Goal: Task Accomplishment & Management: Use online tool/utility

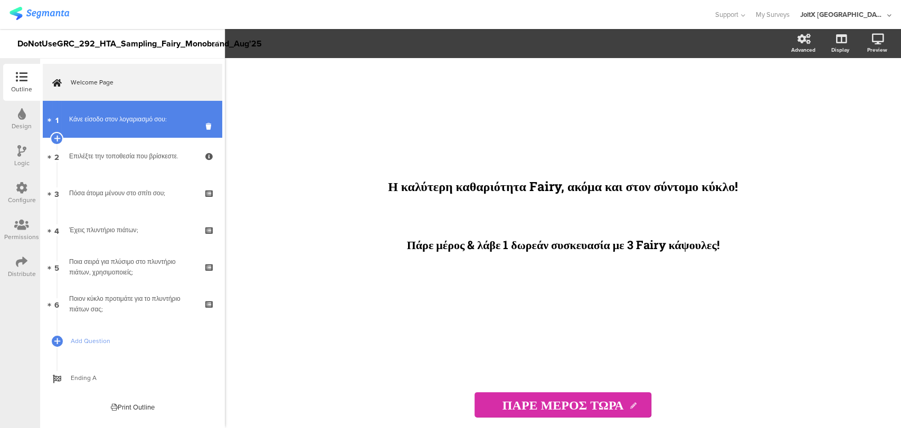
click at [157, 128] on link "1 Κάνε είσοδο στον λογαριασμό σου:" at bounding box center [132, 119] width 179 height 37
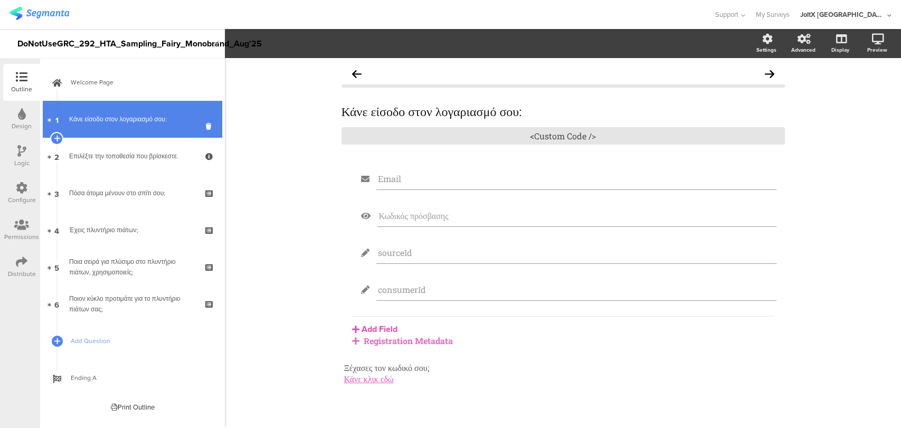
click at [148, 127] on link "1 Κάνε είσοδο στον λογαριασμό σου:" at bounding box center [132, 119] width 179 height 37
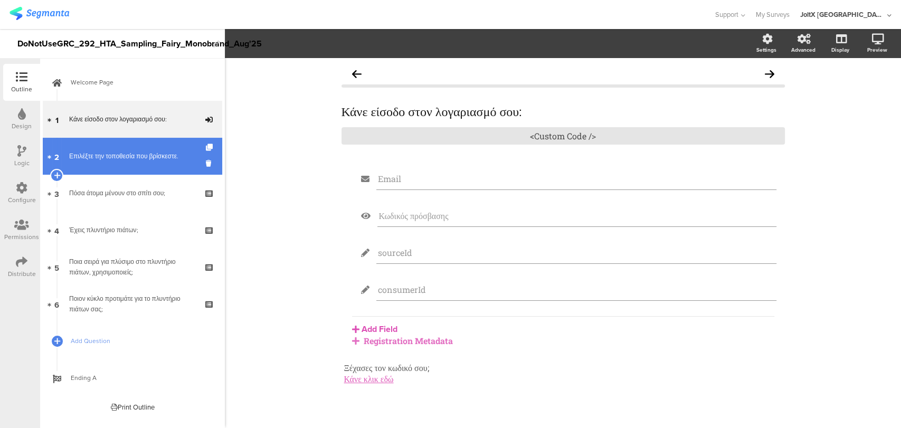
click at [158, 164] on link "2 Επιλέξτε την τοποθεσία που βρίσκεστε." at bounding box center [132, 156] width 179 height 37
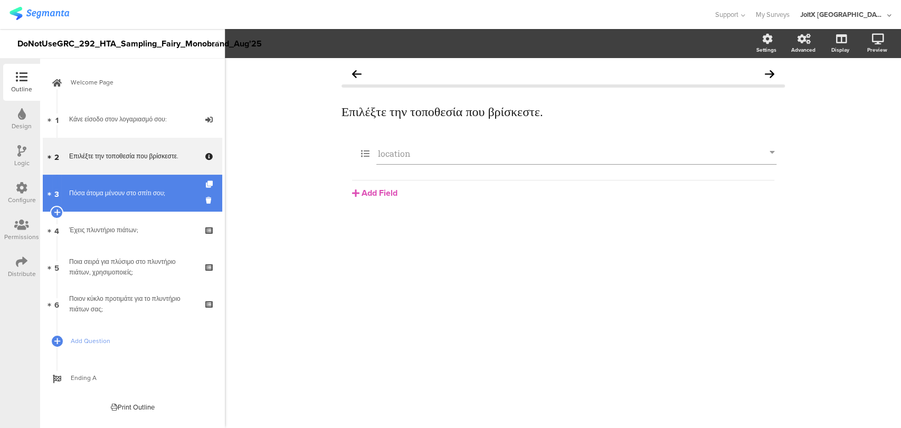
click at [155, 204] on link "3 Πόσα άτομα μένουν στο σπίτι σου;" at bounding box center [132, 193] width 179 height 37
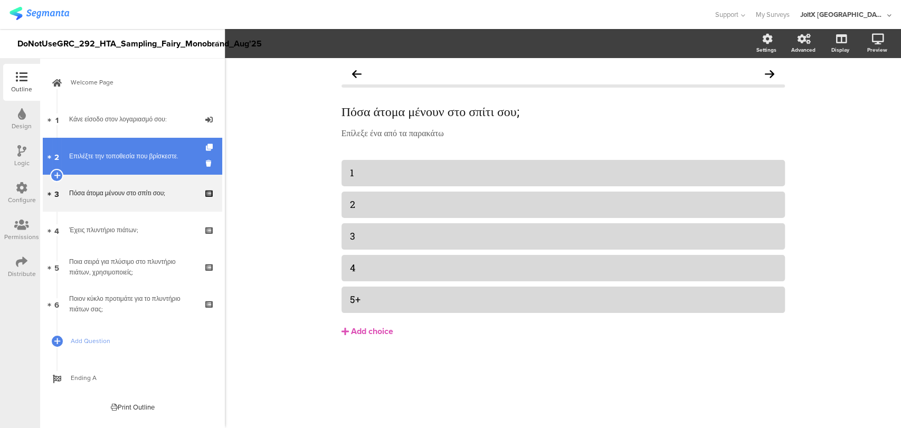
click at [164, 145] on link "2 Επιλέξτε την τοποθεσία που βρίσκεστε." at bounding box center [132, 156] width 179 height 37
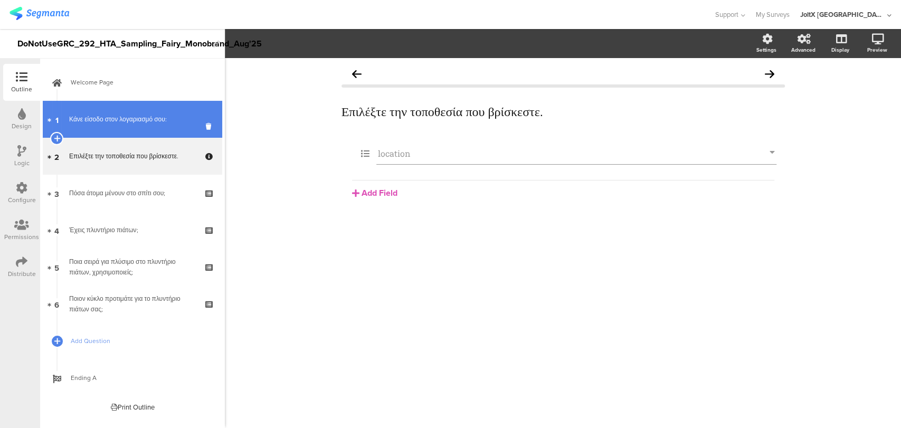
click at [164, 124] on div "Κάνε είσοδο στον λογαριασμό σου:" at bounding box center [132, 119] width 126 height 11
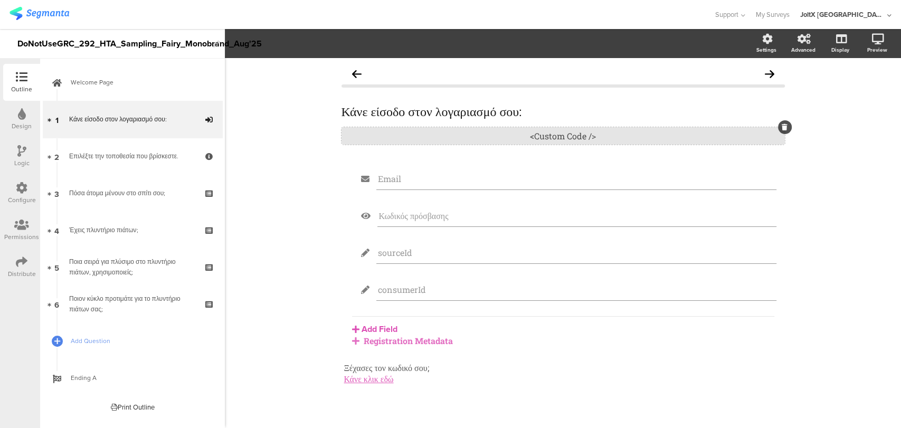
click at [509, 141] on div "<Custom Code />" at bounding box center [562, 135] width 443 height 17
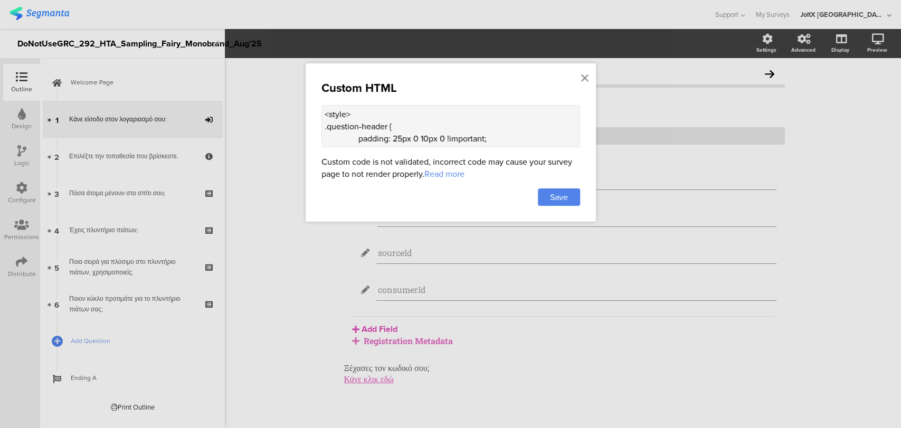
scroll to position [22, 0]
click at [580, 80] on div at bounding box center [584, 79] width 9 height 20
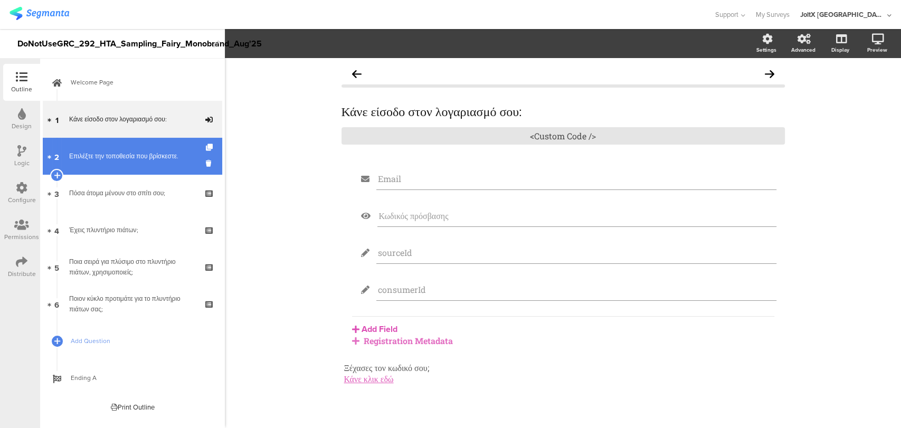
click at [135, 157] on div "Επιλέξτε την τοποθεσία που βρίσκεστε." at bounding box center [132, 156] width 126 height 11
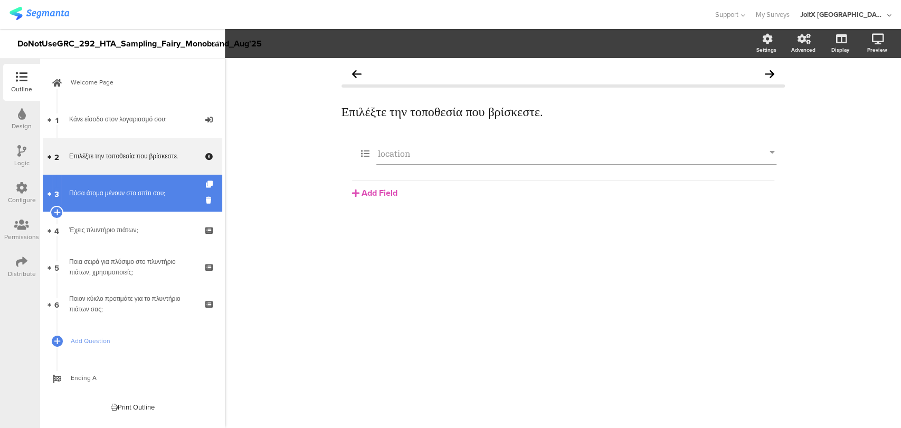
click at [139, 199] on link "3 Πόσα άτομα μένουν στο σπίτι σου;" at bounding box center [132, 193] width 179 height 37
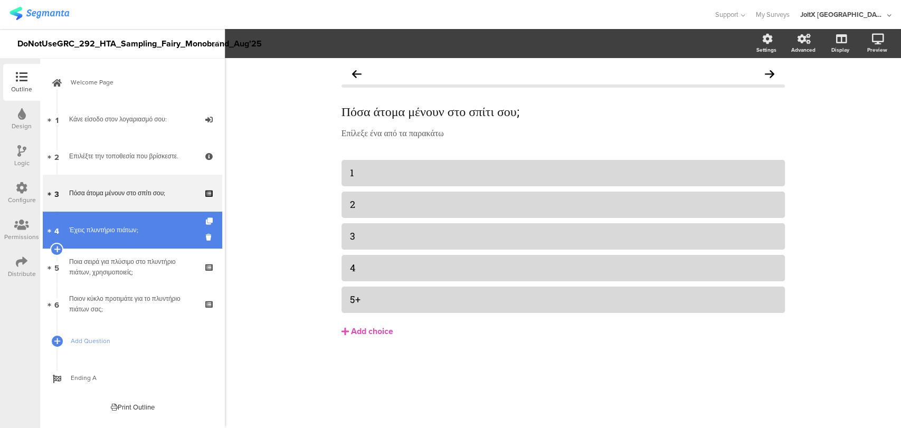
click at [150, 244] on link "4 Έχεις πλυντήριο πιάτων;" at bounding box center [132, 230] width 179 height 37
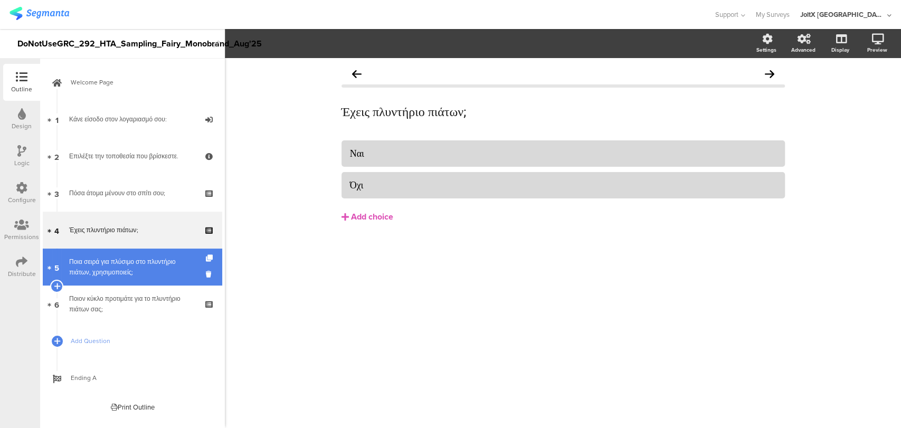
click at [152, 280] on link "5 Ποια σειρά για πλύσιμο στο πλυντήριο πιάτων, χρησιμοποιείς;" at bounding box center [132, 266] width 179 height 37
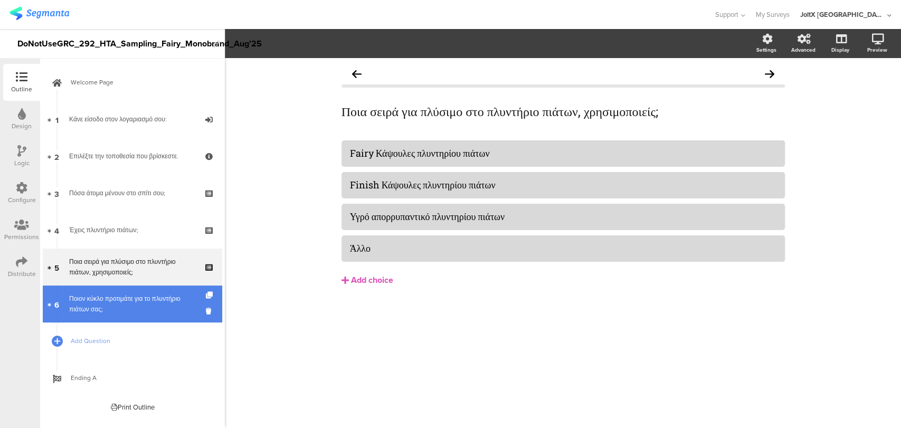
click at [168, 307] on div "Ποιον κύκλο προτιμάτε για το πλυντήριο πιάτων σας;" at bounding box center [132, 303] width 126 height 21
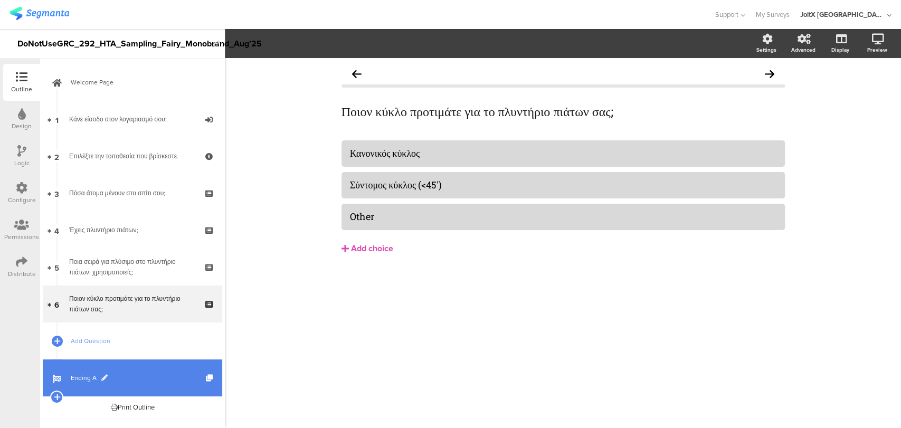
click at [132, 369] on link "Ending A" at bounding box center [132, 377] width 179 height 37
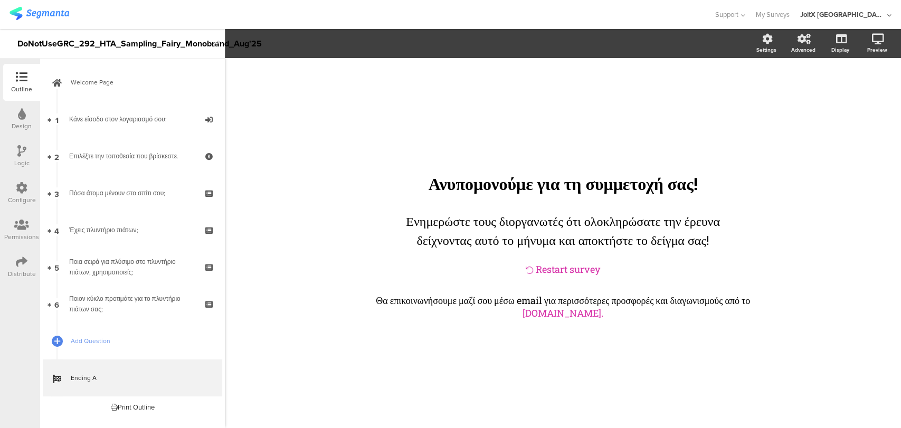
click at [15, 157] on div "Logic" at bounding box center [21, 156] width 37 height 37
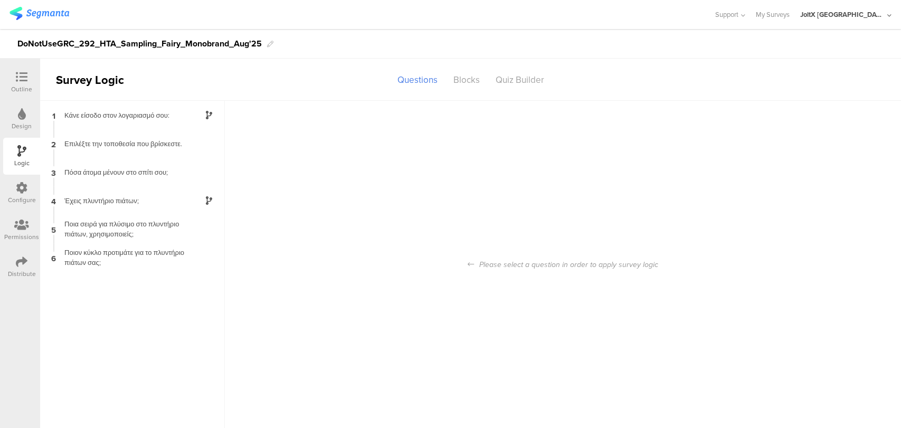
click at [14, 120] on div "Design" at bounding box center [21, 119] width 37 height 37
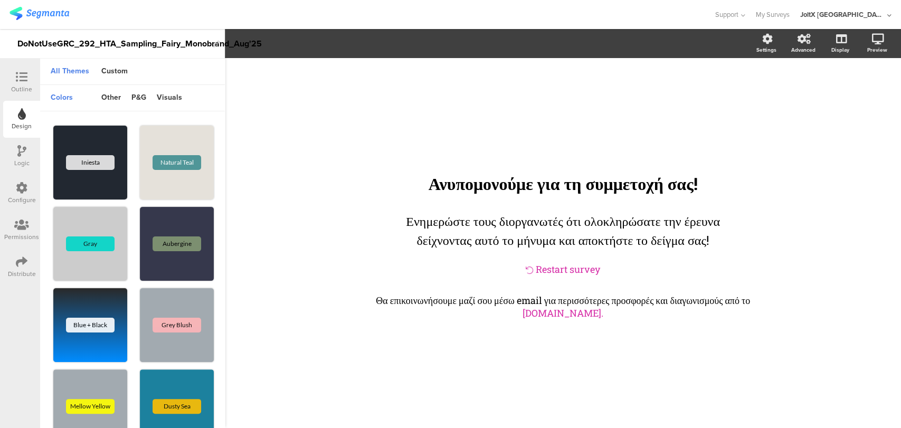
click at [22, 189] on icon at bounding box center [22, 188] width 12 height 12
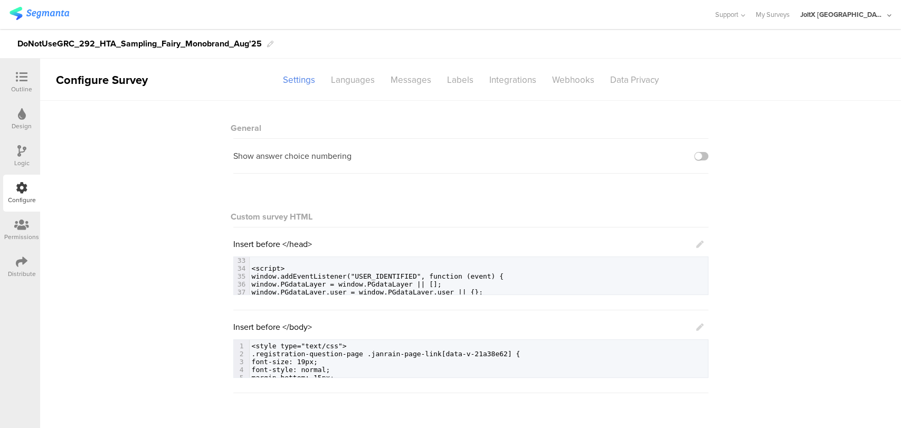
scroll to position [274, 0]
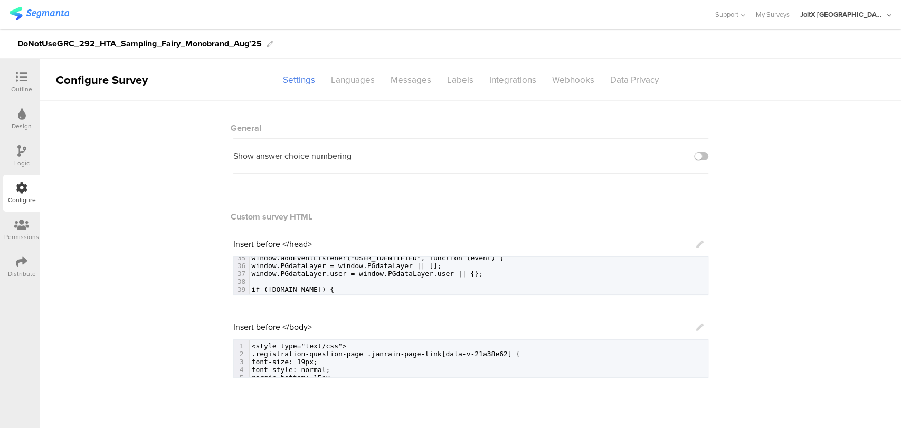
click at [886, 9] on div "JoltX [GEOGRAPHIC_DATA]" at bounding box center [845, 14] width 91 height 29
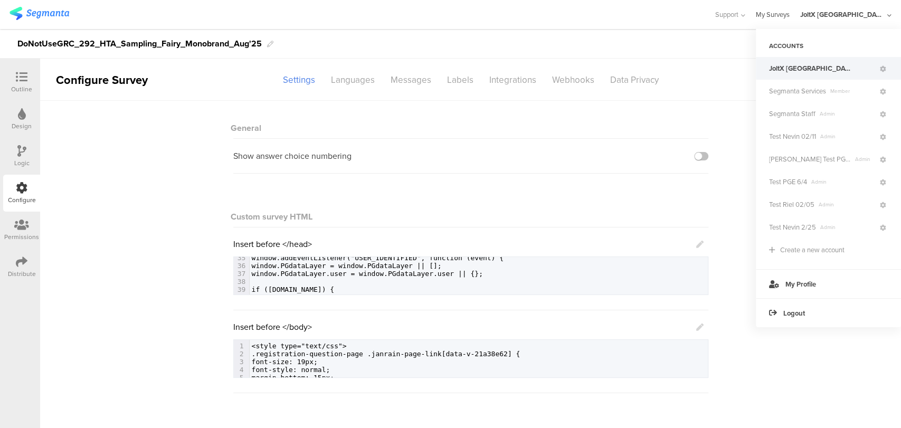
click at [789, 10] on link "My Surveys" at bounding box center [772, 14] width 34 height 29
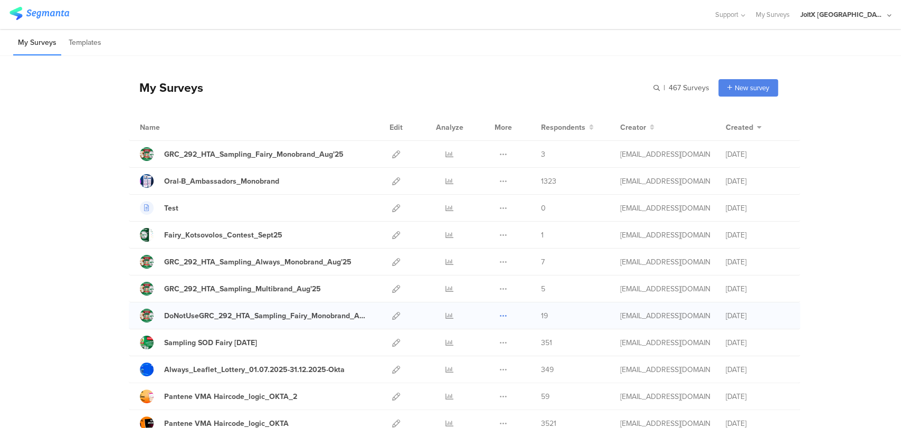
click at [500, 313] on icon at bounding box center [503, 316] width 8 height 8
click at [489, 344] on button "Duplicate" at bounding box center [482, 342] width 58 height 19
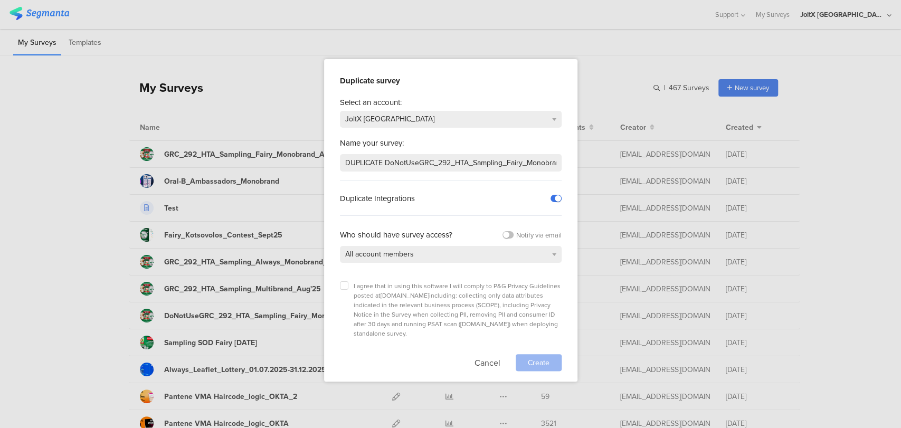
click at [553, 195] on label at bounding box center [555, 198] width 11 height 7
click at [0, 0] on input "checkbox" at bounding box center [0, 0] width 0 height 0
click at [886, 170] on div at bounding box center [450, 214] width 901 height 428
click at [479, 354] on button "Cancel" at bounding box center [487, 362] width 26 height 17
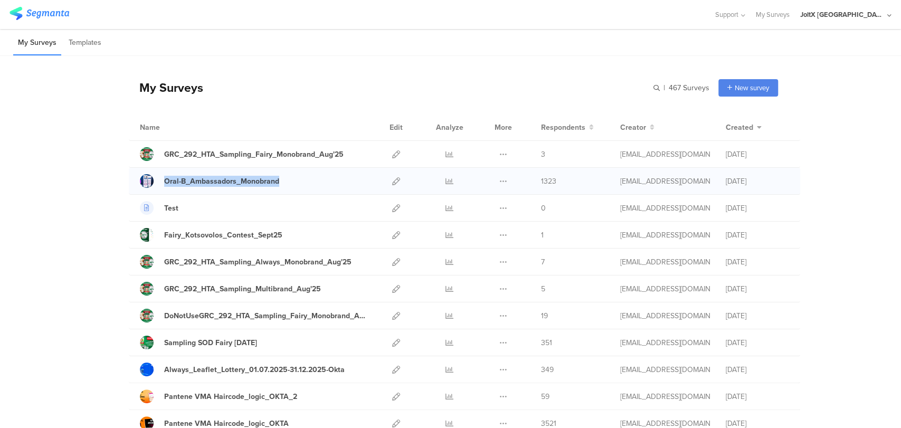
drag, startPoint x: 280, startPoint y: 175, endPoint x: 151, endPoint y: 170, distance: 128.8
click at [151, 170] on div "Oral-B_Ambassadors_Monobrand Duplicate Export" at bounding box center [464, 181] width 671 height 27
copy link "Oral-B_Ambassadors_Monobrand"
click at [392, 316] on icon at bounding box center [396, 316] width 8 height 8
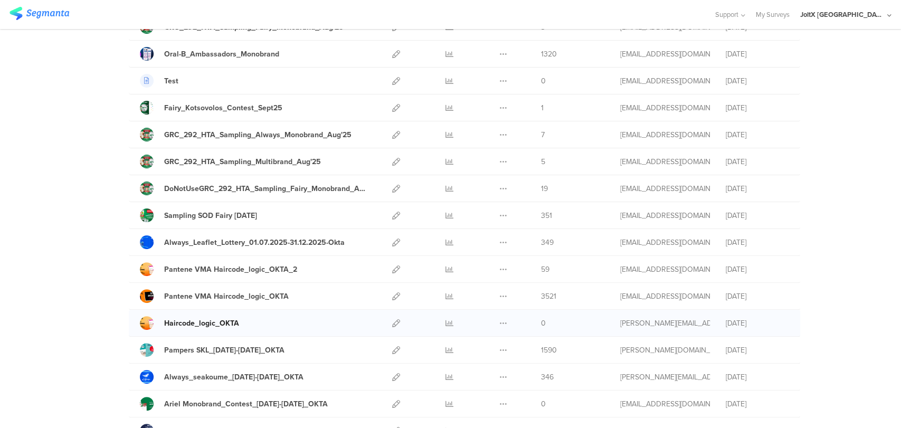
scroll to position [234, 0]
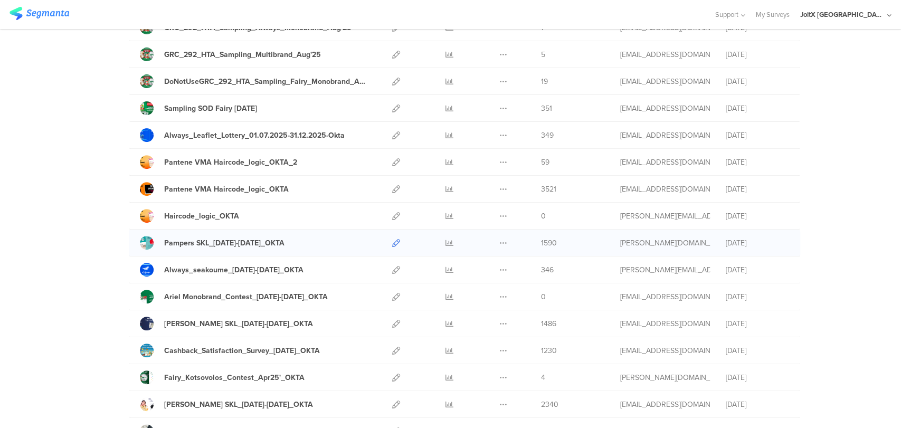
click at [392, 245] on icon at bounding box center [396, 243] width 8 height 8
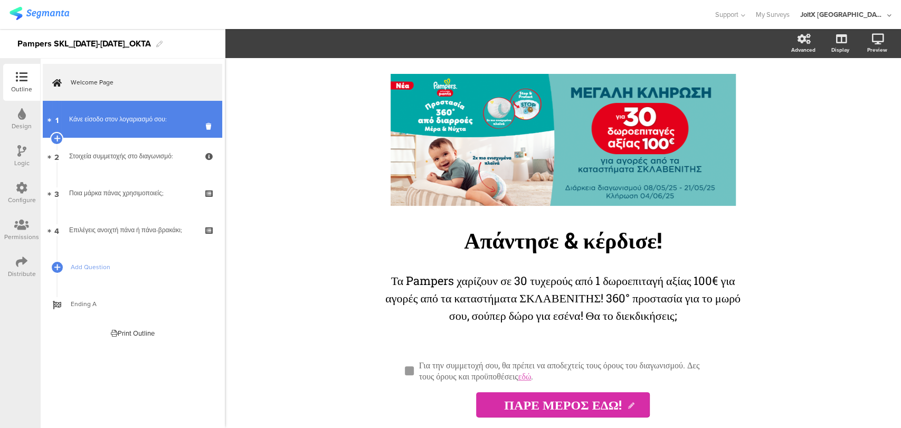
click at [117, 123] on div "Κάνε είσοδο στον λογαριασμό σου:" at bounding box center [132, 119] width 126 height 11
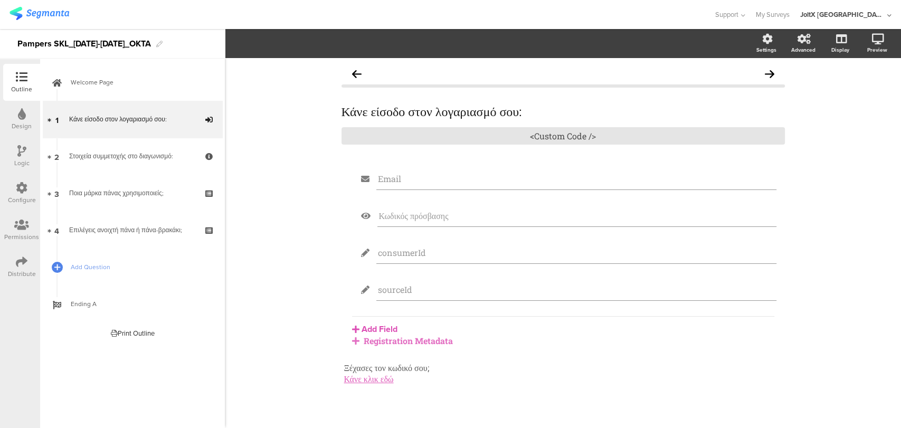
click at [14, 280] on div "Distribute" at bounding box center [21, 266] width 37 height 37
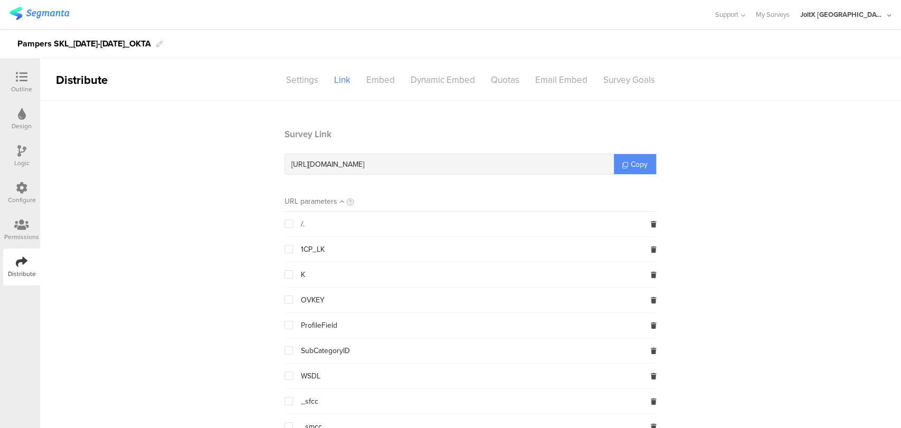
click at [631, 164] on span "Copy" at bounding box center [638, 164] width 17 height 11
click at [633, 164] on span "Copy" at bounding box center [638, 164] width 17 height 11
click at [635, 164] on span "Copy" at bounding box center [638, 164] width 17 height 11
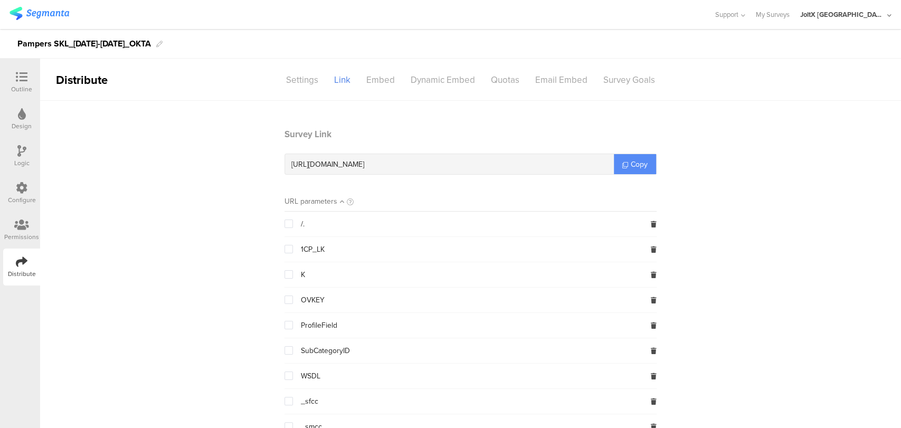
click at [630, 161] on span "Copy" at bounding box center [638, 164] width 17 height 11
click at [27, 71] on div at bounding box center [21, 77] width 21 height 13
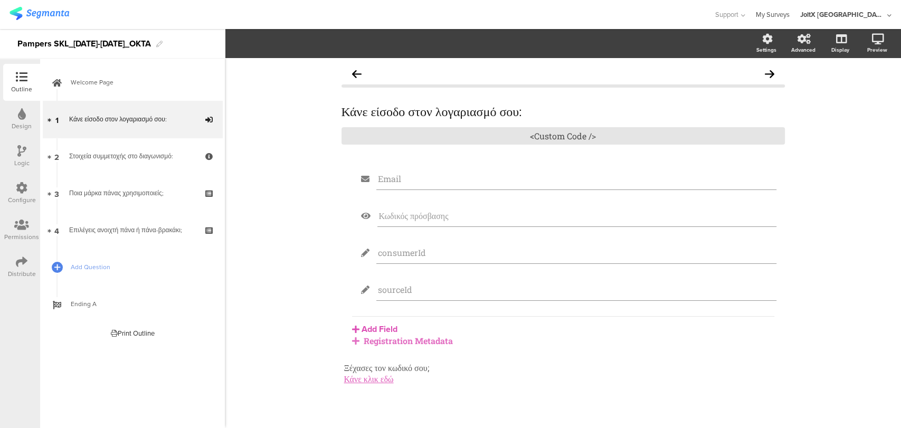
click at [789, 22] on link "My Surveys" at bounding box center [772, 14] width 34 height 29
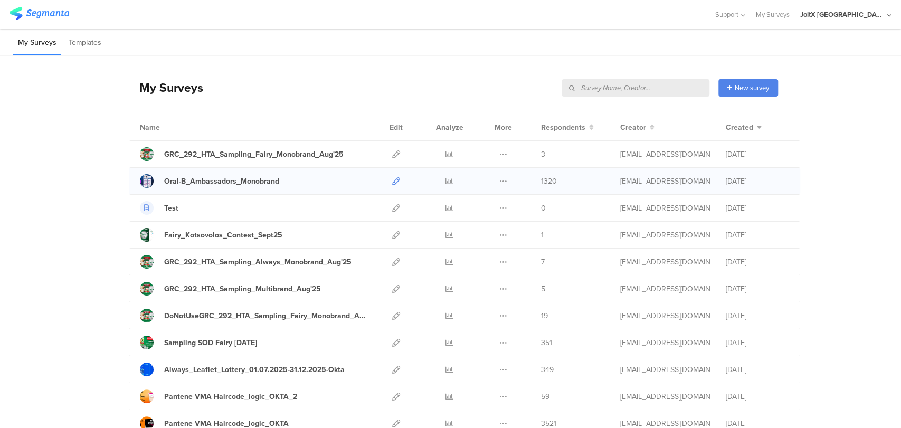
click at [392, 186] on link at bounding box center [396, 181] width 8 height 26
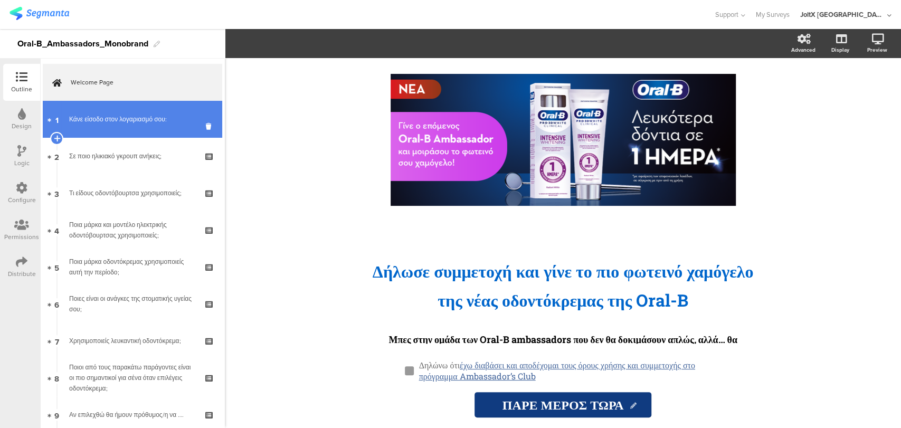
click at [114, 127] on link "1 Κάνε είσοδο στον λογαριασμό σου:" at bounding box center [132, 119] width 179 height 37
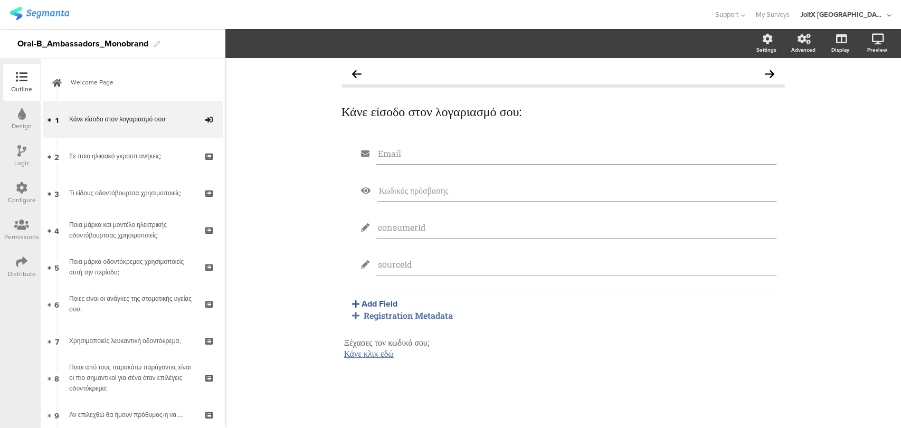
click at [17, 269] on div "Distribute" at bounding box center [22, 273] width 28 height 9
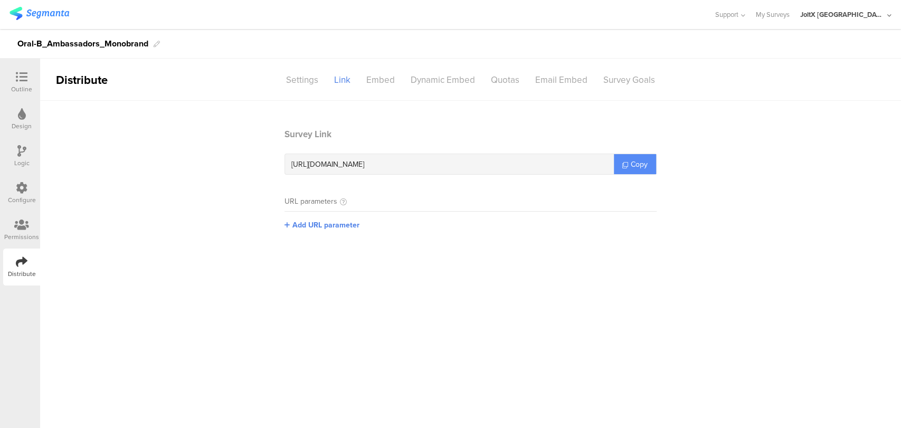
click at [624, 164] on icon at bounding box center [625, 165] width 6 height 6
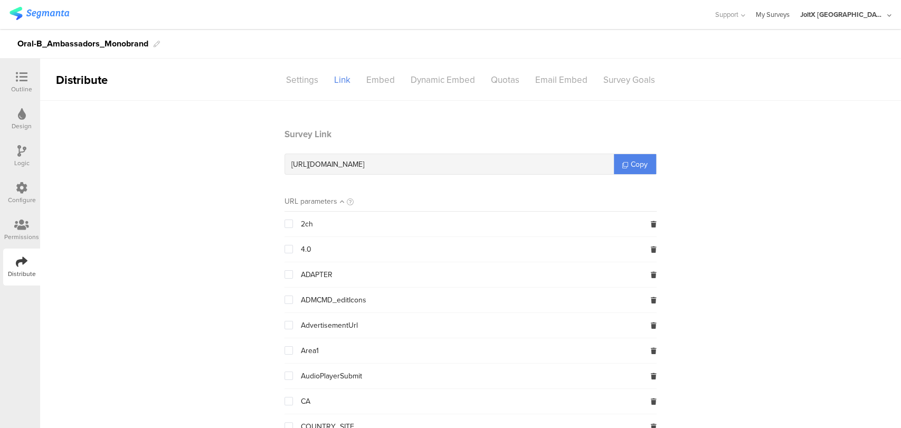
click at [789, 14] on link "My Surveys" at bounding box center [772, 14] width 34 height 29
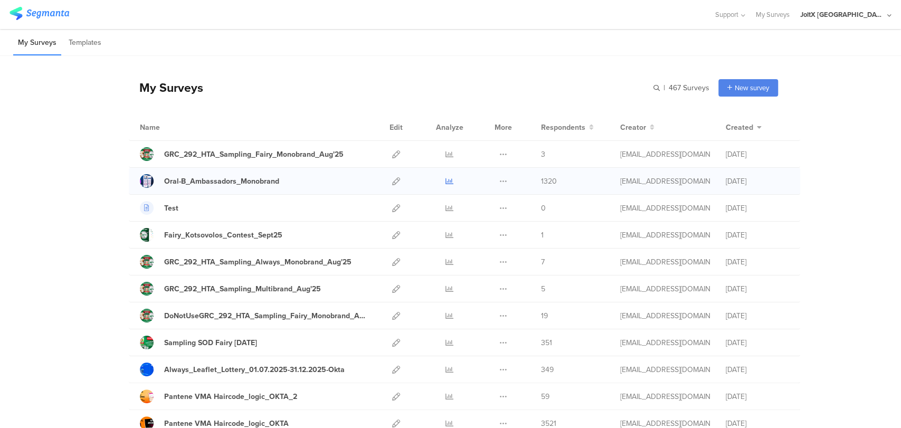
click at [445, 182] on icon at bounding box center [449, 181] width 8 height 8
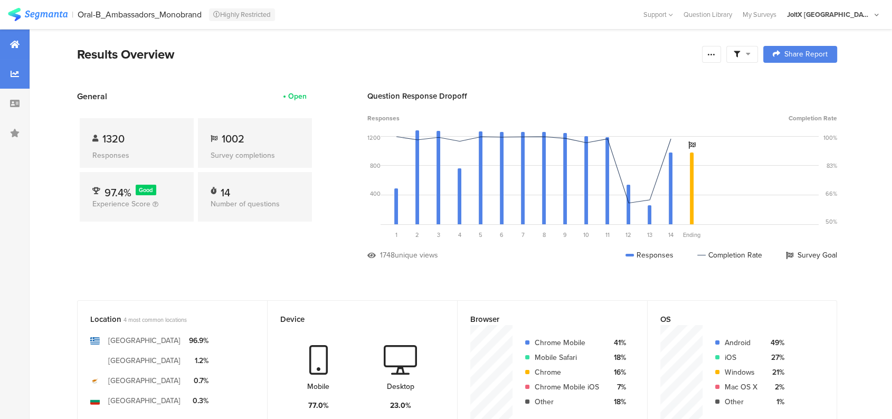
click at [9, 66] on div at bounding box center [15, 74] width 30 height 30
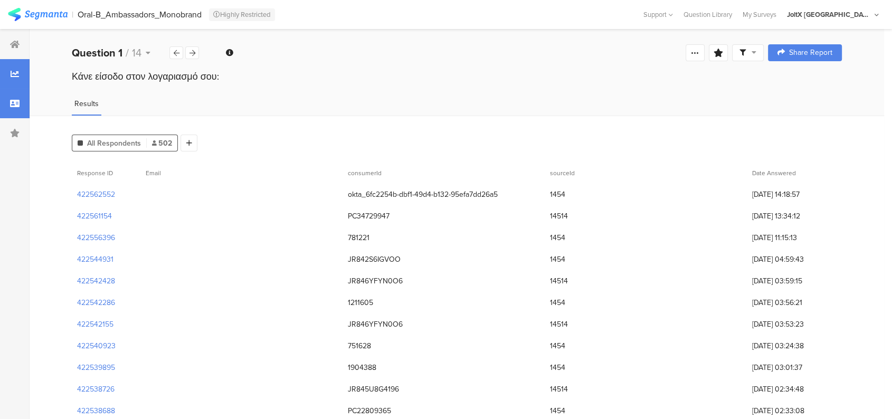
click at [5, 99] on div at bounding box center [15, 104] width 30 height 30
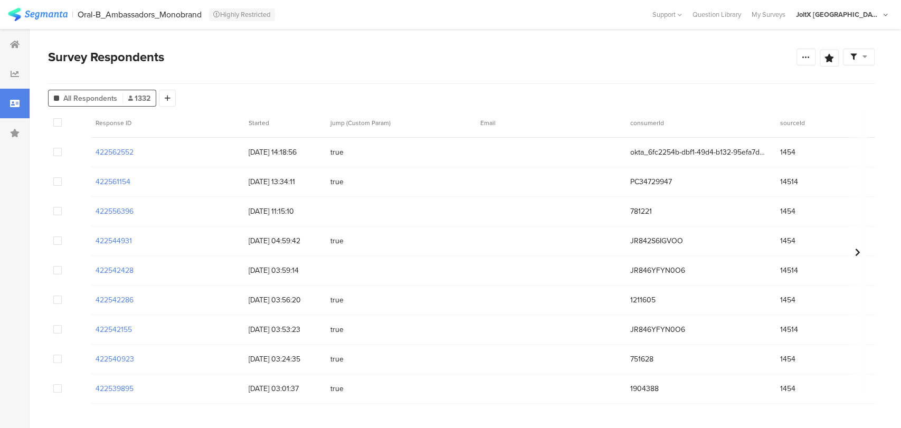
click at [14, 107] on icon at bounding box center [14, 103] width 9 height 8
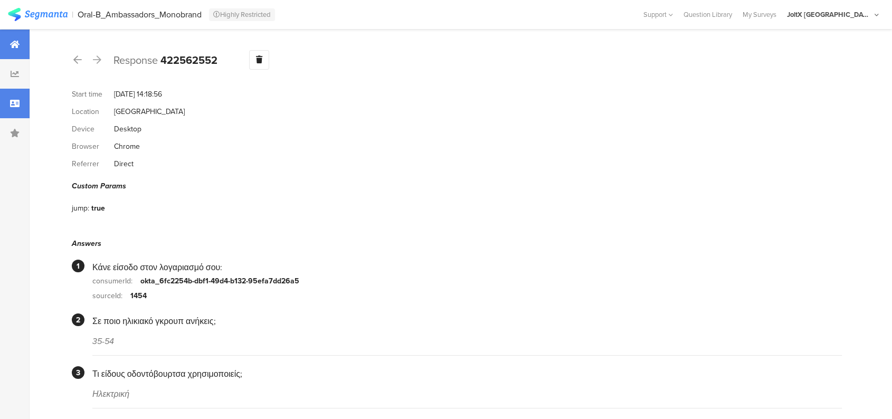
click at [1, 36] on div at bounding box center [15, 45] width 30 height 30
click at [879, 14] on section "My Accounts Segmanta Staff Admin Segmanta Services Member Test Nevin 02/11 Admi…" at bounding box center [832, 14] width 102 height 29
click at [874, 17] on div "JoltX [GEOGRAPHIC_DATA]" at bounding box center [833, 14] width 92 height 16
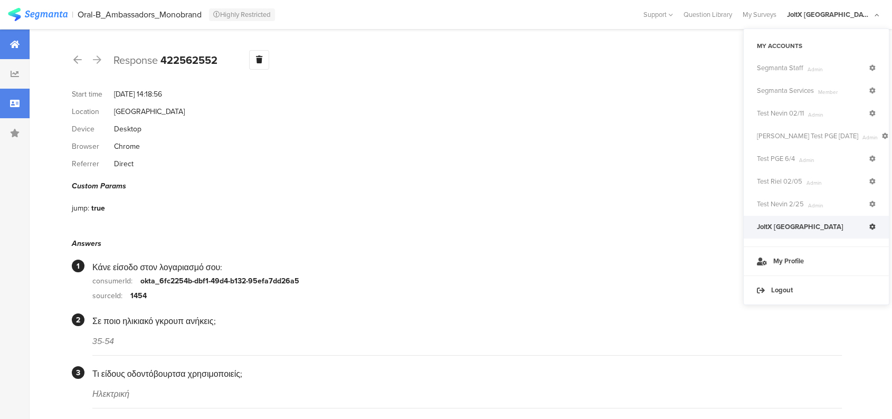
click at [21, 39] on div at bounding box center [15, 45] width 30 height 30
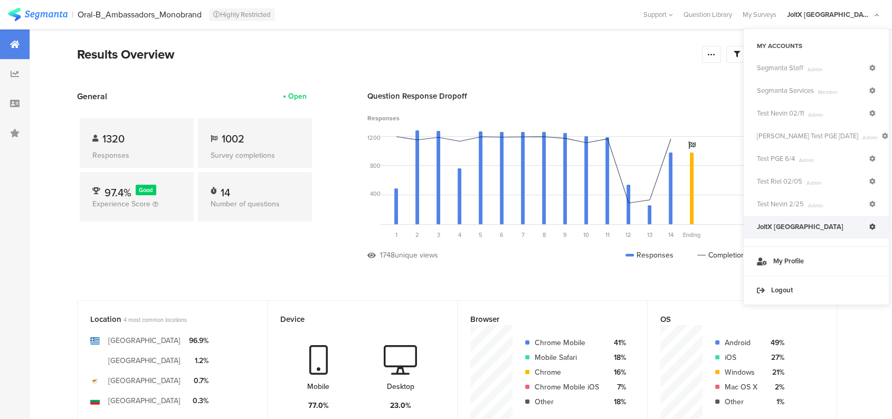
click at [873, 228] on icon at bounding box center [872, 227] width 6 height 6
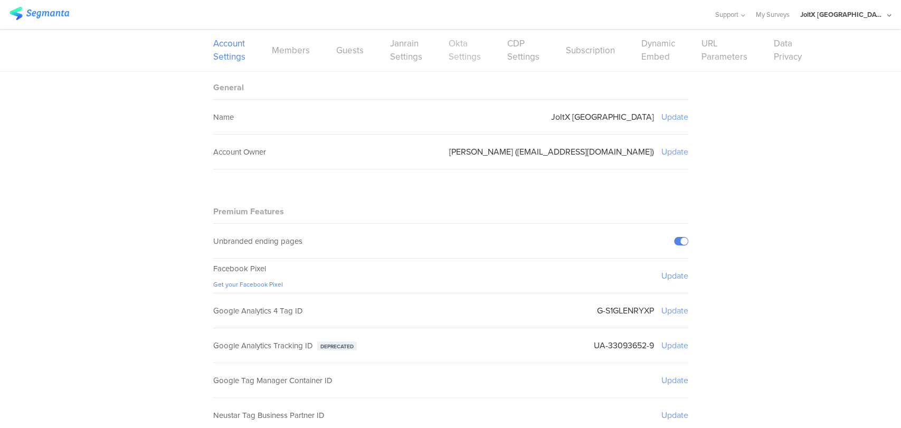
click at [460, 52] on link "Okta Settings" at bounding box center [464, 50] width 32 height 26
click at [789, 17] on link "My Surveys" at bounding box center [772, 14] width 34 height 29
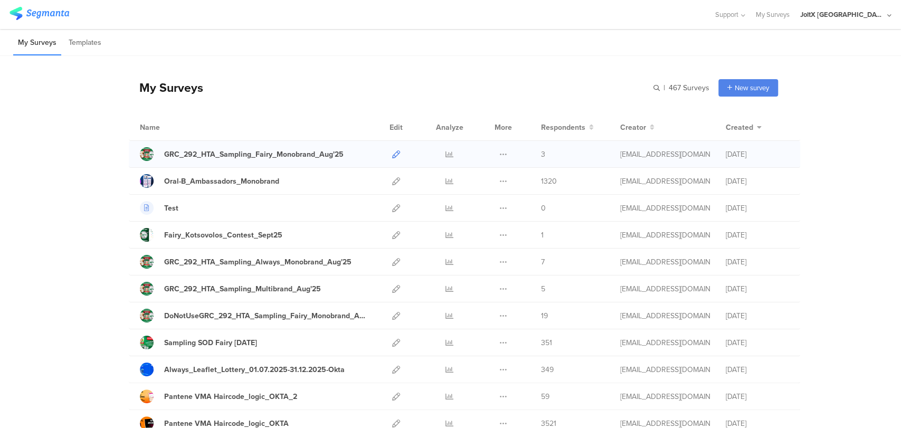
click at [392, 157] on icon at bounding box center [396, 154] width 8 height 8
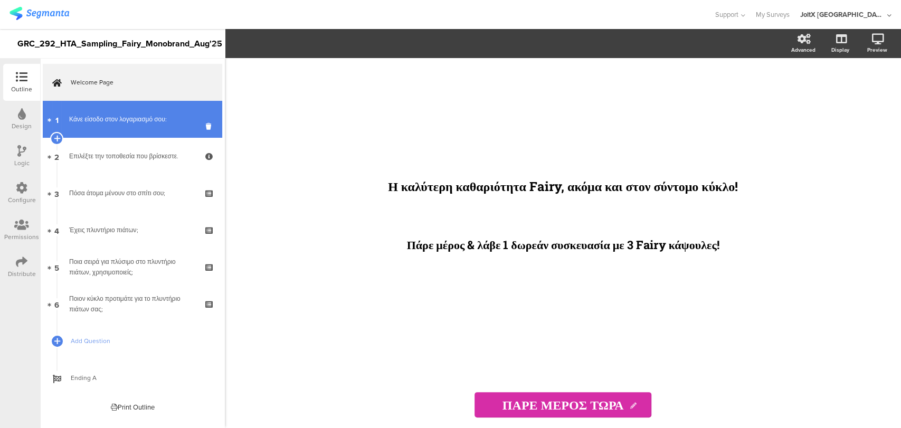
click at [91, 113] on link "1 Κάνε είσοδο στον λογαριασμό σου:" at bounding box center [132, 119] width 179 height 37
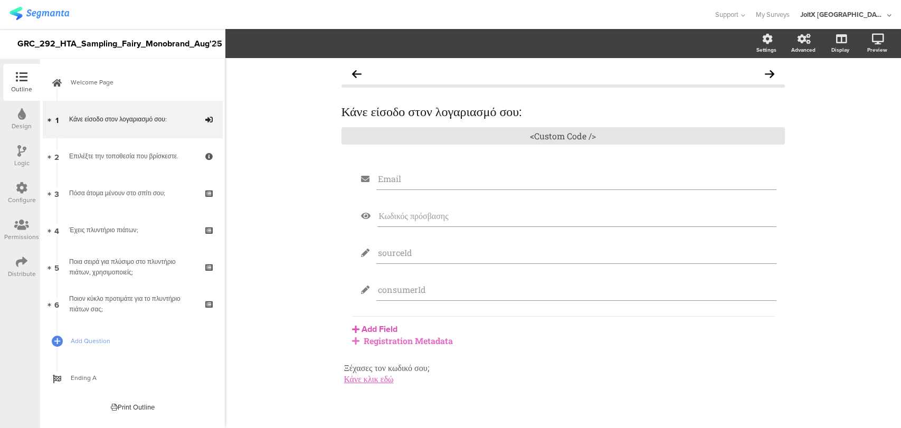
click at [18, 261] on icon at bounding box center [22, 262] width 12 height 12
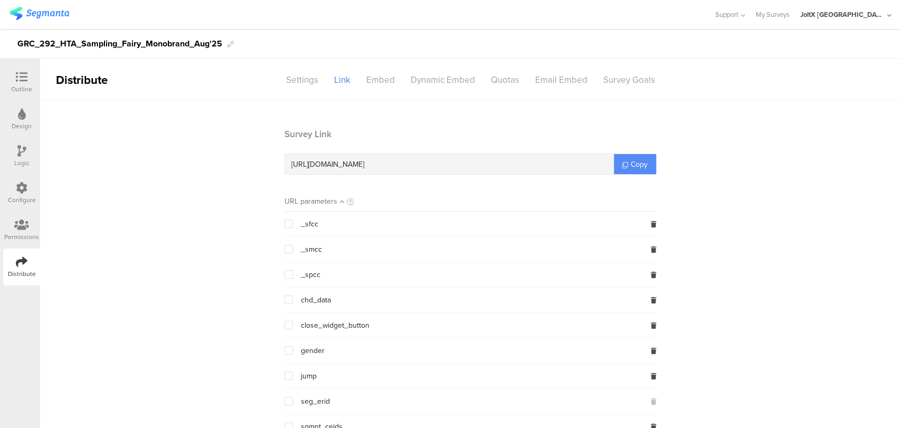
click at [616, 159] on link "Copy" at bounding box center [635, 164] width 42 height 20
drag, startPoint x: 616, startPoint y: 159, endPoint x: 622, endPoint y: 152, distance: 9.0
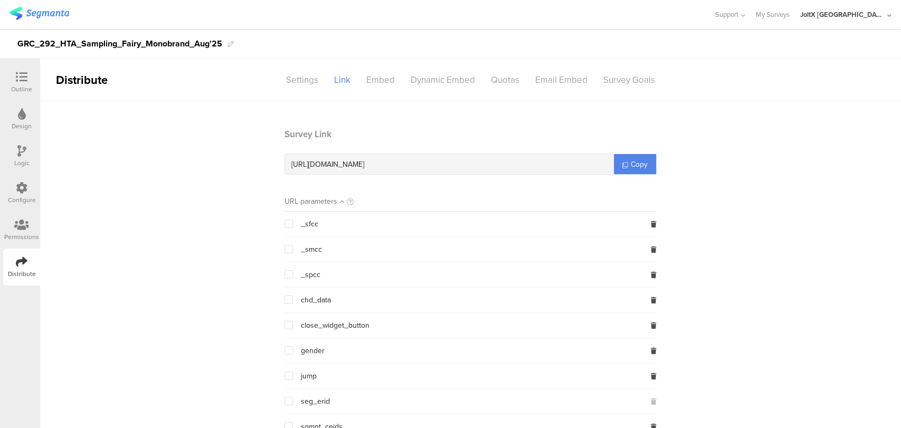
click at [617, 158] on link "Copy" at bounding box center [635, 164] width 42 height 20
click at [789, 9] on link "My Surveys" at bounding box center [772, 14] width 34 height 29
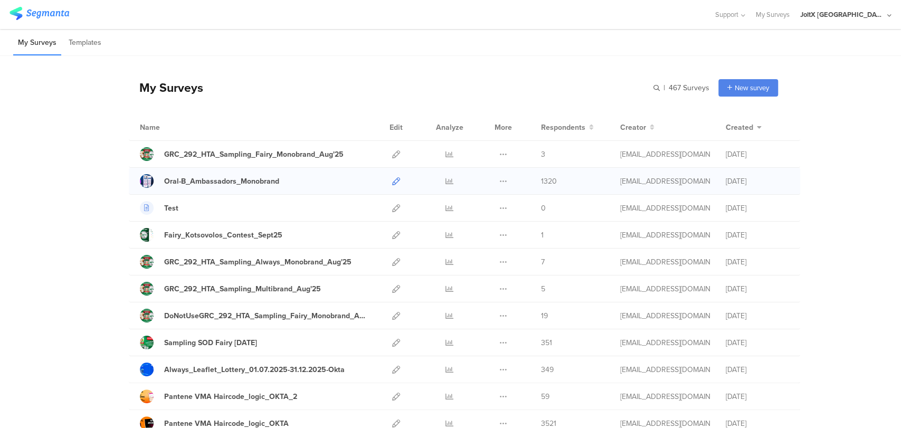
click at [393, 177] on icon at bounding box center [396, 181] width 8 height 8
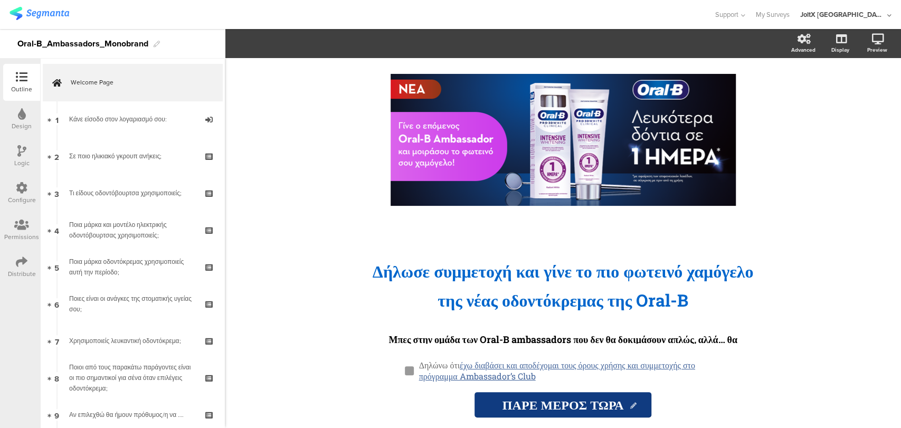
click at [22, 269] on div "Distribute" at bounding box center [22, 273] width 28 height 9
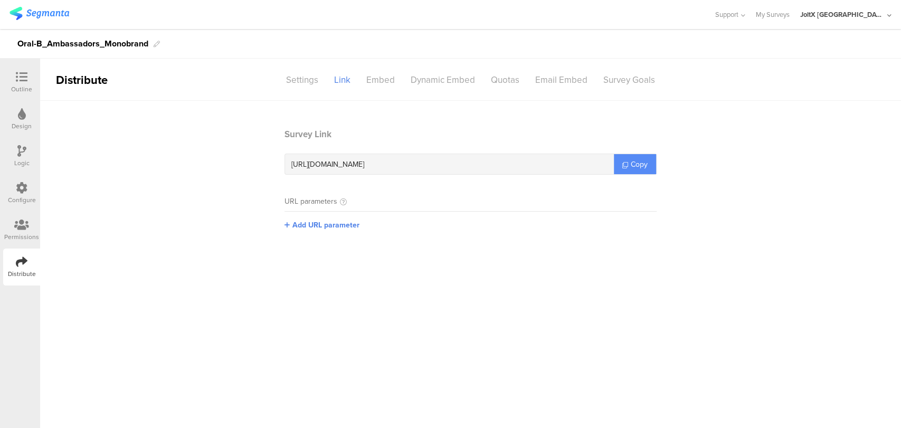
click at [646, 167] on span "Copy" at bounding box center [638, 164] width 17 height 11
copy section
click at [646, 167] on span "Copy" at bounding box center [638, 164] width 17 height 11
click at [640, 166] on span "Copy" at bounding box center [638, 164] width 17 height 11
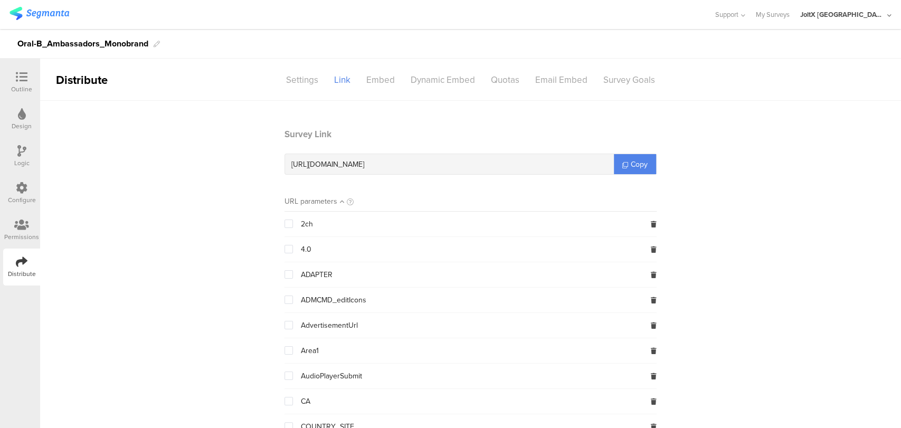
click at [68, 100] on sg-section-page-header "Distribute Settings Link Embed Dynamic Embed Quotas Email Embed Survey Goals" at bounding box center [470, 80] width 860 height 42
click at [789, 17] on link "My Surveys" at bounding box center [772, 14] width 34 height 29
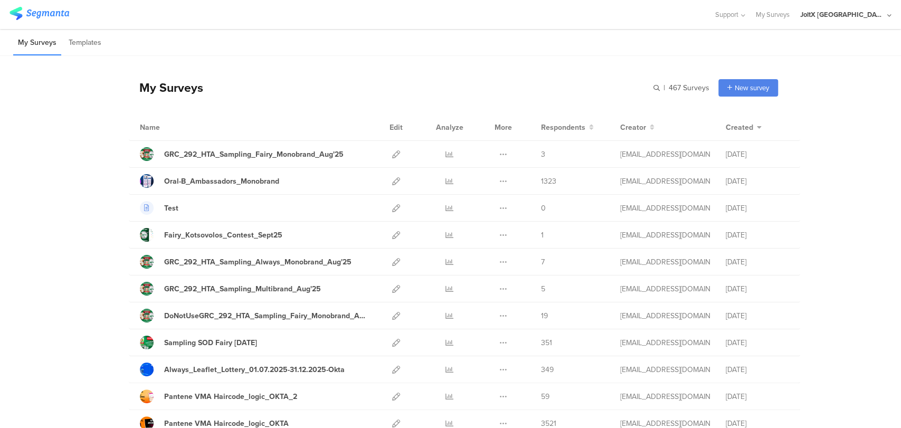
click at [392, 313] on icon at bounding box center [396, 316] width 8 height 8
click at [392, 286] on icon at bounding box center [396, 289] width 8 height 8
click at [392, 181] on icon at bounding box center [396, 181] width 8 height 8
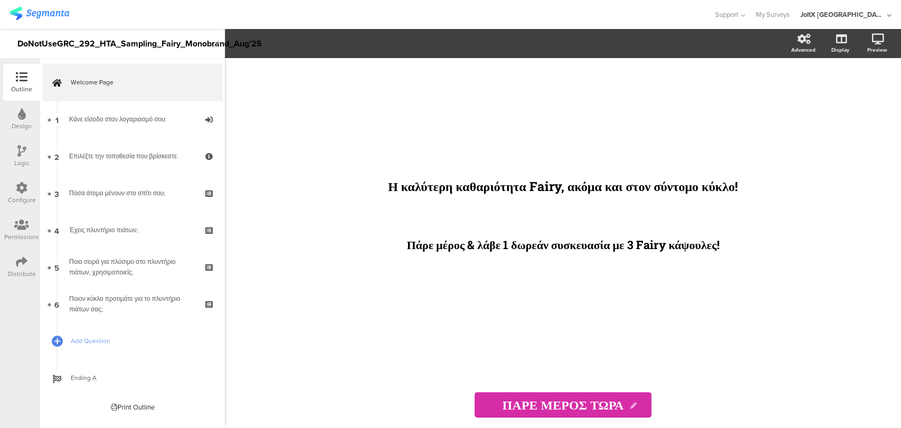
click at [17, 151] on icon at bounding box center [21, 151] width 9 height 12
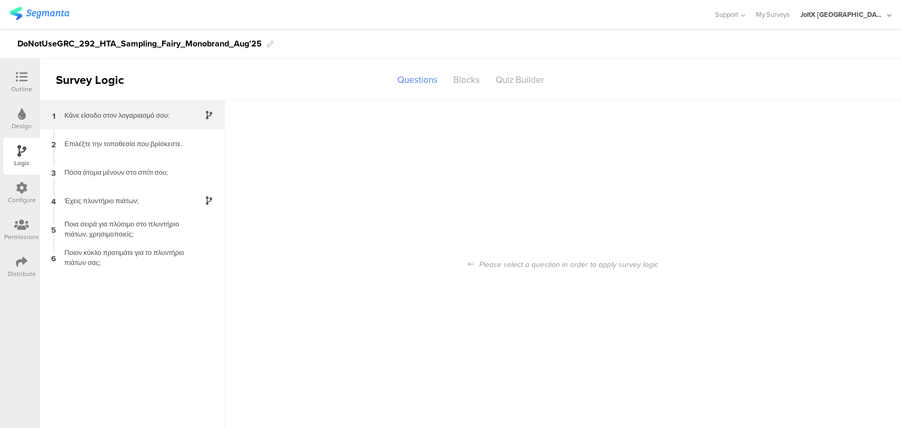
click at [139, 121] on div "1 Κάνε είσοδο στον λογαριασμό σου:" at bounding box center [132, 115] width 185 height 28
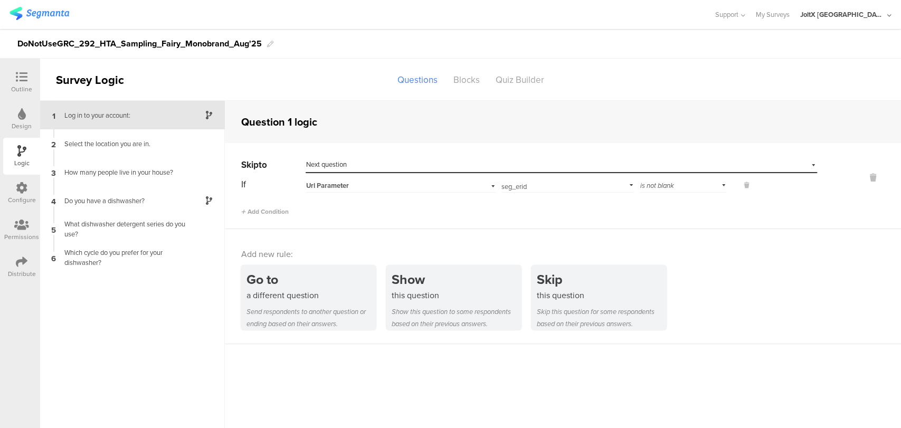
drag, startPoint x: 539, startPoint y: 50, endPoint x: 338, endPoint y: 64, distance: 200.9
drag, startPoint x: 338, startPoint y: 64, endPoint x: 13, endPoint y: 260, distance: 380.1
click at [13, 260] on div "Distribute" at bounding box center [21, 266] width 37 height 37
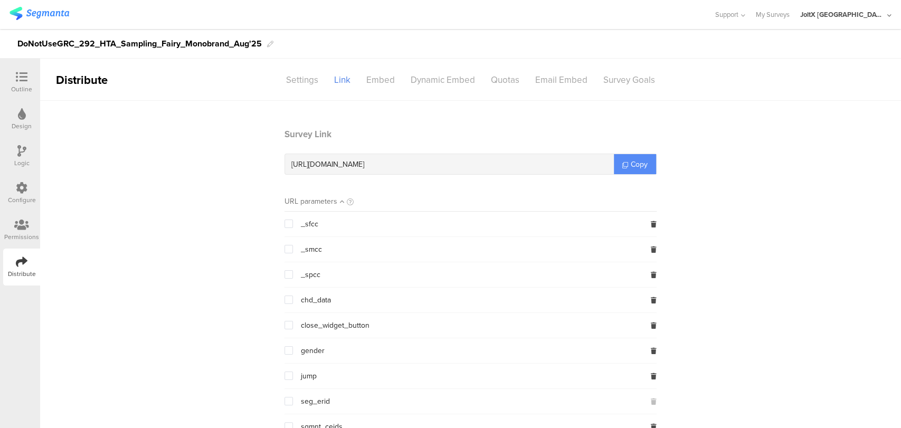
click at [625, 166] on link "Copy" at bounding box center [635, 164] width 42 height 20
click at [623, 166] on link "Copy" at bounding box center [635, 164] width 42 height 20
drag, startPoint x: 623, startPoint y: 166, endPoint x: 630, endPoint y: 158, distance: 10.5
click at [624, 166] on link "Copy" at bounding box center [635, 164] width 42 height 20
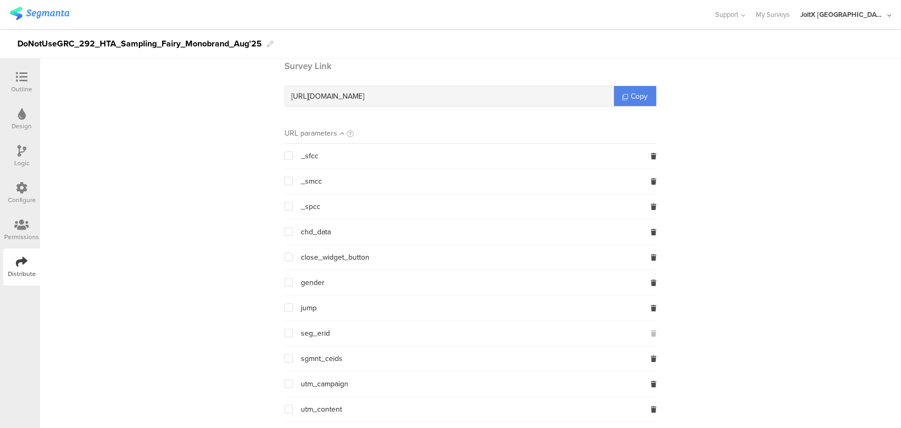
scroll to position [147, 0]
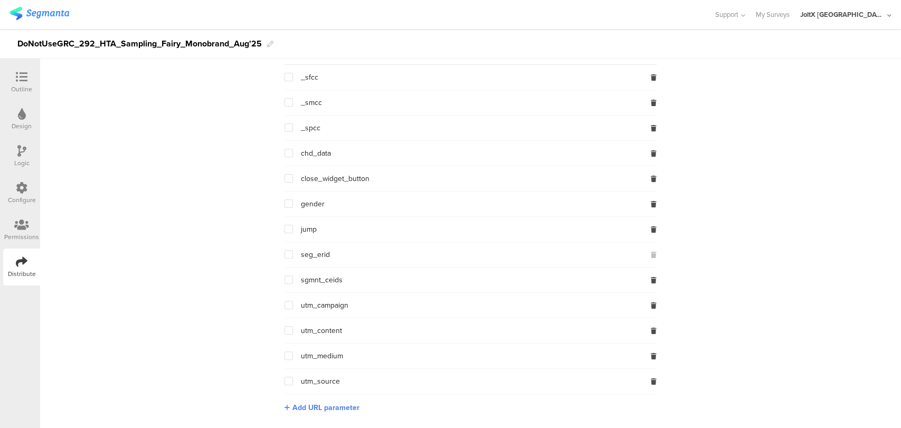
click at [284, 254] on span at bounding box center [288, 254] width 8 height 8
click at [293, 250] on input "checkbox" at bounding box center [293, 250] width 0 height 0
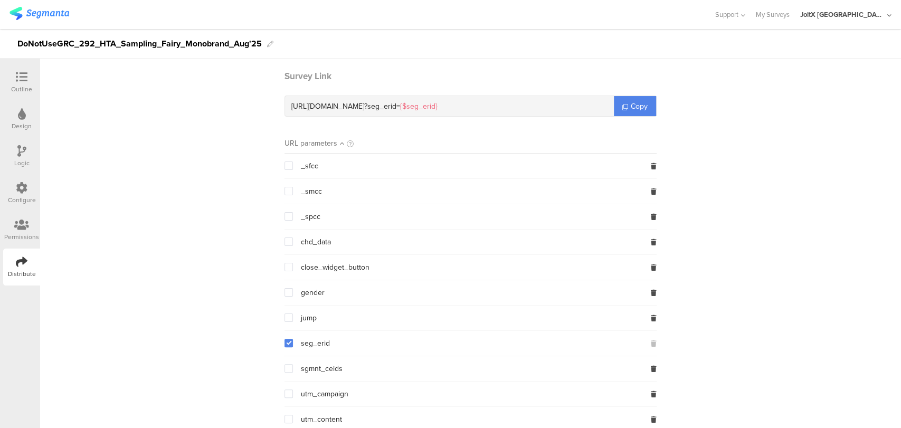
scroll to position [0, 0]
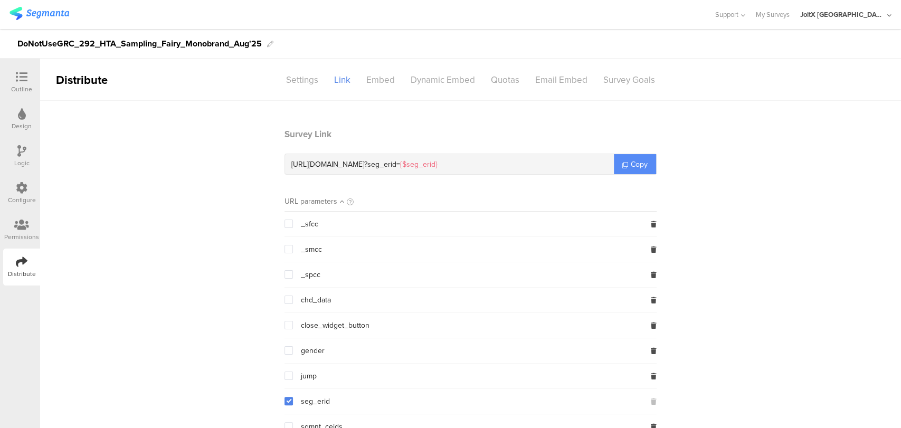
click at [636, 160] on span "Copy" at bounding box center [638, 164] width 17 height 11
click at [637, 160] on span "Copy" at bounding box center [638, 164] width 17 height 11
click at [22, 153] on icon at bounding box center [21, 151] width 9 height 12
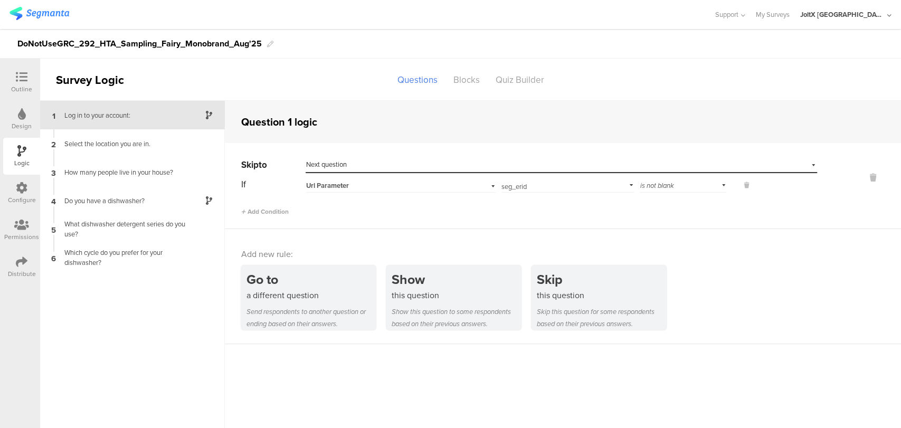
click at [0, 276] on div "Outline Design Logic Configure Permissions Distribute" at bounding box center [20, 175] width 40 height 222
click at [13, 267] on div "Distribute" at bounding box center [21, 266] width 37 height 37
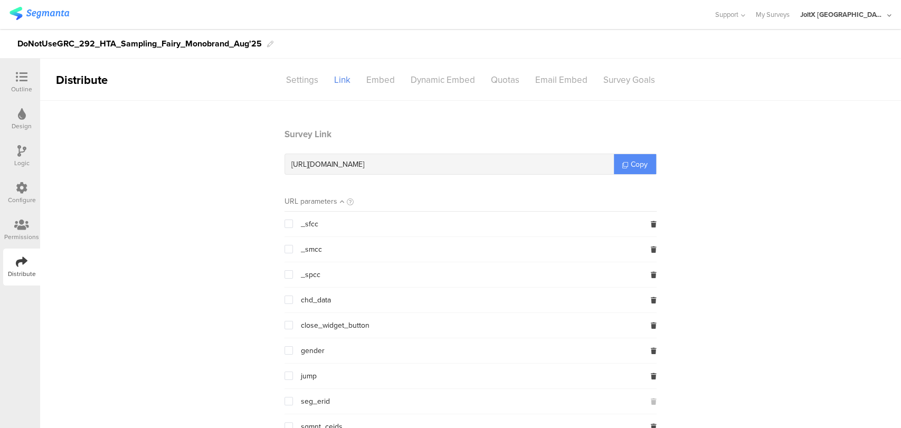
click at [622, 165] on icon at bounding box center [625, 165] width 6 height 6
drag, startPoint x: 617, startPoint y: 165, endPoint x: 633, endPoint y: 150, distance: 21.3
click at [622, 165] on icon at bounding box center [625, 165] width 6 height 6
click at [789, 23] on link "My Surveys" at bounding box center [772, 14] width 34 height 29
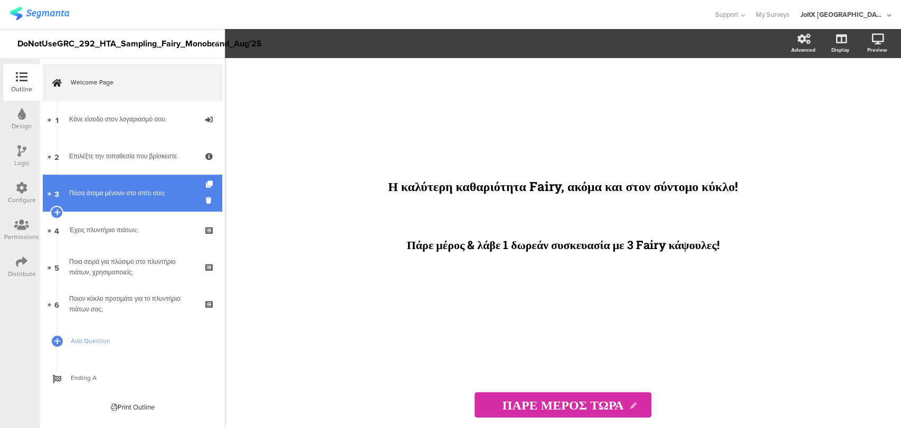
click at [130, 185] on link "3 Πόσα άτομα μένουν στο σπίτι σου;" at bounding box center [132, 193] width 179 height 37
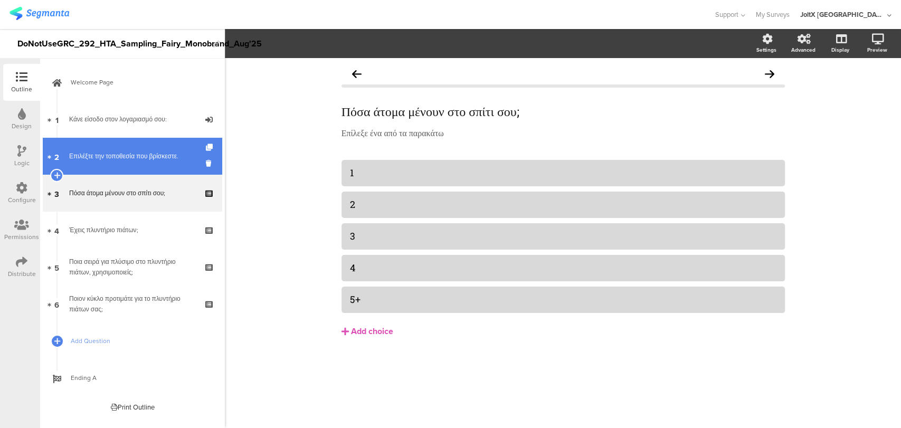
click at [140, 154] on div "Επιλέξτε την τοποθεσία που βρίσκεστε." at bounding box center [132, 156] width 126 height 11
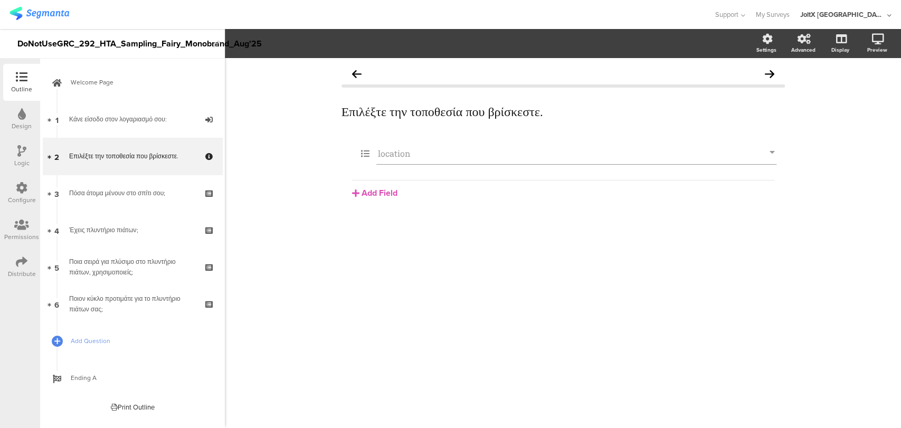
click at [13, 119] on div "Design" at bounding box center [21, 119] width 37 height 37
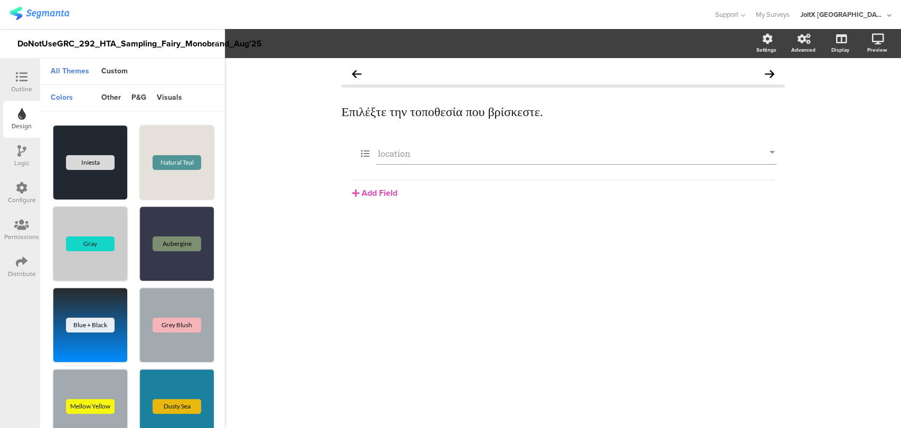
click at [30, 150] on div "Logic" at bounding box center [21, 156] width 37 height 37
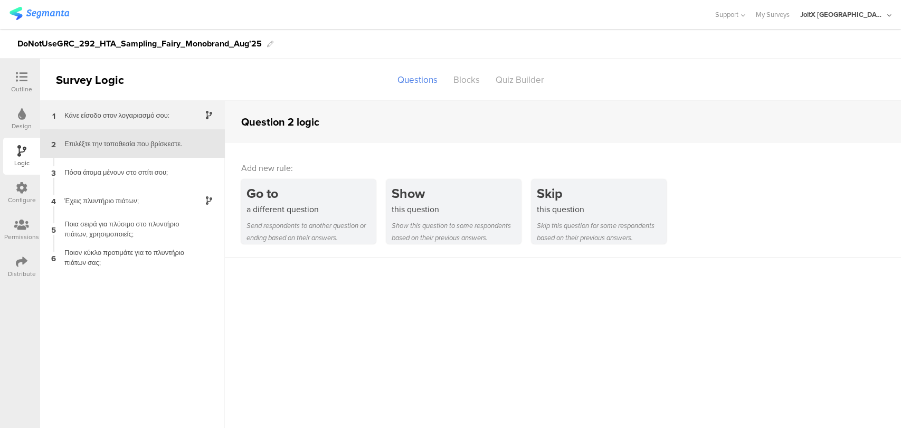
click at [154, 121] on div "1 Κάνε είσοδο στον λογαριασμό σου:" at bounding box center [132, 115] width 185 height 28
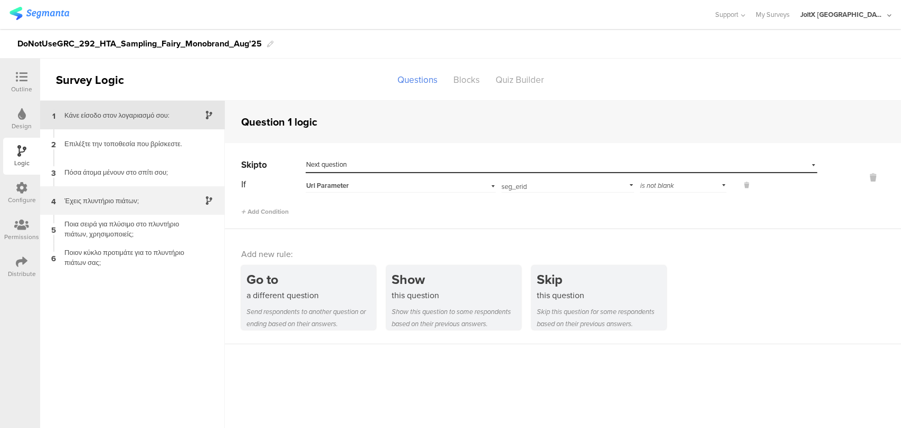
click at [156, 204] on div "Έχεις πλυντήριο πιάτων;" at bounding box center [124, 201] width 132 height 10
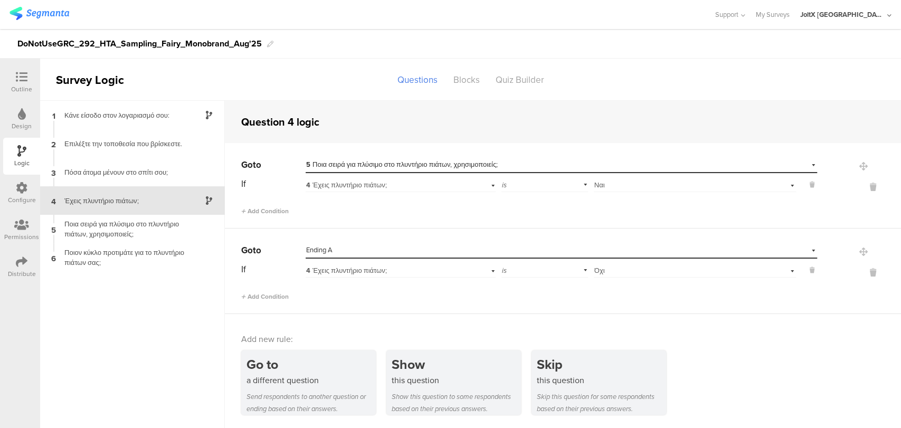
click at [21, 74] on icon at bounding box center [22, 77] width 12 height 12
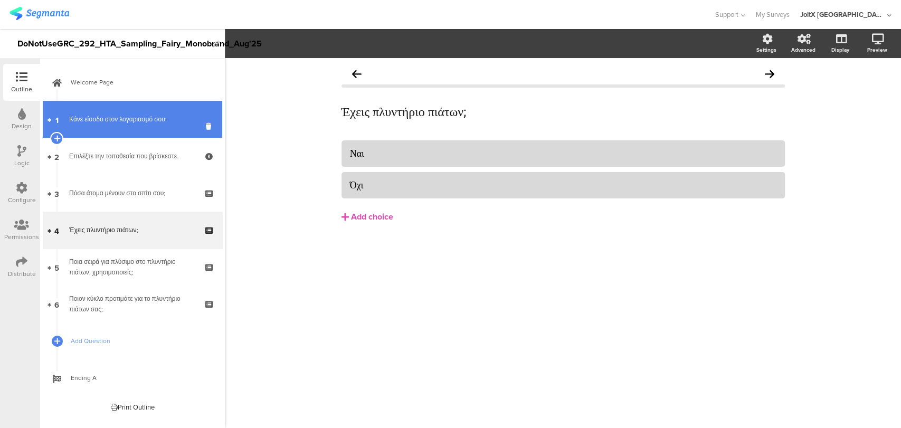
click at [133, 128] on link "1 Κάνε είσοδο στον λογαριασμό σου:" at bounding box center [132, 119] width 179 height 37
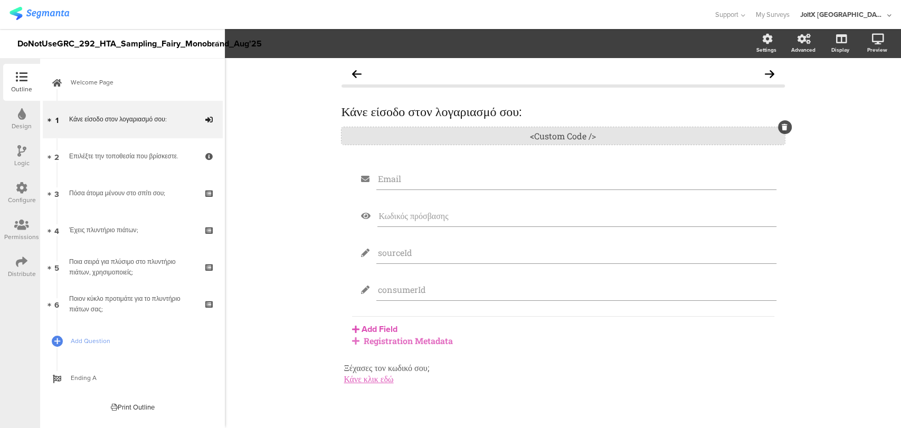
click at [456, 133] on div "<Custom Code />" at bounding box center [562, 135] width 443 height 17
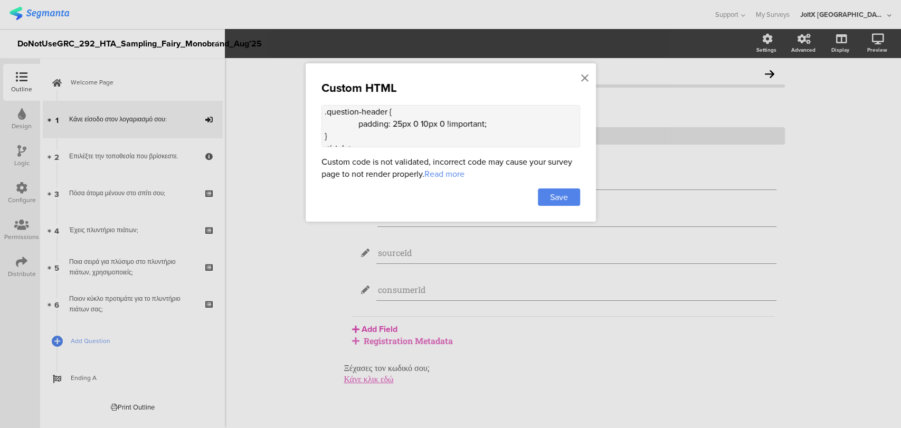
scroll to position [22, 0]
click at [587, 74] on icon at bounding box center [584, 78] width 7 height 12
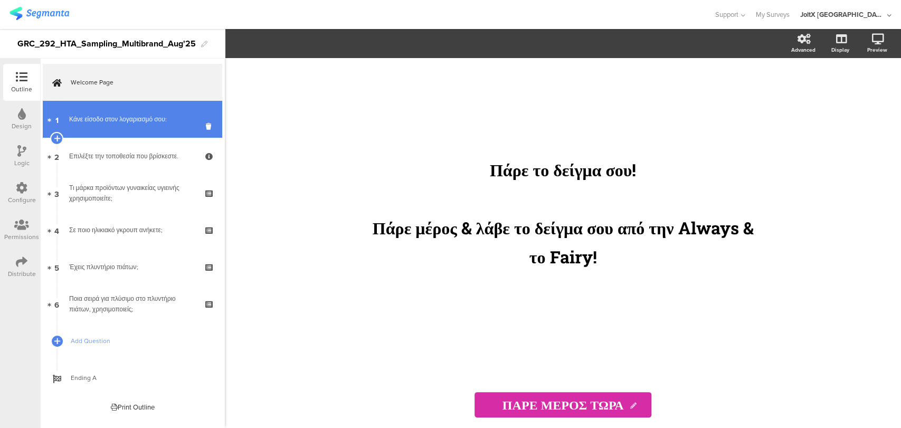
click at [88, 125] on link "1 Κάνε είσοδο στον λογαριασμό σου:" at bounding box center [132, 119] width 179 height 37
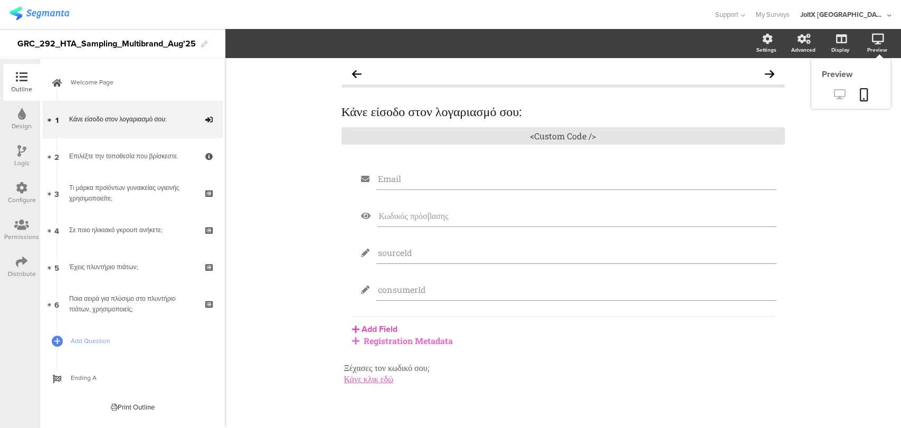
click at [826, 95] on link at bounding box center [839, 95] width 26 height 17
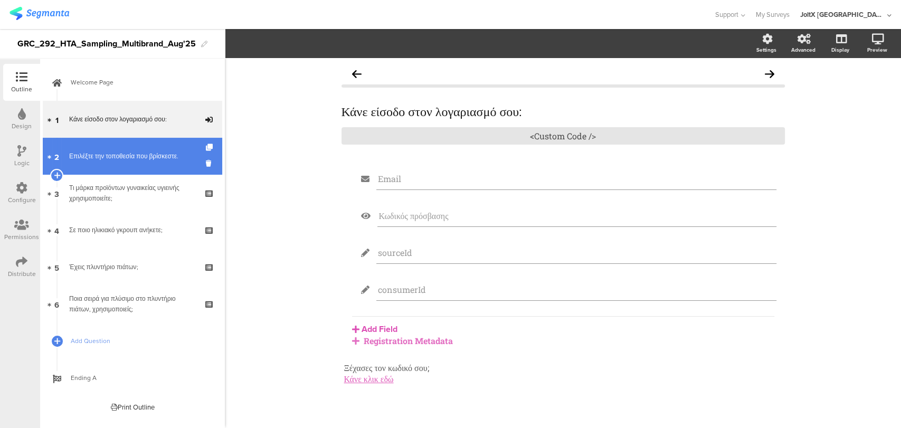
click at [95, 160] on div "Επιλέξτε την τοποθεσία που βρίσκεστε." at bounding box center [132, 156] width 126 height 11
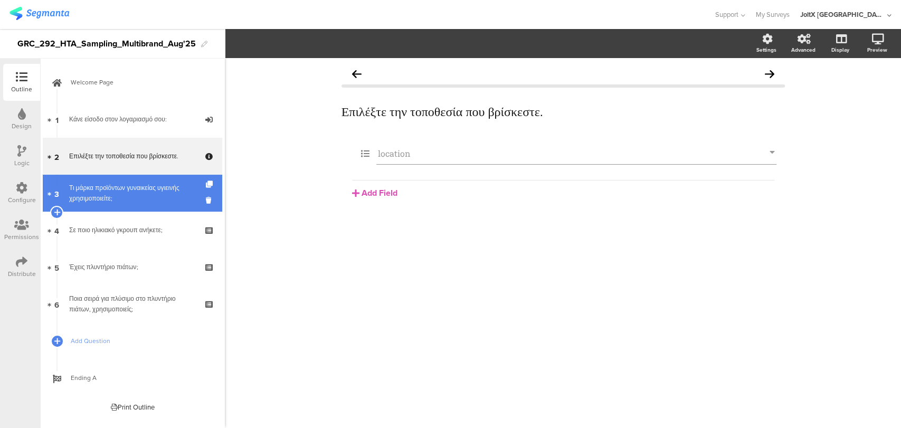
click at [101, 186] on div "Τι μάρκα προϊόντων γυναικείας υγιεινής χρησιμοποιείτε;" at bounding box center [132, 193] width 126 height 21
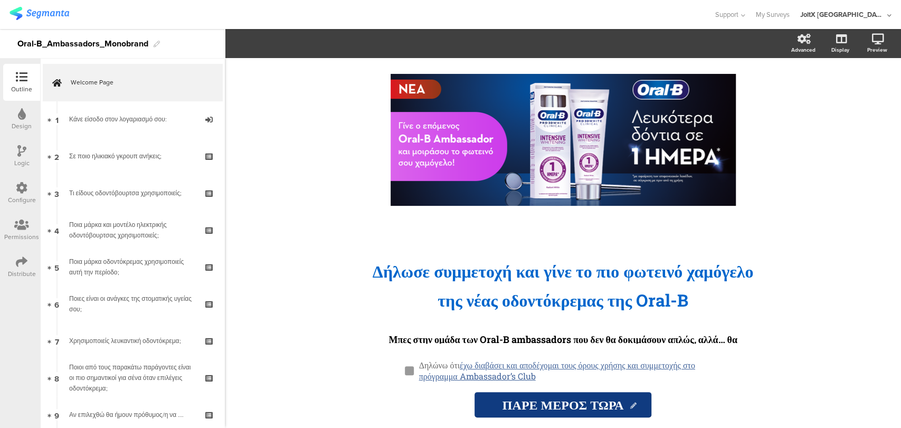
click at [21, 269] on div "Distribute" at bounding box center [22, 273] width 28 height 9
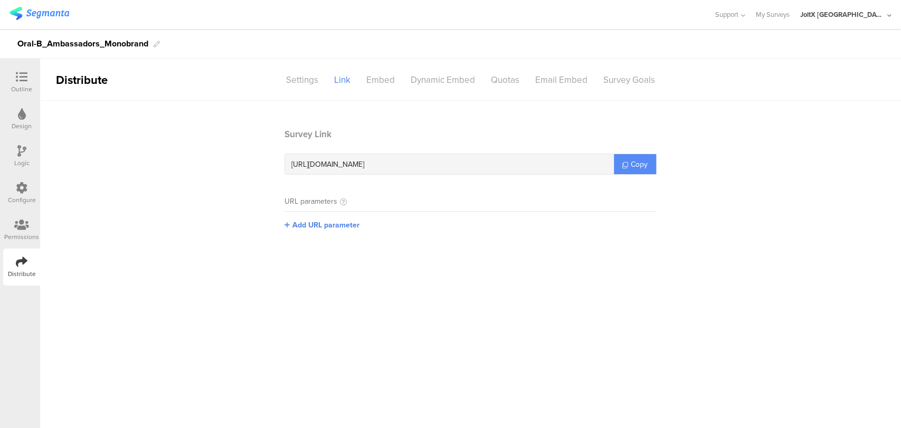
click at [629, 164] on link "Copy" at bounding box center [635, 164] width 42 height 20
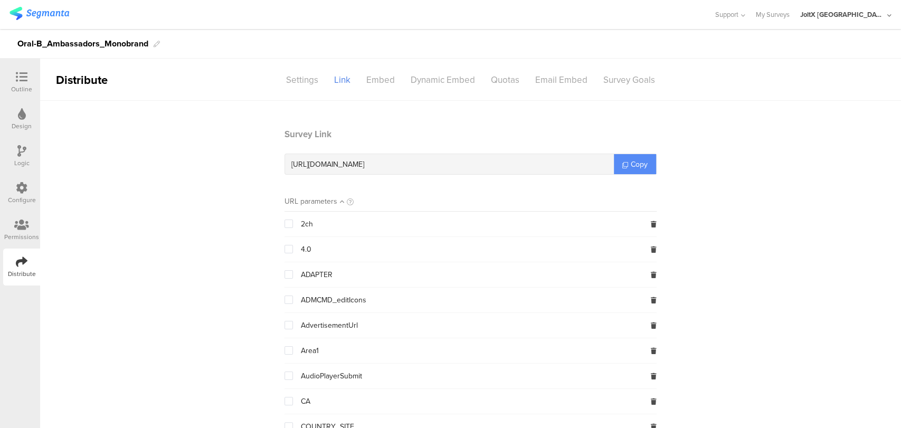
click at [630, 164] on span "Copy" at bounding box center [638, 164] width 17 height 11
copy span "Copy"
click at [634, 169] on span "Copy" at bounding box center [638, 164] width 17 height 11
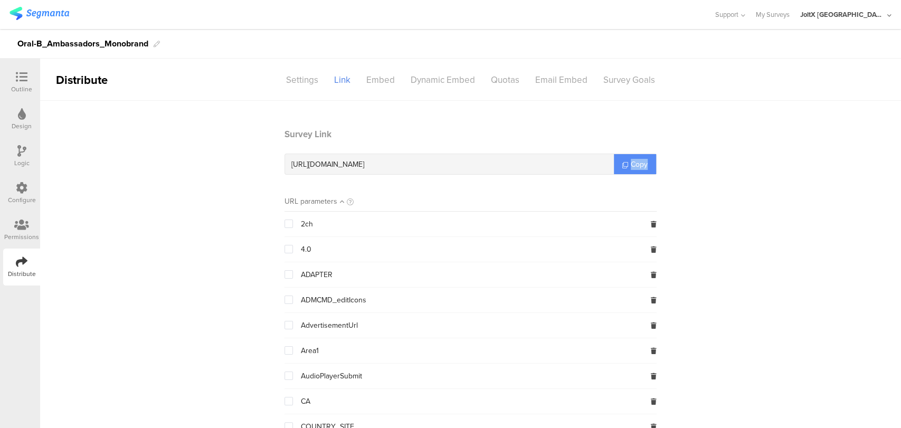
click at [634, 169] on span "Copy" at bounding box center [638, 164] width 17 height 11
click at [11, 353] on div "Outline Design Logic Configure Permissions Distribute" at bounding box center [20, 243] width 40 height 369
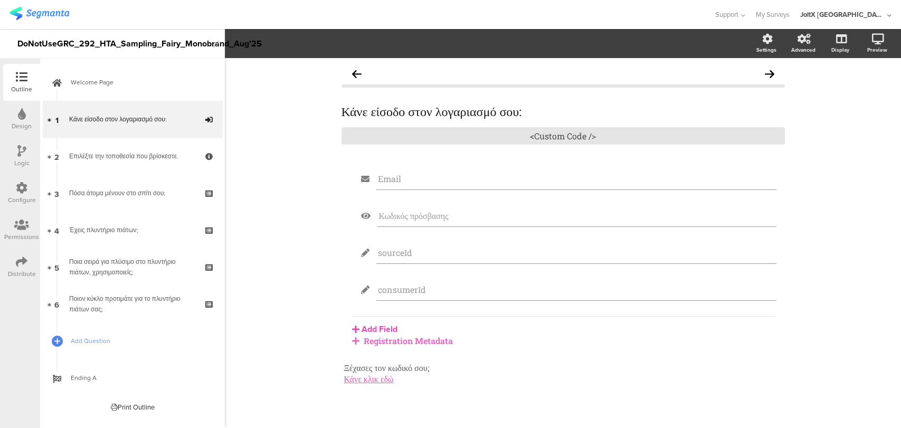
click at [12, 259] on div "Distribute" at bounding box center [21, 266] width 37 height 37
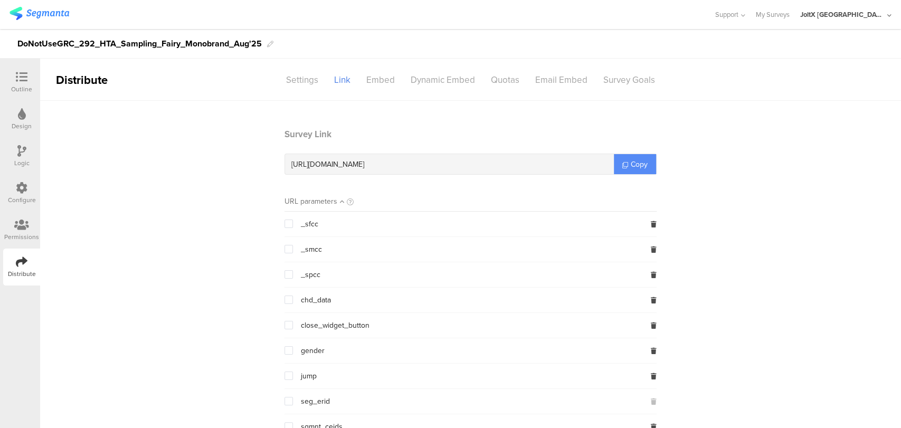
click at [631, 158] on link "Copy" at bounding box center [635, 164] width 42 height 20
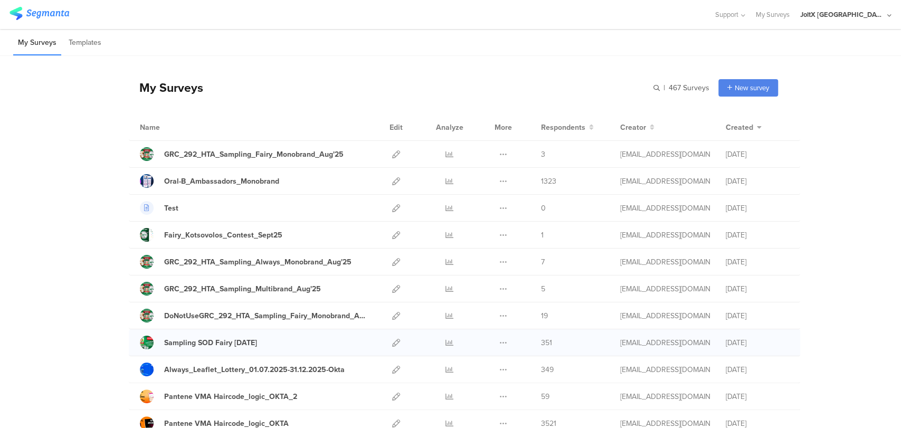
click at [398, 339] on div at bounding box center [396, 342] width 23 height 26
click at [392, 340] on icon at bounding box center [396, 343] width 8 height 8
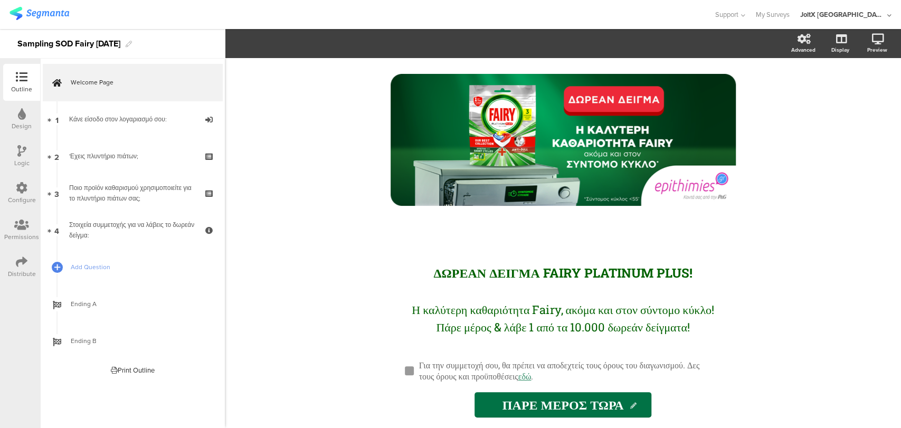
click at [22, 264] on icon at bounding box center [22, 262] width 12 height 12
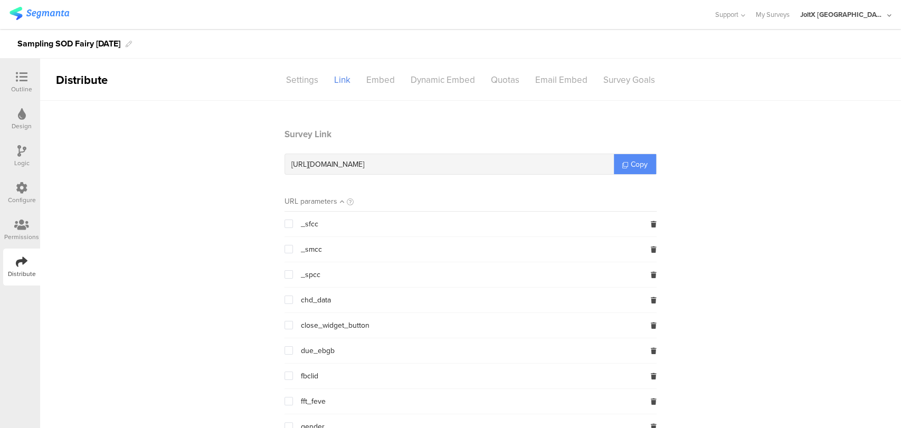
click at [627, 158] on link "Copy" at bounding box center [635, 164] width 42 height 20
click at [630, 159] on span "Copy" at bounding box center [638, 164] width 17 height 11
click at [624, 161] on link "Copy" at bounding box center [635, 164] width 42 height 20
click at [623, 162] on link "Copy" at bounding box center [635, 164] width 42 height 20
click at [622, 162] on link "Copy" at bounding box center [635, 164] width 42 height 20
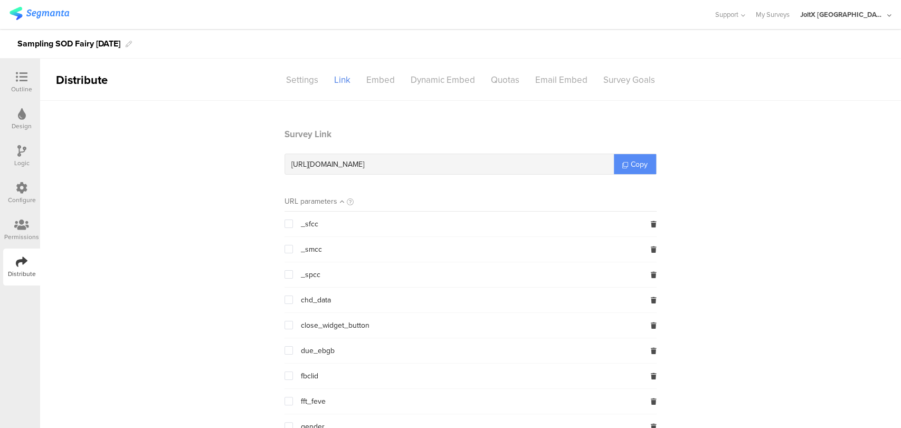
click at [622, 165] on icon at bounding box center [625, 165] width 6 height 6
drag, startPoint x: 812, startPoint y: 1, endPoint x: 21, endPoint y: 78, distance: 794.5
click at [18, 79] on icon at bounding box center [22, 77] width 12 height 12
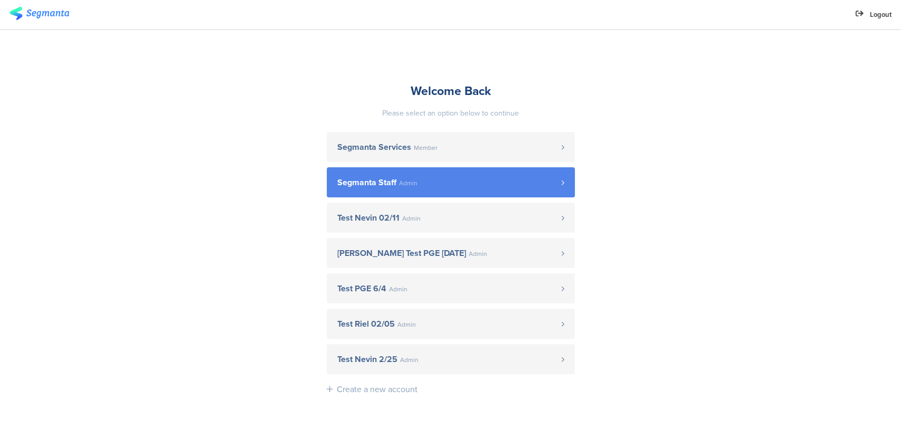
click at [403, 177] on link "Segmanta Staff Admin" at bounding box center [451, 182] width 248 height 30
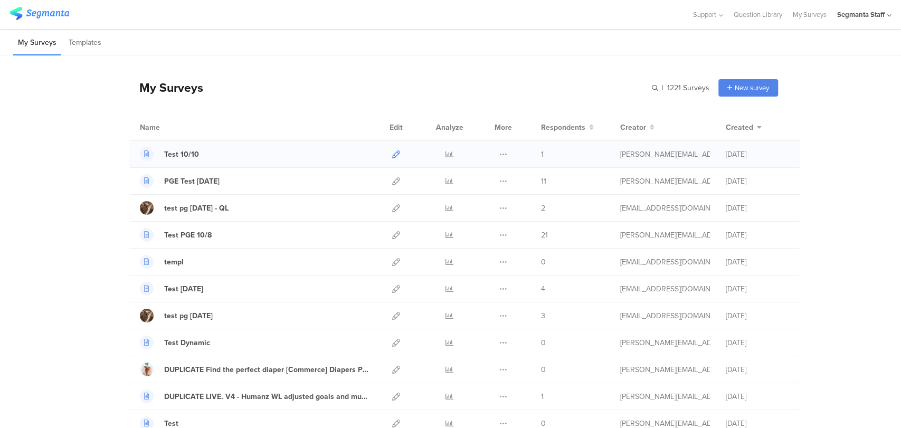
click at [392, 155] on icon at bounding box center [396, 154] width 8 height 8
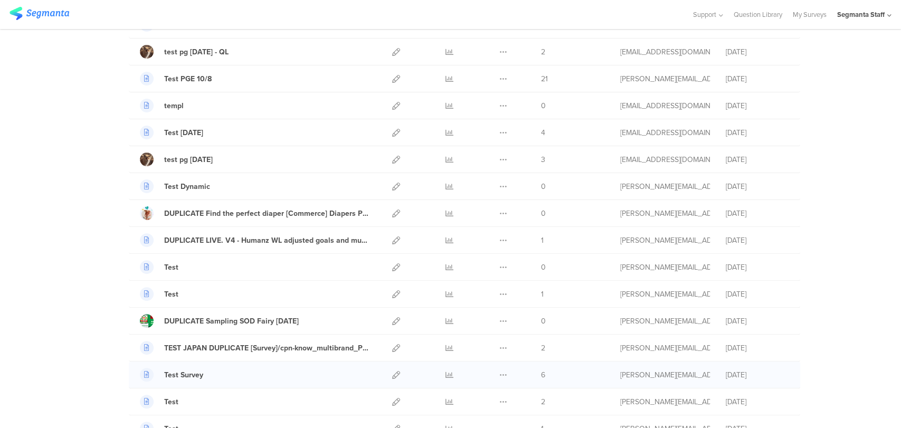
scroll to position [351, 0]
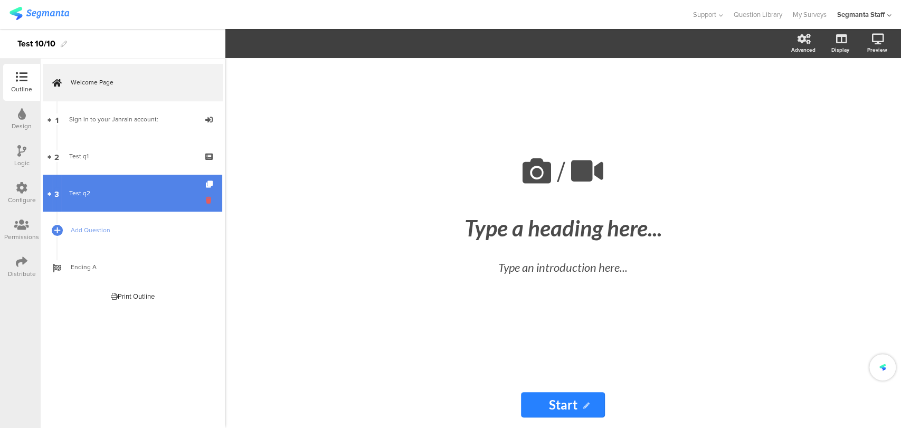
click at [208, 199] on icon at bounding box center [210, 200] width 9 height 10
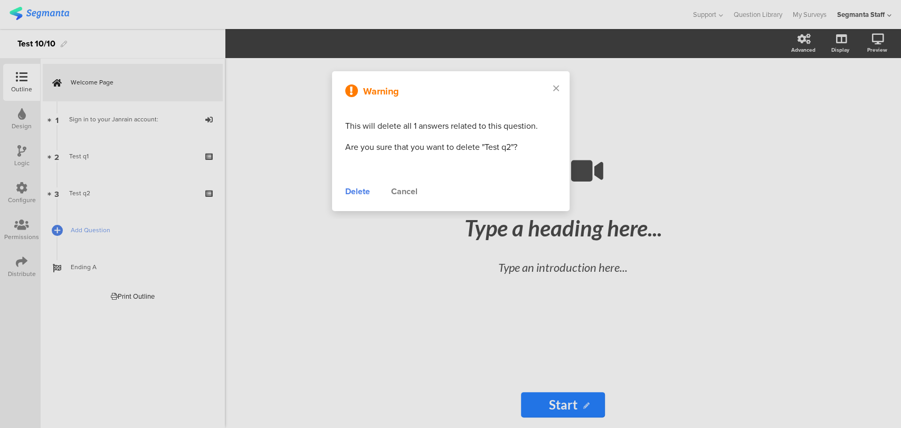
click at [353, 193] on div "Delete" at bounding box center [357, 191] width 25 height 13
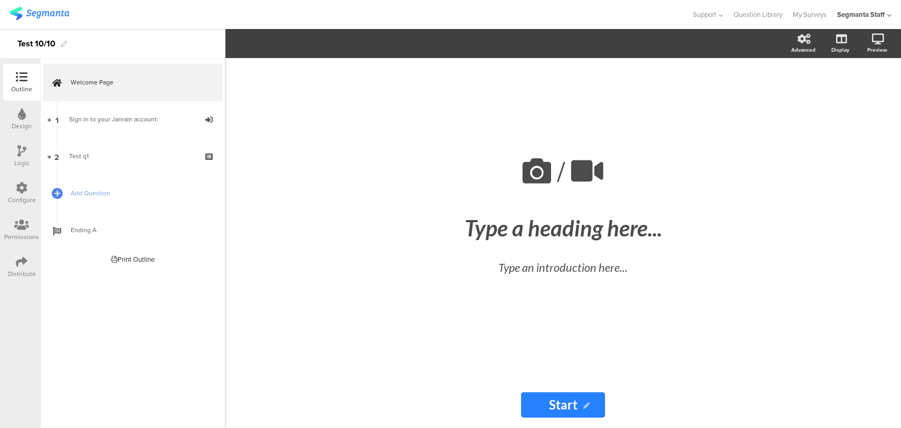
click at [21, 276] on div "Distribute" at bounding box center [22, 273] width 28 height 9
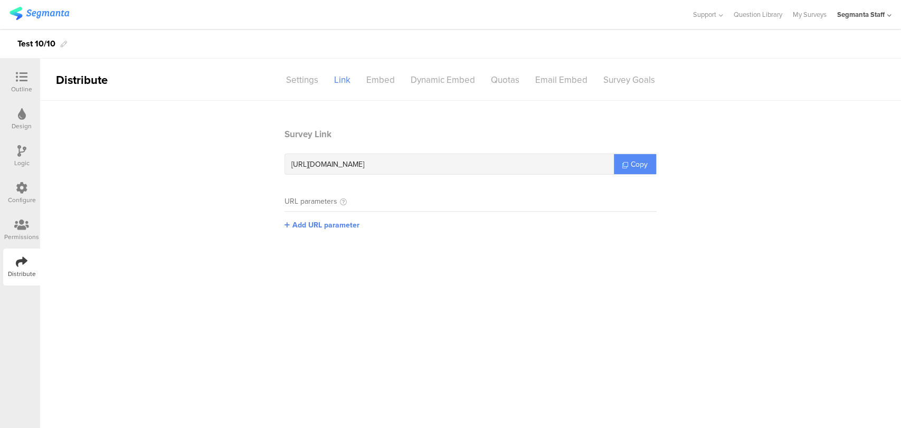
click at [637, 160] on span "Copy" at bounding box center [638, 164] width 17 height 11
click at [636, 159] on span "Copy" at bounding box center [638, 164] width 17 height 11
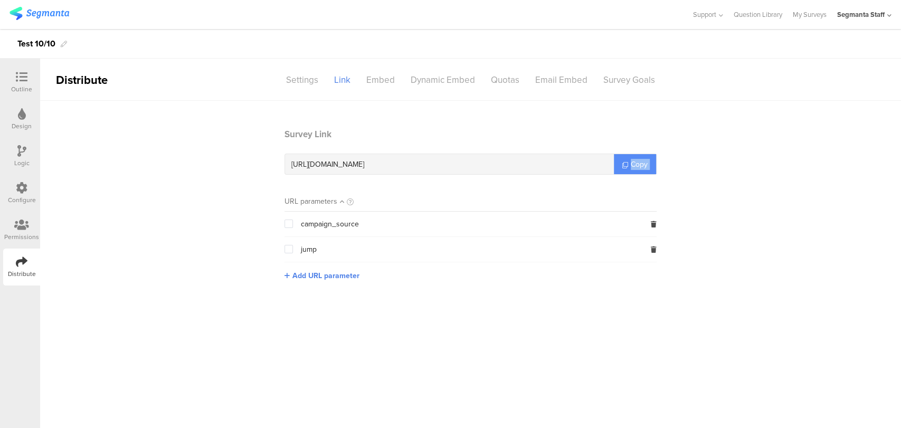
click at [636, 159] on span "Copy" at bounding box center [638, 164] width 17 height 11
click at [633, 157] on link "Copy" at bounding box center [635, 164] width 42 height 20
click at [28, 75] on div at bounding box center [21, 77] width 21 height 13
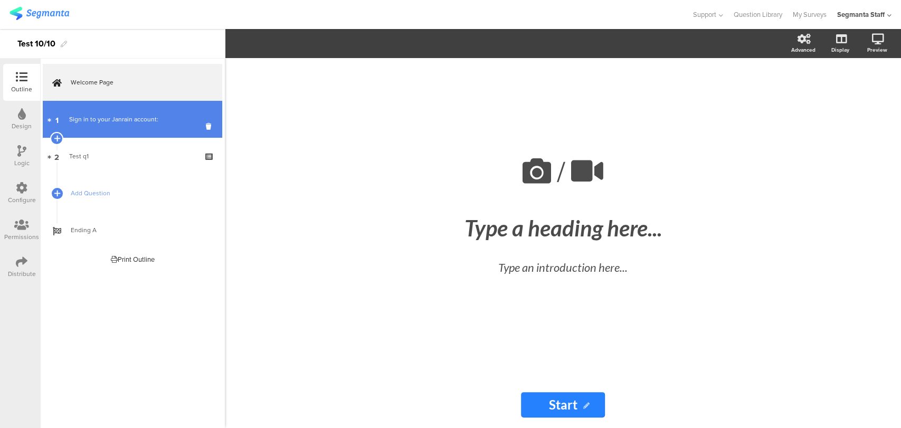
click at [138, 129] on link "1 Sign in to your Janrain account:" at bounding box center [132, 119] width 179 height 37
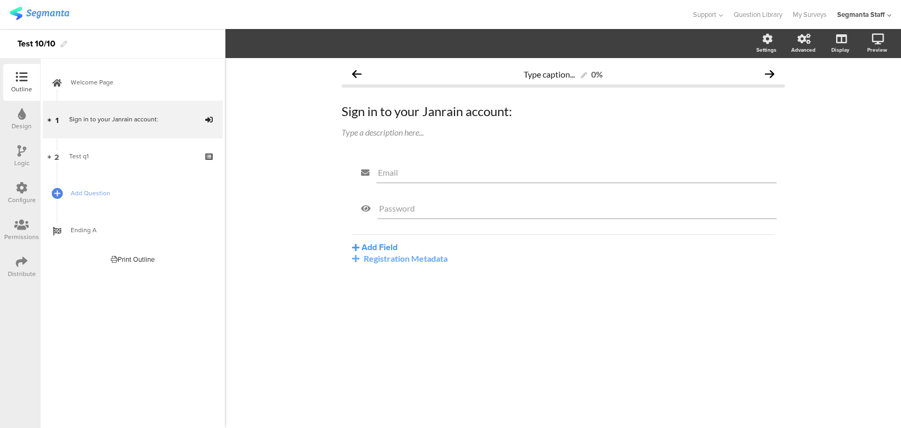
click at [22, 274] on div "Distribute" at bounding box center [22, 273] width 28 height 9
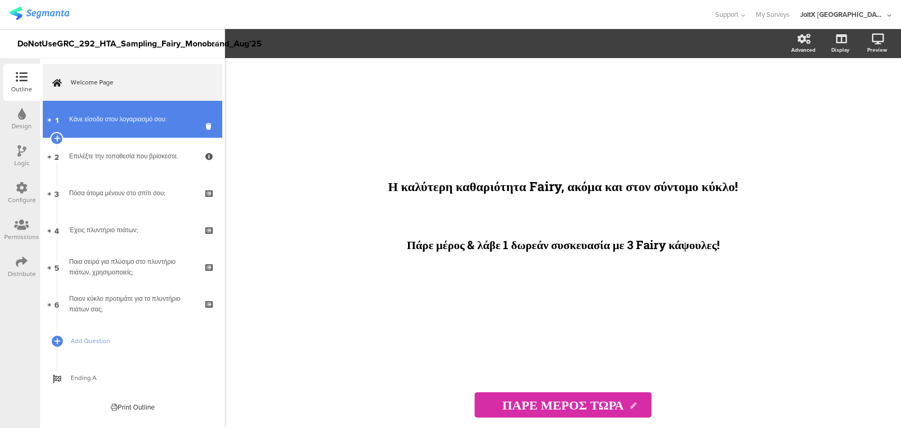
click at [93, 106] on link "1 Κάνε είσοδο στον λογαριασμό σου:" at bounding box center [132, 119] width 179 height 37
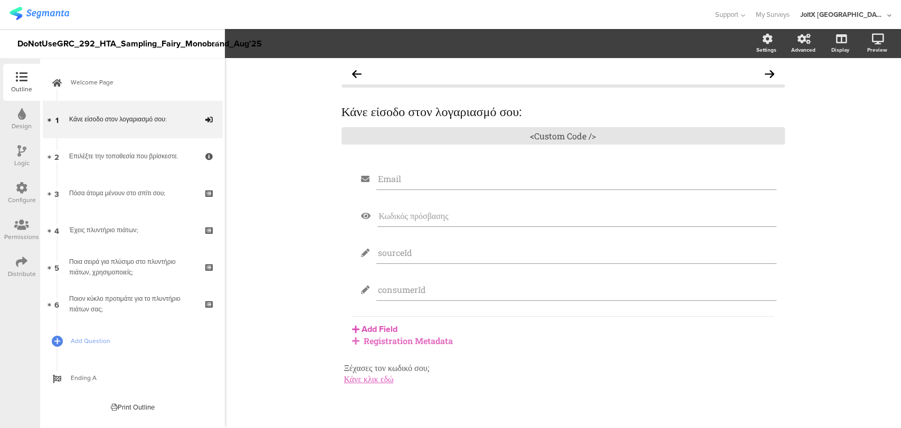
drag, startPoint x: 879, startPoint y: 13, endPoint x: 856, endPoint y: 7, distance: 23.9
drag, startPoint x: 856, startPoint y: 7, endPoint x: 869, endPoint y: 16, distance: 16.7
click at [871, 14] on div "JoltX [GEOGRAPHIC_DATA]" at bounding box center [842, 14] width 84 height 10
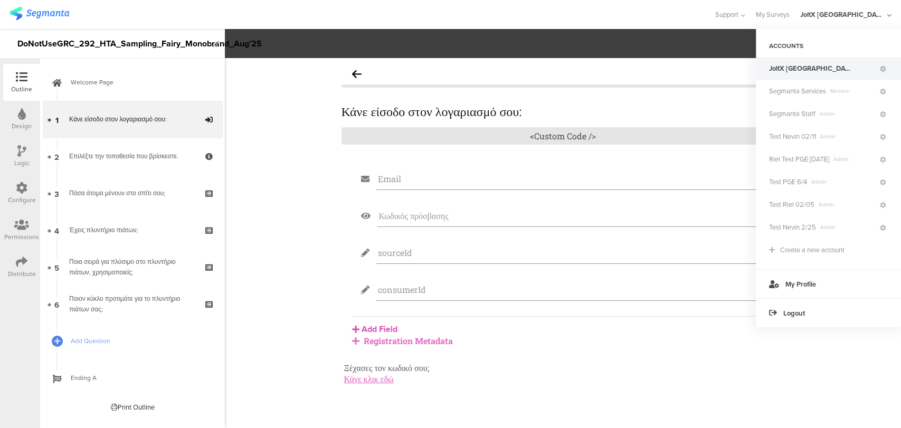
click at [14, 267] on div "Distribute" at bounding box center [21, 266] width 37 height 37
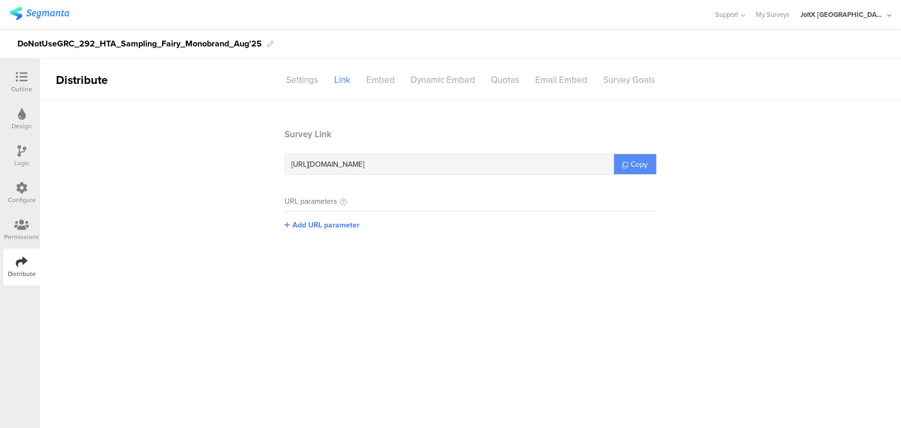
click at [622, 163] on icon at bounding box center [625, 165] width 6 height 6
click at [619, 163] on div "https://pgsurveys.segmanta.com/affac9 Copy" at bounding box center [470, 164] width 372 height 21
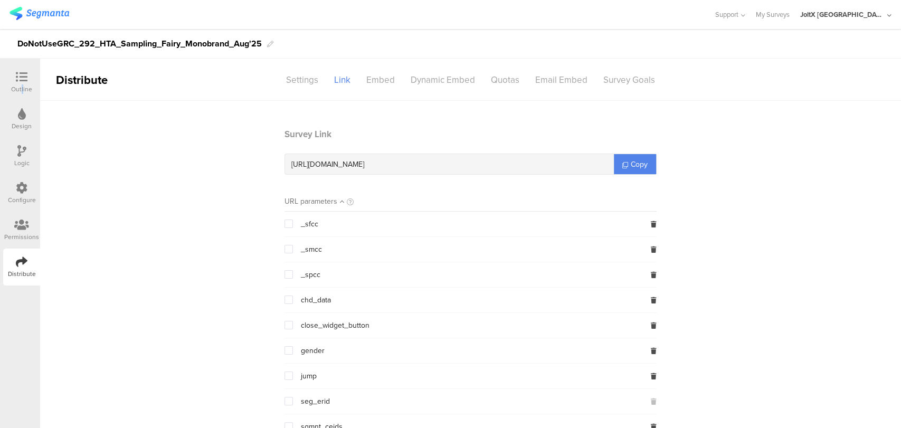
click at [21, 86] on div "Outline" at bounding box center [21, 88] width 21 height 9
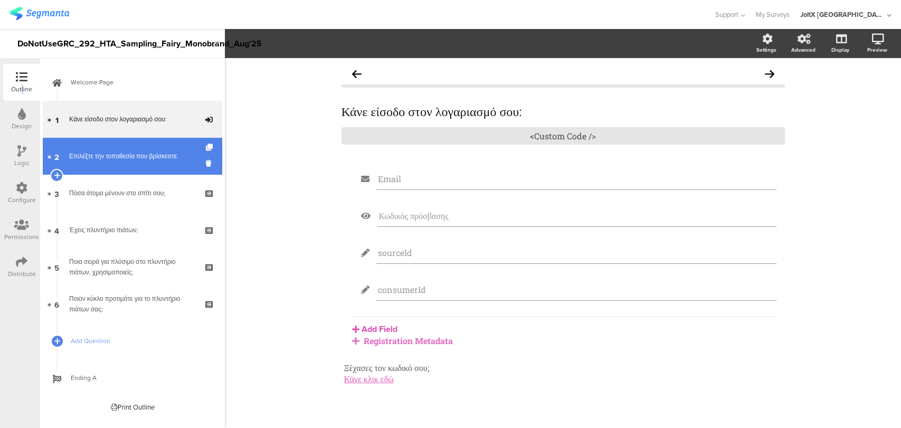
click at [107, 156] on div "Επιλέξτε την τοποθεσία που βρίσκεστε." at bounding box center [132, 156] width 126 height 11
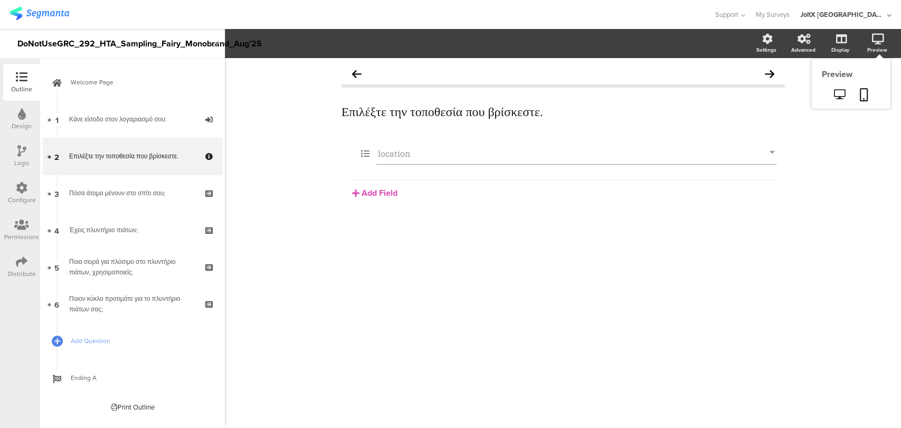
click at [875, 37] on icon at bounding box center [877, 39] width 12 height 11
click at [838, 94] on icon at bounding box center [839, 94] width 11 height 10
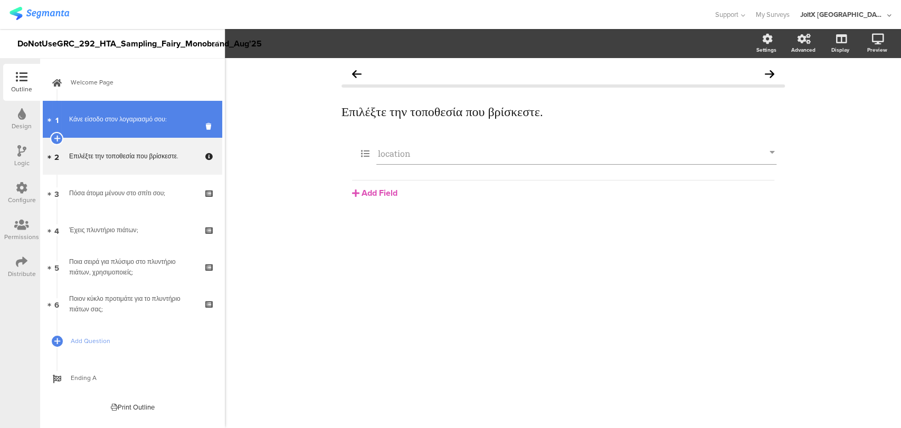
click at [122, 109] on link "1 Κάνε είσοδο στον λογαριασμό σου:" at bounding box center [132, 119] width 179 height 37
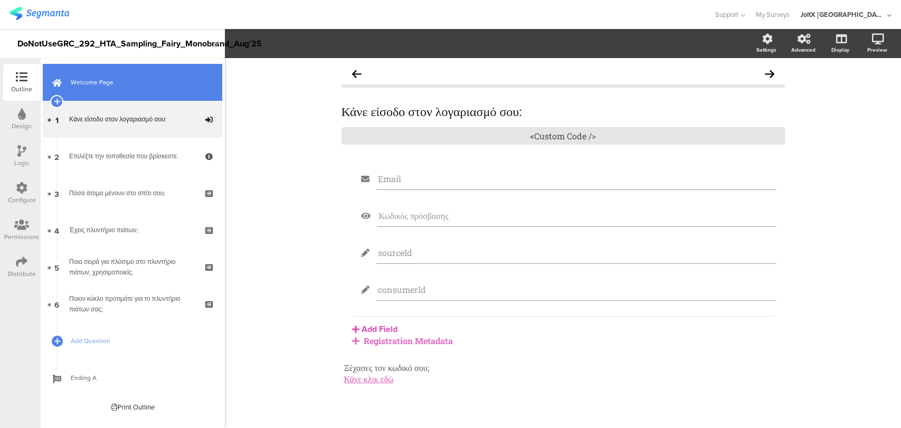
click at [126, 85] on span "Welcome Page" at bounding box center [138, 82] width 135 height 11
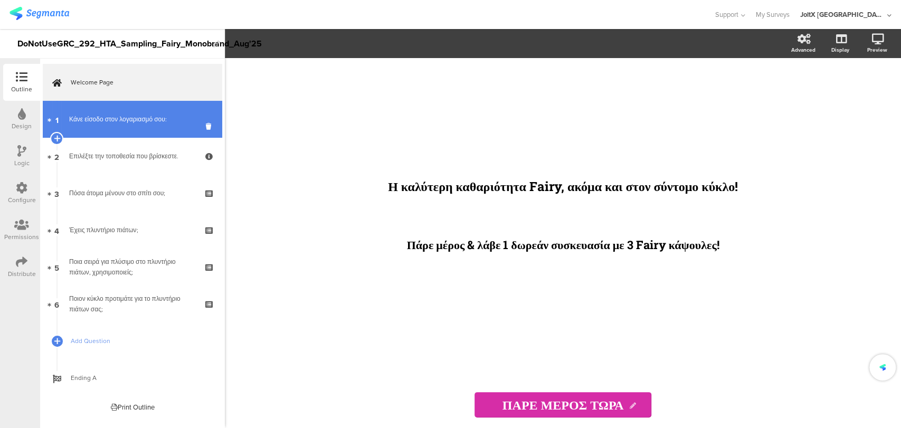
click at [119, 121] on div "Κάνε είσοδο στον λογαριασμό σου:" at bounding box center [132, 119] width 126 height 11
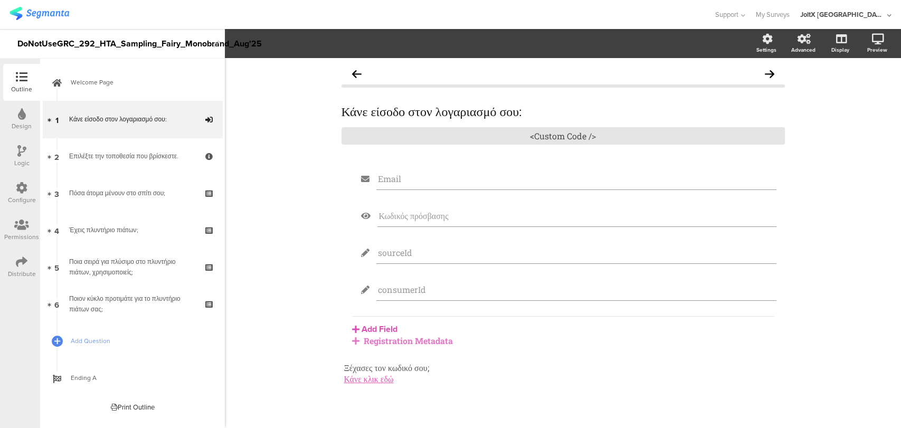
click at [389, 340] on div "Registration Metadata" at bounding box center [563, 340] width 422 height 11
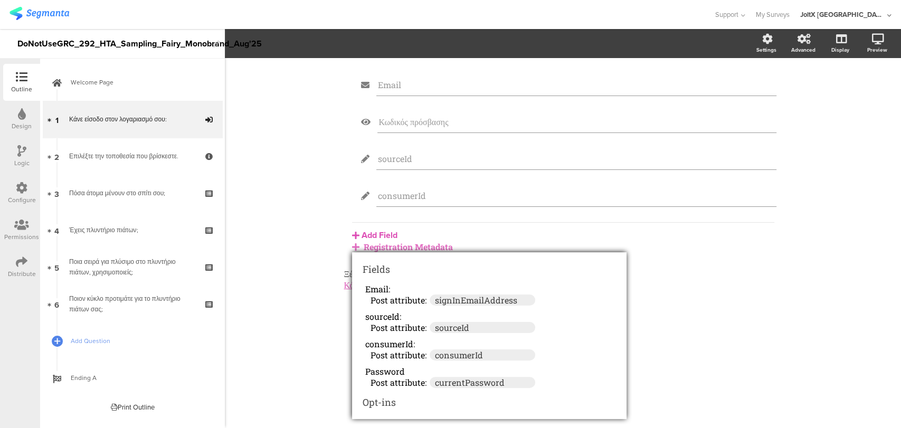
scroll to position [13, 0]
click at [274, 235] on div "Κάνε είσοδο στον λογαριασμό σου: Κάνε είσοδο στον λογαριασμό σου: <Custom Code …" at bounding box center [563, 236] width 676 height 381
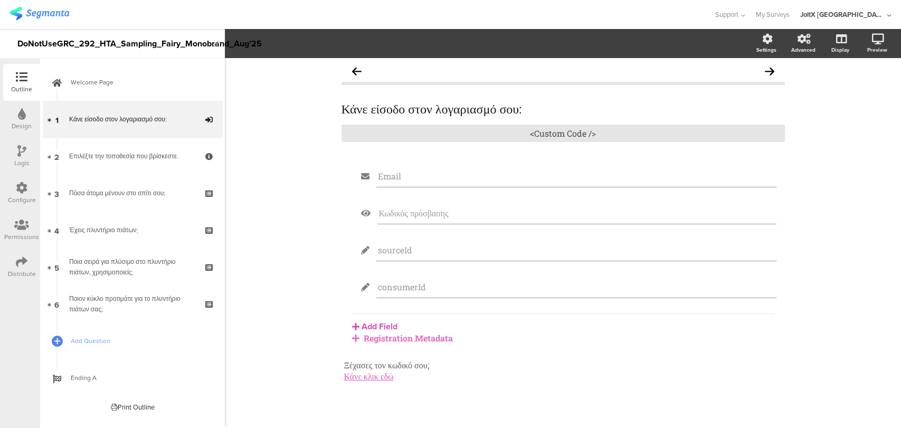
scroll to position [0, 0]
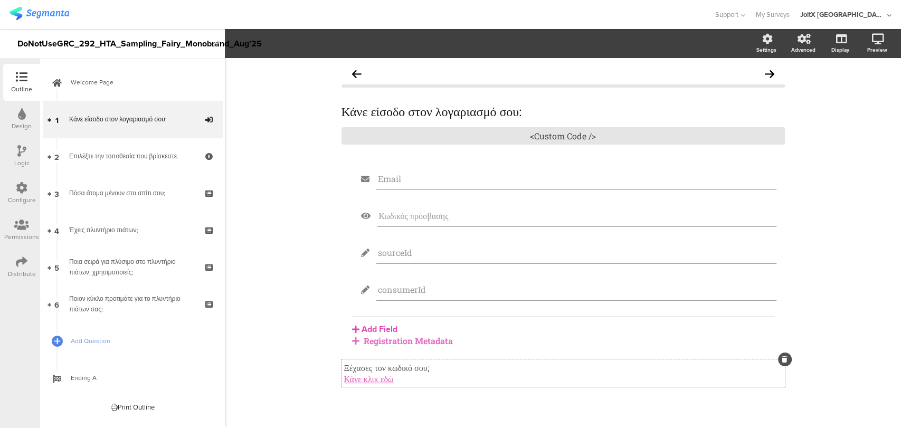
click at [418, 377] on p "Κάνε κλικ εδώ" at bounding box center [563, 378] width 438 height 11
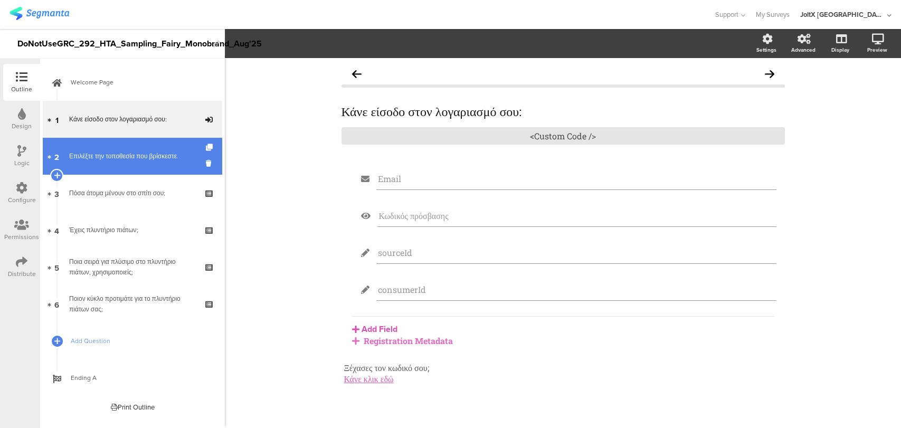
drag, startPoint x: 868, startPoint y: 137, endPoint x: 128, endPoint y: 166, distance: 740.2
click at [122, 168] on link "2 Επιλέξτε την τοποθεσία που βρίσκεστε." at bounding box center [132, 156] width 179 height 37
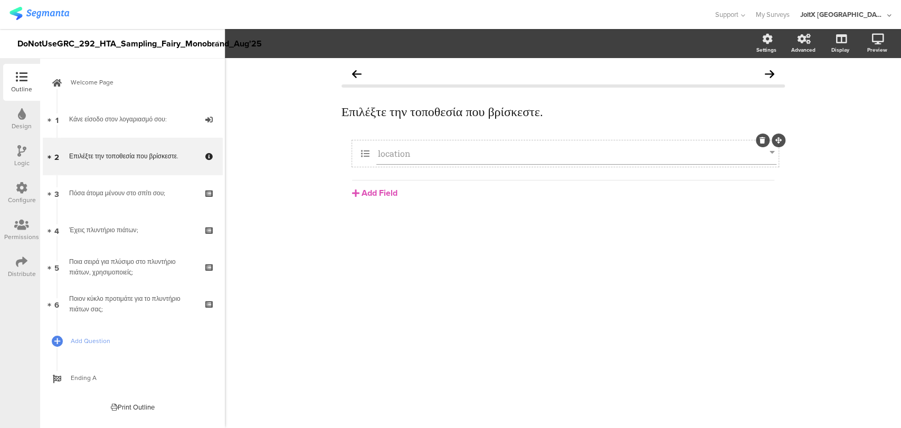
click at [472, 157] on input "location" at bounding box center [573, 153] width 391 height 11
click at [381, 40] on span "Dropdown Choices" at bounding box center [367, 43] width 72 height 12
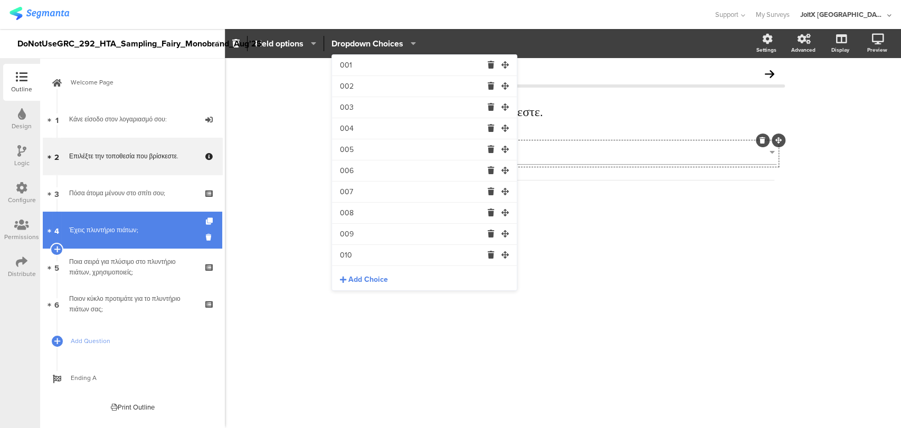
click at [218, 215] on link "4 Έχεις πλυντήριο πιάτων;" at bounding box center [132, 230] width 179 height 37
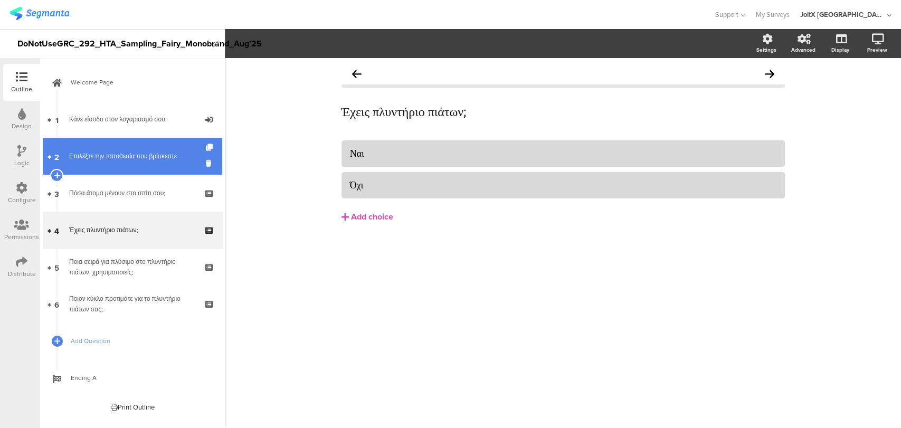
click at [117, 155] on div "Επιλέξτε την τοποθεσία που βρίσκεστε." at bounding box center [132, 156] width 126 height 11
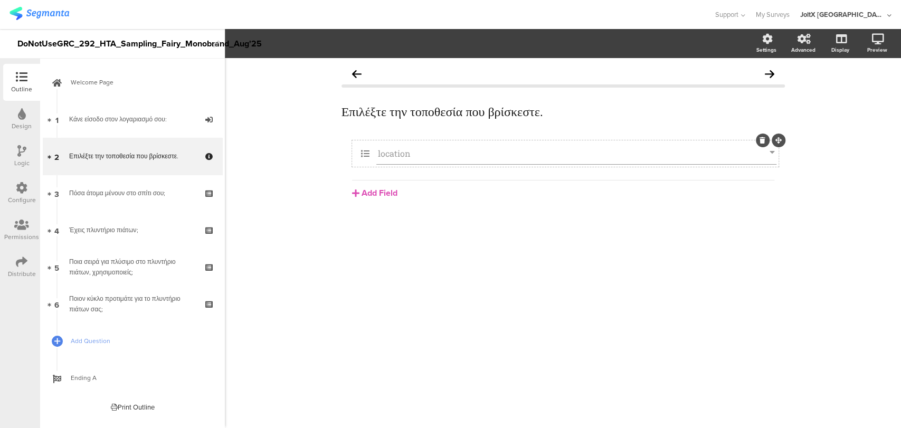
click at [426, 166] on div "location" at bounding box center [565, 153] width 426 height 26
click at [429, 163] on div "location" at bounding box center [576, 153] width 400 height 22
drag, startPoint x: 624, startPoint y: 306, endPoint x: 578, endPoint y: 275, distance: 55.0
click at [577, 283] on div "Επιλέξτε την τοποθεσία που βρίσκεστε. Επιλέξτε την τοποθεσία που βρίσκεστε. loc…" at bounding box center [563, 243] width 676 height 370
drag, startPoint x: 844, startPoint y: 147, endPoint x: 376, endPoint y: 149, distance: 468.5
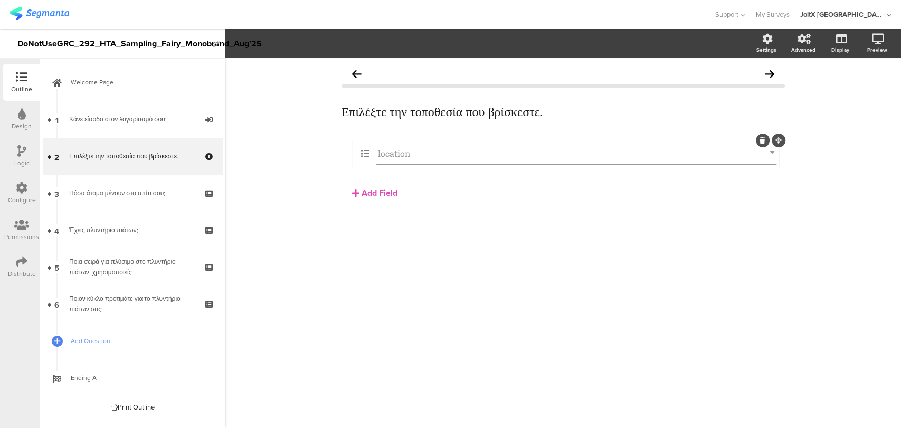
click at [376, 149] on div "location" at bounding box center [576, 153] width 400 height 22
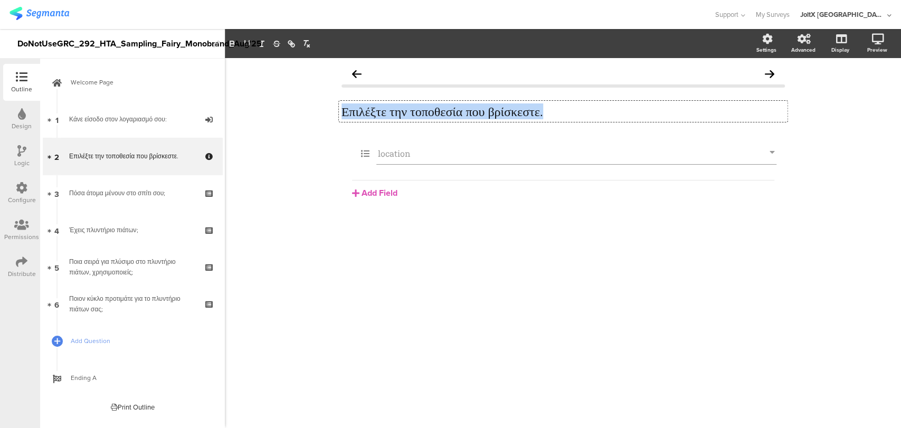
drag, startPoint x: 589, startPoint y: 113, endPoint x: 329, endPoint y: 114, distance: 260.6
click at [329, 114] on div "Επιλέξτε την τοποθεσία που βρίσκεστε. Επιλέξτε την τοποθεσία που βρίσκεστε. Επι…" at bounding box center [563, 243] width 676 height 370
click at [409, 148] on input "location" at bounding box center [573, 153] width 391 height 11
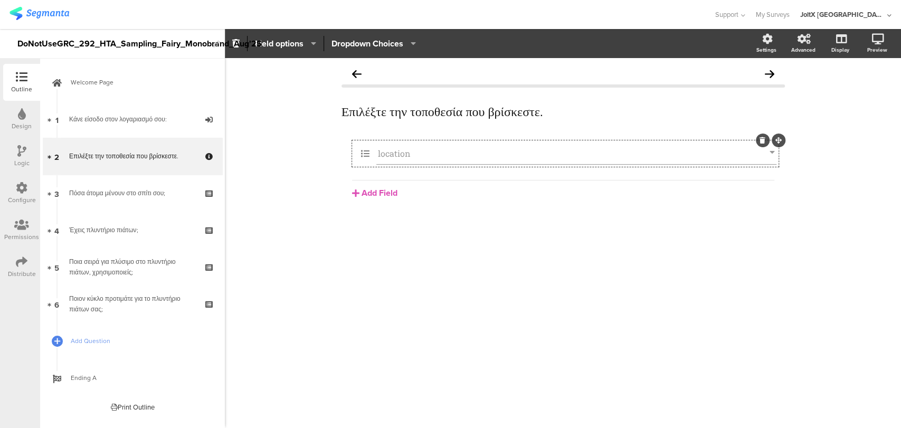
click at [365, 52] on section "Required Field options 001 002 003 004 005 006 007 008 009 010 011 012 013 014 …" at bounding box center [563, 43] width 676 height 29
click at [398, 141] on div "location" at bounding box center [565, 153] width 426 height 26
click at [386, 43] on span "Dropdown Choices" at bounding box center [367, 43] width 72 height 12
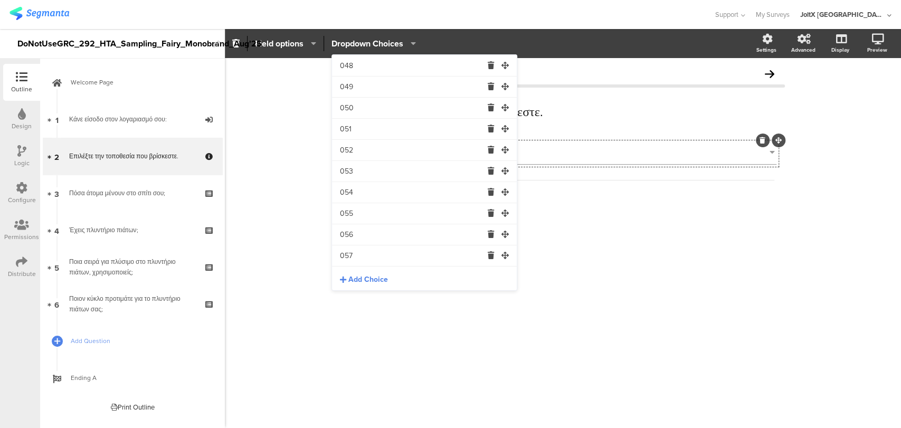
scroll to position [1073, 0]
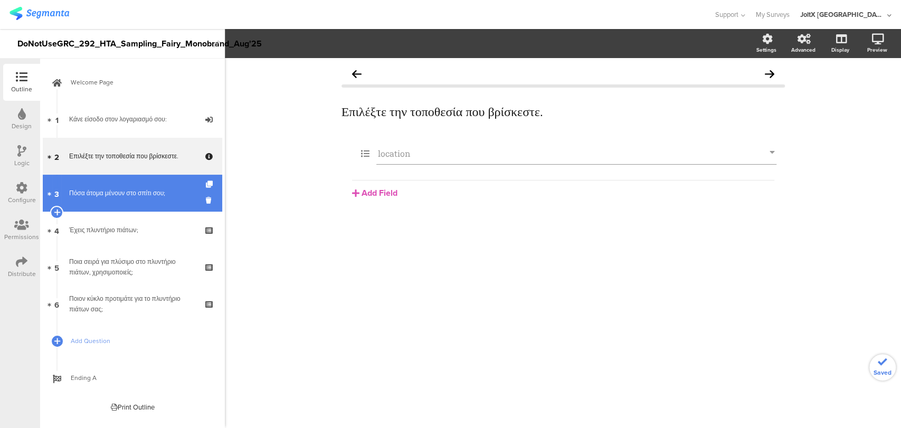
click at [80, 197] on div "Πόσα άτομα μένουν στο σπίτι σου;" at bounding box center [132, 193] width 126 height 11
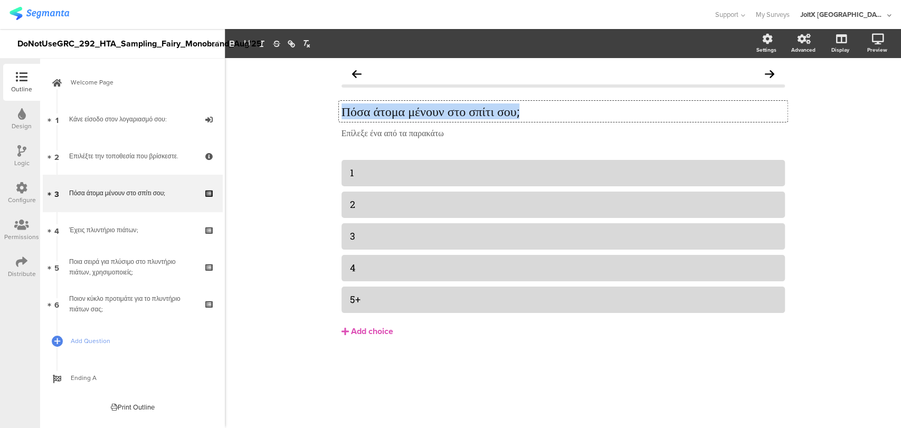
drag, startPoint x: 567, startPoint y: 108, endPoint x: 321, endPoint y: 111, distance: 245.3
click at [321, 111] on div "Πόσα άτομα μένουν στο σπίτι σου; Πόσα άτομα μένουν στο σπίτι σου; Πόσα άτομα μέ…" at bounding box center [563, 243] width 676 height 370
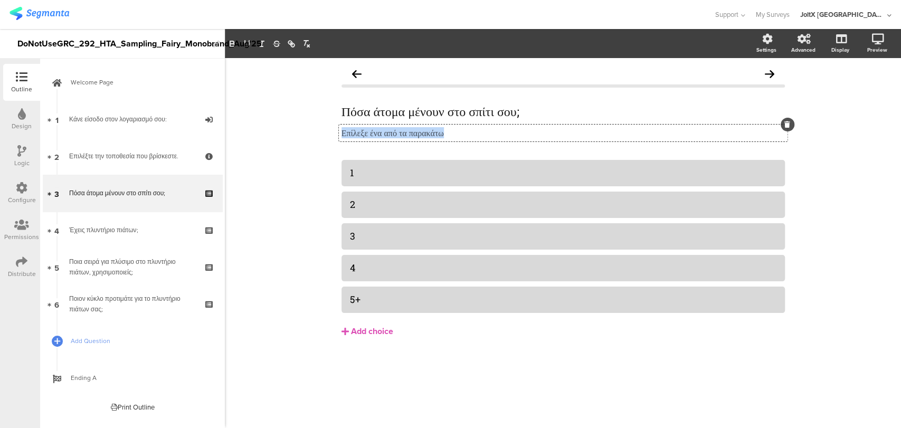
drag, startPoint x: 463, startPoint y: 137, endPoint x: 305, endPoint y: 135, distance: 158.3
click at [305, 135] on div "Πόσα άτομα μένουν στο σπίτι σου; Πόσα άτομα μένουν στο σπίτι σου; Επίλεξε ένα α…" at bounding box center [563, 243] width 676 height 370
copy p "Επίλεξε ένα από τα παρακάτω"
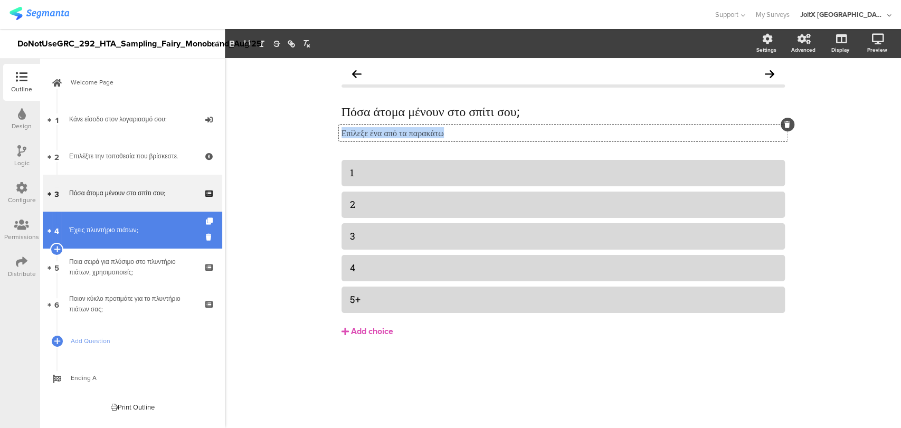
click at [142, 226] on div "Έχεις πλυντήριο πιάτων;" at bounding box center [132, 230] width 126 height 11
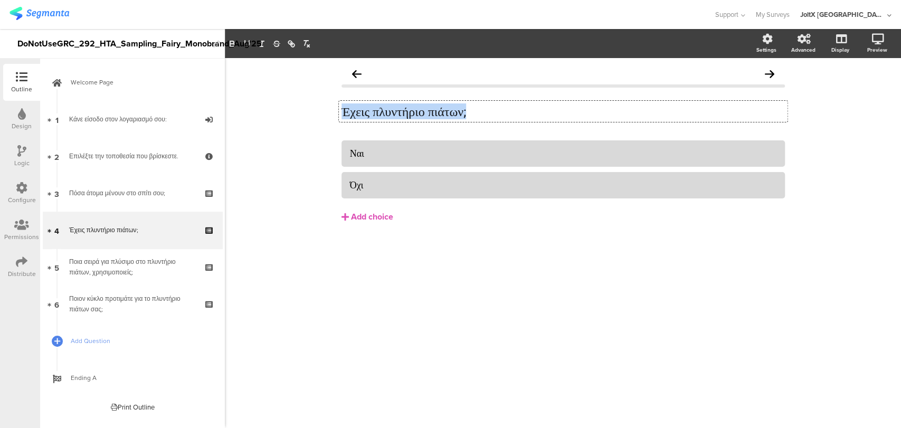
drag, startPoint x: 499, startPoint y: 111, endPoint x: 336, endPoint y: 111, distance: 162.5
click at [336, 111] on div "Έχεις πλυντήριο πιάτων; Έχεις πλυντήριο πιάτων; Έχεις πλυντήριο πιάτων; Ναι" at bounding box center [563, 165] width 464 height 214
copy p "Έχεις πλυντήριο πιάτων;"
drag, startPoint x: 381, startPoint y: 150, endPoint x: 347, endPoint y: 156, distance: 34.3
click at [347, 156] on div "Ναι" at bounding box center [562, 153] width 443 height 26
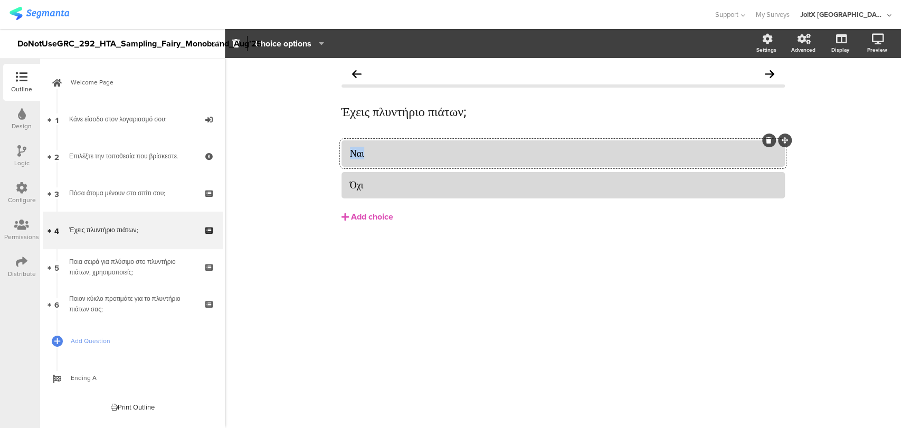
copy div "Ναι"
drag, startPoint x: 382, startPoint y: 190, endPoint x: 340, endPoint y: 190, distance: 42.2
click at [340, 190] on div "Έχεις πλυντήριο πιάτων; Έχεις πλυντήριο πιάτων; Ναι Όχι" at bounding box center [563, 165] width 464 height 214
copy div "Όχι"
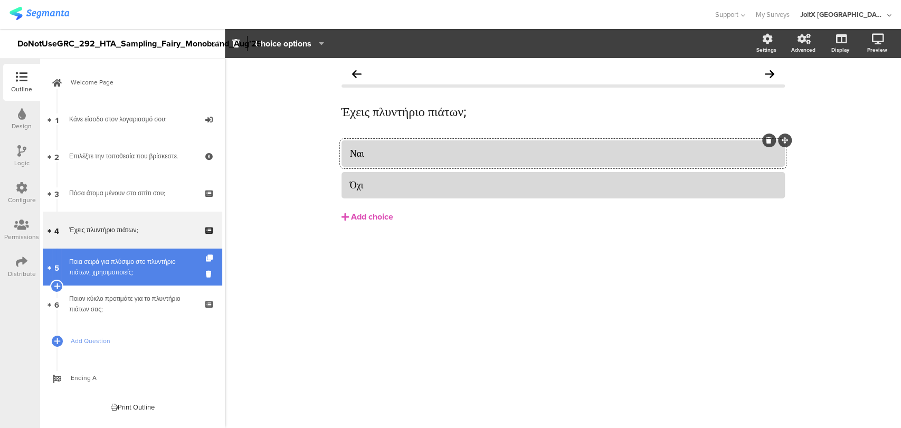
click at [90, 275] on div "Ποια σειρά για πλύσιμο στο πλυντήριο πιάτων, χρησιμοποιείς;" at bounding box center [132, 266] width 126 height 21
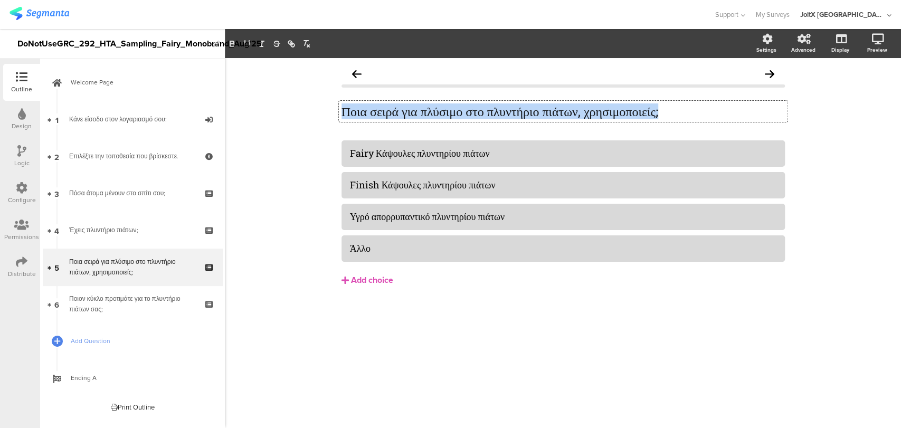
drag, startPoint x: 718, startPoint y: 118, endPoint x: 334, endPoint y: 122, distance: 384.1
click at [343, 118] on div "Ποια σειρά για πλύσιμο στο πλυντήριο πιάτων, χρησιμοποιείς; Ποια σειρά για πλύσ…" at bounding box center [563, 111] width 448 height 21
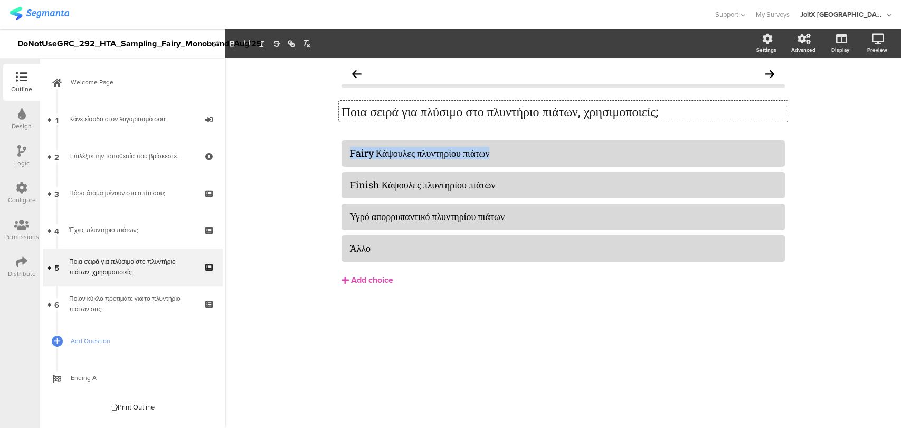
drag, startPoint x: 477, startPoint y: 151, endPoint x: 338, endPoint y: 146, distance: 138.8
click at [338, 146] on div "Ποια σειρά για πλύσιμο στο πλυντήριο πιάτων, χρησιμοποιείς; Ποια σειρά για πλύσ…" at bounding box center [563, 196] width 464 height 277
copy div "Fairy Κάψουλες πλυντηρίου πιάτων"
drag, startPoint x: 499, startPoint y: 185, endPoint x: 331, endPoint y: 210, distance: 170.1
click at [332, 209] on div "Ποια σειρά για πλύσιμο στο πλυντήριο πιάτων, χρησιμοποιείς; Ποια σειρά για πλύσ…" at bounding box center [563, 196] width 464 height 277
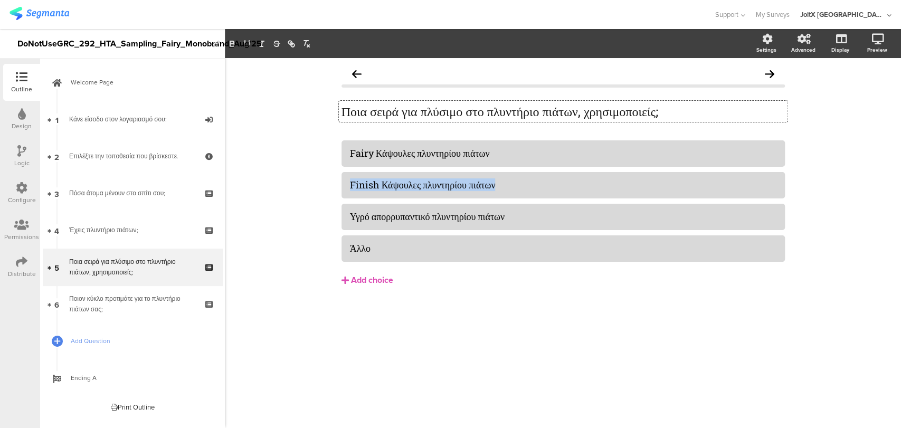
copy div "Finish Κάψουλες πλυντηρίου πιάτων"
drag, startPoint x: 536, startPoint y: 219, endPoint x: 334, endPoint y: 219, distance: 201.5
click at [334, 219] on div "Ποια σειρά για πλύσιμο στο πλυντήριο πιάτων, χρησιμοποιείς; Ποια σειρά για πλύσ…" at bounding box center [563, 196] width 464 height 277
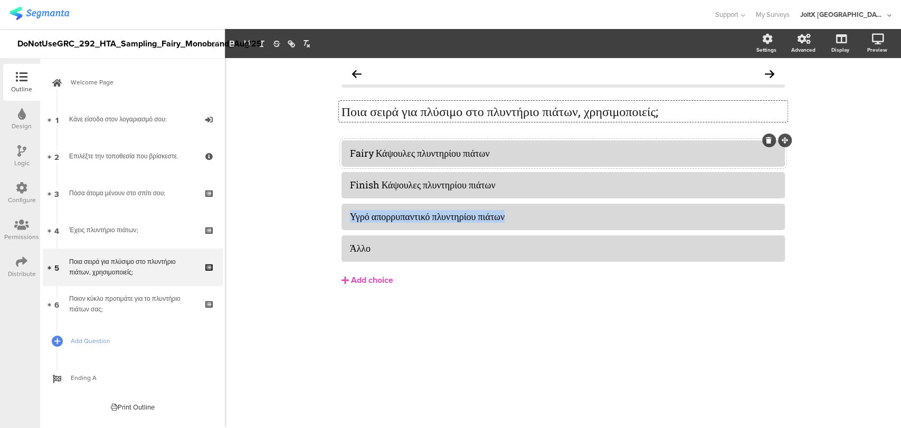
copy div "Υγρό απορρυπαντικό πλυντηρίου πιάτων"
drag, startPoint x: 384, startPoint y: 253, endPoint x: 337, endPoint y: 255, distance: 47.5
click at [337, 255] on div "Ποια σειρά για πλύσιμο στο πλυντήριο πιάτων, χρησιμοποιείς; Ποια σειρά για πλύσ…" at bounding box center [563, 196] width 464 height 277
copy div "Άλλο"
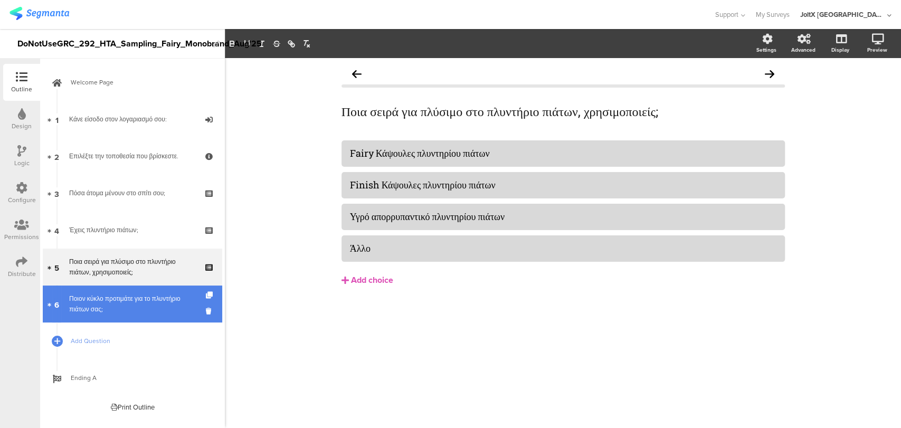
click at [89, 315] on link "6 Ποιον κύκλο προτιμάτε για το πλυντήριο πιάτων σας;" at bounding box center [132, 303] width 179 height 37
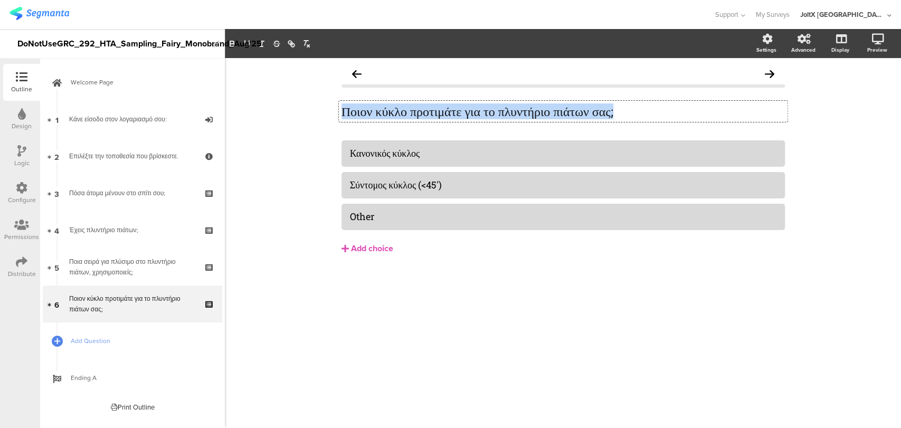
drag, startPoint x: 689, startPoint y: 111, endPoint x: 323, endPoint y: 126, distance: 367.0
click at [323, 126] on div "Ποιον κύκλο προτιμάτε για το πλυντήριο πιάτων σας; Ποιον κύκλο προτιμάτε για το…" at bounding box center [563, 243] width 676 height 370
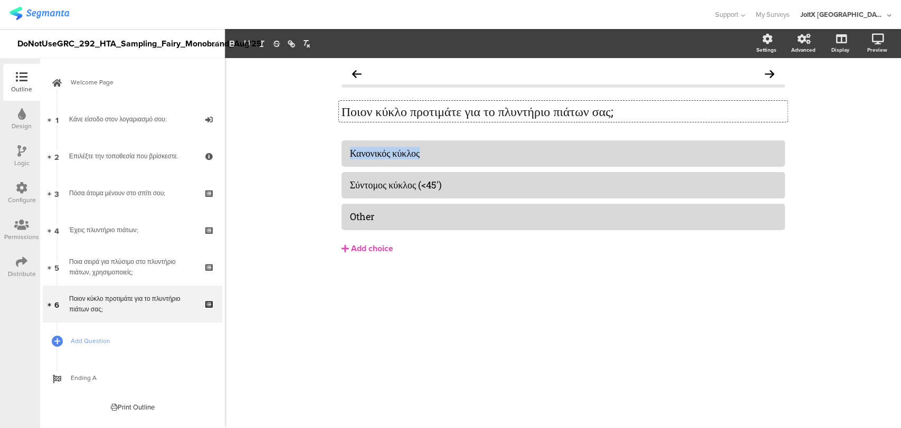
drag, startPoint x: 445, startPoint y: 157, endPoint x: 333, endPoint y: 161, distance: 111.4
click at [333, 161] on div "Ποιον κύκλο προτιμάτε για το πλυντήριο πιάτων σας; Ποιον κύκλο προτιμάτε για το…" at bounding box center [563, 181] width 464 height 246
copy div "Κανονικός κύκλος"
drag, startPoint x: 464, startPoint y: 188, endPoint x: 348, endPoint y: 194, distance: 116.7
click at [348, 194] on div "Σύντομος κύκλος (<45')" at bounding box center [562, 185] width 443 height 26
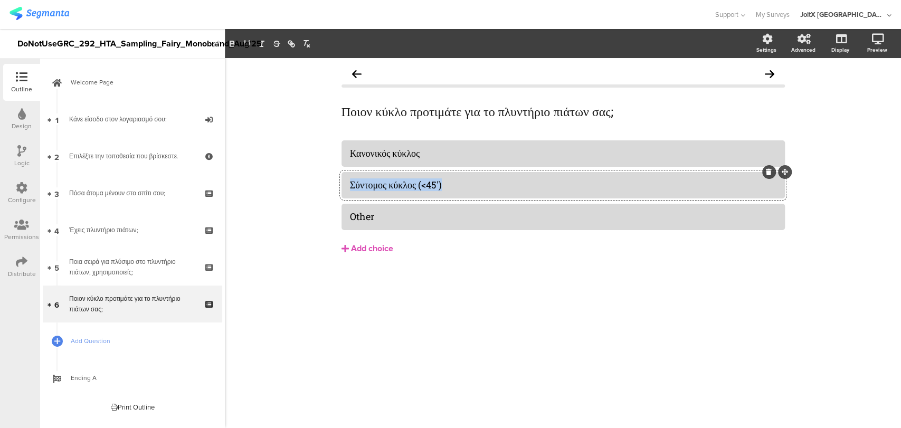
copy div "Σύντομος κύκλος (<45')"
drag, startPoint x: 377, startPoint y: 221, endPoint x: 334, endPoint y: 219, distance: 42.8
click at [334, 219] on div "Ποιον κύκλο προτιμάτε για το πλυντήριο πιάτων σας; Ποιον κύκλο προτιμάτε για το…" at bounding box center [563, 181] width 464 height 246
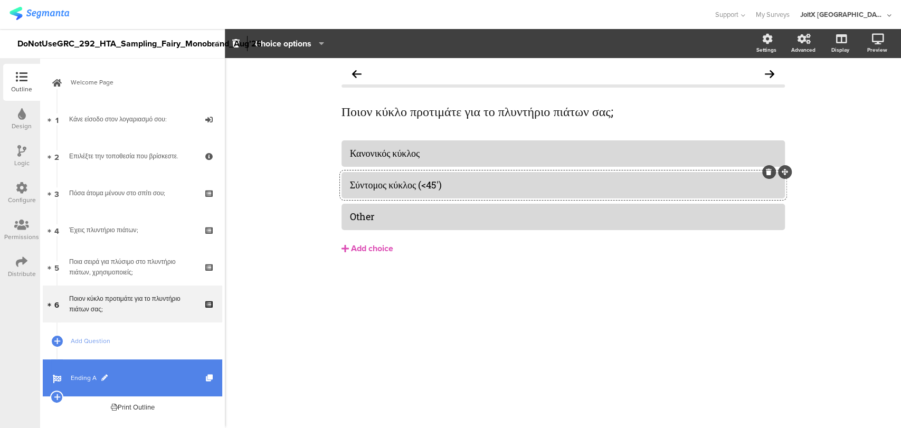
click at [73, 373] on span "Ending A" at bounding box center [138, 377] width 135 height 11
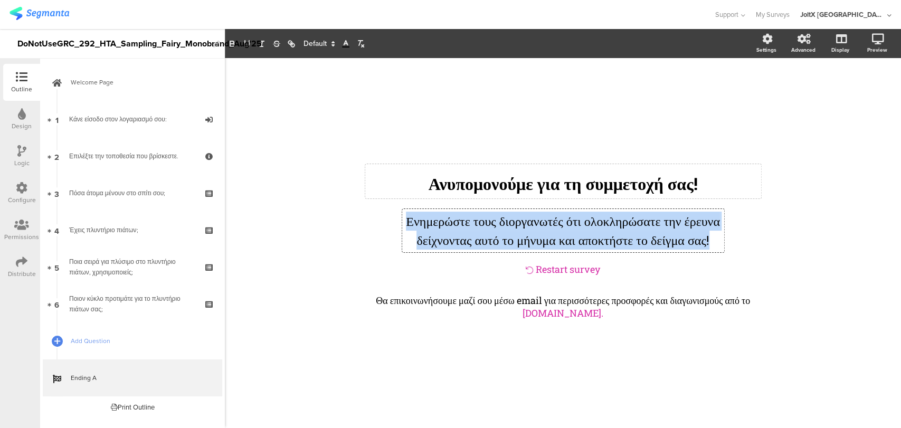
drag, startPoint x: 672, startPoint y: 245, endPoint x: 390, endPoint y: 188, distance: 287.5
click at [390, 188] on div "/ Ανυπομονούμε για τη συμμετοχή σας! Ανυπομονούμε για τη συμμετοχή σας! Ενημερώ…" at bounding box center [563, 243] width 422 height 184
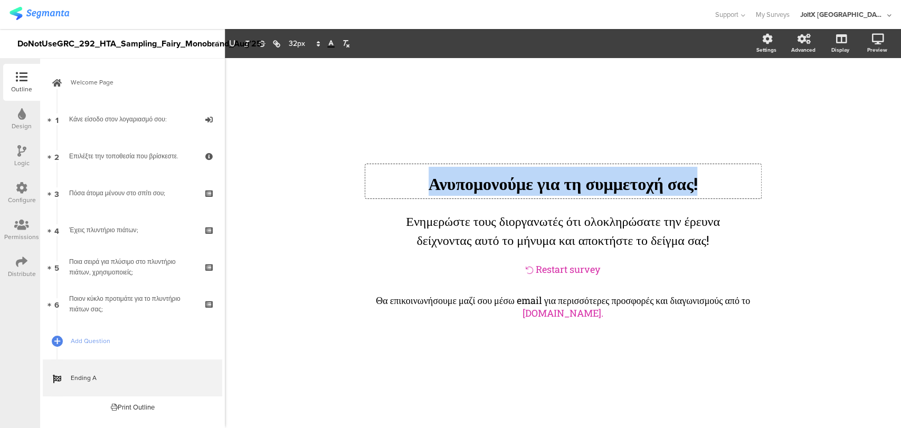
drag, startPoint x: 724, startPoint y: 175, endPoint x: 401, endPoint y: 180, distance: 322.9
click at [401, 180] on div "Ανυπομονούμε για τη συμμετοχή σας! Ανυπομονούμε για τη συμμετοχή σας! Ανυπομονο…" at bounding box center [563, 181] width 396 height 34
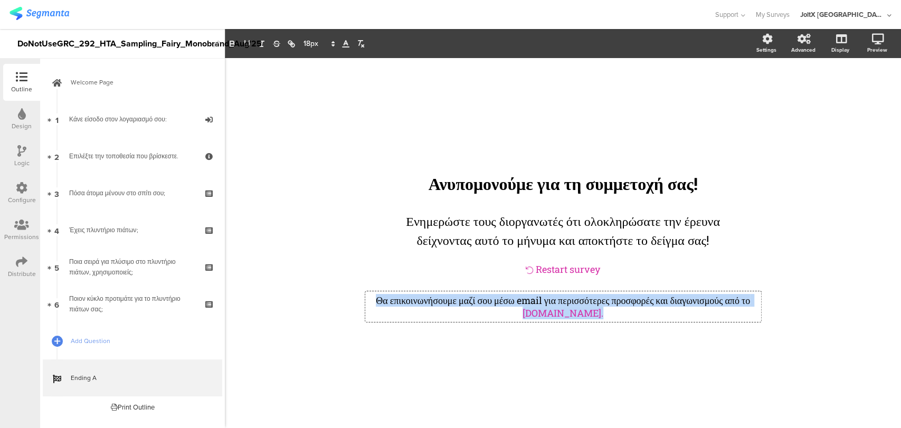
drag, startPoint x: 640, startPoint y: 322, endPoint x: 371, endPoint y: 311, distance: 269.3
click at [371, 311] on div "Θα επικοινωνήσουμε μαζί σου μέσω email για περισσότερες προσφορές και διαγωνισμ…" at bounding box center [563, 306] width 396 height 31
click at [686, 319] on p "Θα επικοινωνήσουμε μαζί σου μέσω email για περισσότερες προσφορές και διαγωνισμ…" at bounding box center [563, 306] width 390 height 25
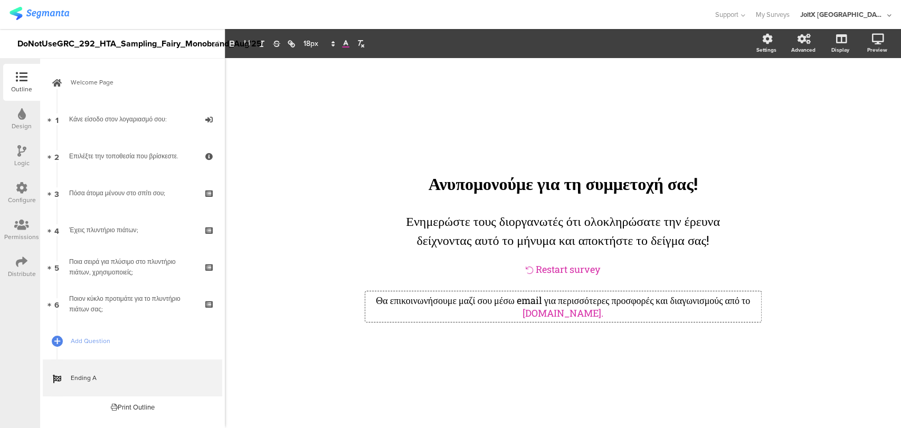
click at [17, 267] on div at bounding box center [22, 262] width 12 height 13
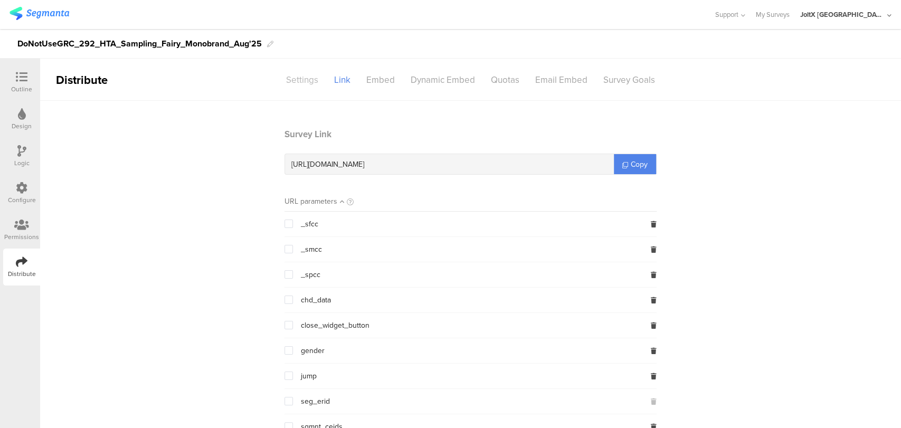
click at [297, 71] on div "Settings" at bounding box center [302, 80] width 48 height 18
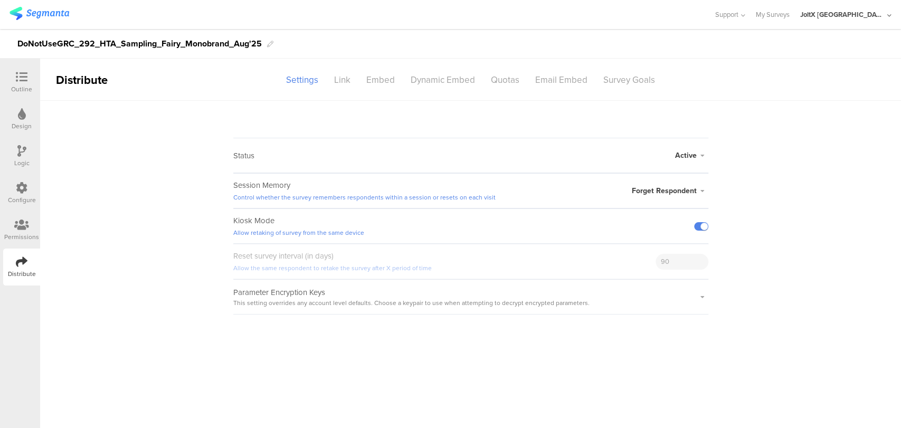
click at [15, 78] on div at bounding box center [21, 77] width 21 height 13
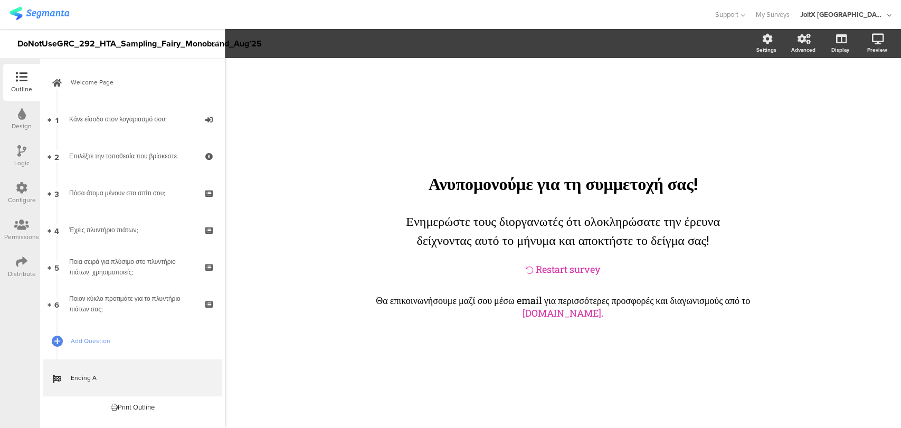
click at [8, 262] on div "Distribute" at bounding box center [21, 266] width 37 height 37
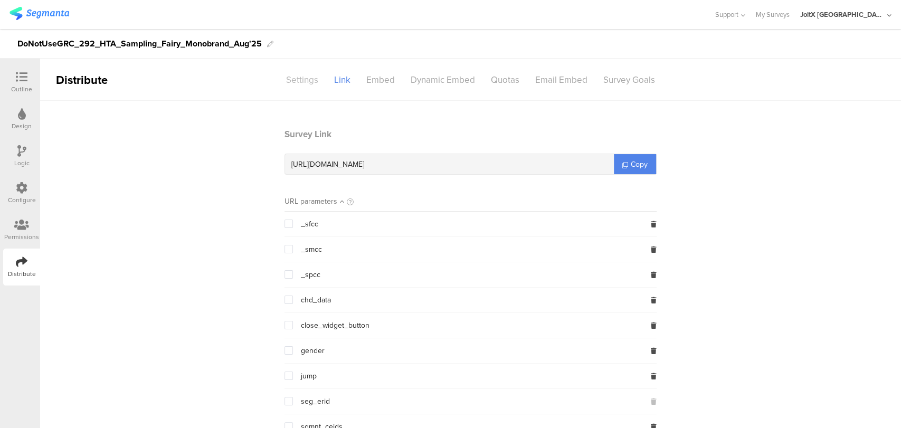
click at [293, 85] on div "Settings" at bounding box center [302, 80] width 48 height 18
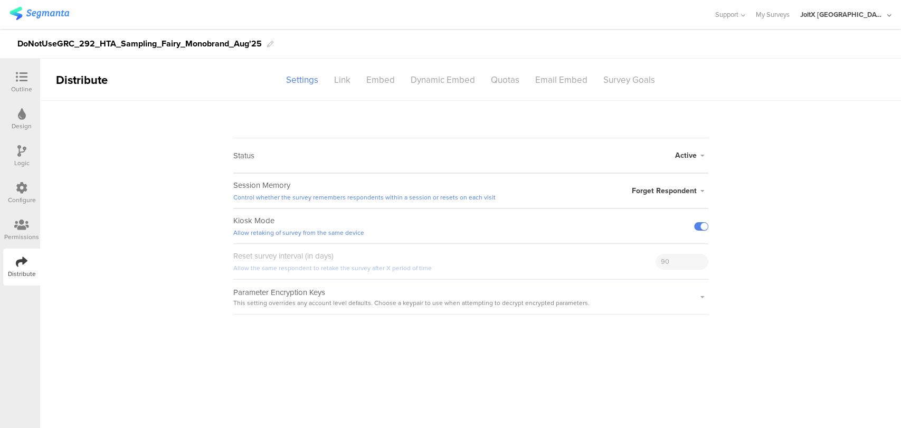
click at [4, 80] on div "Outline" at bounding box center [21, 82] width 37 height 37
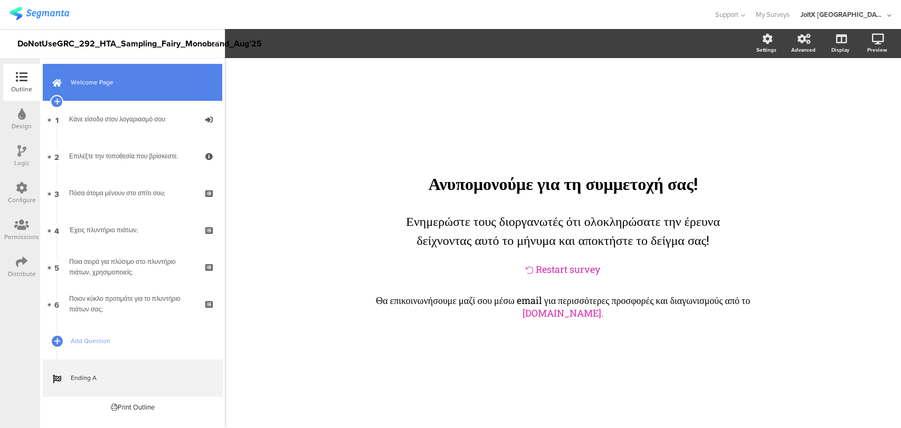
click at [90, 93] on link "Welcome Page" at bounding box center [132, 82] width 179 height 37
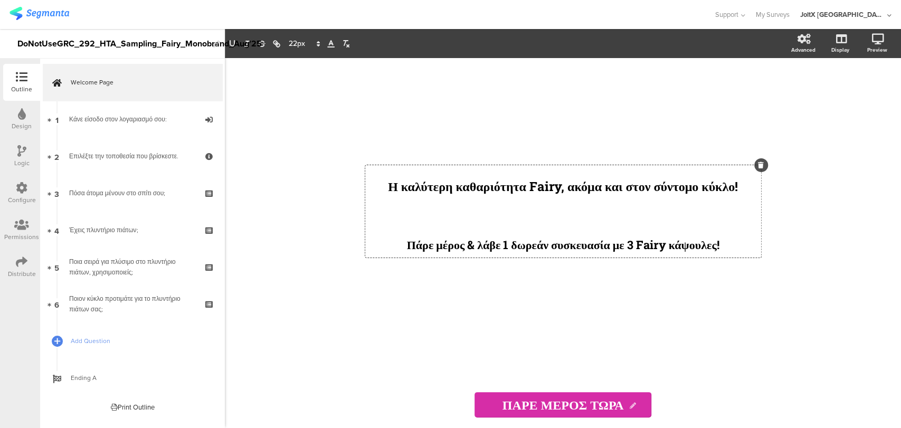
drag, startPoint x: 747, startPoint y: 245, endPoint x: 744, endPoint y: 255, distance: 10.4
click at [744, 255] on div "Η καλύτερη καθαριότητα Fairy, ακόμα και στον σύντομο κύκλο! Πάρε μέρος & λάβε 1…" at bounding box center [563, 211] width 396 height 92
click at [352, 318] on div "Η καλύτερη καθαριότητα Fairy, ακόμα και στον σύντομο κύκλο! Πάρε μέρος & λάβε 1…" at bounding box center [563, 219] width 422 height 323
click at [12, 265] on div "Distribute" at bounding box center [21, 266] width 37 height 37
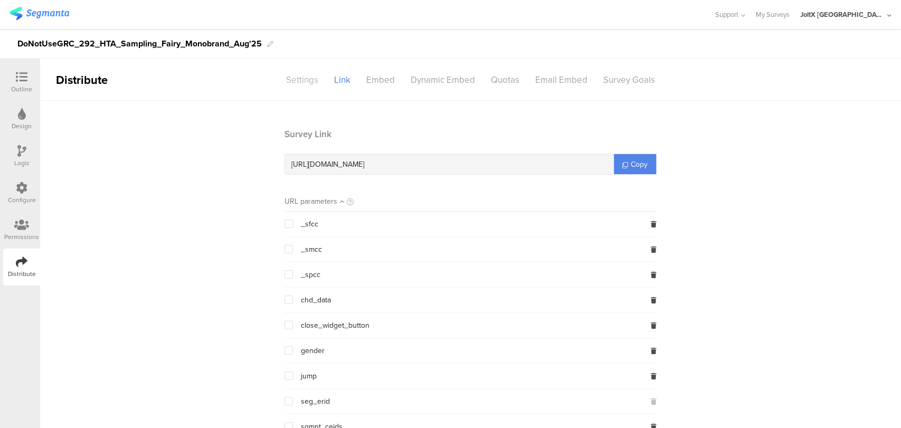
click at [291, 79] on div "Settings" at bounding box center [302, 80] width 48 height 18
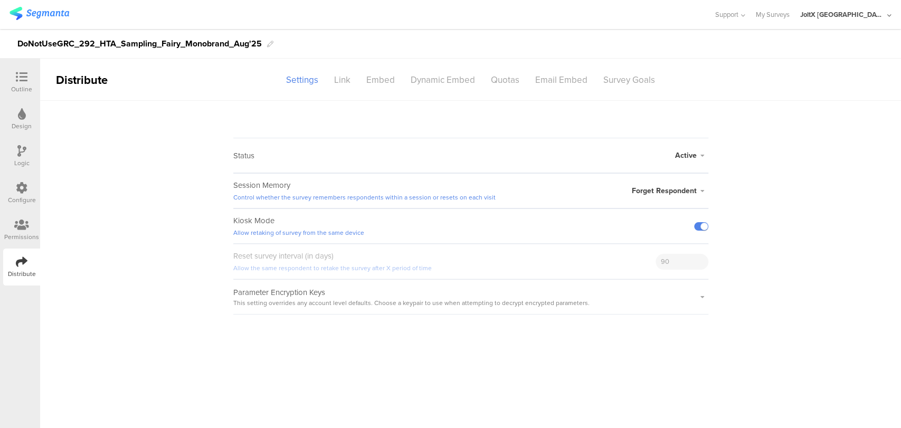
click at [672, 190] on span "Forget Respondent" at bounding box center [663, 190] width 65 height 11
click at [691, 189] on span "Forget Respondent" at bounding box center [663, 190] width 65 height 11
click at [660, 211] on li "Remember Respondent" at bounding box center [647, 211] width 121 height 22
click at [23, 272] on div "Distribute" at bounding box center [22, 273] width 28 height 9
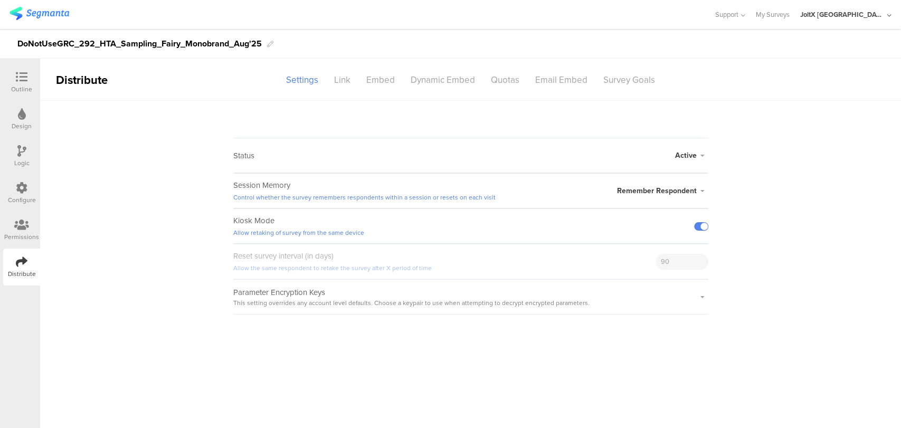
click at [98, 262] on sg-survey-status-editor "Status Active Active Closed Schedule Start Date: End Date: Save Cancel Session …" at bounding box center [470, 208] width 860 height 214
click at [347, 81] on div "Link" at bounding box center [342, 80] width 32 height 18
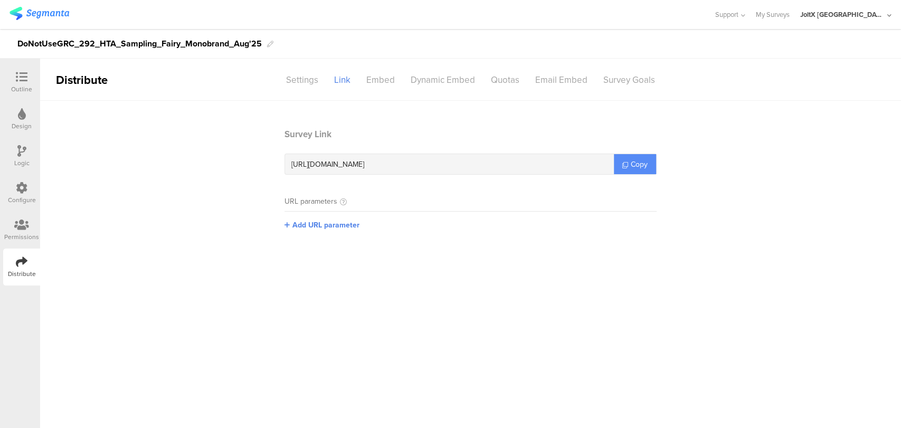
click at [630, 167] on span "Copy" at bounding box center [638, 164] width 17 height 11
click at [630, 168] on span "Copy" at bounding box center [638, 164] width 17 height 11
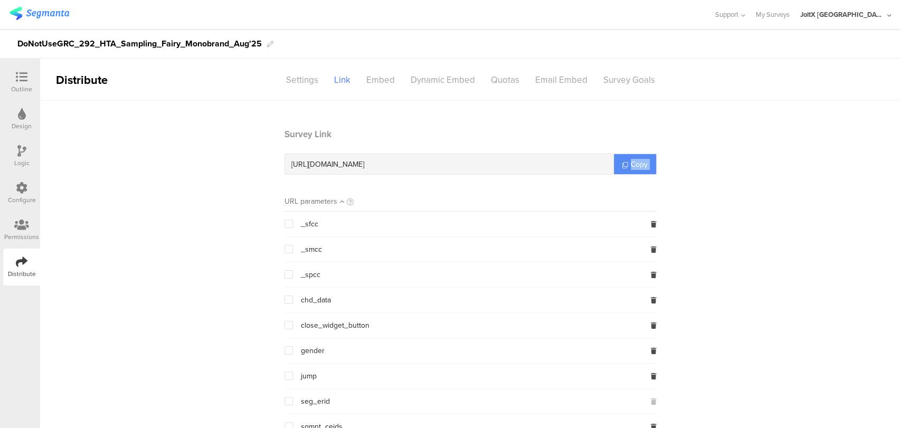
click at [630, 168] on span "Copy" at bounding box center [638, 164] width 17 height 11
click at [287, 81] on div "Settings" at bounding box center [302, 80] width 48 height 18
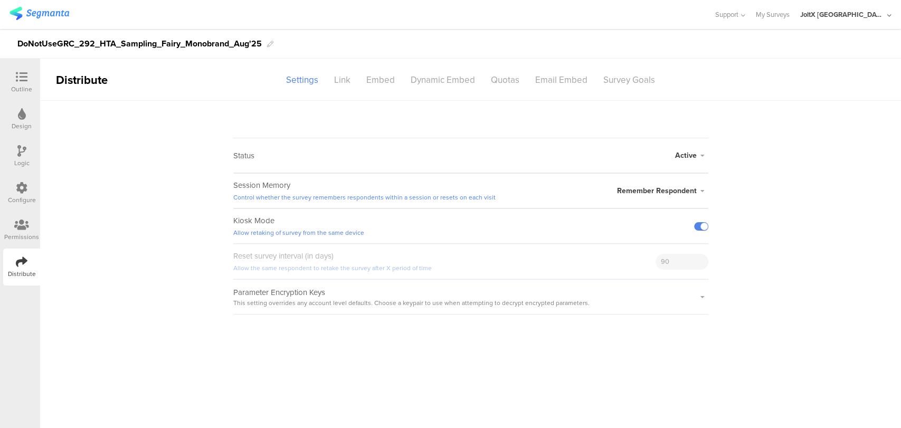
click at [633, 191] on span "Remember Respondent" at bounding box center [657, 190] width 80 height 11
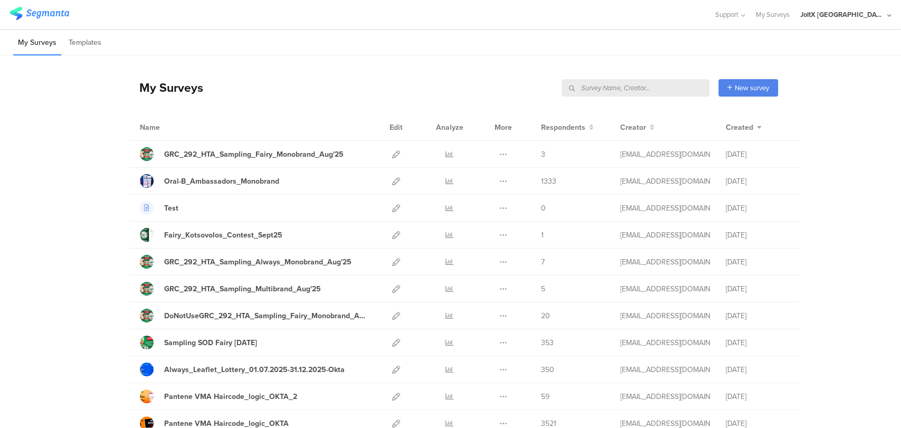
click at [657, 90] on input "text" at bounding box center [635, 87] width 148 height 17
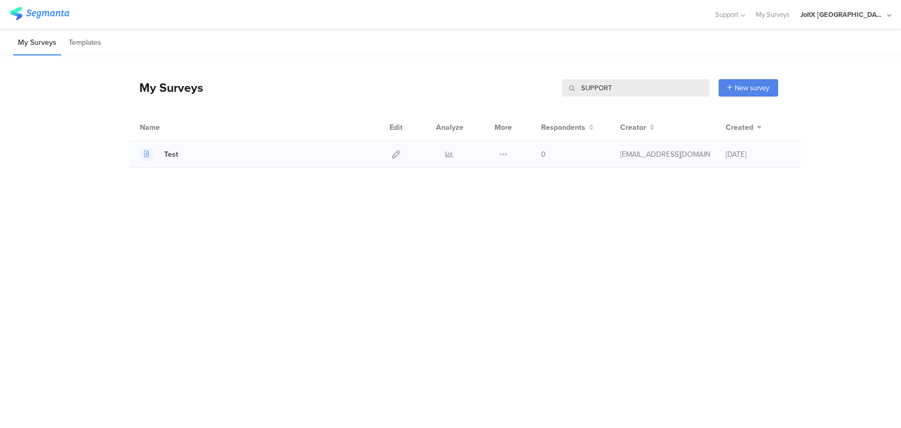
type input "SUPPORT"
click at [399, 154] on div at bounding box center [396, 154] width 23 height 26
click at [396, 153] on icon at bounding box center [396, 154] width 8 height 8
click at [887, 15] on icon at bounding box center [889, 16] width 4 height 8
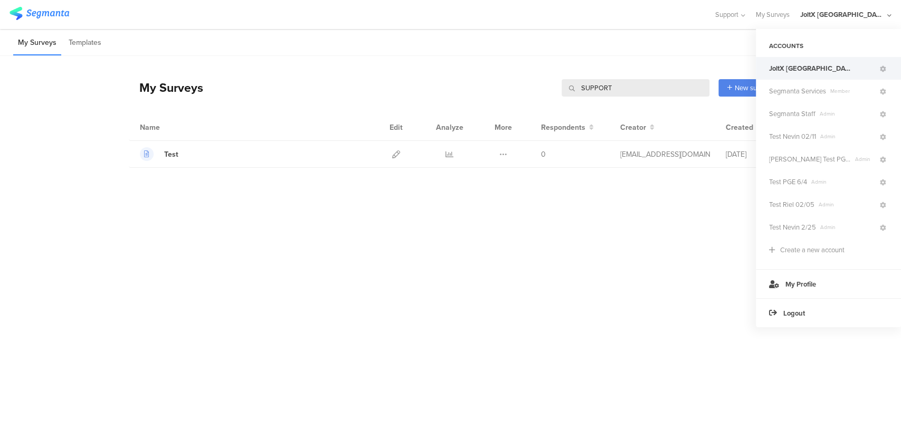
click at [502, 94] on div "My Surveys SUPPORT SUPPORT New survey Start from scratch Choose from templates" at bounding box center [453, 87] width 649 height 42
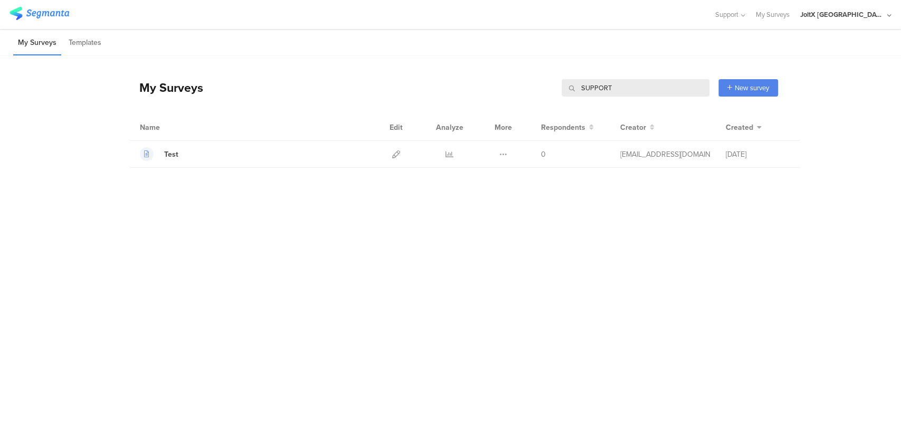
click at [32, 125] on div "My Surveys SUPPORT SUPPORT New survey Start from scratch Choose from templates …" at bounding box center [450, 120] width 901 height 128
click at [502, 155] on icon at bounding box center [503, 154] width 8 height 8
click at [88, 332] on div "My Surveys SUPPORT SUPPORT New survey Start from scratch Choose from templates …" at bounding box center [450, 215] width 901 height 319
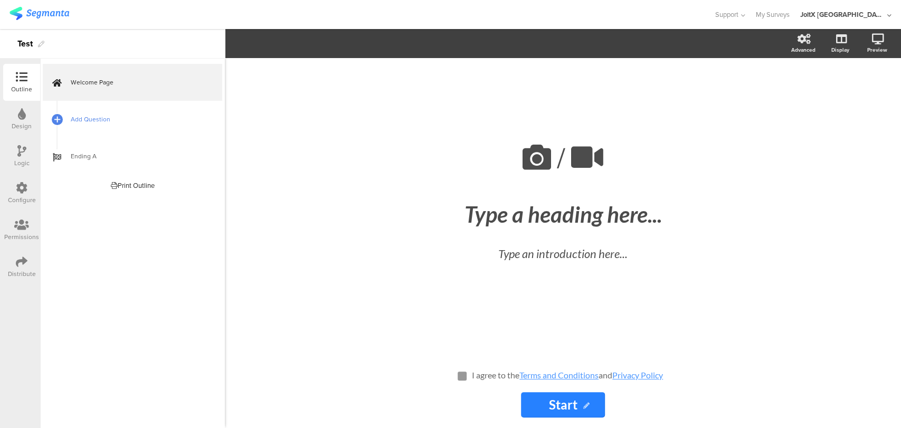
click at [72, 123] on span "Add Question" at bounding box center [138, 119] width 135 height 11
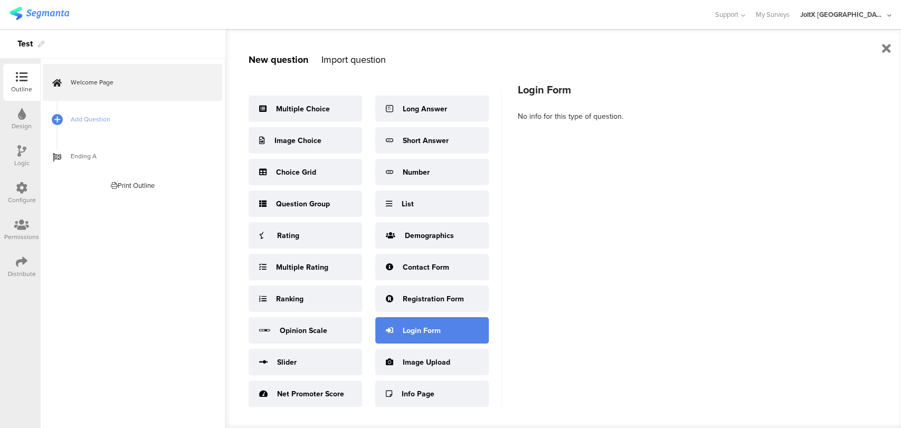
click at [413, 336] on div "Login Form" at bounding box center [431, 330] width 113 height 26
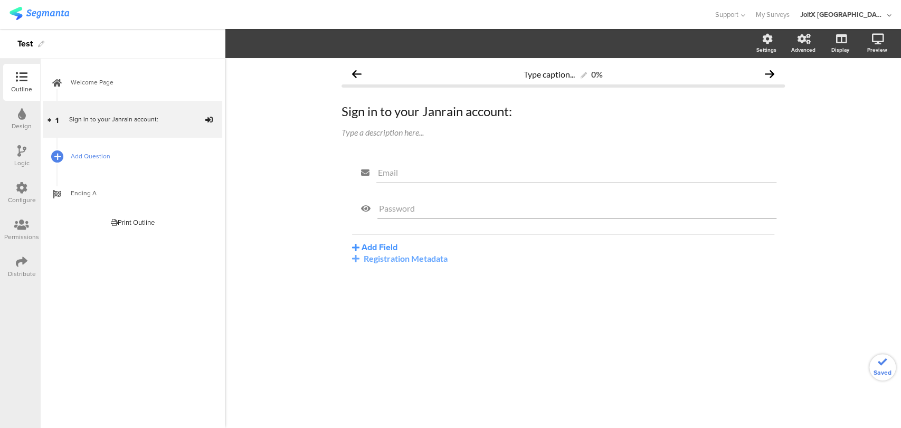
click at [62, 159] on div at bounding box center [57, 156] width 15 height 15
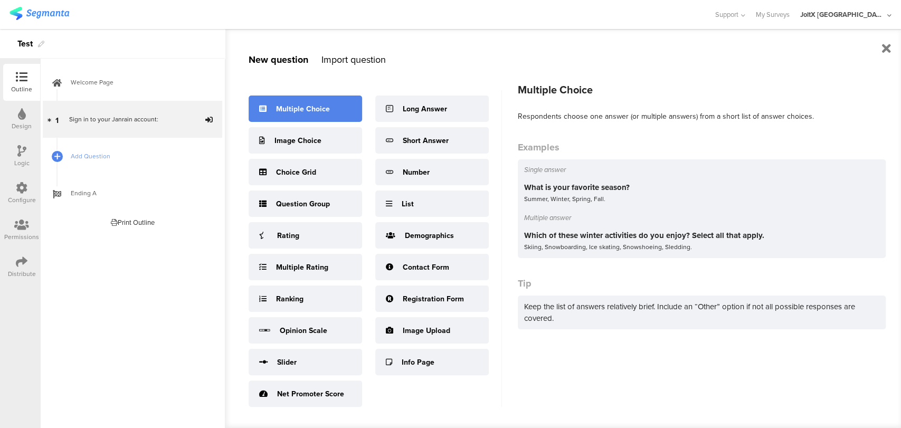
click at [268, 103] on div "Multiple Choice" at bounding box center [304, 108] width 113 height 26
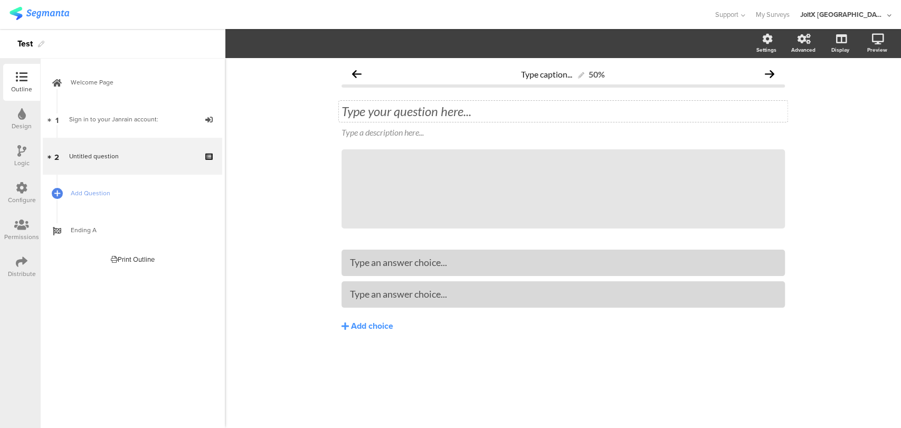
click at [401, 114] on div "Type your question here..." at bounding box center [563, 111] width 448 height 21
click at [401, 268] on div at bounding box center [563, 262] width 426 height 12
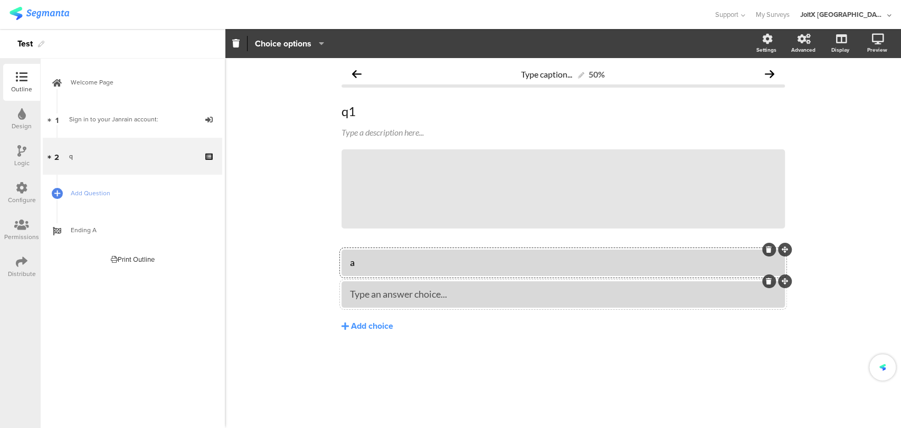
click at [412, 300] on div "Type an answer choice..." at bounding box center [563, 294] width 426 height 12
click at [369, 328] on div "Add choice" at bounding box center [372, 326] width 42 height 11
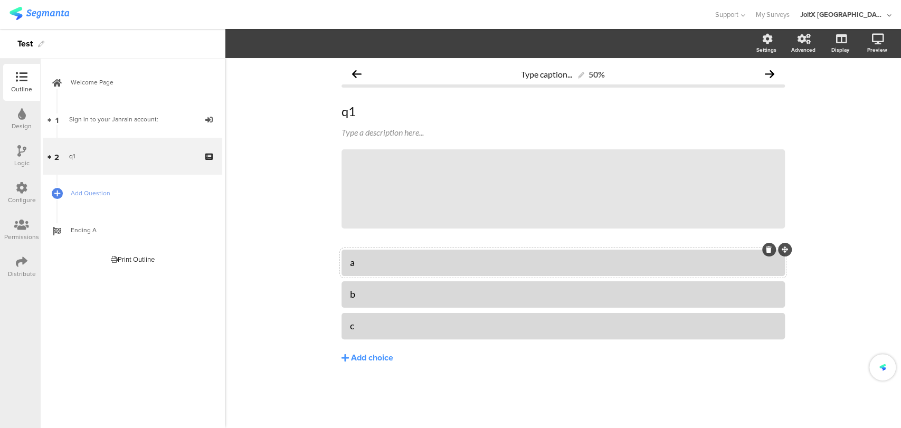
drag, startPoint x: 106, startPoint y: 111, endPoint x: 227, endPoint y: 122, distance: 121.8
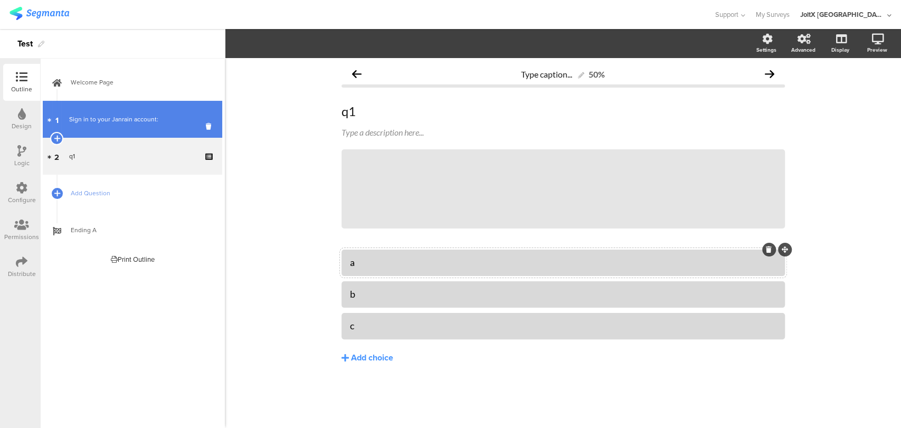
click at [150, 111] on link "1 Sign in to your Janrain account:" at bounding box center [132, 119] width 179 height 37
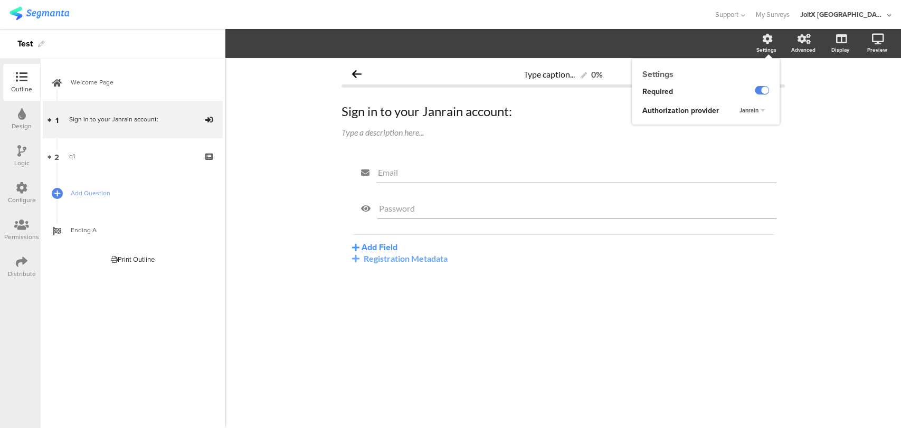
click at [754, 107] on div "Janrain" at bounding box center [752, 110] width 34 height 13
click at [738, 127] on div "Okta" at bounding box center [745, 131] width 62 height 11
click at [300, 254] on div "Type caption... 0% Sign in to your Janrain account: Sign in to your Janrain acc…" at bounding box center [563, 243] width 676 height 370
click at [24, 265] on icon at bounding box center [22, 262] width 12 height 12
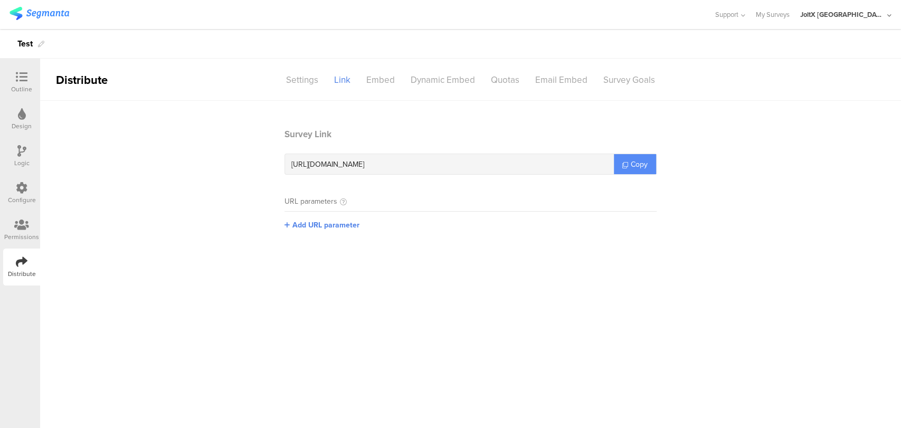
click at [619, 170] on link "Copy" at bounding box center [635, 164] width 42 height 20
click at [619, 168] on link "Copy" at bounding box center [635, 164] width 42 height 20
click at [619, 168] on div "[URL][DOMAIN_NAME] Copy" at bounding box center [470, 164] width 372 height 21
click at [619, 168] on link "Copy" at bounding box center [635, 164] width 42 height 20
copy icon
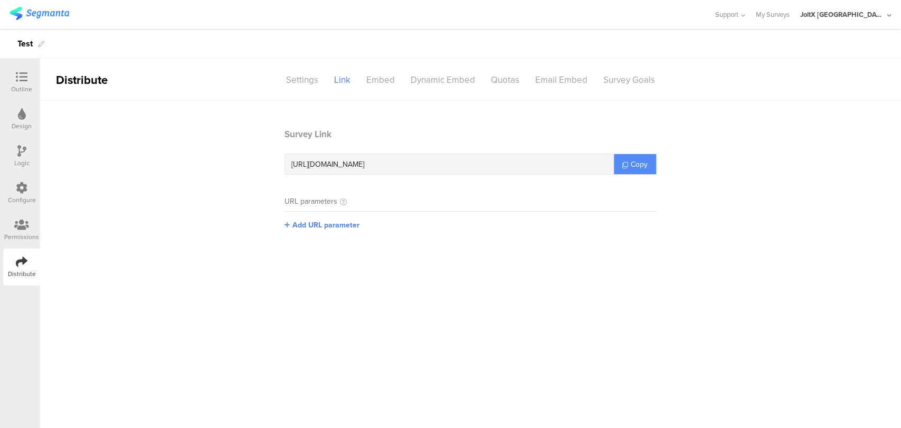
click at [618, 168] on link "Copy" at bounding box center [635, 164] width 42 height 20
click at [619, 167] on link "Copy" at bounding box center [635, 164] width 42 height 20
click at [620, 167] on link "Copy" at bounding box center [635, 164] width 42 height 20
click at [622, 166] on link "Copy" at bounding box center [635, 164] width 42 height 20
click at [625, 165] on icon at bounding box center [625, 165] width 6 height 6
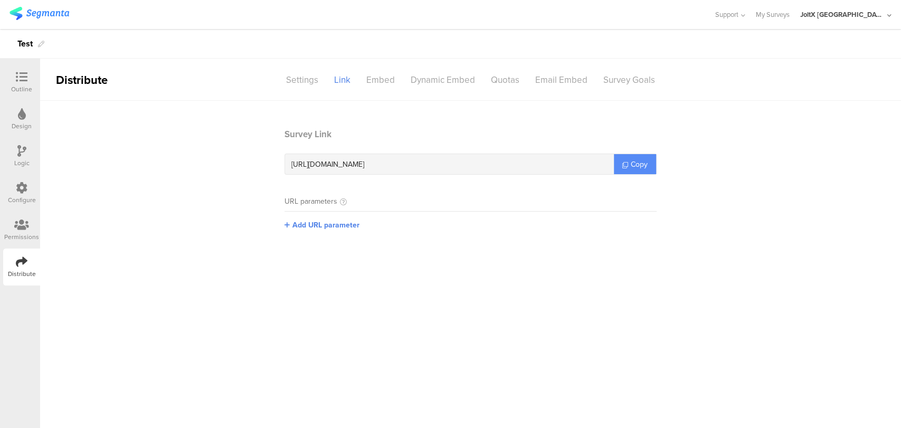
click at [628, 166] on link "Copy" at bounding box center [635, 164] width 42 height 20
click at [630, 165] on link "Copy" at bounding box center [635, 164] width 42 height 20
click at [643, 164] on span "Copy" at bounding box center [638, 164] width 17 height 11
click at [21, 271] on div "Distribute" at bounding box center [22, 273] width 28 height 9
click at [24, 268] on div "Distribute" at bounding box center [21, 266] width 37 height 37
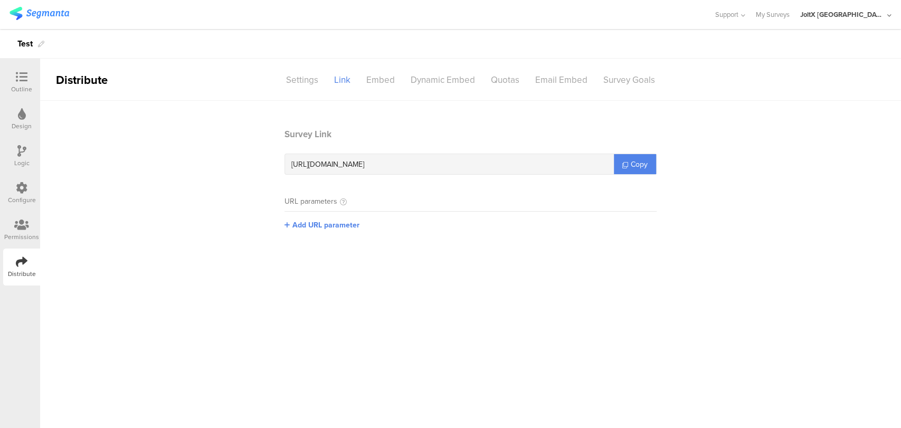
click at [27, 91] on div "Outline" at bounding box center [21, 88] width 21 height 9
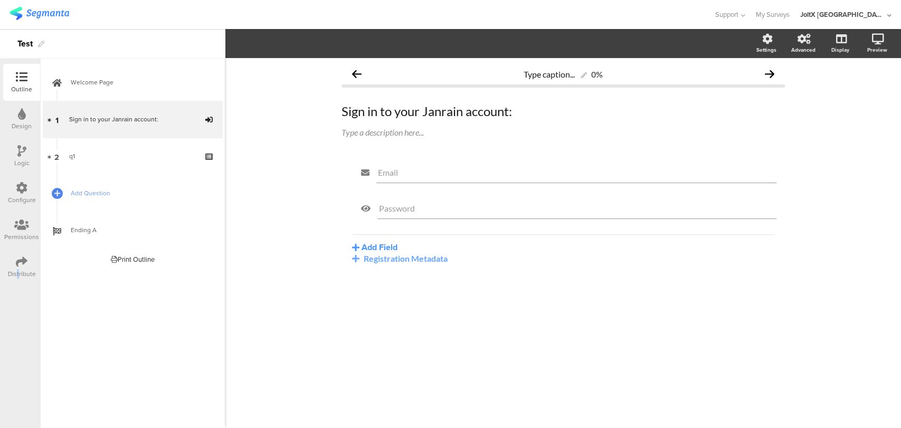
click at [20, 273] on div "Distribute" at bounding box center [22, 273] width 28 height 9
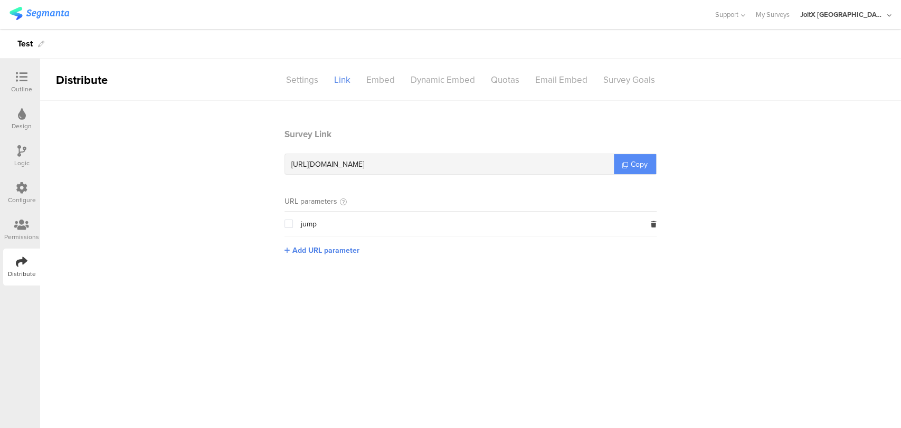
click at [633, 160] on span "Copy" at bounding box center [638, 164] width 17 height 11
click at [629, 161] on link "Copy" at bounding box center [635, 164] width 42 height 20
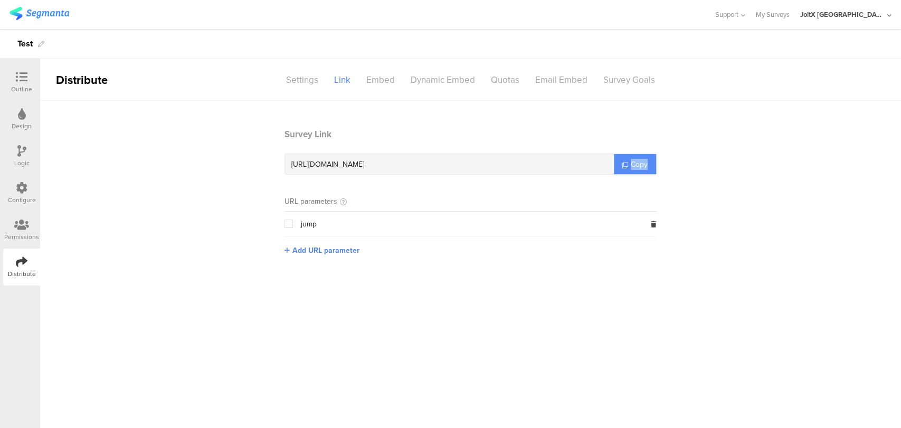
click at [629, 161] on link "Copy" at bounding box center [635, 164] width 42 height 20
click at [22, 80] on icon at bounding box center [22, 77] width 12 height 12
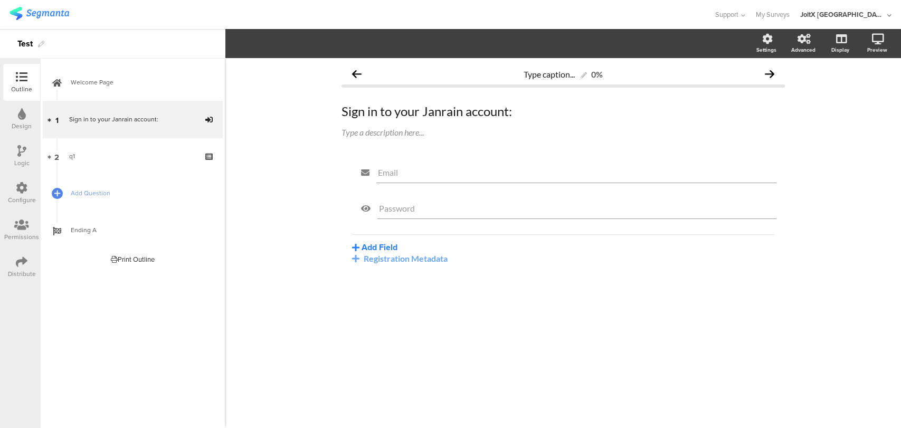
click at [372, 248] on button "Add Field" at bounding box center [374, 247] width 45 height 12
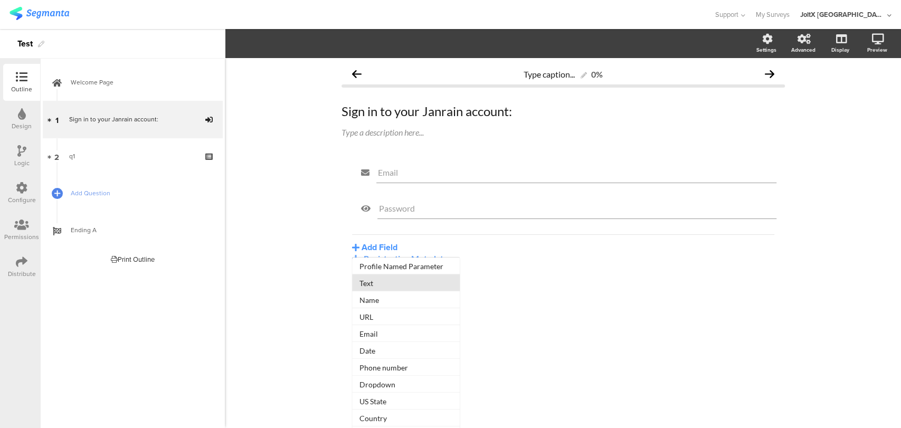
click at [384, 288] on button "Text" at bounding box center [406, 282] width 108 height 17
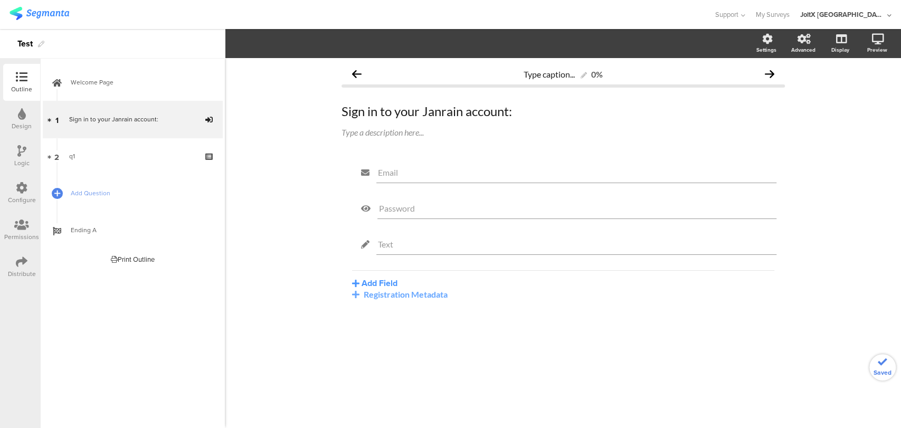
click at [370, 275] on div "Add Field Profile Named Parameter Text Name URL Email Date Phone number Dropdow…" at bounding box center [563, 284] width 422 height 29
click at [371, 281] on button "Add Field" at bounding box center [374, 283] width 45 height 12
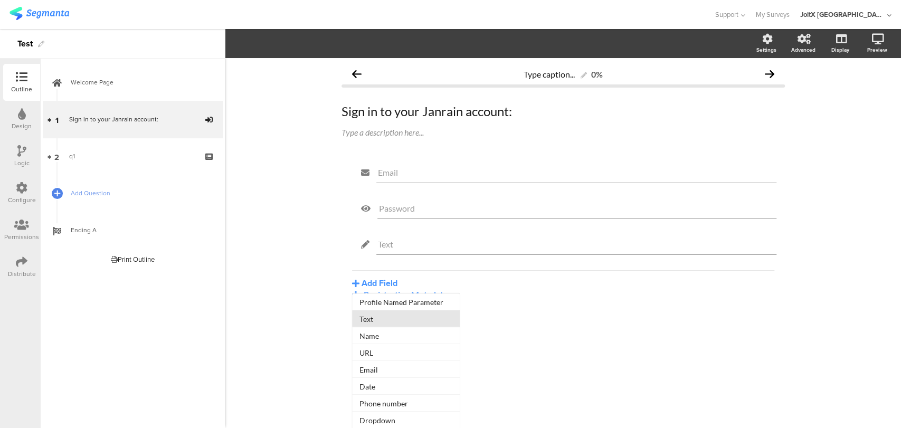
click at [367, 323] on button "Text" at bounding box center [406, 318] width 108 height 17
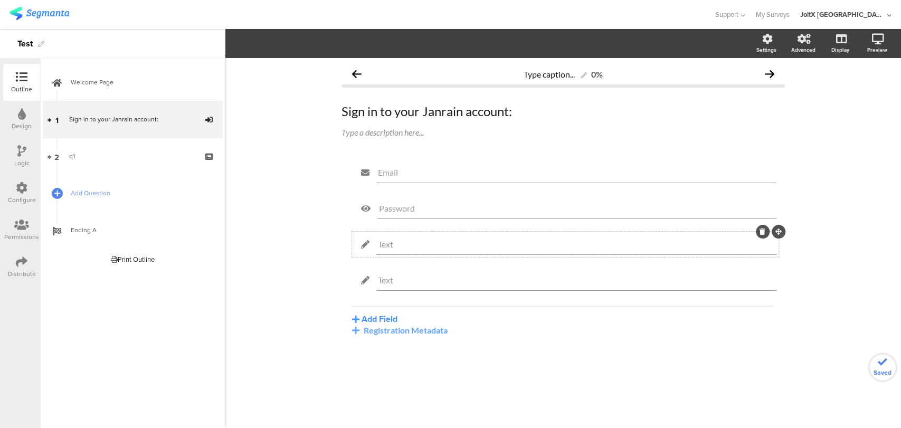
click at [392, 248] on input "Text" at bounding box center [576, 244] width 397 height 10
type input "T"
type input "consumerId"
type input "sourceId"
click at [379, 329] on div "Registration Metadata" at bounding box center [563, 330] width 422 height 10
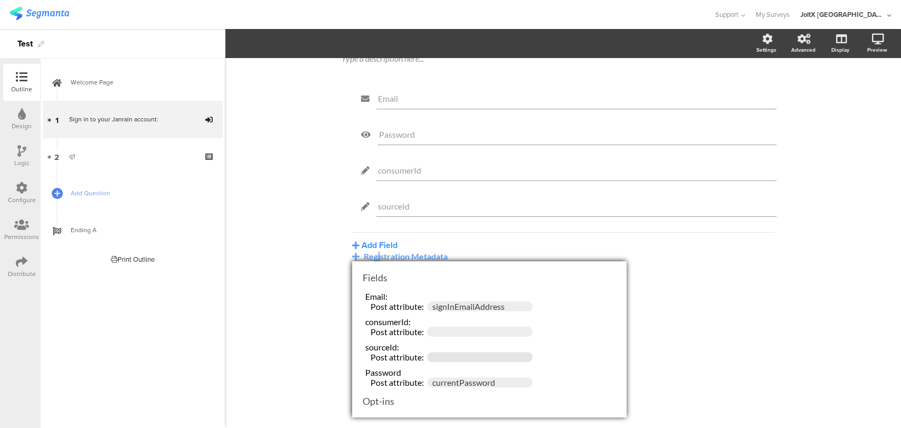
scroll to position [76, 0]
click at [462, 329] on input "text" at bounding box center [480, 332] width 106 height 10
type input "consumerId"
type input "sourceId"
click at [723, 326] on div "Type caption... 0% Sign in to your Janrain account: Sign in to your Janrain acc…" at bounding box center [563, 243] width 676 height 370
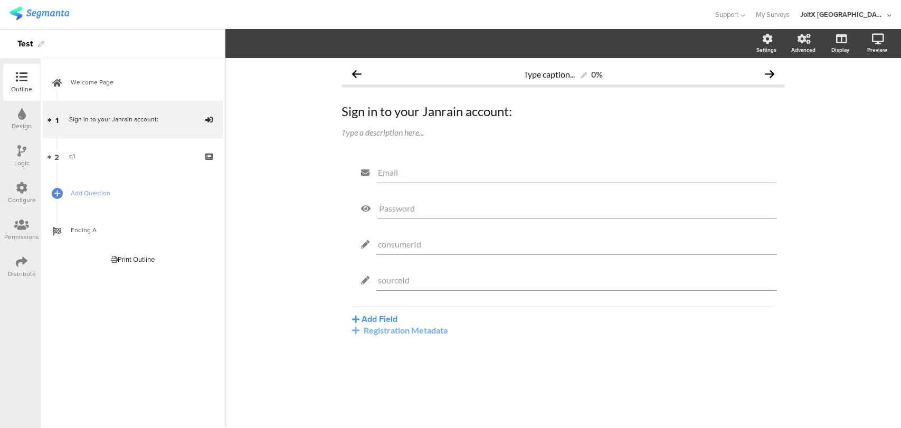
scroll to position [0, 0]
click at [17, 264] on icon at bounding box center [22, 262] width 12 height 12
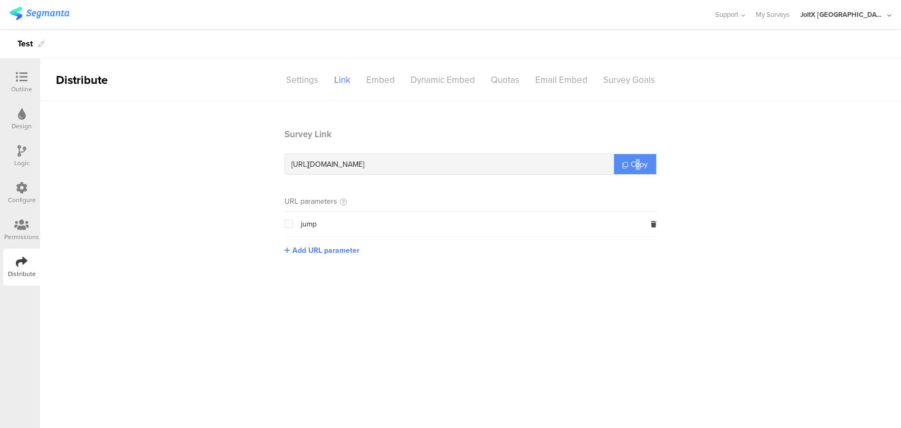
click at [638, 159] on span "Copy" at bounding box center [638, 164] width 17 height 11
click at [639, 159] on span "Copy" at bounding box center [638, 164] width 17 height 11
click at [638, 161] on span "Copy" at bounding box center [638, 164] width 17 height 11
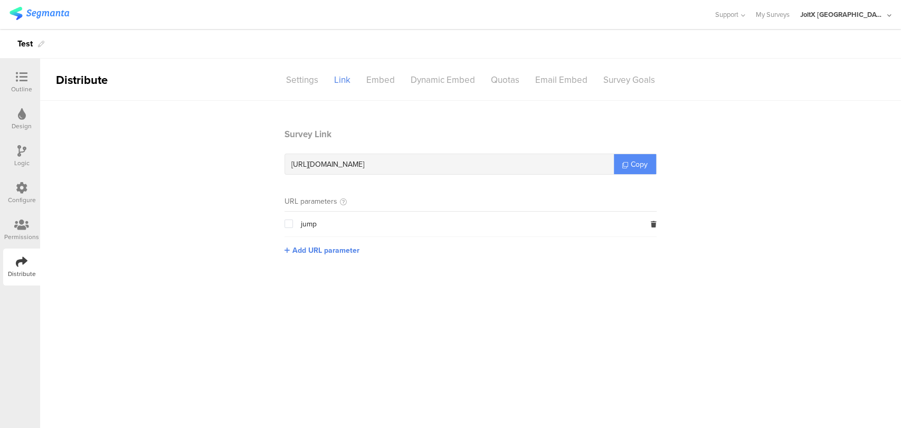
click at [635, 162] on span "Copy" at bounding box center [638, 164] width 17 height 11
click at [633, 157] on link "Copy" at bounding box center [635, 164] width 42 height 20
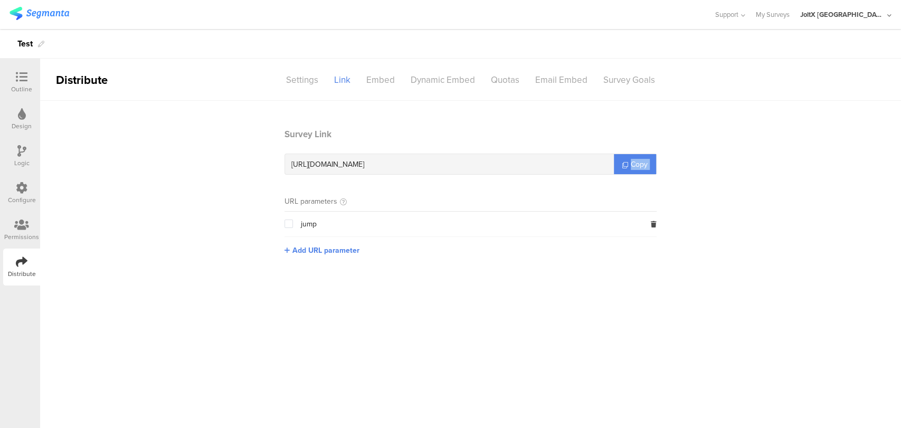
drag, startPoint x: 633, startPoint y: 157, endPoint x: 635, endPoint y: 140, distance: 17.0
click at [633, 155] on link "Copy" at bounding box center [635, 164] width 42 height 20
click at [65, 140] on section "Survey Link [URL][DOMAIN_NAME] Copy URL parameters jump Add URL parameter" at bounding box center [470, 200] width 860 height 144
click at [31, 90] on div "Outline" at bounding box center [21, 88] width 21 height 9
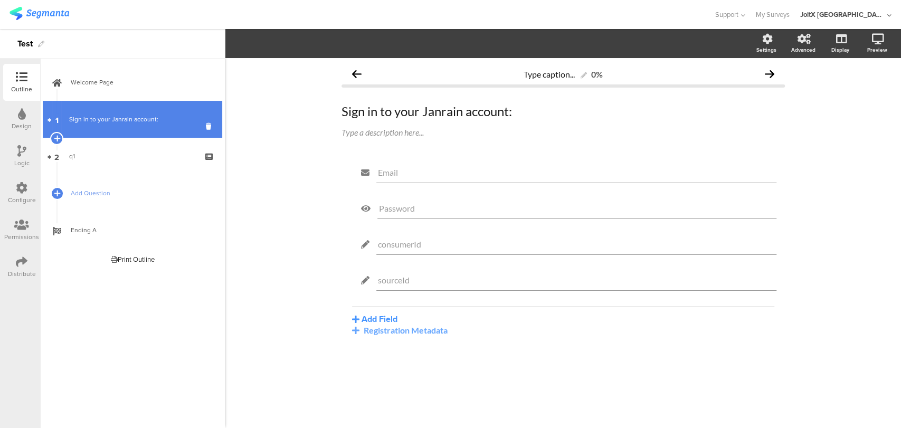
click at [154, 122] on div "Sign in to your Janrain account:" at bounding box center [132, 119] width 126 height 11
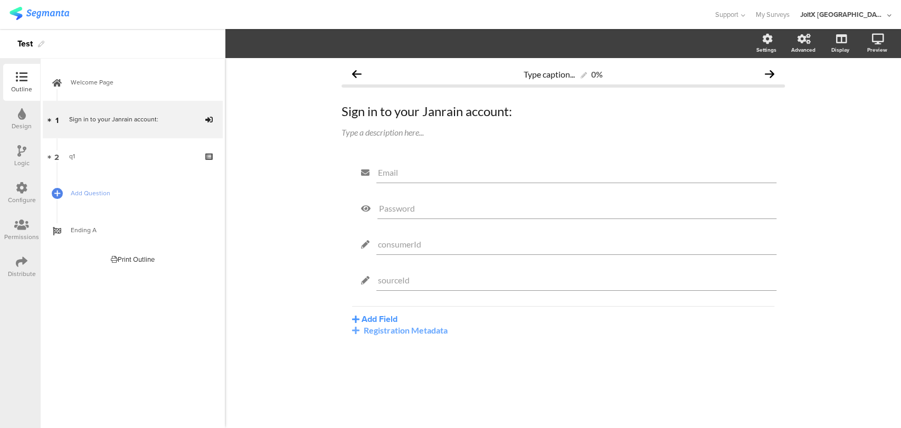
click at [17, 275] on div "Distribute" at bounding box center [22, 273] width 28 height 9
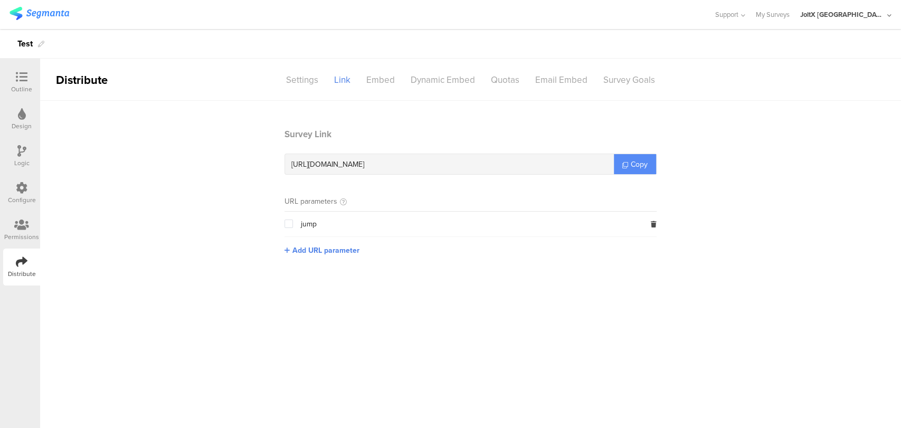
click at [636, 166] on span "Copy" at bounding box center [638, 164] width 17 height 11
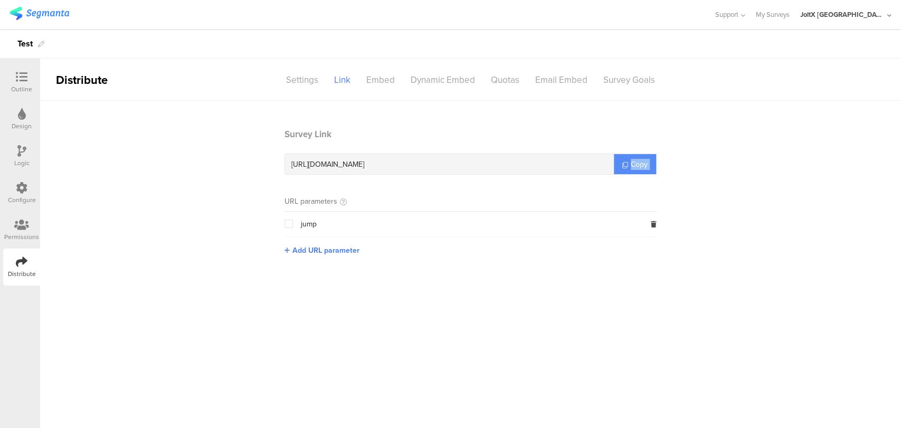
click at [636, 166] on span "Copy" at bounding box center [638, 164] width 17 height 11
click at [16, 79] on icon at bounding box center [22, 77] width 12 height 12
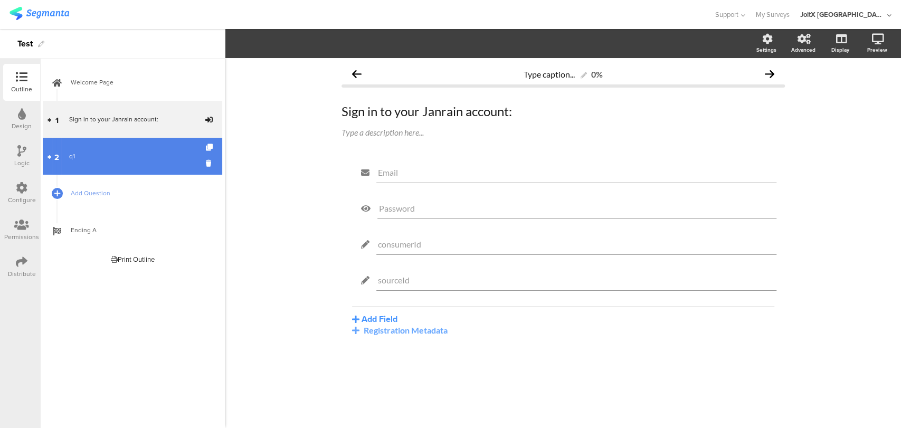
drag, startPoint x: 68, startPoint y: 157, endPoint x: 83, endPoint y: 152, distance: 16.0
click at [68, 157] on link "2 q1" at bounding box center [132, 156] width 179 height 37
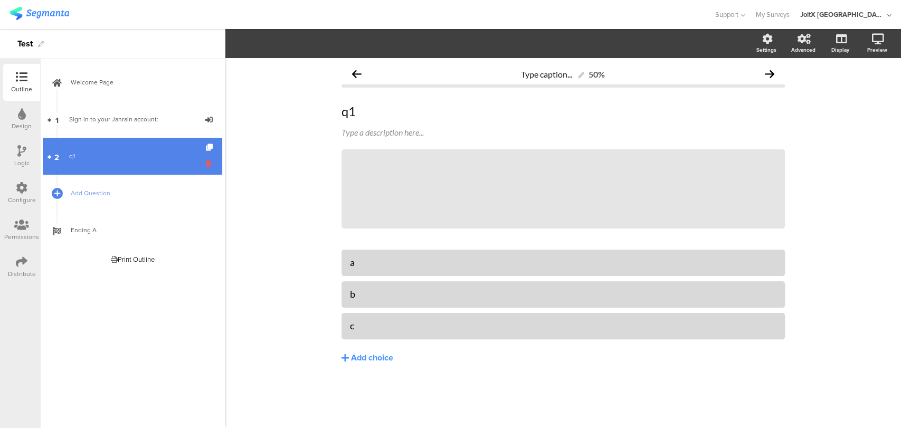
click at [207, 161] on icon at bounding box center [210, 163] width 9 height 10
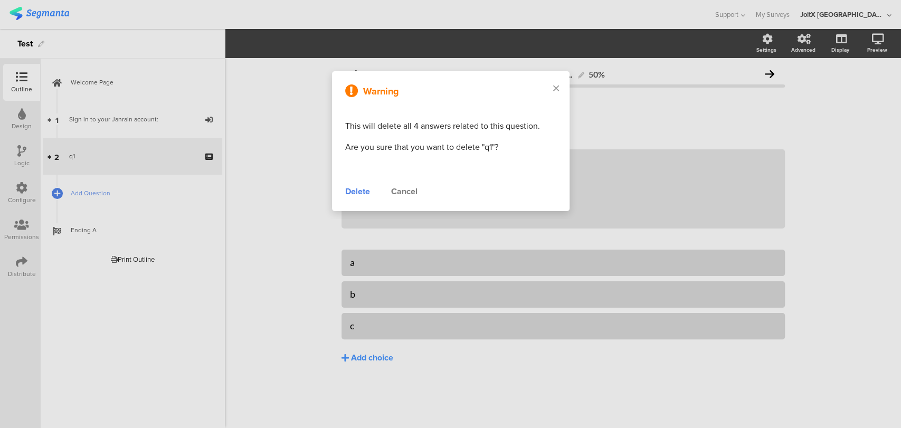
click at [349, 191] on div "Delete" at bounding box center [357, 191] width 25 height 13
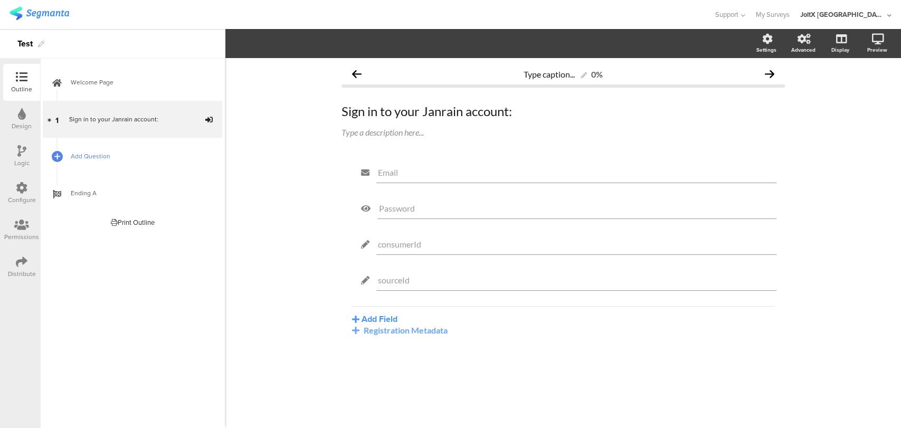
click at [82, 155] on span "Add Question" at bounding box center [138, 156] width 135 height 11
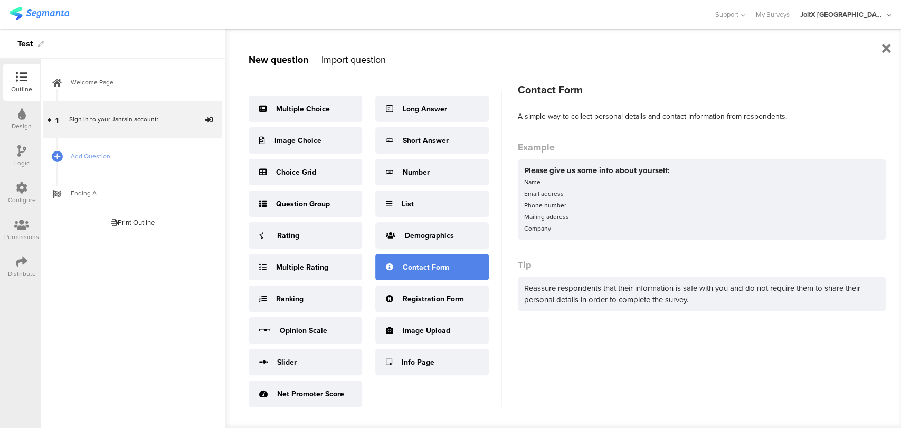
click at [427, 270] on div "Contact Form" at bounding box center [426, 267] width 46 height 11
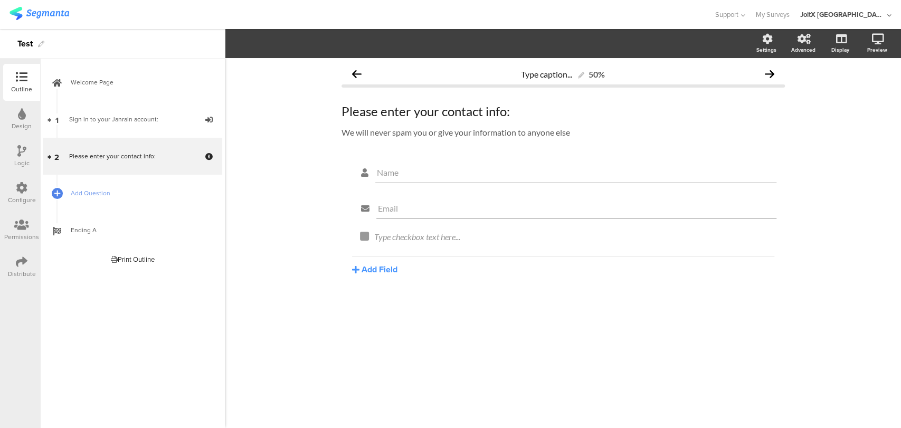
click at [754, 158] on div "Type caption... 50% Please enter your contact info: Please enter your contact i…" at bounding box center [562, 194] width 443 height 262
click at [378, 267] on button "Add Field" at bounding box center [374, 269] width 45 height 12
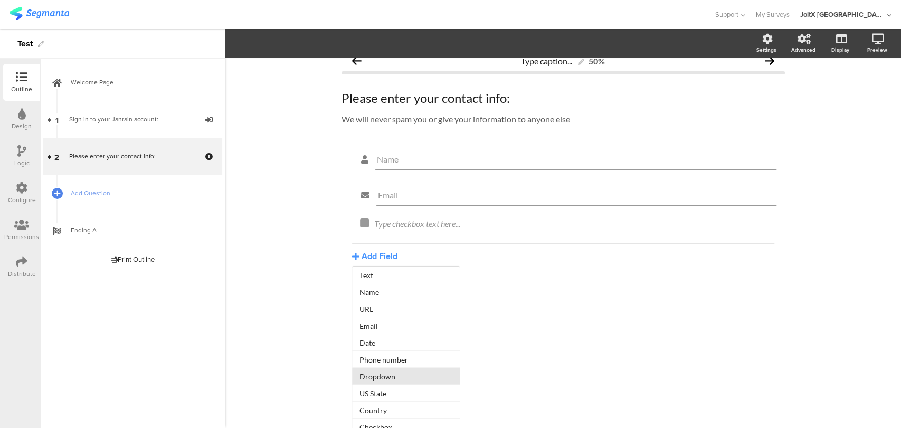
scroll to position [21, 0]
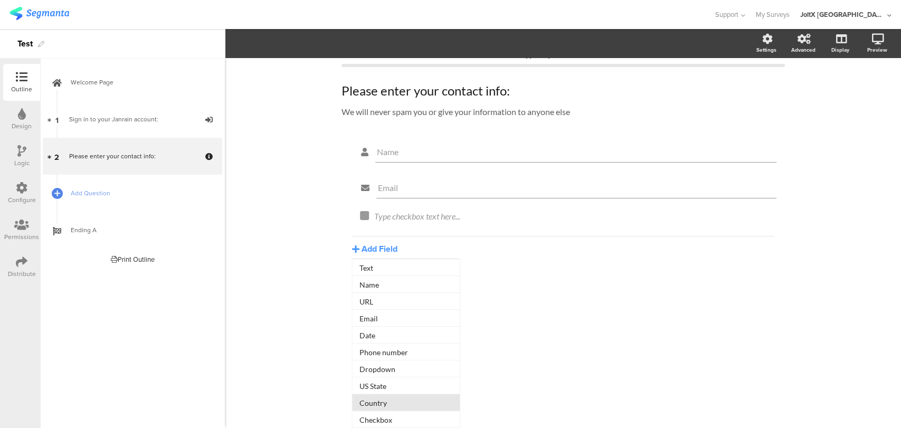
click at [392, 406] on button "Country" at bounding box center [406, 402] width 108 height 17
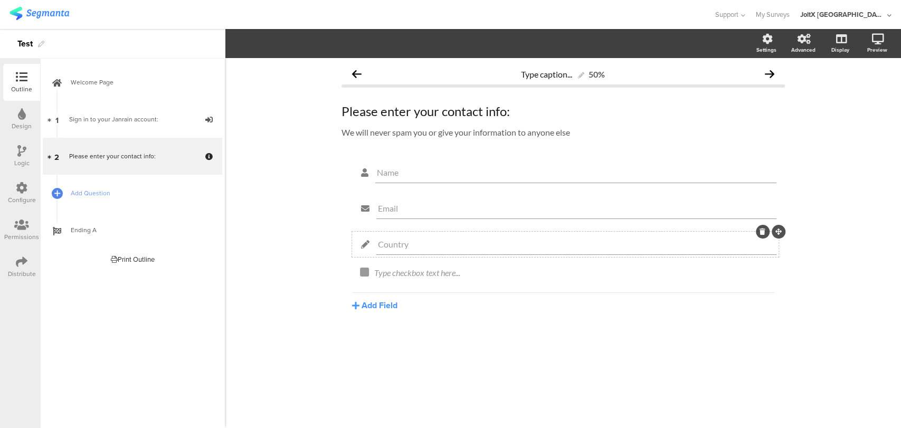
click at [512, 242] on input "Country" at bounding box center [576, 244] width 397 height 10
click at [293, 43] on span "Field options" at bounding box center [279, 43] width 49 height 12
click at [760, 227] on div at bounding box center [762, 232] width 14 height 14
click at [760, 235] on icon at bounding box center [762, 231] width 6 height 6
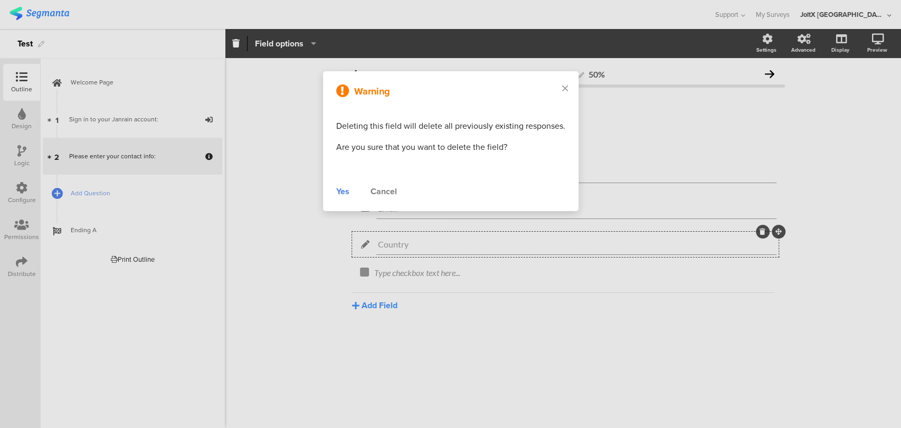
click at [340, 187] on div "Yes" at bounding box center [342, 191] width 13 height 13
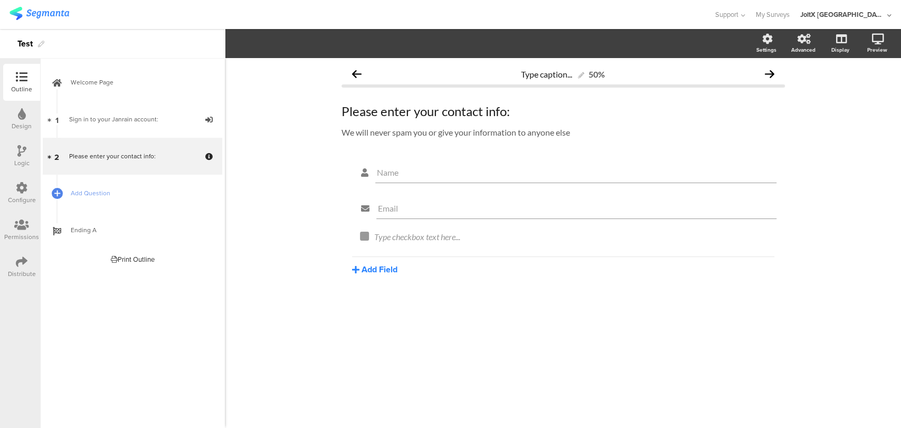
click at [371, 272] on button "Add Field" at bounding box center [374, 269] width 45 height 12
click at [388, 392] on button "Dropdown" at bounding box center [406, 389] width 108 height 17
click at [758, 191] on div at bounding box center [762, 196] width 14 height 14
click at [763, 197] on icon at bounding box center [762, 196] width 6 height 6
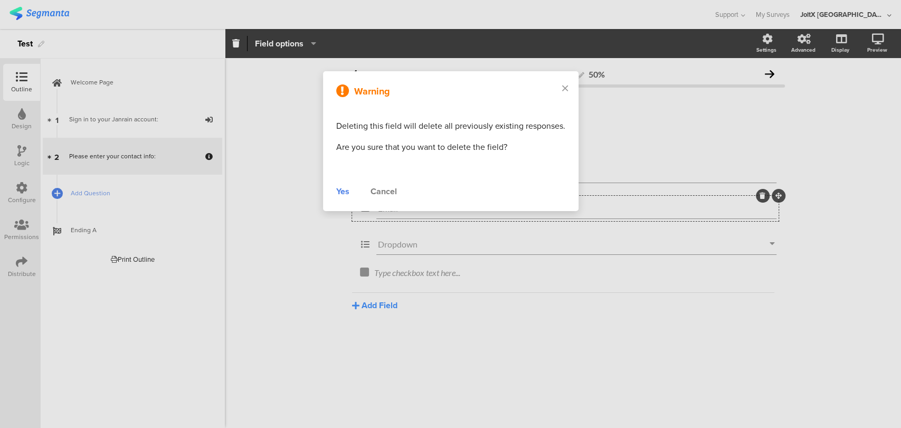
click at [350, 192] on div "Yes Cancel" at bounding box center [450, 191] width 229 height 13
click at [349, 192] on div "Yes" at bounding box center [342, 191] width 13 height 13
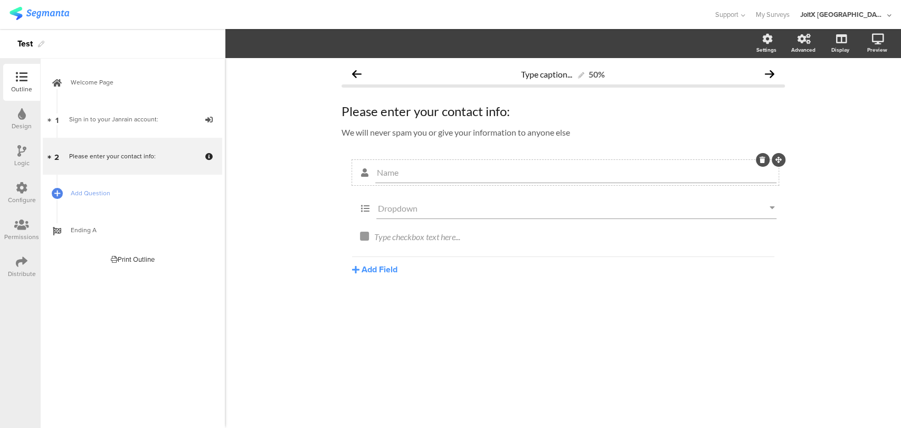
click at [763, 163] on div at bounding box center [762, 160] width 14 height 14
click at [761, 160] on icon at bounding box center [762, 160] width 6 height 6
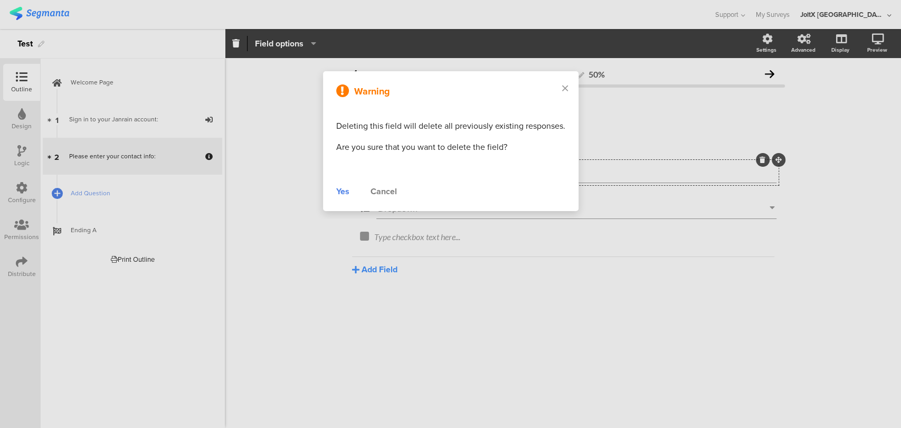
click at [349, 193] on div "Yes" at bounding box center [342, 191] width 13 height 13
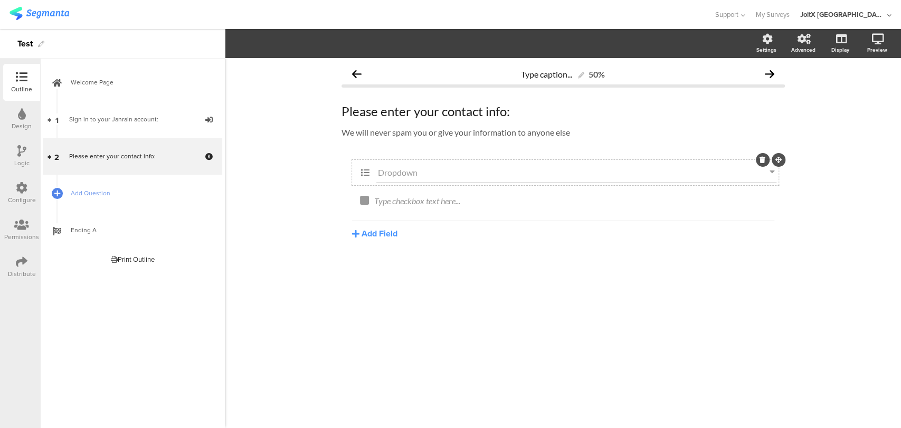
click at [413, 177] on input "Dropdown" at bounding box center [573, 172] width 391 height 10
click at [444, 170] on input "Dropdown" at bounding box center [573, 172] width 391 height 10
drag, startPoint x: 401, startPoint y: 170, endPoint x: 338, endPoint y: 167, distance: 63.9
click at [338, 167] on div "Type caption... 50% Please enter your contact info: Please enter your contact i…" at bounding box center [563, 176] width 464 height 237
type input "c"
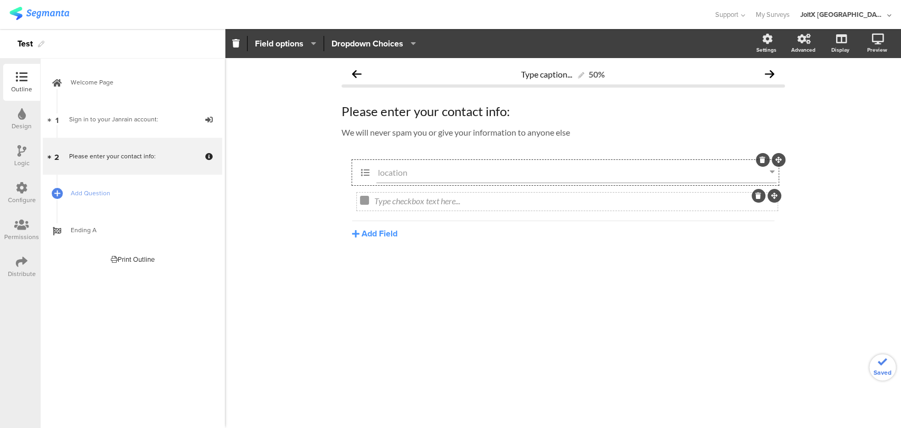
type input "location"
drag, startPoint x: 753, startPoint y: 195, endPoint x: 762, endPoint y: 191, distance: 9.4
click at [754, 195] on div at bounding box center [758, 196] width 14 height 14
click at [755, 192] on div at bounding box center [758, 196] width 14 height 14
click at [759, 194] on icon at bounding box center [758, 196] width 6 height 6
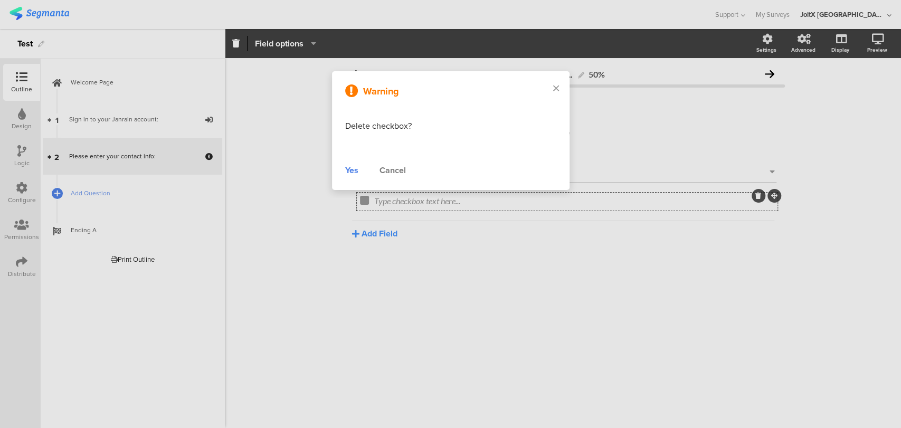
click at [348, 170] on div "Yes" at bounding box center [351, 170] width 13 height 13
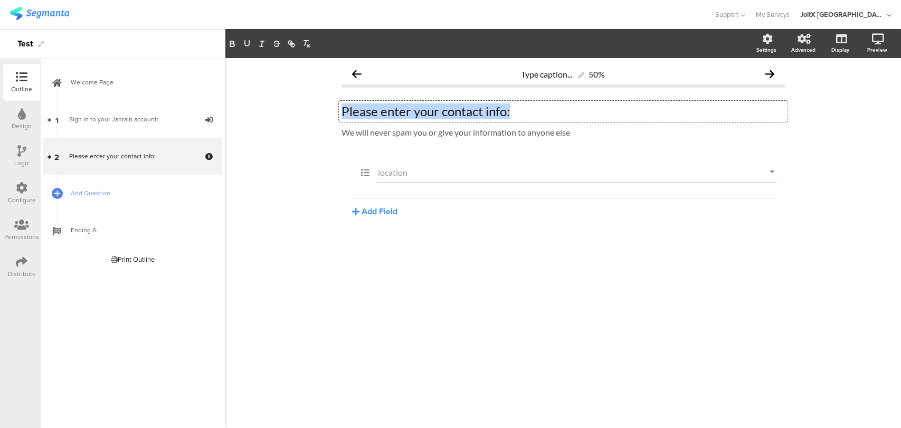
drag, startPoint x: 437, startPoint y: 113, endPoint x: 293, endPoint y: 114, distance: 144.5
click at [293, 114] on div "Type caption... 50% Please enter your contact info: Please enter your contact i…" at bounding box center [563, 243] width 676 height 370
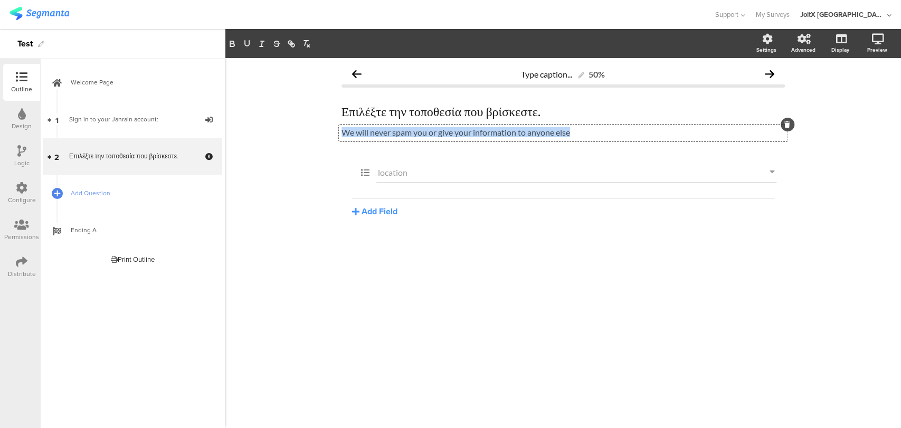
drag, startPoint x: 588, startPoint y: 133, endPoint x: 326, endPoint y: 135, distance: 262.2
click at [327, 136] on div "Type caption... 50% Επιλέξτε την τοποθεσία που βρίσκεστε. Επιλέξτε την τοποθεσί…" at bounding box center [563, 243] width 676 height 370
click at [349, 288] on div "Type caption... 50% Επιλέξτε την τοποθεσία που βρίσκεστε. Επιλέξτε την τοποθεσί…" at bounding box center [563, 243] width 676 height 370
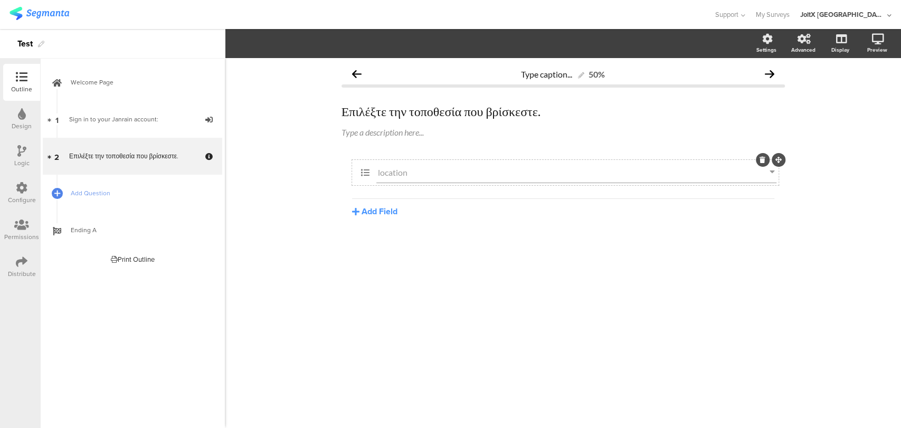
click at [407, 169] on input "location" at bounding box center [573, 172] width 391 height 10
click at [394, 41] on span "Dropdown Choices" at bounding box center [367, 43] width 72 height 12
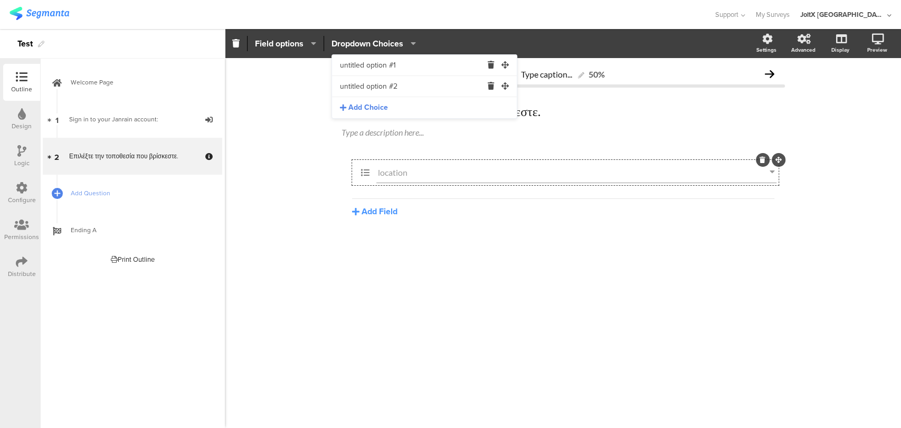
drag, startPoint x: 399, startPoint y: 65, endPoint x: 312, endPoint y: 77, distance: 87.8
click at [312, 77] on body "You are using an unsupported version of Internet Explorer. Unsupported browsers…" at bounding box center [450, 214] width 901 height 428
type input "001"
click at [401, 110] on div "Add Choice" at bounding box center [424, 107] width 185 height 21
drag, startPoint x: 327, startPoint y: 95, endPoint x: 242, endPoint y: 109, distance: 85.6
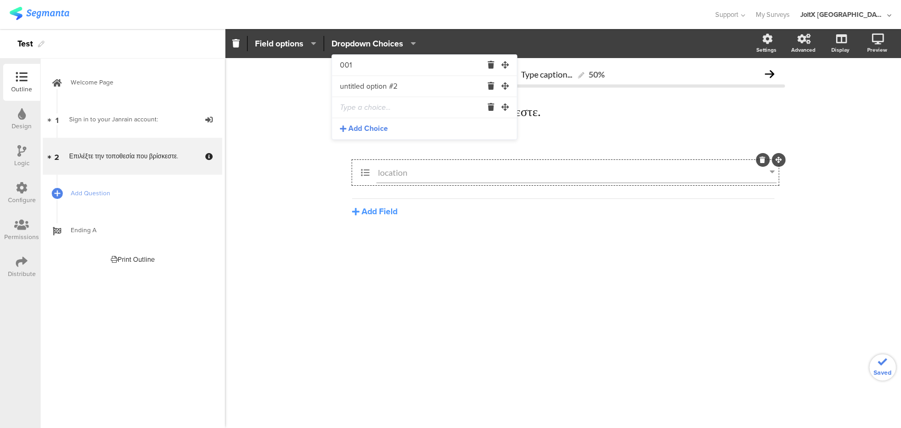
click at [242, 109] on body "You are using an unsupported version of Internet Explorer. Unsupported browsers…" at bounding box center [450, 214] width 901 height 428
type input "002"
click at [348, 115] on input "text" at bounding box center [411, 107] width 142 height 21
type input "003"
click at [361, 131] on span "Add Choice" at bounding box center [368, 128] width 40 height 11
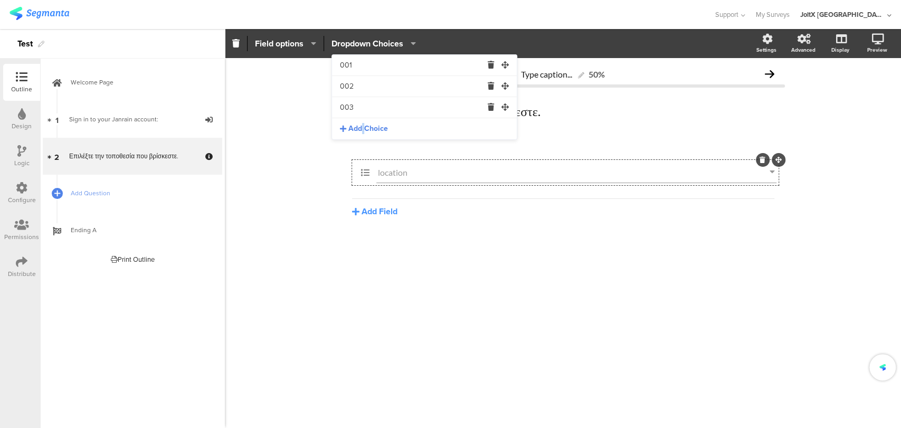
click at [361, 131] on span "Add Choice" at bounding box center [368, 128] width 40 height 11
click at [361, 131] on div "001 002 003 Add Choice" at bounding box center [424, 97] width 185 height 84
click at [354, 169] on span "Add Choice" at bounding box center [368, 171] width 40 height 11
click at [354, 169] on input "text" at bounding box center [411, 170] width 142 height 21
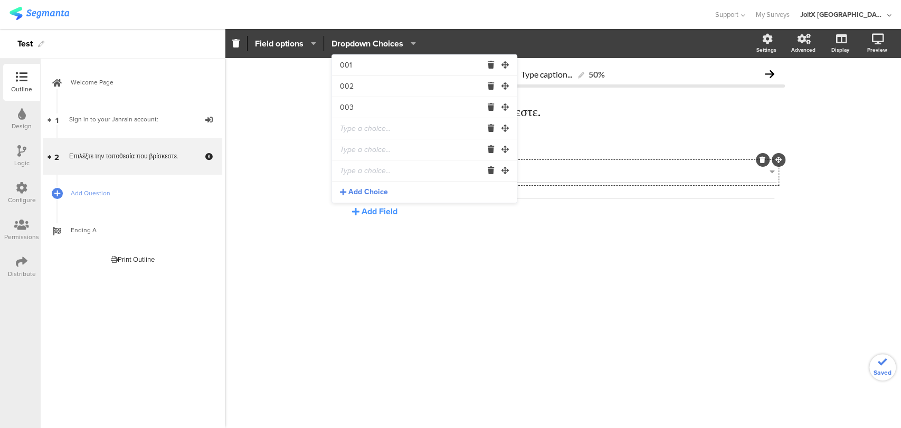
drag, startPoint x: 354, startPoint y: 169, endPoint x: 348, endPoint y: 178, distance: 11.1
click at [351, 173] on input "text" at bounding box center [411, 170] width 142 height 21
click at [366, 123] on input "text" at bounding box center [411, 128] width 142 height 21
type input "004"
type input "005"
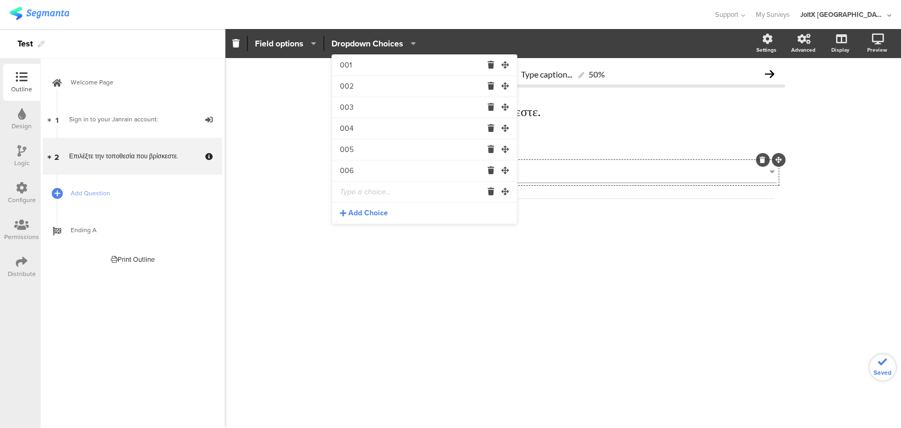
type input "006"
type input "007"
click at [392, 213] on div "Add Choice" at bounding box center [424, 213] width 185 height 21
click at [372, 237] on span "Add Choice" at bounding box center [368, 234] width 40 height 11
click at [373, 237] on span "Add Choice" at bounding box center [368, 234] width 40 height 11
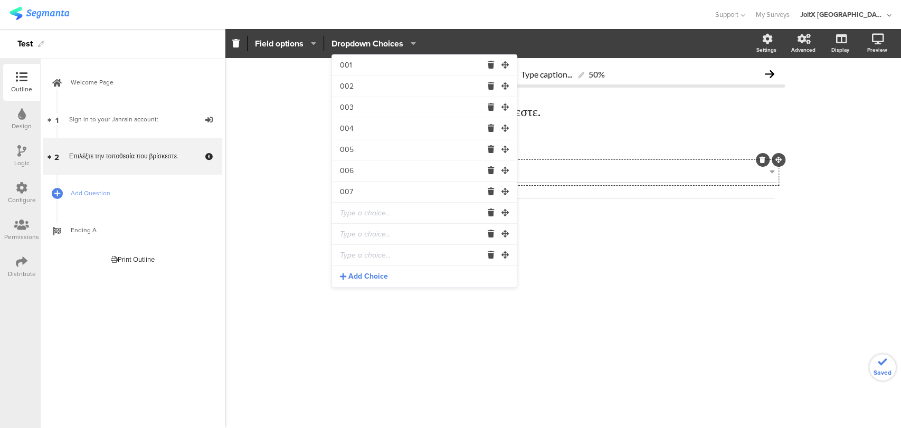
click at [373, 216] on input "text" at bounding box center [411, 213] width 142 height 21
type input "008"
type input "009"
type input "010"
click at [361, 270] on div "Add Choice" at bounding box center [424, 276] width 185 height 21
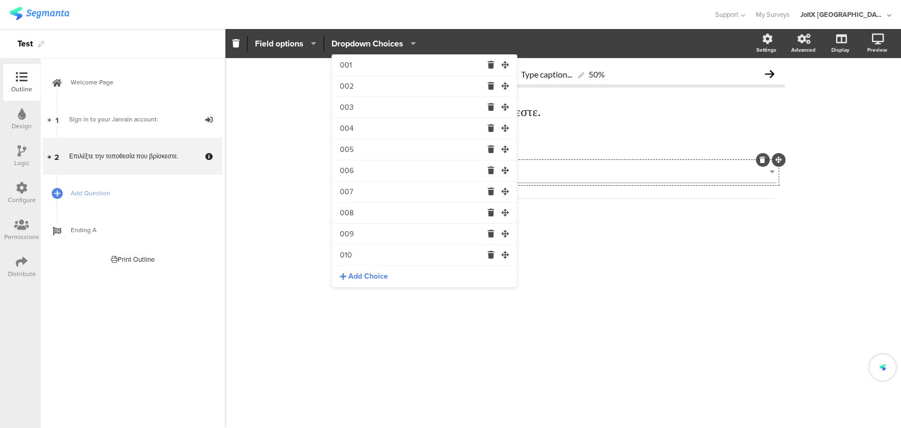
scroll to position [18, 0]
click at [361, 275] on span "Add Choice" at bounding box center [368, 279] width 40 height 11
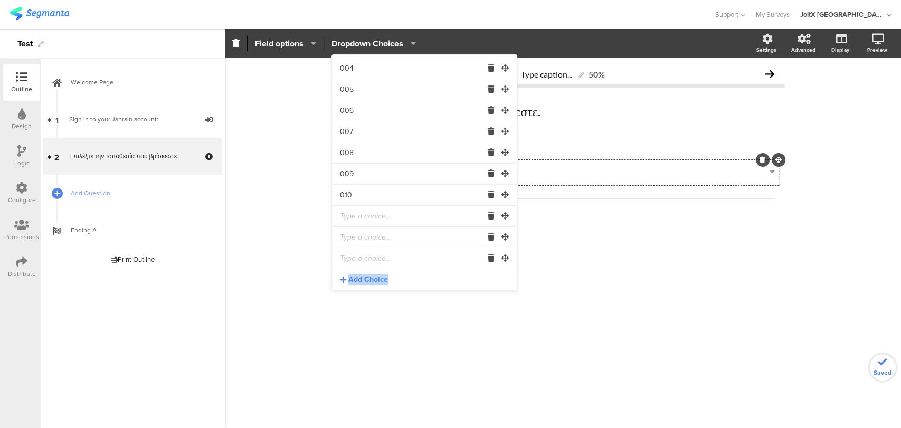
click at [361, 275] on span "Add Choice" at bounding box center [368, 279] width 40 height 11
click at [363, 276] on span "Add Choice" at bounding box center [368, 279] width 40 height 11
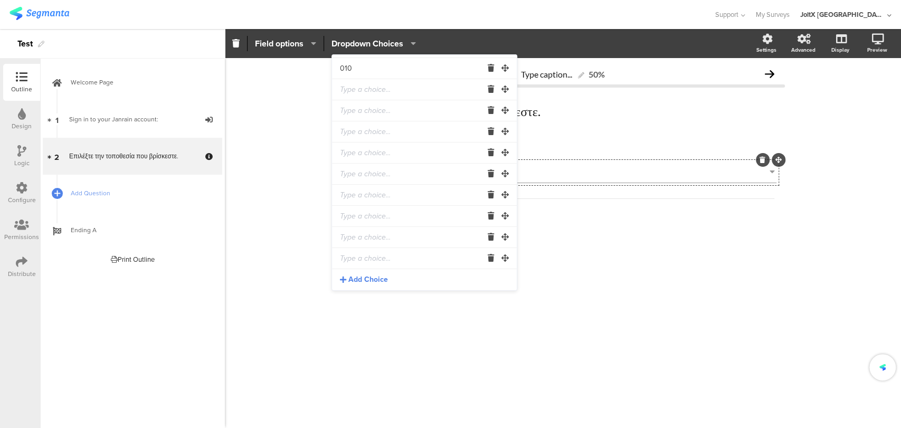
scroll to position [208, 0]
click at [358, 72] on input "text" at bounding box center [411, 68] width 142 height 21
type input "011"
type input "012"
type input "013"
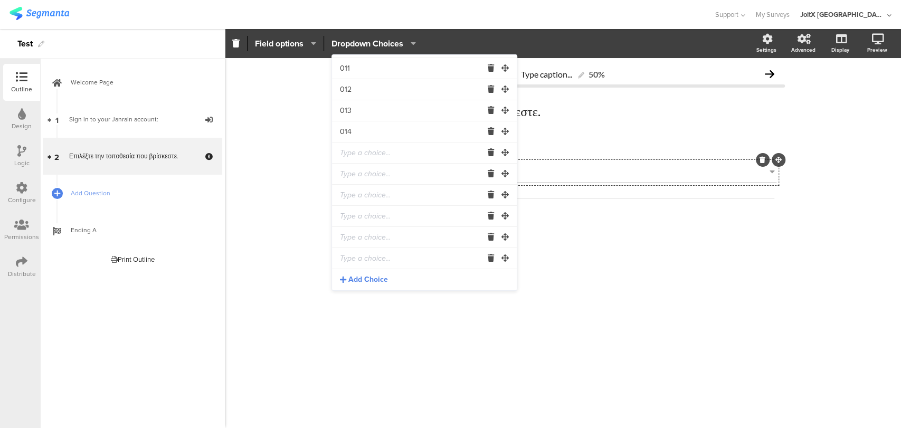
type input "014"
type input "015"
type input "016"
type input "017"
type input "018"
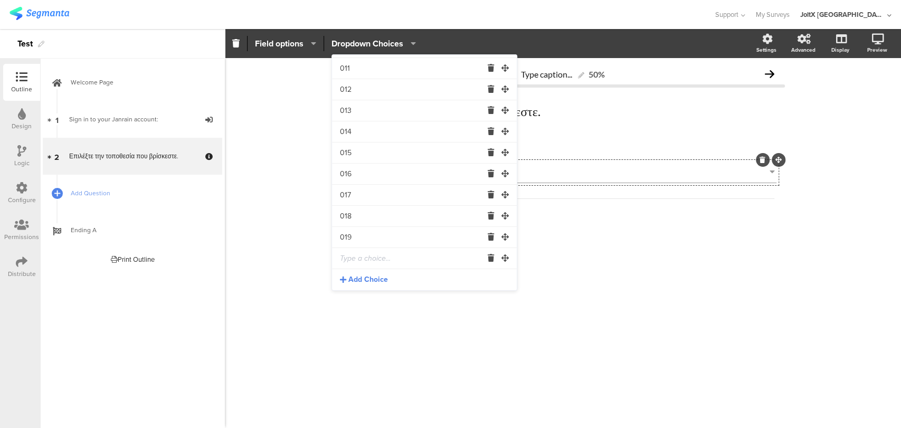
type input "019"
type input "020"
click at [358, 281] on span "Add Choice" at bounding box center [368, 279] width 40 height 11
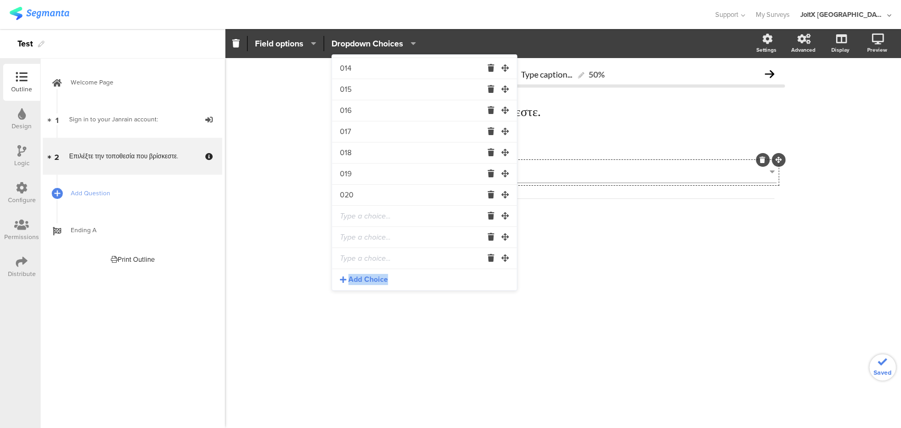
click at [368, 281] on span "Add Choice" at bounding box center [368, 279] width 40 height 11
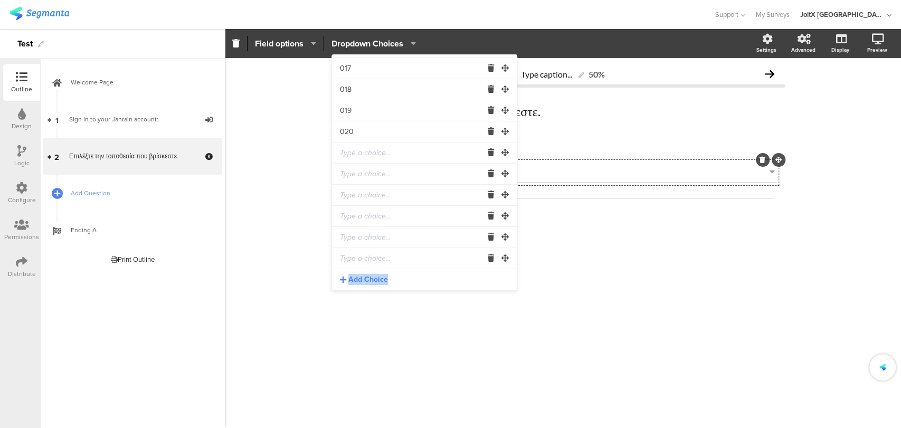
click at [368, 281] on span "Add Choice" at bounding box center [368, 279] width 40 height 11
click at [362, 71] on input "text" at bounding box center [411, 68] width 142 height 21
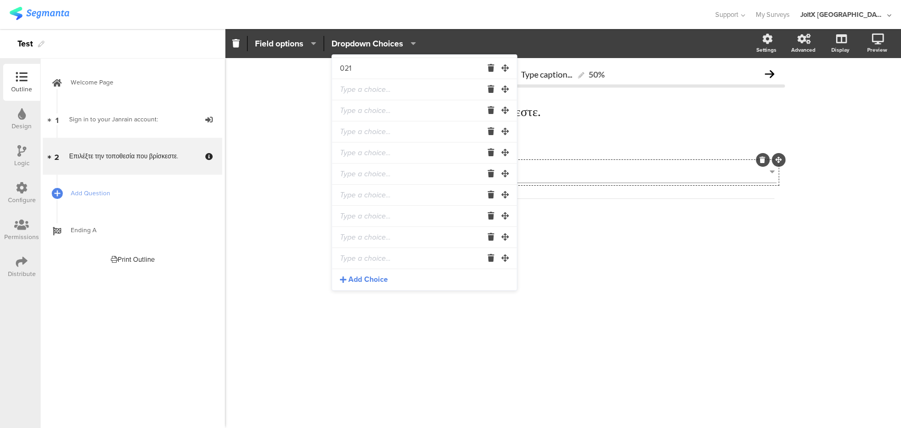
type input "021"
type input "022"
type input "023"
type input "024"
type input "025"
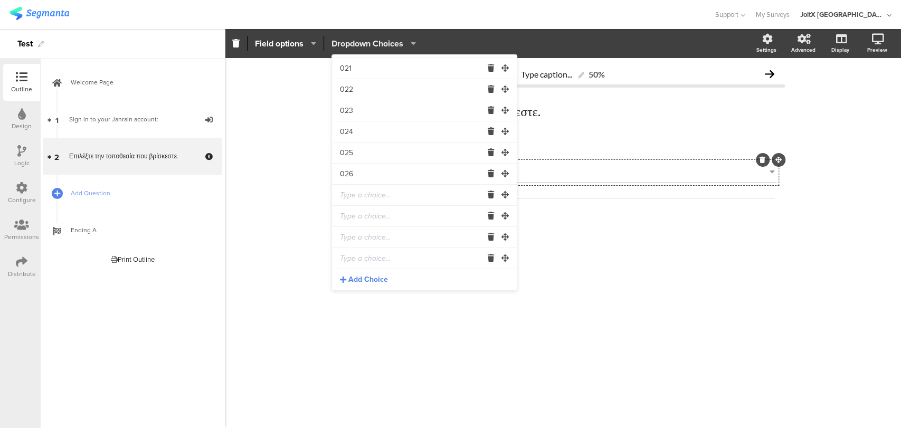
type input "026"
type input "027"
type input "028"
type input "029"
click at [370, 262] on input "text" at bounding box center [411, 258] width 142 height 21
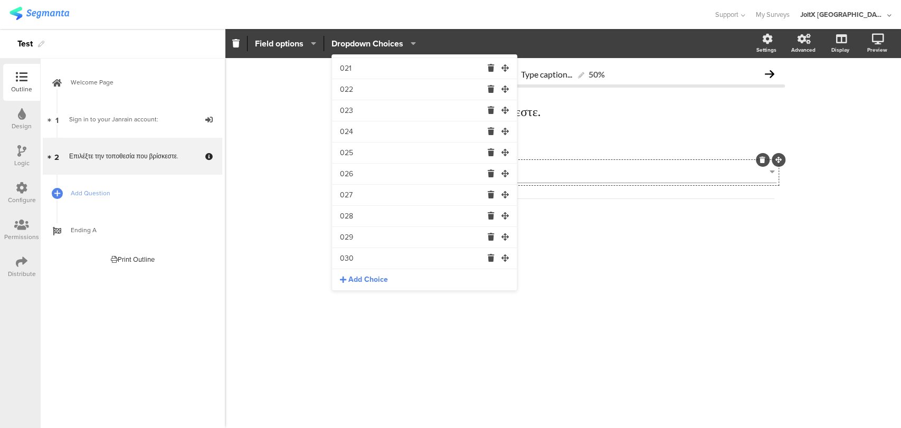
type input "030"
click at [355, 281] on span "Add Choice" at bounding box center [368, 279] width 40 height 11
click at [357, 279] on span "Add Choice" at bounding box center [368, 279] width 40 height 11
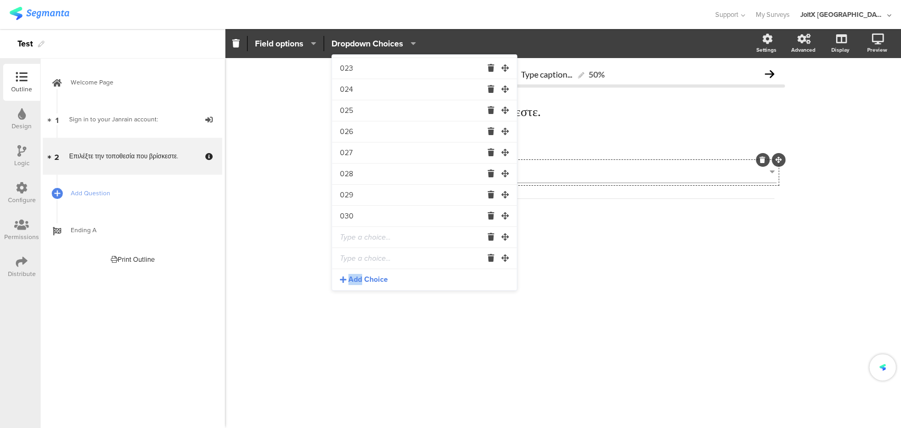
click at [358, 279] on span "Add Choice" at bounding box center [368, 279] width 40 height 11
click at [359, 279] on span "Add Choice" at bounding box center [368, 279] width 40 height 11
click at [360, 278] on span "Add Choice" at bounding box center [368, 279] width 40 height 11
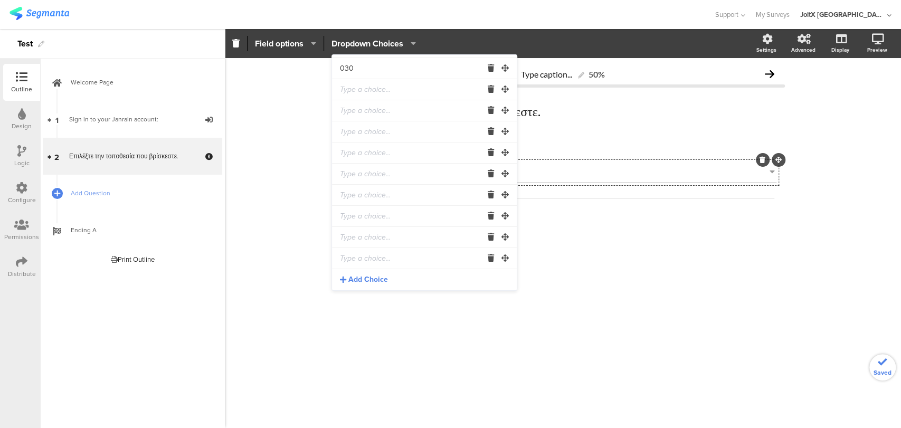
click at [360, 278] on span "Add Choice" at bounding box center [368, 279] width 40 height 11
click at [351, 71] on input "text" at bounding box center [411, 68] width 142 height 21
type input "031"
type input "032"
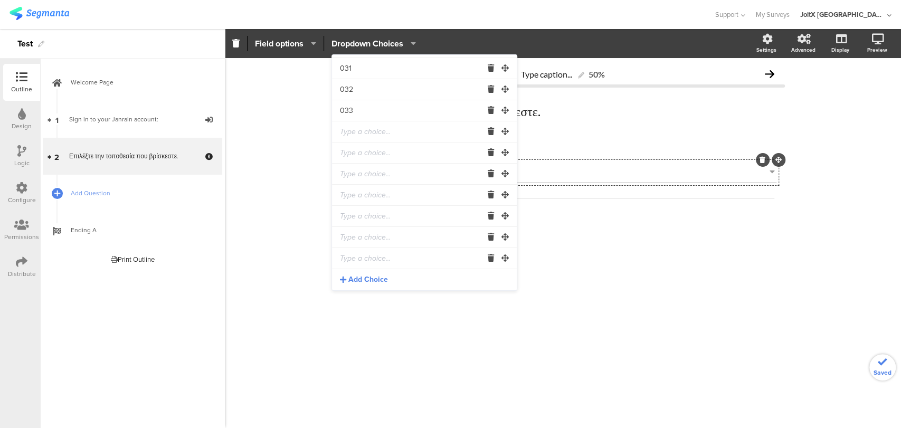
type input "033"
type input "034"
type input "035"
type input "036"
type input "037"
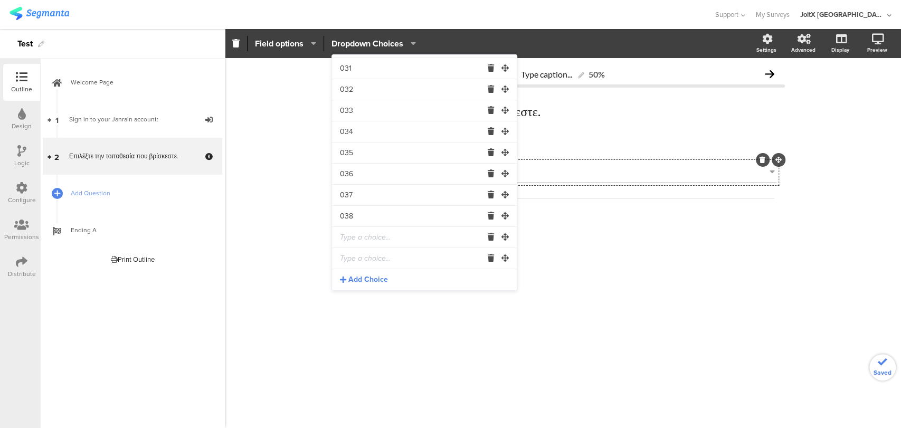
type input "038"
type input "039"
type input "040"
click at [376, 277] on span "Add Choice" at bounding box center [368, 279] width 40 height 11
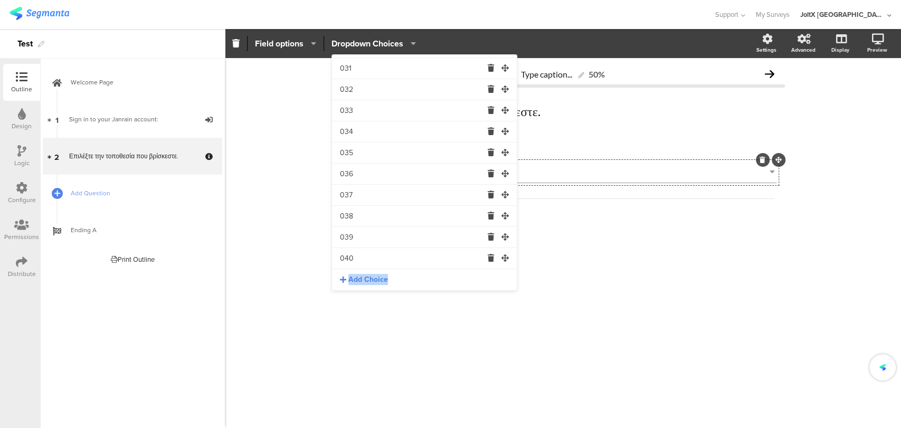
click at [376, 277] on span "Add Choice" at bounding box center [368, 279] width 40 height 11
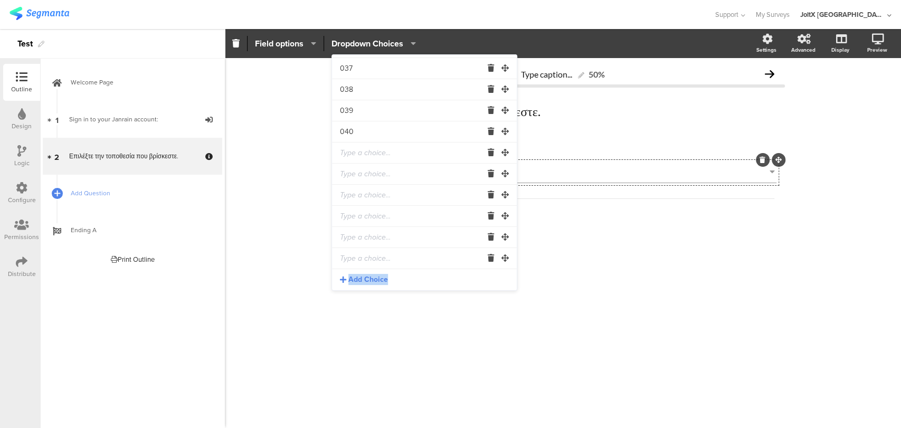
click at [376, 277] on span "Add Choice" at bounding box center [368, 279] width 40 height 11
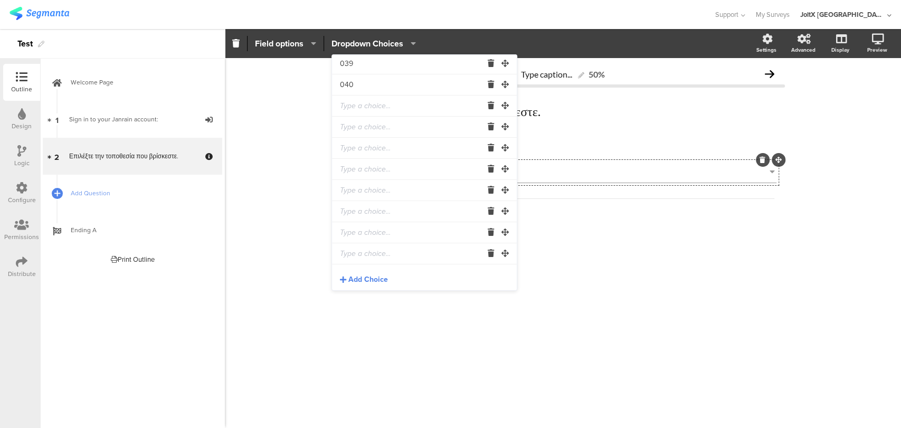
click at [371, 104] on input "text" at bounding box center [411, 105] width 142 height 21
type input "041"
type input "042"
type input "043"
type input "044"
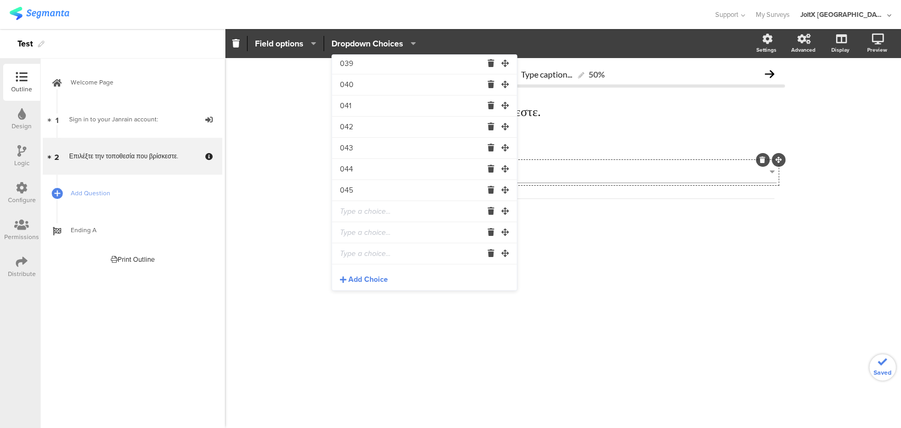
type input "045"
type input "046"
type input "047"
type input "048"
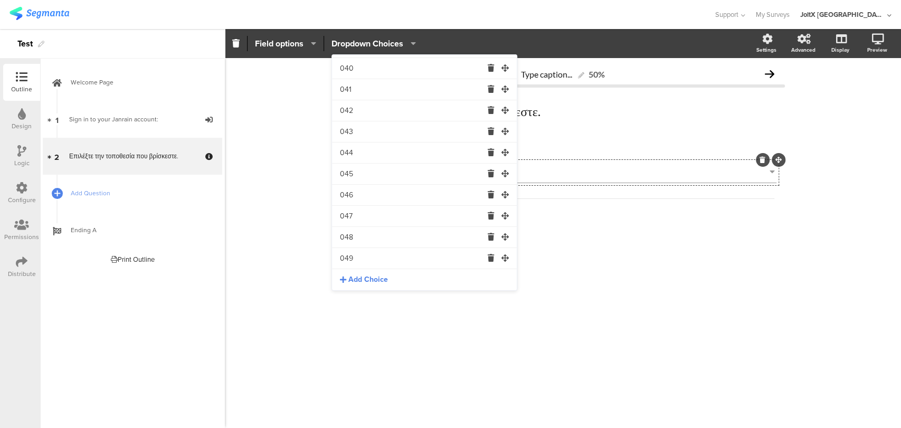
type input "049"
type input "050"
type input "051"
click at [367, 279] on span "Add Choice" at bounding box center [368, 279] width 40 height 11
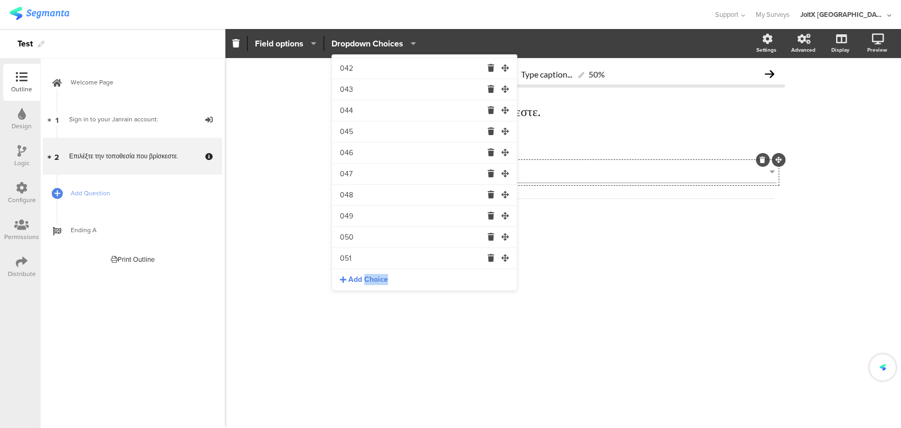
click at [367, 279] on span "Add Choice" at bounding box center [368, 279] width 40 height 11
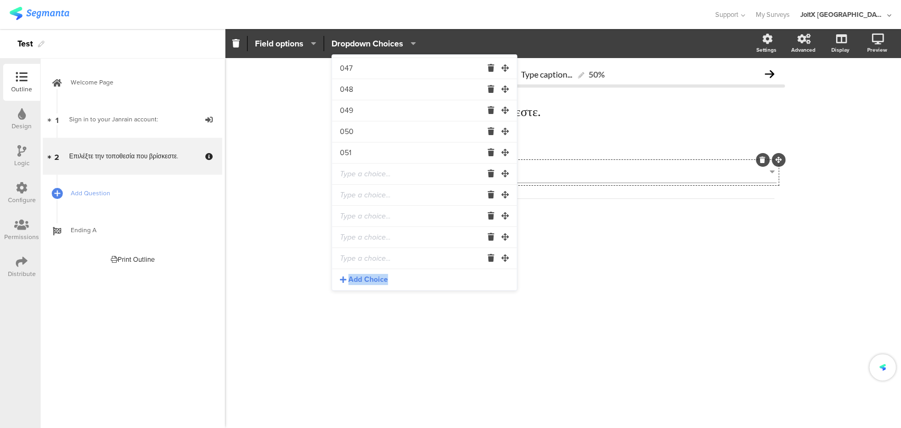
click at [367, 279] on span "Add Choice" at bounding box center [368, 279] width 40 height 11
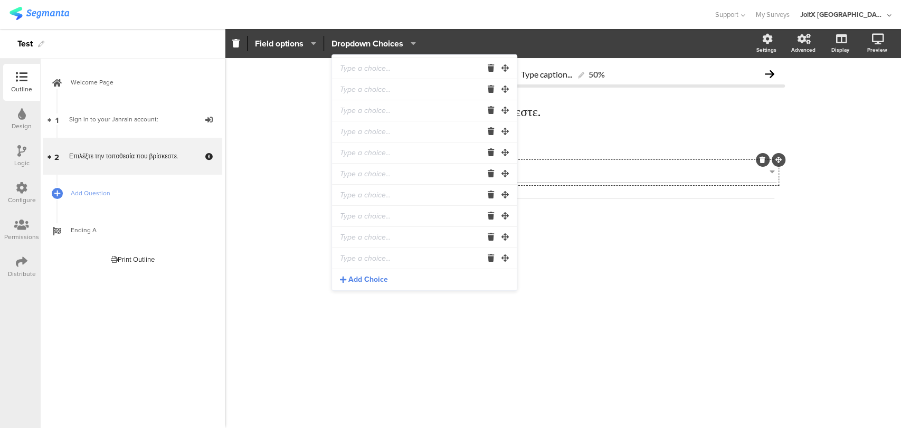
click at [368, 72] on input "text" at bounding box center [411, 68] width 142 height 21
type input "052"
type input "053"
type input "054"
type input "055"
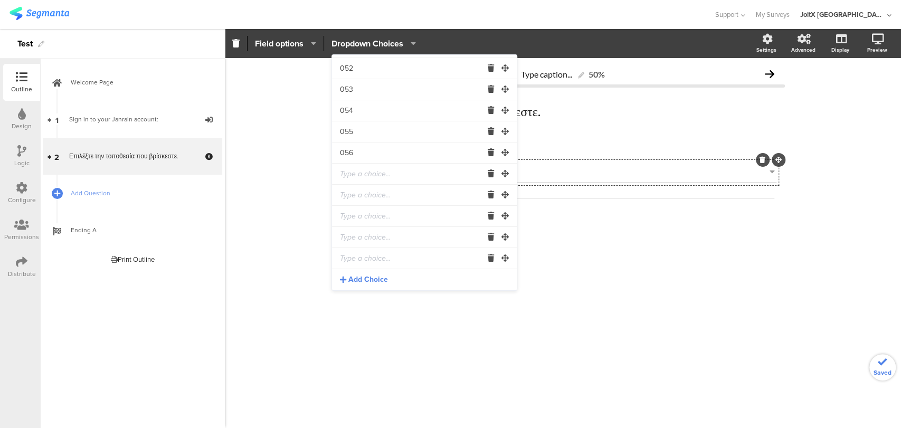
type input "056"
type input "05"
type input "6"
click at [359, 170] on input "05" at bounding box center [411, 174] width 142 height 21
type input "057"
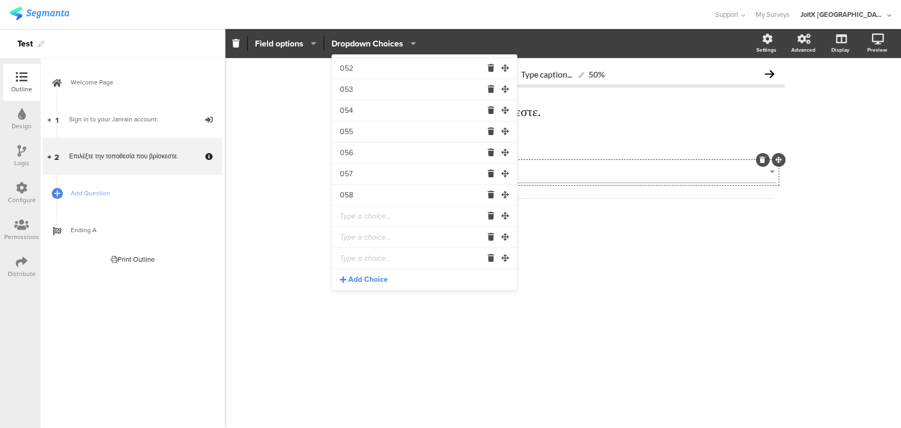
type input "058"
type input "059"
type input "060"
type input "061"
click at [277, 241] on div "Type caption... 50% Επιλέξτε την τοποθεσία που βρίσκεστε. Επιλέξτε την τοποθεσί…" at bounding box center [563, 243] width 676 height 370
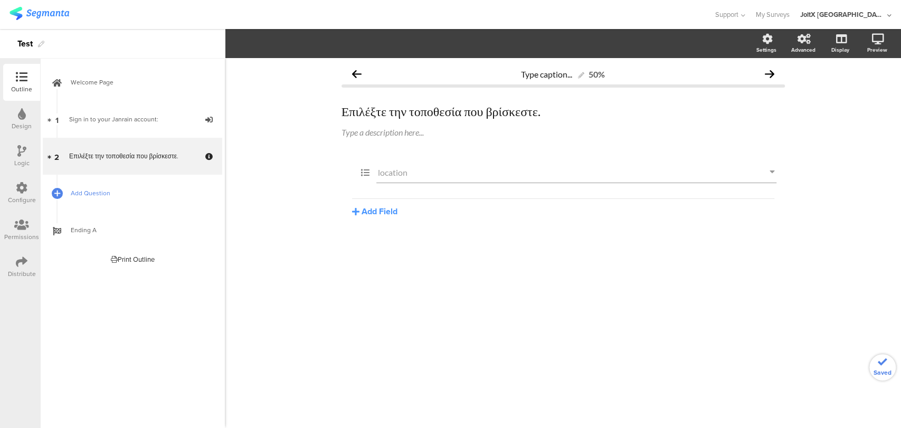
click at [97, 194] on span "Add Question" at bounding box center [138, 193] width 135 height 11
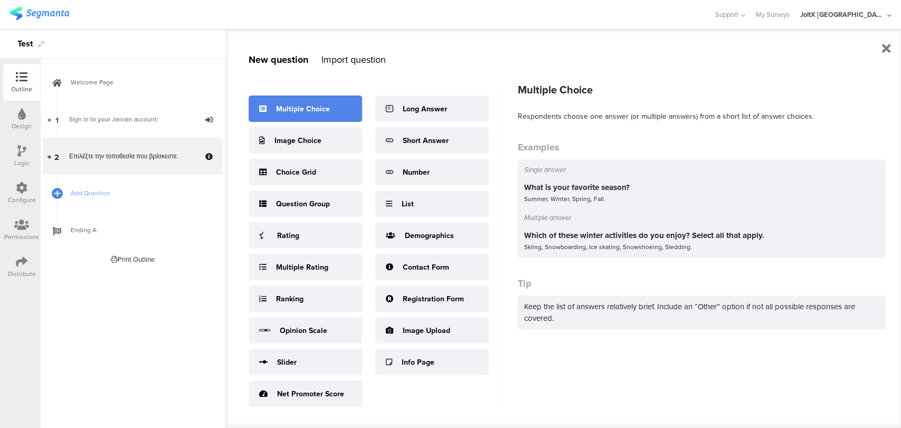
click at [306, 112] on div "Multiple Choice" at bounding box center [303, 108] width 54 height 11
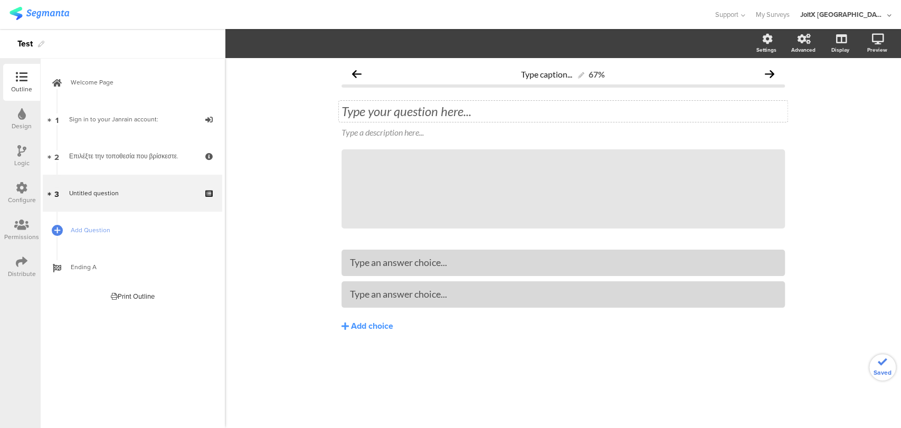
click at [446, 114] on div "Type your question here..." at bounding box center [563, 111] width 448 height 21
click at [418, 138] on div "Type a description here..." at bounding box center [563, 132] width 448 height 17
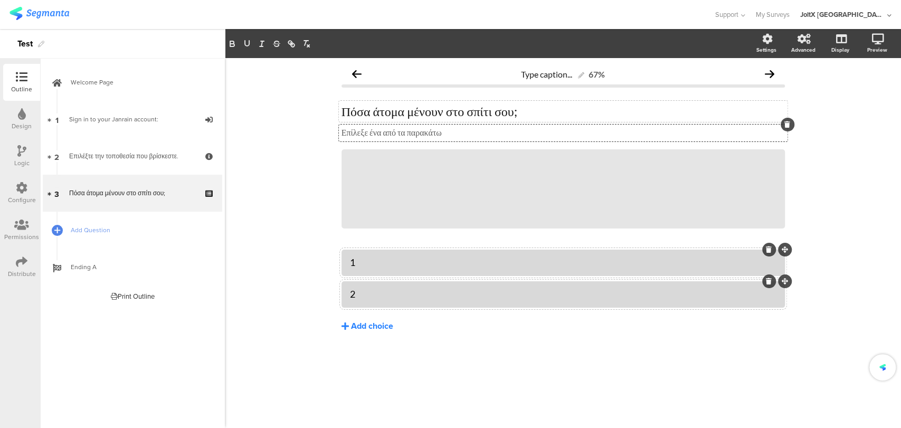
click at [386, 330] on div "Add choice" at bounding box center [372, 326] width 42 height 11
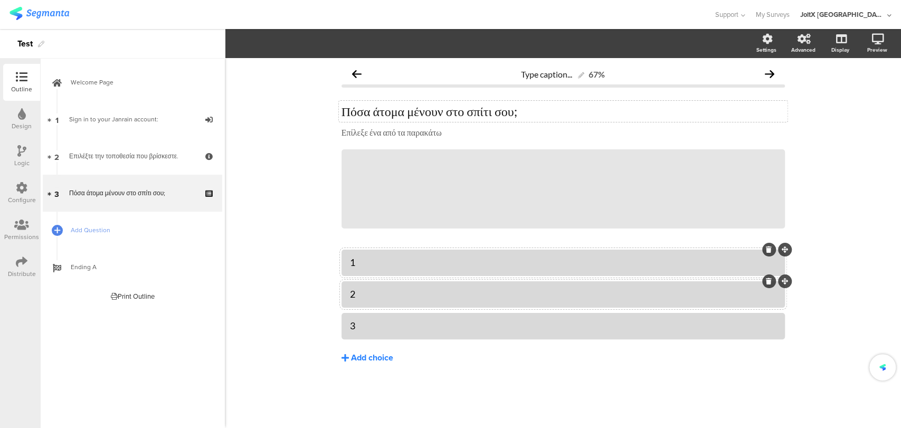
click at [365, 350] on button "Add choice" at bounding box center [562, 357] width 443 height 26
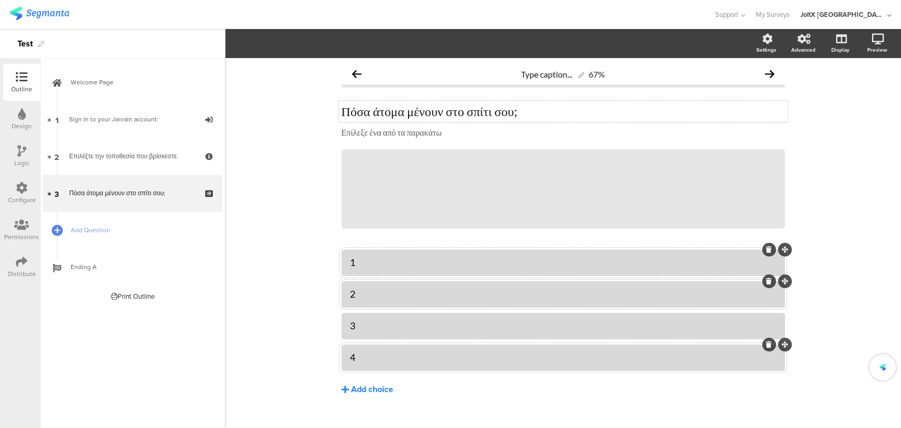
click at [361, 389] on div "Add choice" at bounding box center [372, 389] width 42 height 11
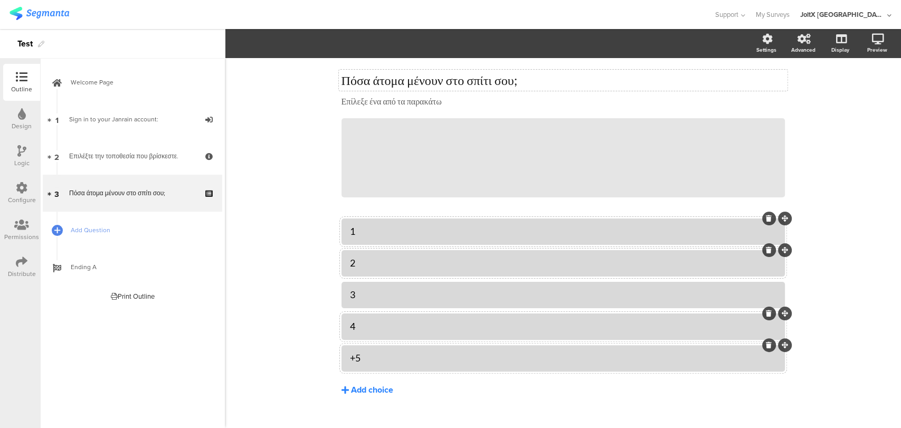
scroll to position [49, 0]
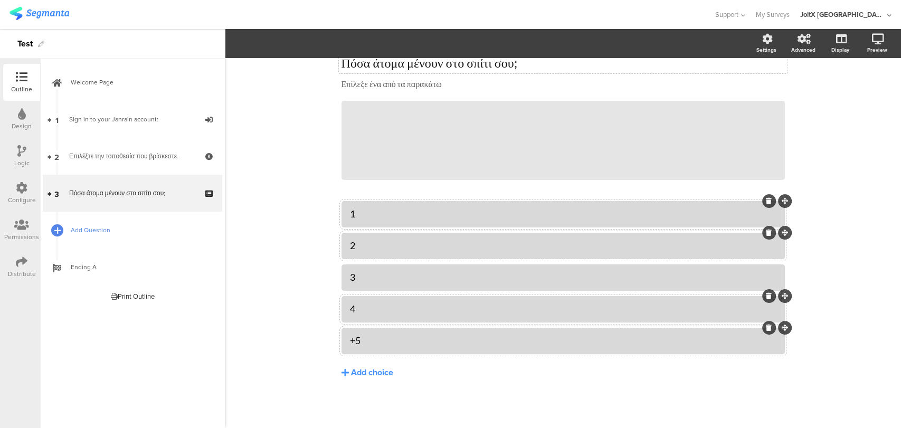
click at [61, 235] on div at bounding box center [57, 230] width 15 height 15
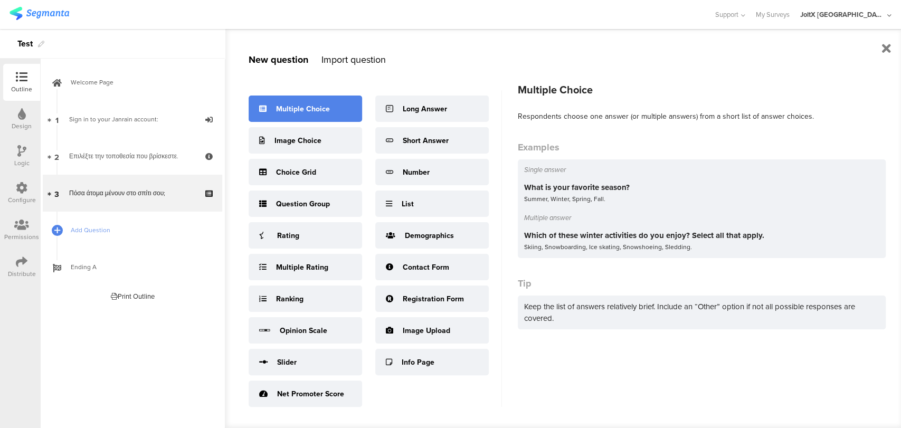
click at [255, 117] on div "Multiple Choice" at bounding box center [304, 108] width 113 height 26
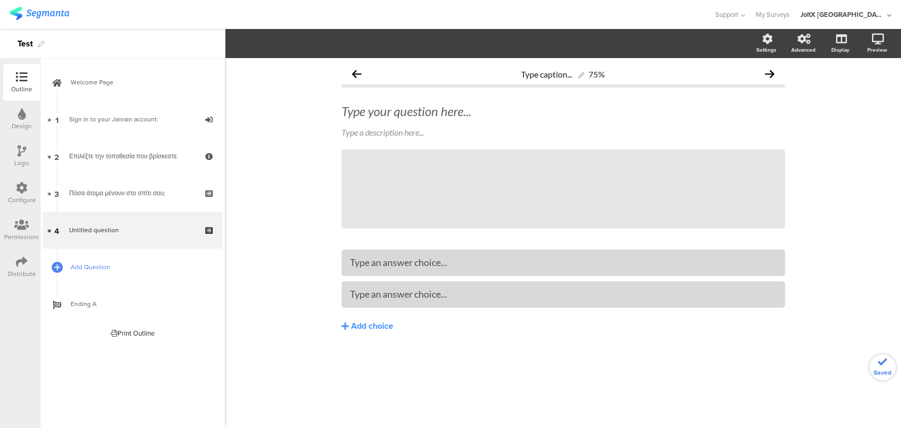
click at [80, 267] on span "Add Question" at bounding box center [138, 267] width 135 height 11
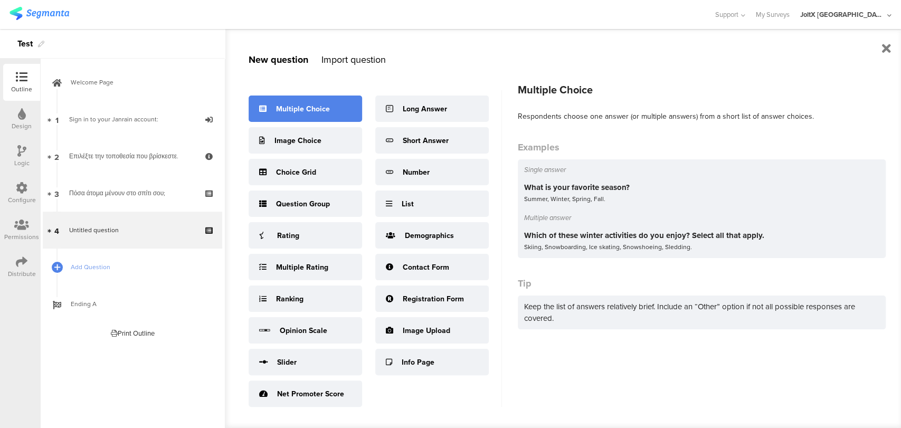
click at [321, 99] on div "Multiple Choice" at bounding box center [304, 108] width 113 height 26
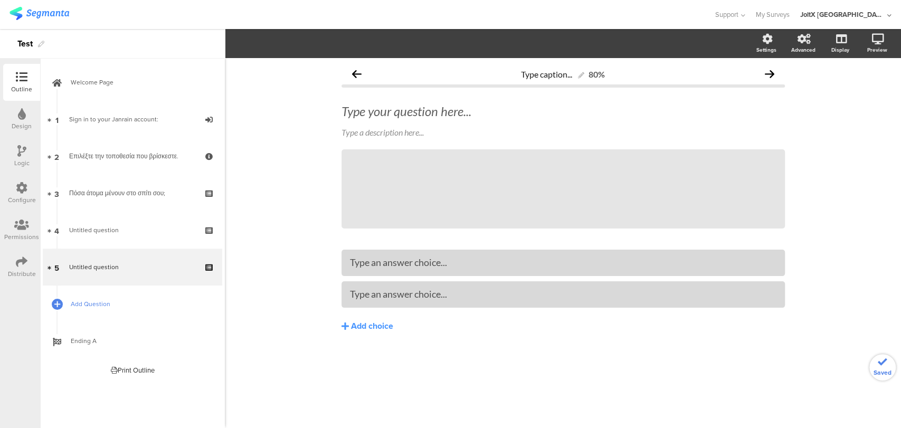
click at [70, 310] on link "Add Question" at bounding box center [132, 303] width 179 height 37
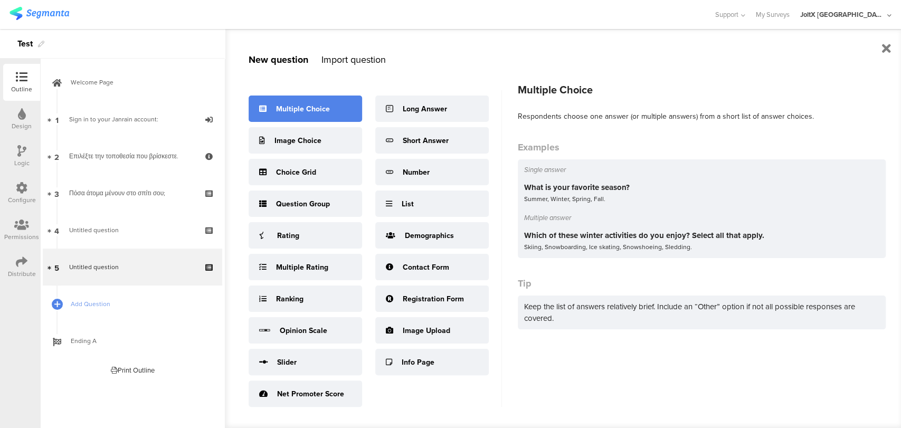
click at [282, 115] on div "Multiple Choice" at bounding box center [304, 108] width 113 height 26
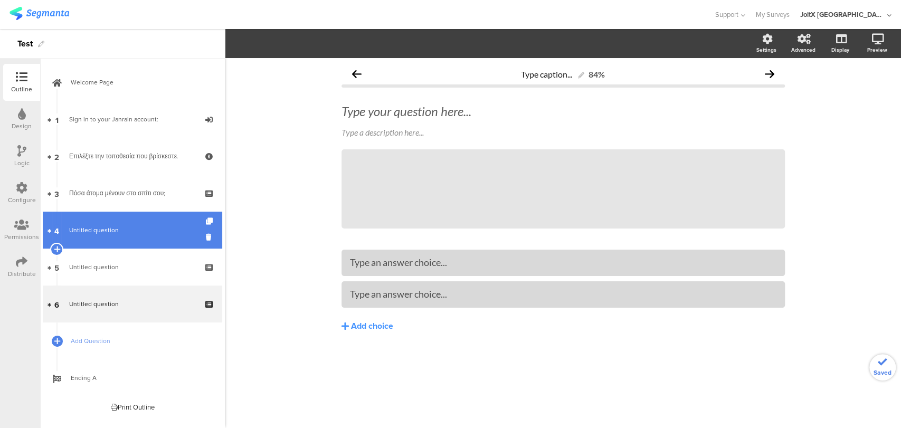
click at [121, 232] on span "Untitled question" at bounding box center [132, 230] width 126 height 11
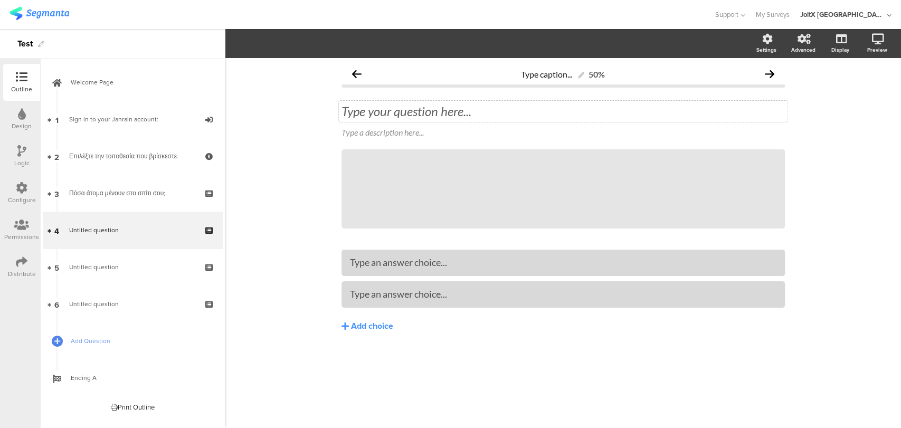
click at [380, 113] on div "Type your question here..." at bounding box center [563, 111] width 448 height 21
drag, startPoint x: 380, startPoint y: 255, endPoint x: 371, endPoint y: 254, distance: 8.5
click at [380, 255] on div "Type an answer choice..." at bounding box center [563, 262] width 426 height 17
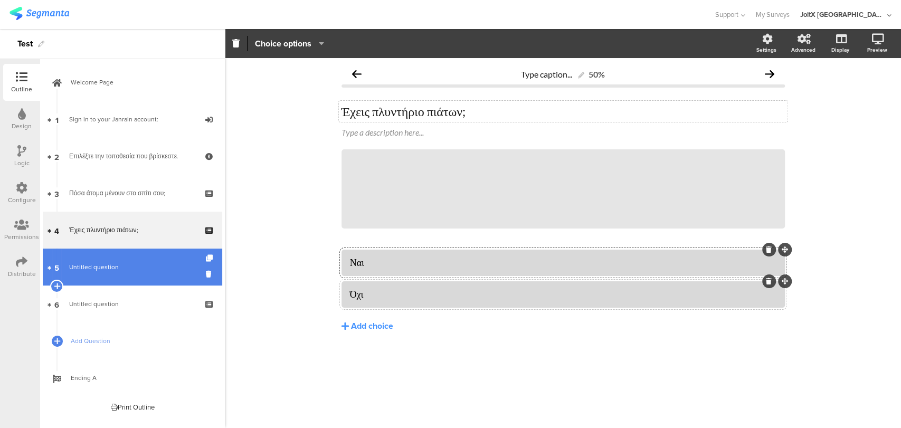
click at [118, 281] on link "5 Untitled question" at bounding box center [132, 266] width 179 height 37
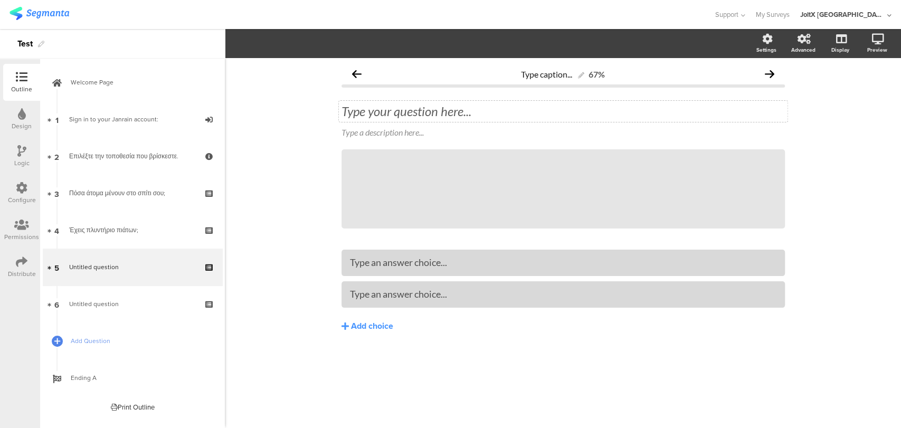
click at [416, 106] on div "Type your question here..." at bounding box center [563, 111] width 448 height 21
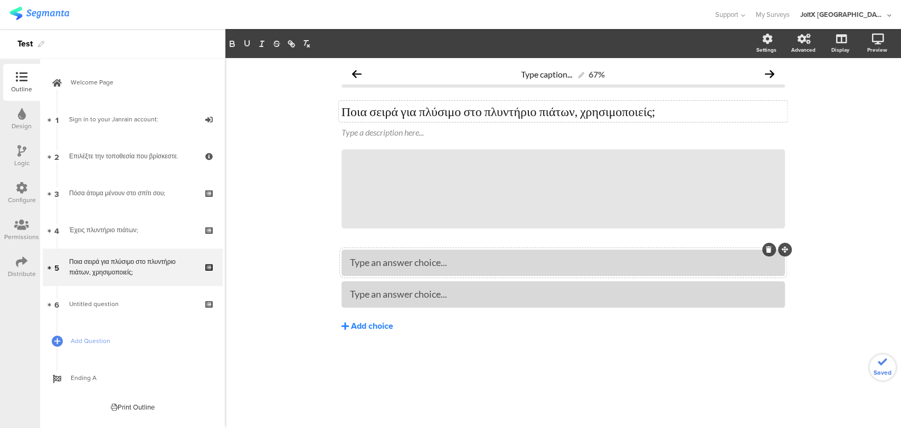
click at [348, 327] on button "Add choice" at bounding box center [562, 326] width 443 height 26
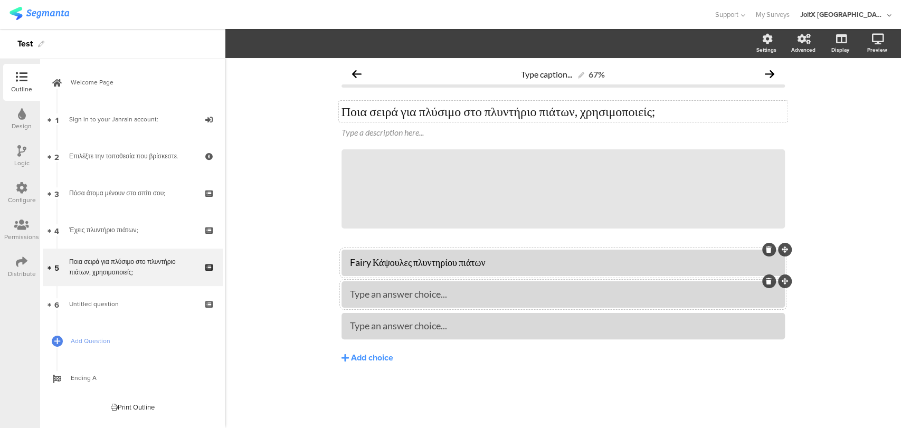
click at [383, 300] on div "Type an answer choice..." at bounding box center [563, 293] width 426 height 17
click at [373, 356] on div "Add choice" at bounding box center [372, 357] width 42 height 11
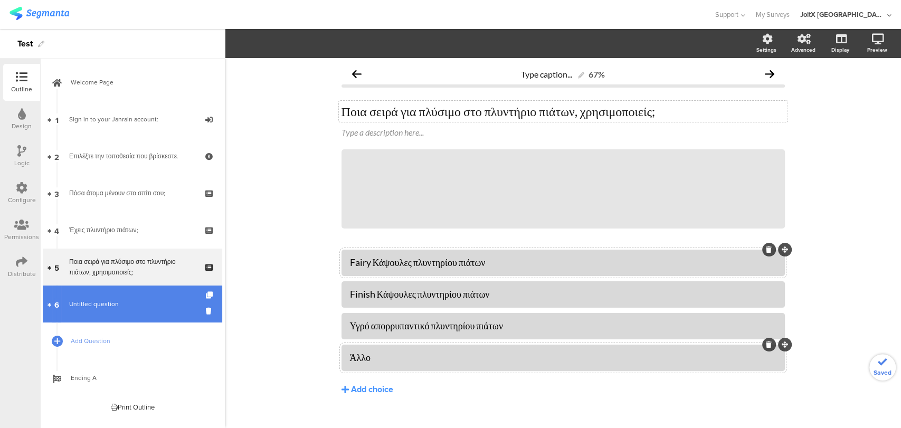
click at [96, 312] on link "6 Untitled question" at bounding box center [132, 303] width 179 height 37
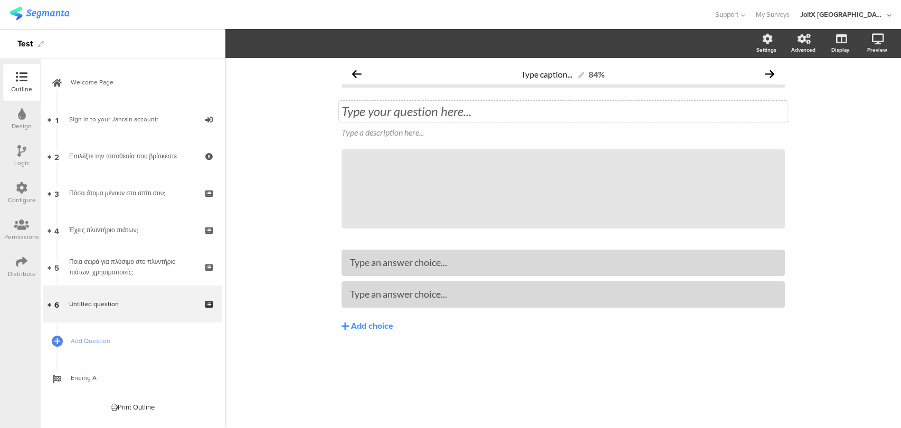
click at [428, 114] on div "Type your question here..." at bounding box center [563, 111] width 448 height 21
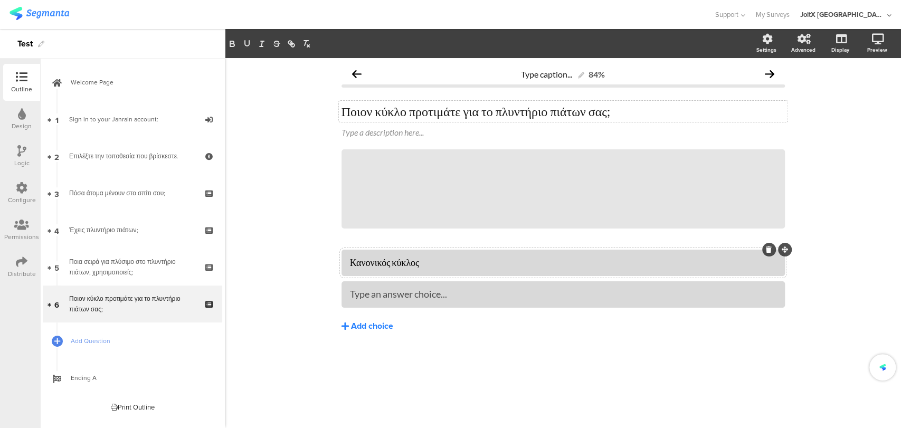
click at [360, 329] on div "Add choice" at bounding box center [372, 326] width 42 height 11
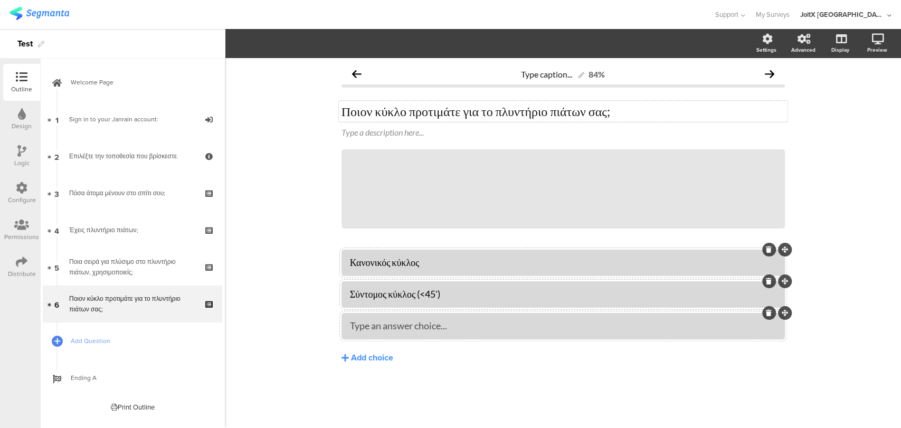
click at [357, 331] on div "Type an answer choice..." at bounding box center [563, 326] width 426 height 12
click at [289, 339] on div "Type caption... 84% Ποιον κύκλο προτιμάτε για το πλυντήριο πιάτων σας; Ποιον κύ…" at bounding box center [563, 243] width 676 height 370
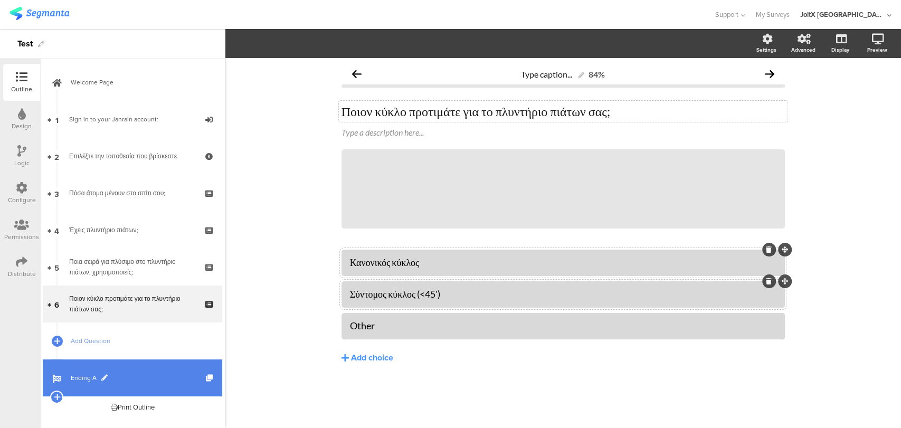
click at [84, 377] on span "Ending A" at bounding box center [138, 377] width 135 height 11
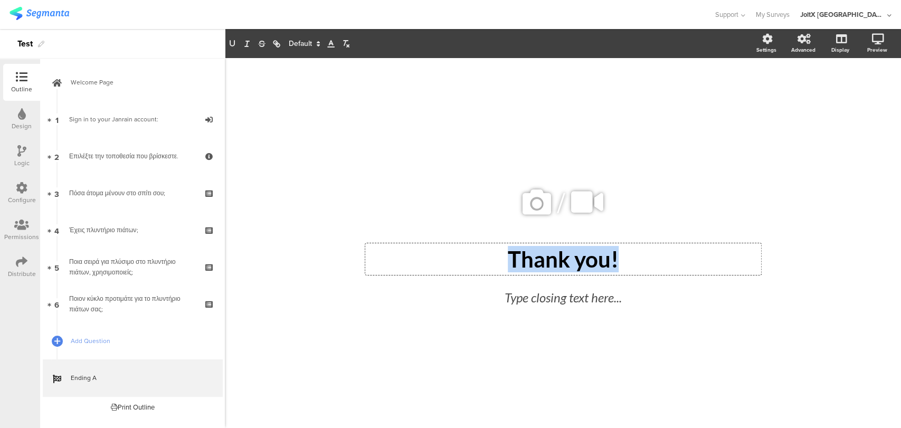
drag, startPoint x: 630, startPoint y: 263, endPoint x: 465, endPoint y: 251, distance: 166.1
click at [465, 251] on div "Thank you! Thank you! Thank you!" at bounding box center [563, 259] width 396 height 32
click at [612, 296] on div "Type closing text here..." at bounding box center [563, 297] width 322 height 24
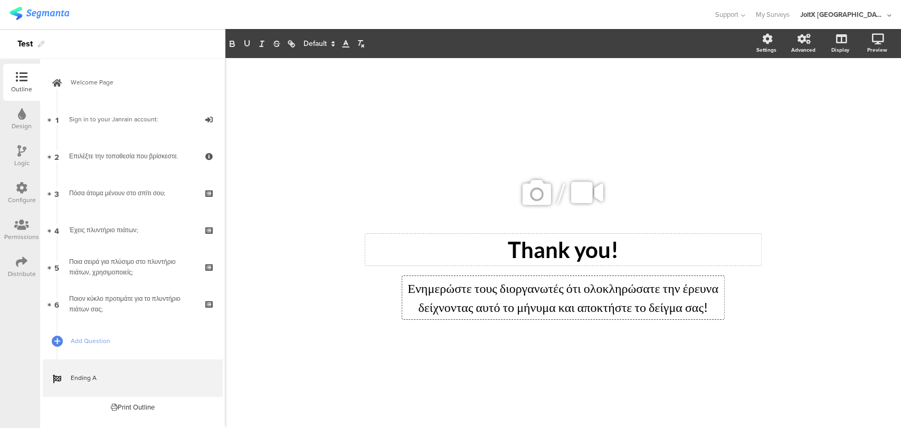
click at [640, 241] on div "Thank you! Thank you!" at bounding box center [563, 250] width 396 height 32
drag, startPoint x: 619, startPoint y: 254, endPoint x: 475, endPoint y: 252, distance: 144.0
click at [475, 252] on p "Thank you!" at bounding box center [563, 249] width 390 height 26
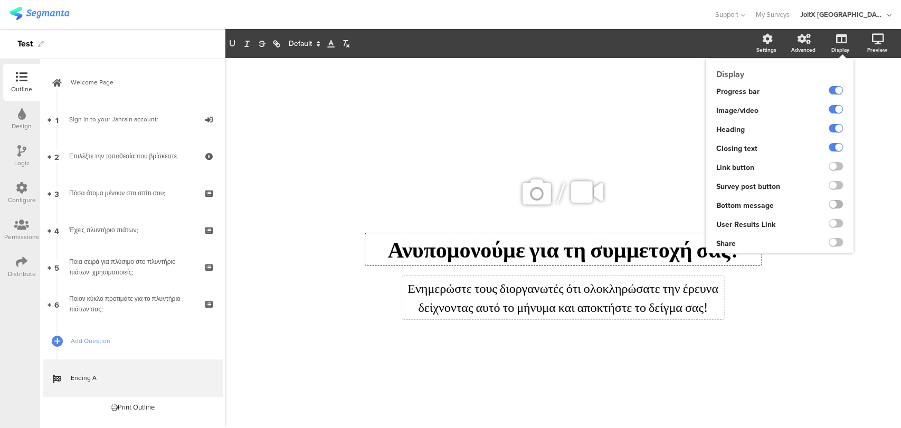
click at [834, 203] on label at bounding box center [835, 204] width 14 height 8
click at [0, 0] on input "checkbox" at bounding box center [0, 0] width 0 height 0
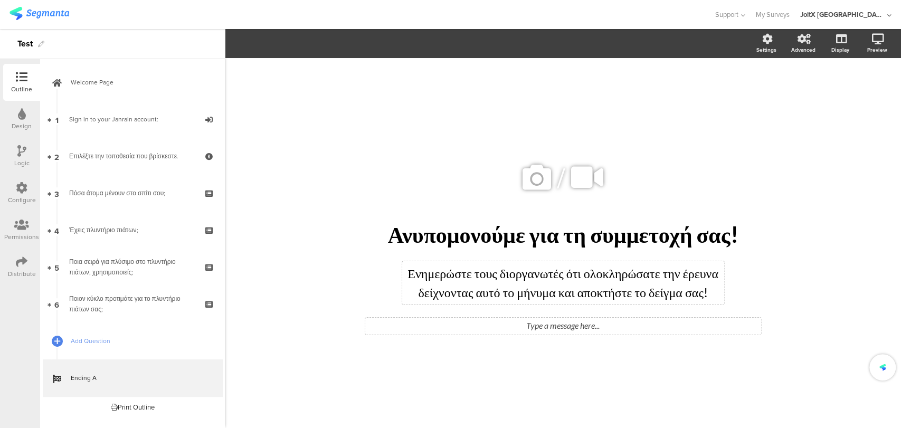
click at [606, 318] on div "Type a message here..." at bounding box center [563, 326] width 396 height 17
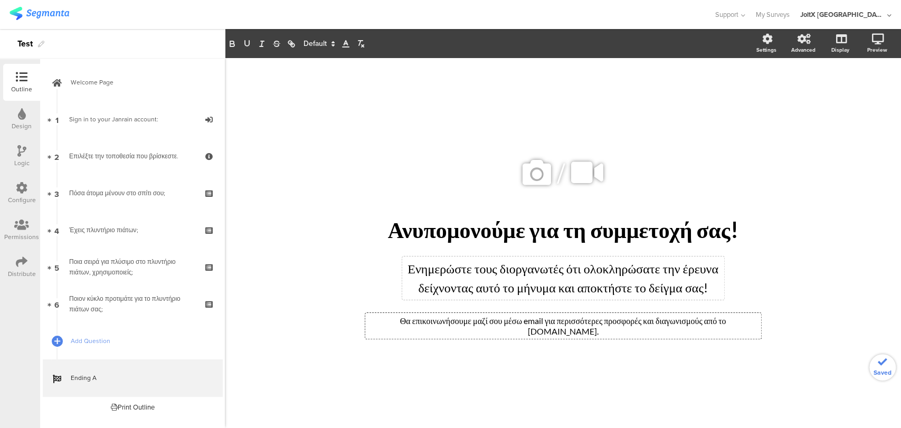
click at [801, 284] on div "/ Ανυπομονούμε για τη συμμετοχή σας! Ανυπομονούμε για τη συμμετοχή σας! Ενημερώ…" at bounding box center [563, 243] width 676 height 370
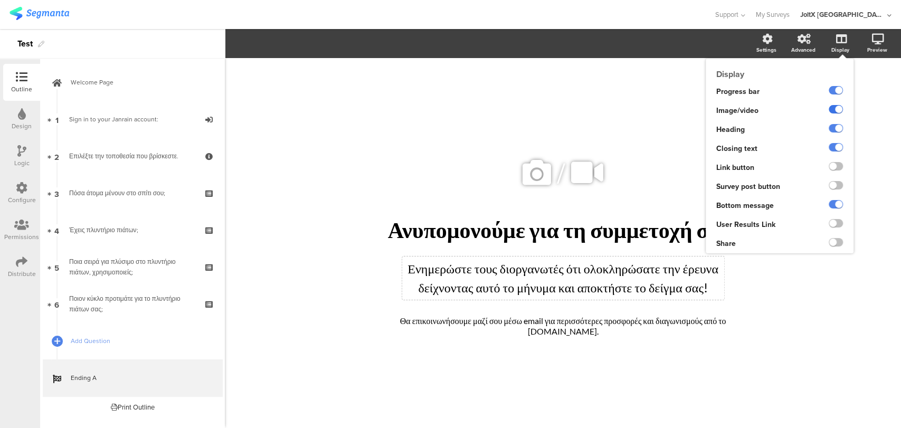
click at [836, 110] on label at bounding box center [835, 109] width 14 height 8
click at [0, 0] on input "checkbox" at bounding box center [0, 0] width 0 height 0
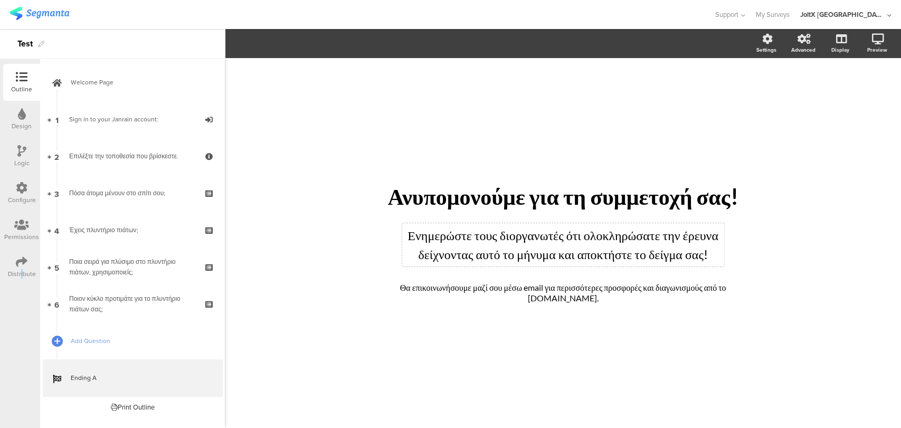
click at [21, 274] on div "Distribute" at bounding box center [22, 273] width 28 height 9
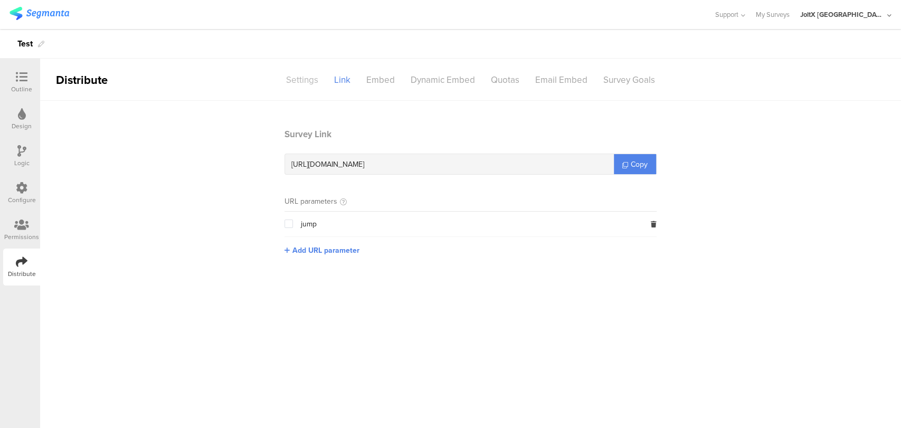
click at [302, 83] on div "Settings" at bounding box center [302, 80] width 48 height 18
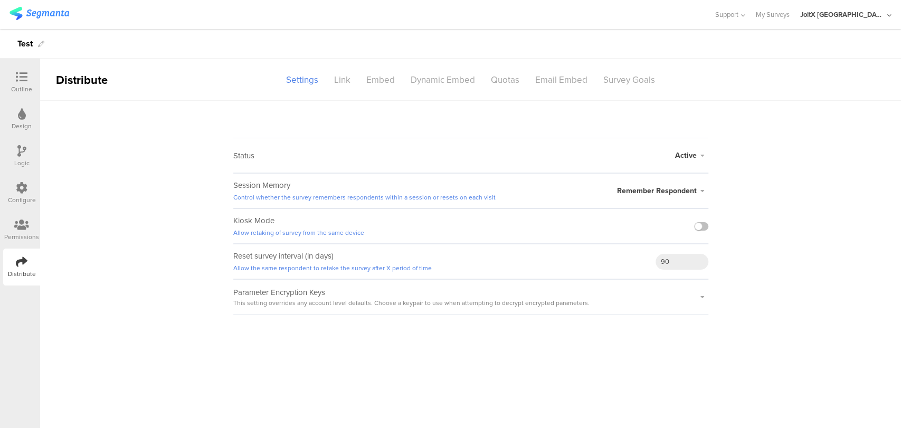
click at [700, 221] on div at bounding box center [701, 226] width 14 height 34
click at [696, 224] on label at bounding box center [701, 226] width 14 height 8
click at [0, 0] on input "checkbox" at bounding box center [0, 0] width 0 height 0
click at [641, 198] on div "Remember Respondent Remember Respondent Forget Respondent" at bounding box center [662, 191] width 91 height 34
click at [642, 196] on div "Remember Respondent Remember Respondent Forget Respondent" at bounding box center [662, 191] width 91 height 34
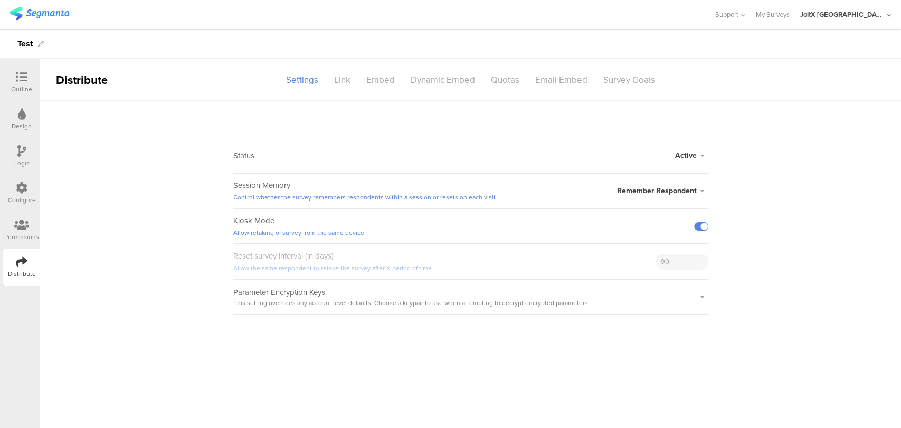
click at [643, 191] on span "Remember Respondent" at bounding box center [657, 190] width 80 height 11
click at [627, 237] on li "Forget Respondent" at bounding box center [647, 232] width 121 height 21
click at [17, 73] on icon at bounding box center [22, 77] width 12 height 12
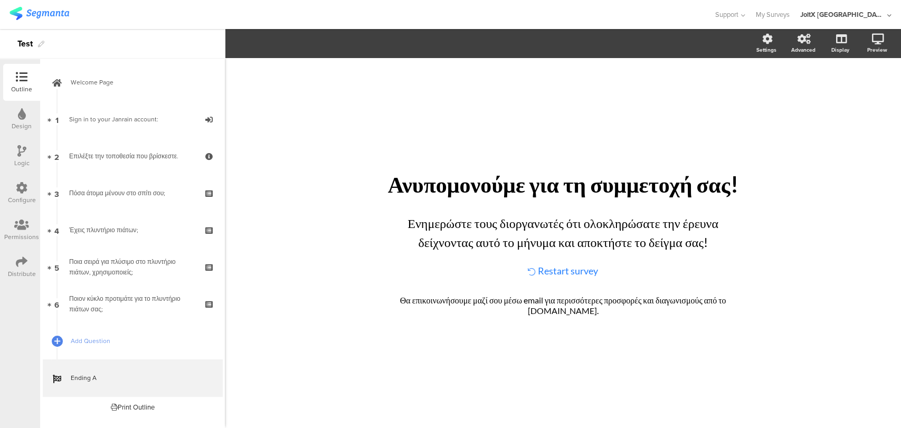
click at [17, 263] on icon at bounding box center [22, 262] width 12 height 12
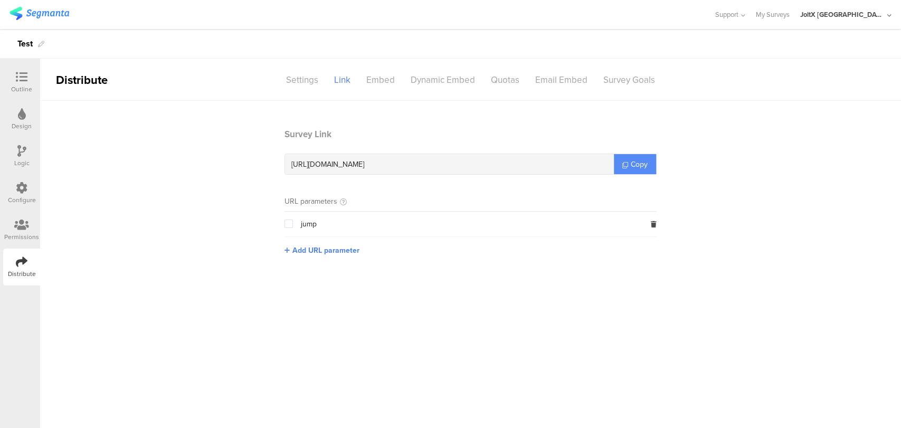
click at [620, 159] on link "Copy" at bounding box center [635, 164] width 42 height 20
click at [624, 158] on link "Copy" at bounding box center [635, 164] width 42 height 20
click at [625, 158] on link "Copy" at bounding box center [635, 164] width 42 height 20
drag, startPoint x: 625, startPoint y: 158, endPoint x: 637, endPoint y: 150, distance: 14.9
click at [627, 158] on link "Copy" at bounding box center [635, 164] width 42 height 20
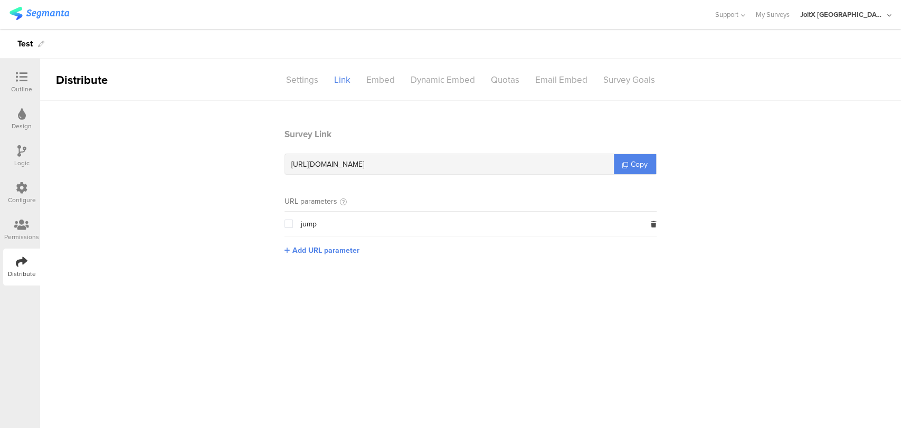
click at [20, 67] on div "Outline" at bounding box center [21, 82] width 37 height 37
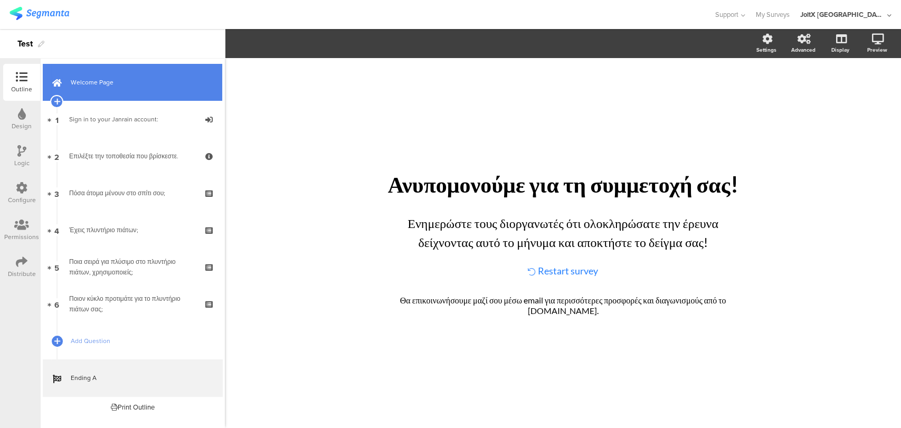
click at [158, 98] on link "Welcome Page" at bounding box center [132, 82] width 179 height 37
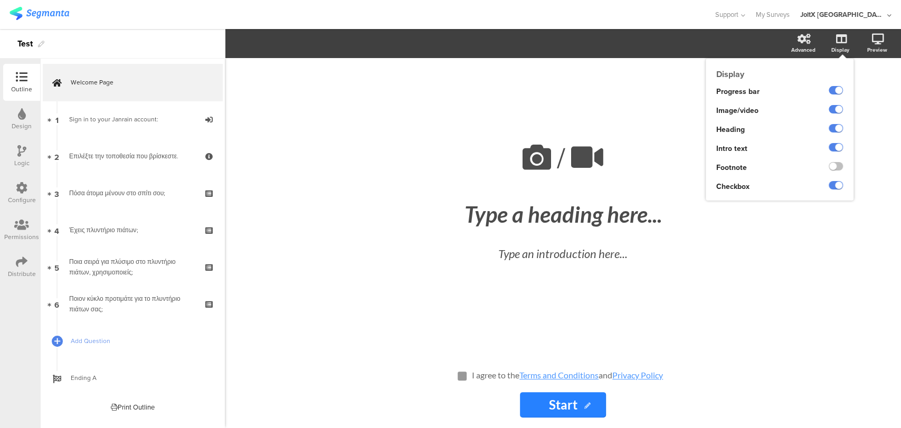
click at [840, 105] on div at bounding box center [835, 109] width 14 height 8
click at [832, 112] on label at bounding box center [835, 109] width 14 height 8
click at [0, 0] on input "checkbox" at bounding box center [0, 0] width 0 height 0
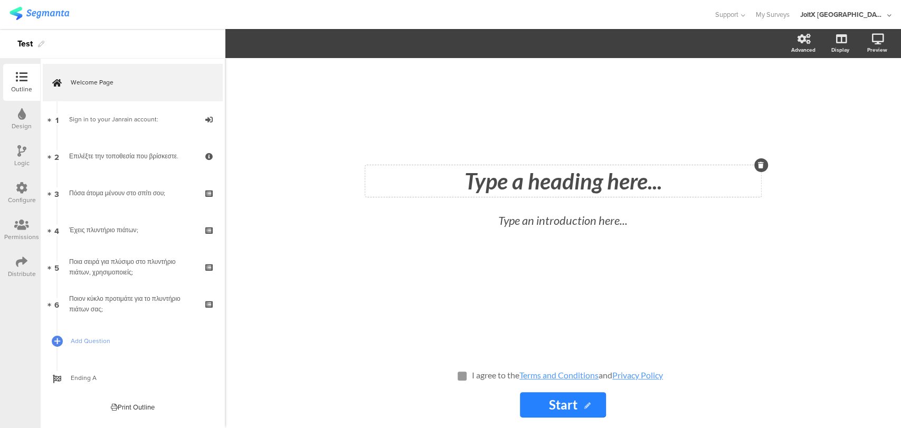
click at [620, 183] on div "Type a heading here..." at bounding box center [563, 181] width 396 height 32
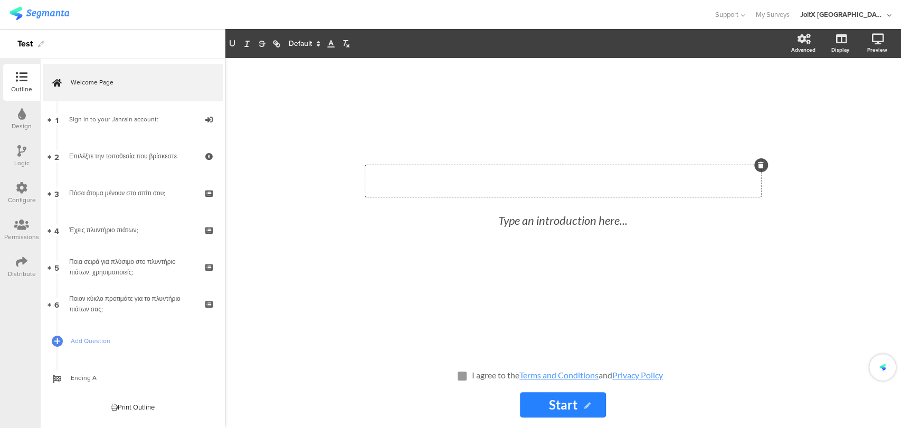
click at [620, 183] on p at bounding box center [563, 181] width 390 height 26
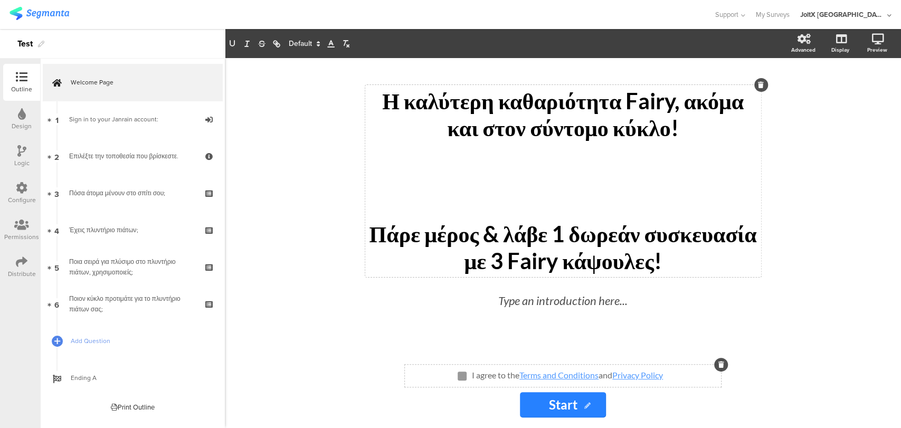
click at [724, 363] on icon at bounding box center [721, 364] width 6 height 6
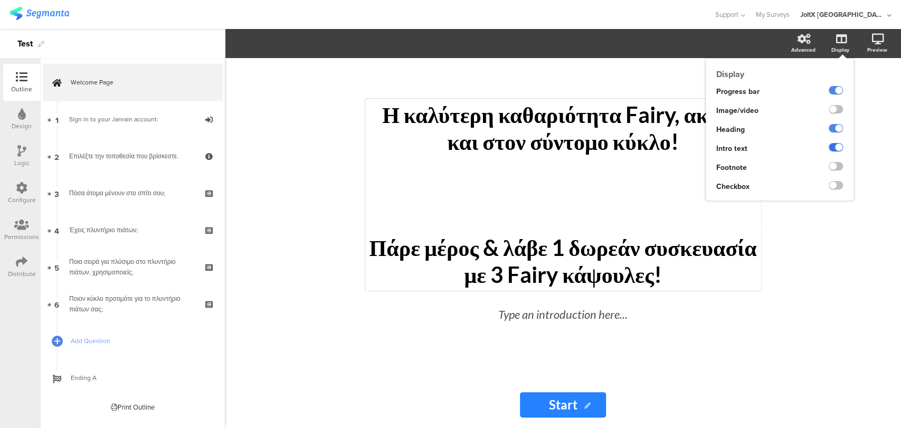
click at [837, 149] on label at bounding box center [835, 147] width 14 height 8
click at [0, 0] on input "checkbox" at bounding box center [0, 0] width 0 height 0
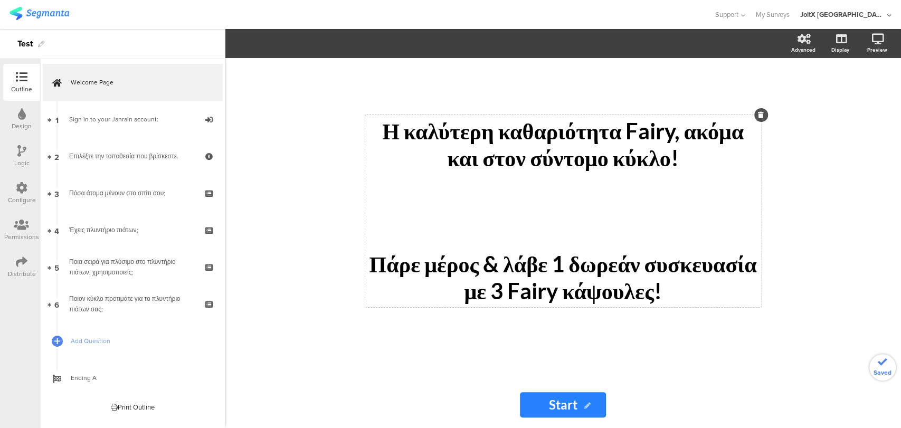
click at [305, 311] on div "Η καλύτερη καθαριότητα Fairy, ακόμα και στον σύντομο κύκλο! Πάρε μέρος & λάβε 1…" at bounding box center [563, 243] width 676 height 370
click at [13, 268] on div "Distribute" at bounding box center [21, 266] width 37 height 37
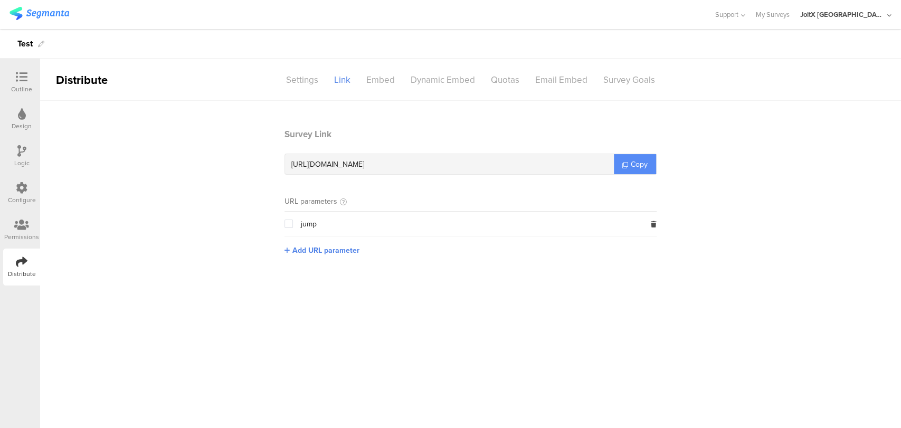
click at [639, 161] on span "Copy" at bounding box center [638, 164] width 17 height 11
click at [638, 162] on span "Copy" at bounding box center [638, 164] width 17 height 11
drag, startPoint x: 638, startPoint y: 162, endPoint x: 633, endPoint y: 159, distance: 5.7
click at [630, 160] on span "Copy" at bounding box center [638, 164] width 17 height 11
click at [307, 78] on div "Settings" at bounding box center [302, 80] width 48 height 18
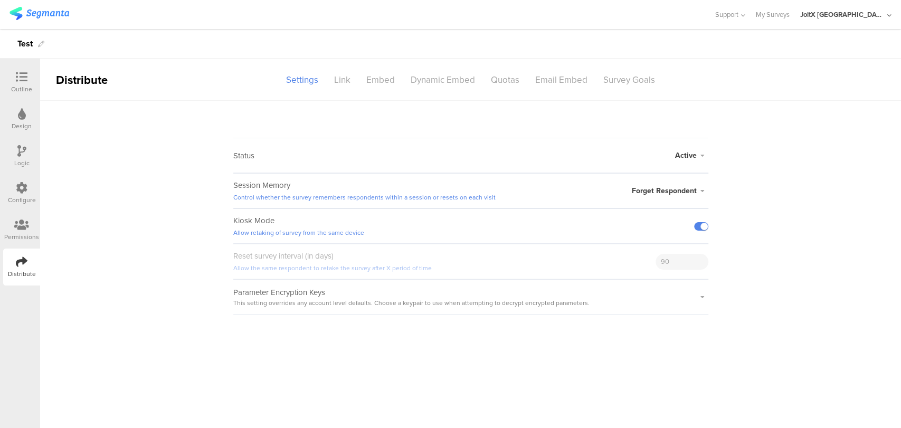
click at [696, 190] on icon at bounding box center [702, 191] width 12 height 6
click at [701, 225] on label at bounding box center [701, 226] width 14 height 8
click at [0, 0] on input "checkbox" at bounding box center [0, 0] width 0 height 0
click at [681, 191] on span "Forget Respondent" at bounding box center [663, 190] width 65 height 11
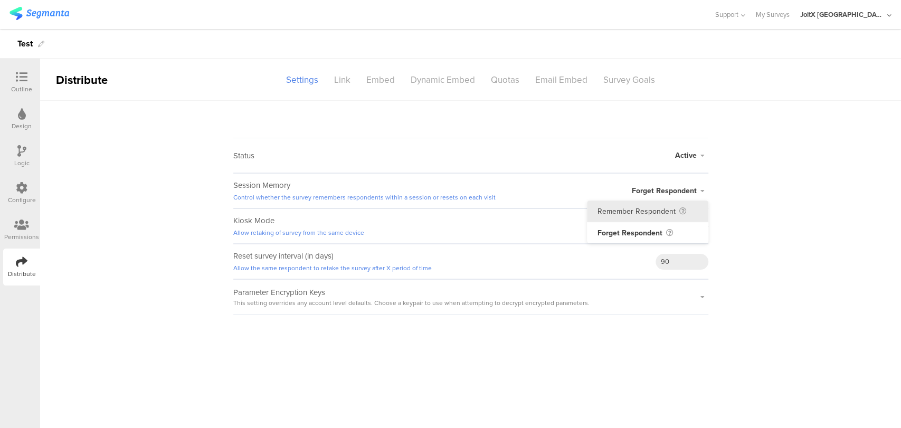
click at [658, 206] on li "Remember Respondent" at bounding box center [647, 211] width 121 height 22
click at [23, 270] on div "Distribute" at bounding box center [22, 273] width 28 height 9
click at [131, 255] on sg-survey-status-editor "Status Active Active Closed Schedule Start Date: End Date: Save Cancel Session …" at bounding box center [470, 208] width 860 height 214
click at [348, 73] on div "Link" at bounding box center [342, 80] width 32 height 18
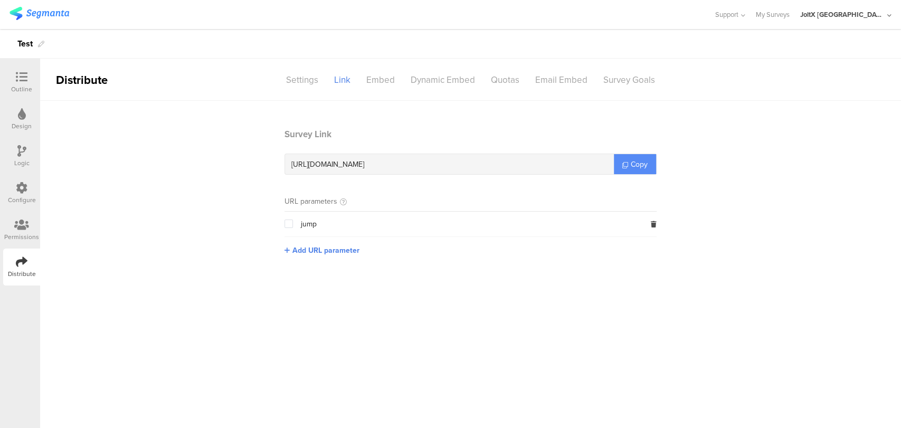
click at [640, 166] on span "Copy" at bounding box center [638, 164] width 17 height 11
drag, startPoint x: 640, startPoint y: 166, endPoint x: 744, endPoint y: 64, distance: 145.5
click at [641, 166] on span "Copy" at bounding box center [638, 164] width 17 height 11
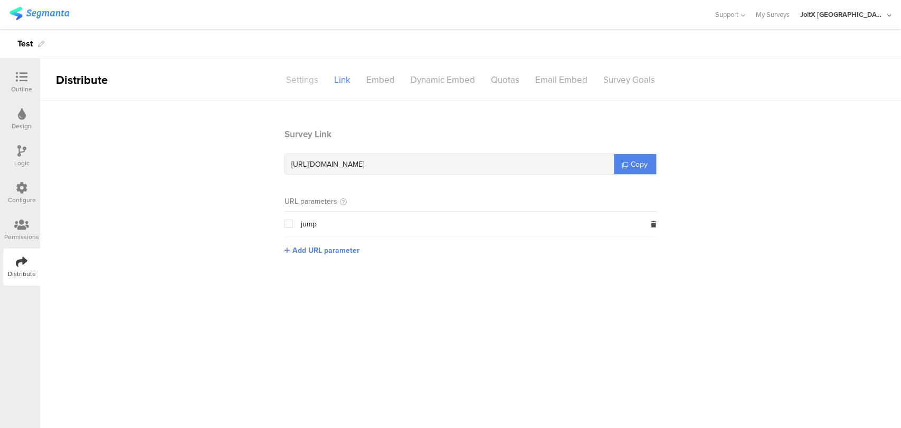
click at [312, 85] on div "Settings" at bounding box center [302, 80] width 48 height 18
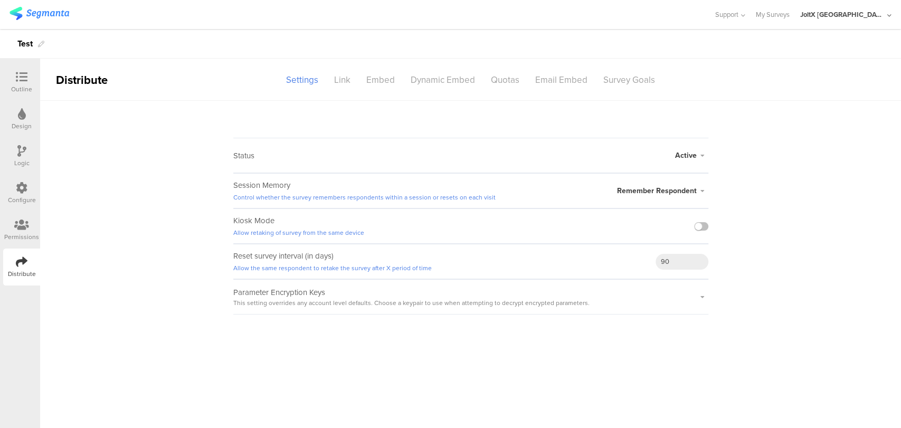
click at [680, 191] on span "Remember Respondent" at bounding box center [657, 190] width 80 height 11
click at [666, 223] on li "Forget Respondent" at bounding box center [647, 232] width 121 height 21
click at [22, 266] on icon at bounding box center [22, 262] width 12 height 12
click at [140, 215] on sg-survey-status-editor "Status Active Active Closed Schedule Start Date: End Date: Save Cancel Session …" at bounding box center [470, 208] width 860 height 214
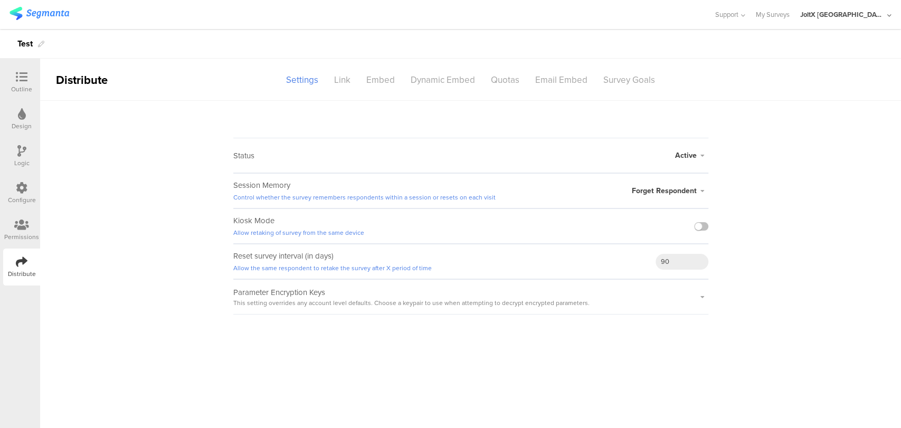
click at [15, 273] on div "Distribute" at bounding box center [22, 273] width 28 height 9
click at [880, 21] on div "JoltX Greece" at bounding box center [845, 14] width 91 height 29
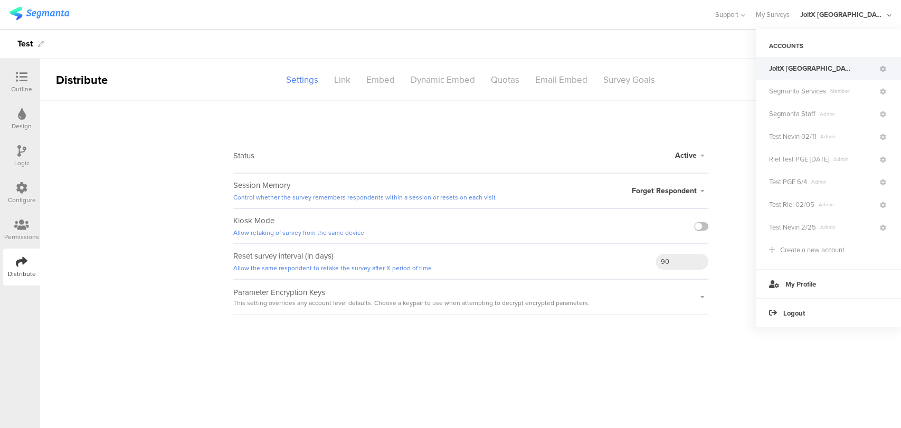
click at [880, 21] on div "JoltX Greece" at bounding box center [845, 14] width 91 height 29
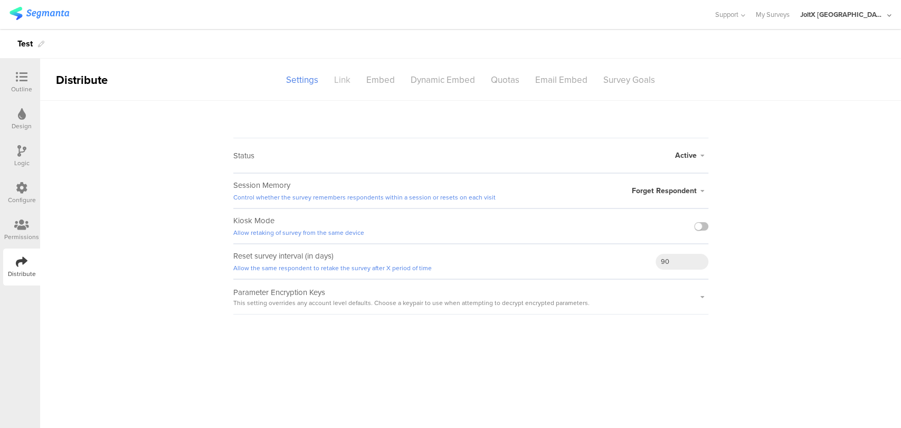
click at [332, 83] on div "Link" at bounding box center [342, 80] width 32 height 18
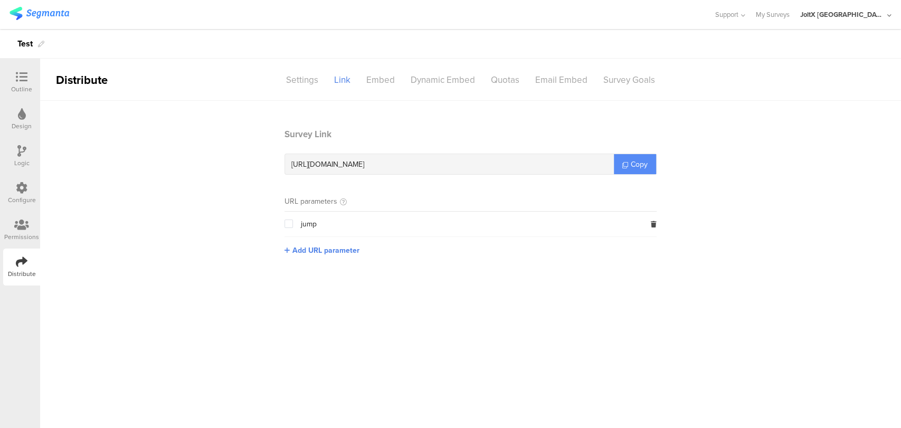
click at [647, 164] on link "Copy" at bounding box center [635, 164] width 42 height 20
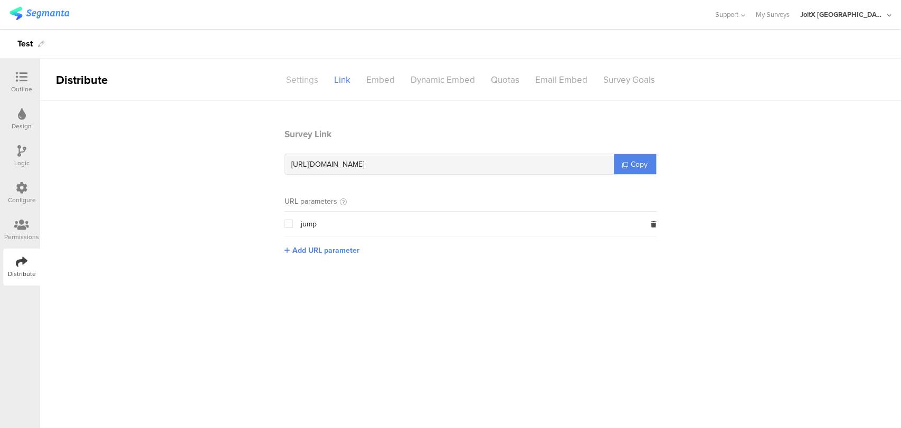
click at [298, 78] on div "Settings" at bounding box center [302, 80] width 48 height 18
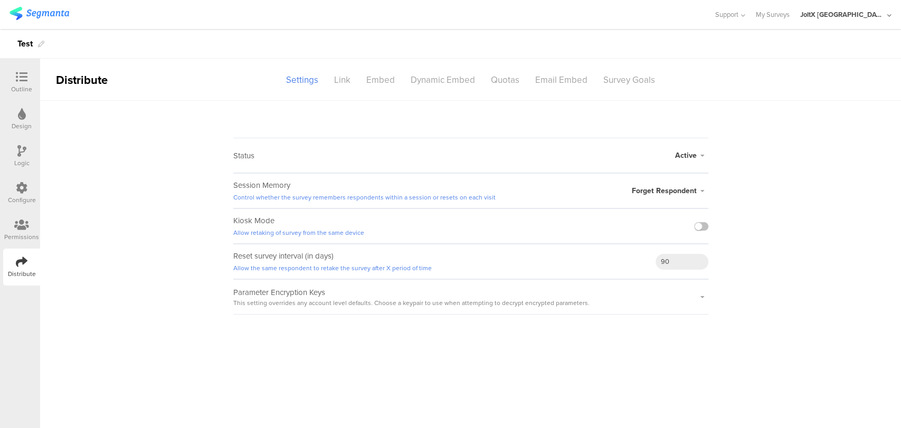
click at [687, 186] on span "Forget Respondent" at bounding box center [663, 190] width 65 height 11
click at [662, 212] on li "Remember Respondent" at bounding box center [647, 211] width 121 height 22
click at [703, 224] on label at bounding box center [701, 226] width 14 height 8
click at [0, 0] on input "checkbox" at bounding box center [0, 0] width 0 height 0
click at [26, 260] on icon at bounding box center [22, 262] width 12 height 12
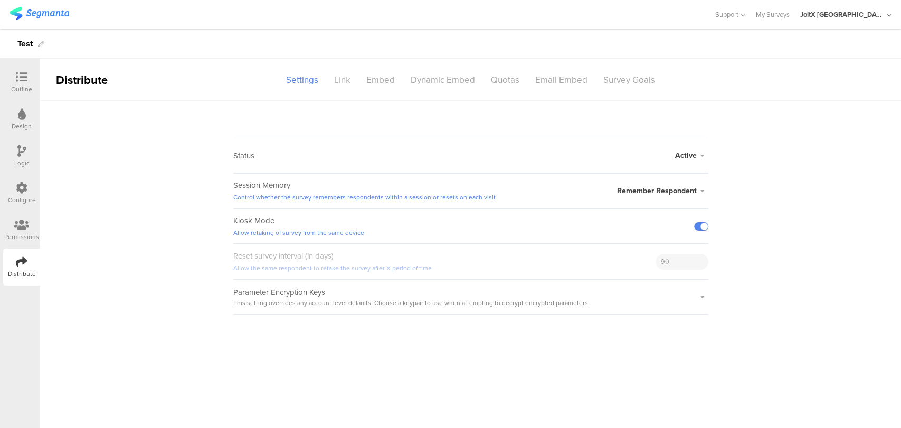
click at [346, 80] on div "Link" at bounding box center [342, 80] width 32 height 18
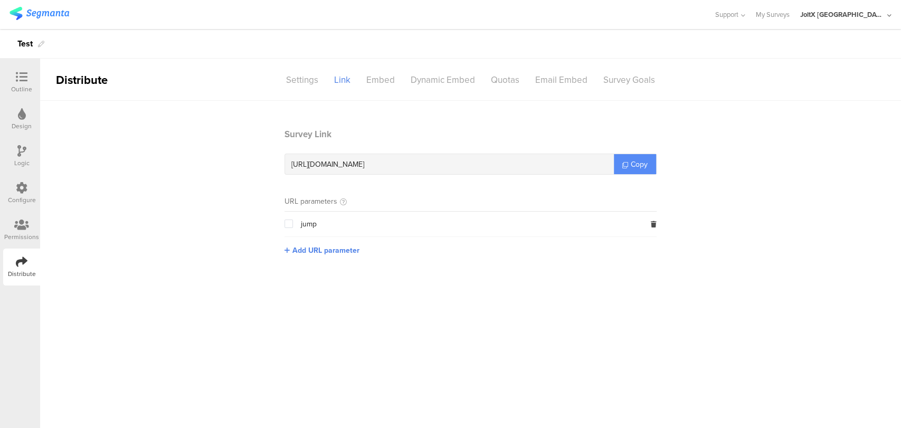
click at [634, 159] on span "Copy" at bounding box center [638, 164] width 17 height 11
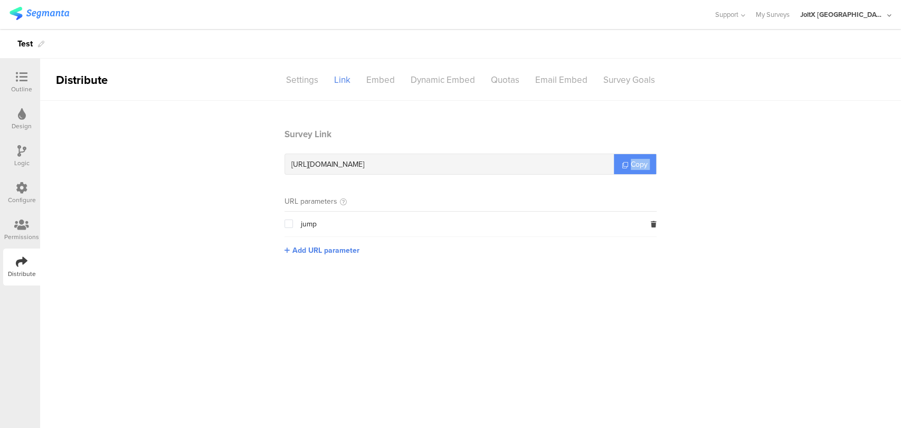
click at [634, 159] on span "Copy" at bounding box center [638, 164] width 17 height 11
click at [318, 73] on div "Settings" at bounding box center [302, 80] width 48 height 18
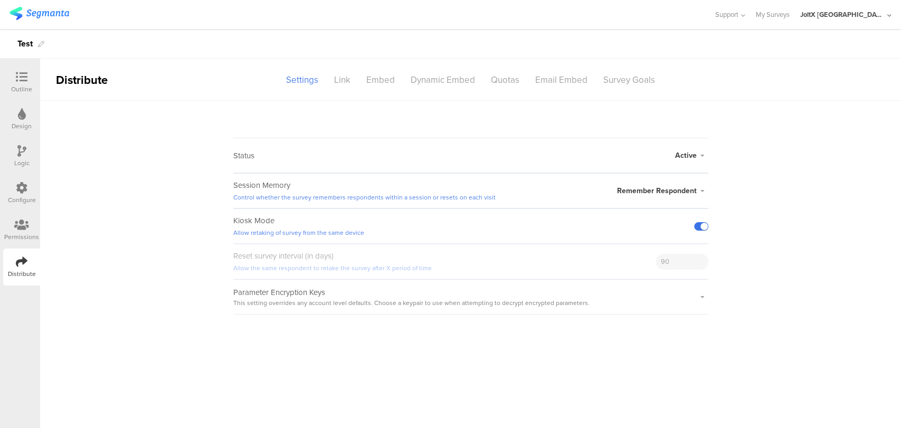
click at [700, 227] on label at bounding box center [701, 226] width 14 height 8
click at [0, 0] on input "checkbox" at bounding box center [0, 0] width 0 height 0
click at [688, 183] on div "Remember Respondent Remember Respondent Forget Respondent" at bounding box center [662, 191] width 91 height 34
click at [690, 190] on span "Remember Respondent" at bounding box center [657, 190] width 80 height 11
click at [676, 187] on span "Remember Respondent" at bounding box center [657, 190] width 80 height 11
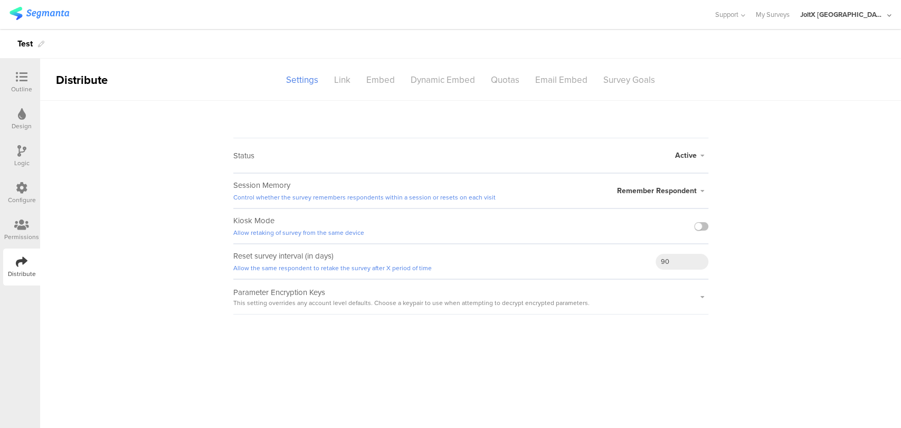
click at [657, 190] on span "Remember Respondent" at bounding box center [657, 190] width 80 height 11
click at [858, 161] on sg-survey-status-editor "Status Active Active Closed Schedule Start Date: End Date: Save Cancel Session …" at bounding box center [470, 208] width 860 height 214
click at [351, 84] on div "Link" at bounding box center [342, 80] width 32 height 18
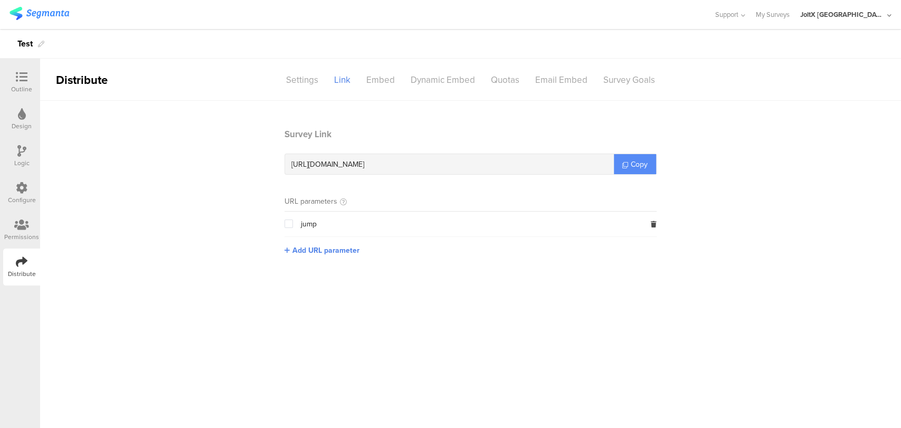
click at [627, 165] on icon at bounding box center [625, 165] width 6 height 6
click at [301, 80] on div "Settings" at bounding box center [302, 80] width 48 height 18
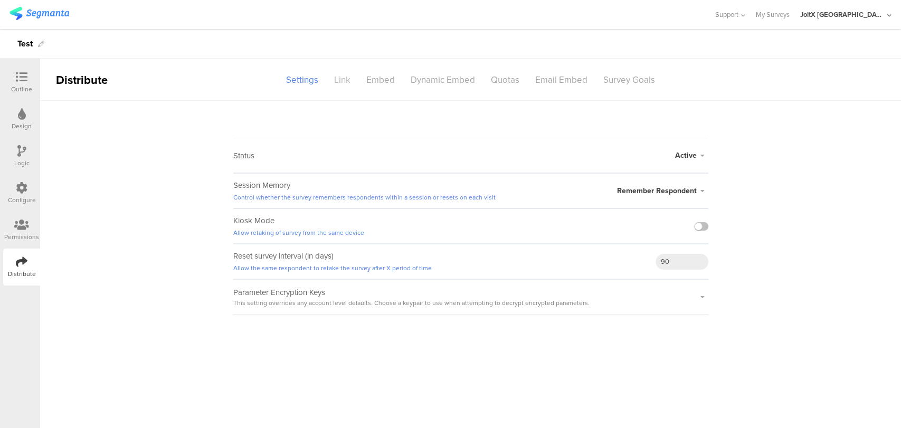
click at [336, 76] on div "Link" at bounding box center [342, 80] width 32 height 18
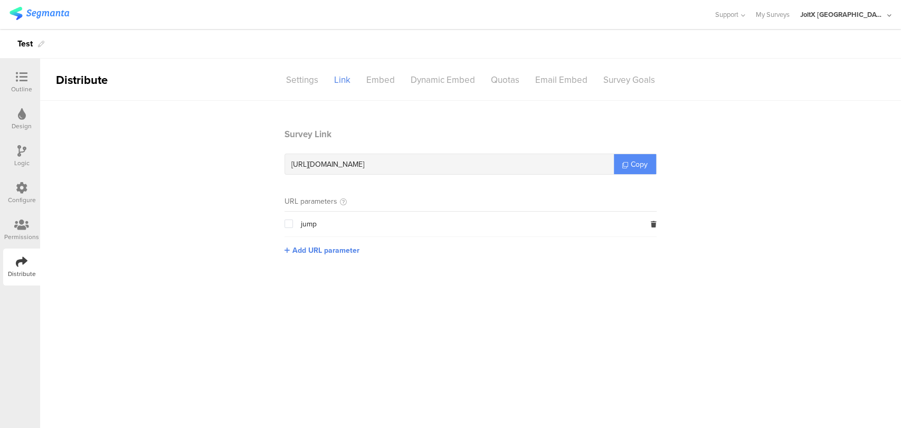
click at [629, 163] on link "Copy" at bounding box center [635, 164] width 42 height 20
click at [306, 78] on div "Settings" at bounding box center [302, 80] width 48 height 18
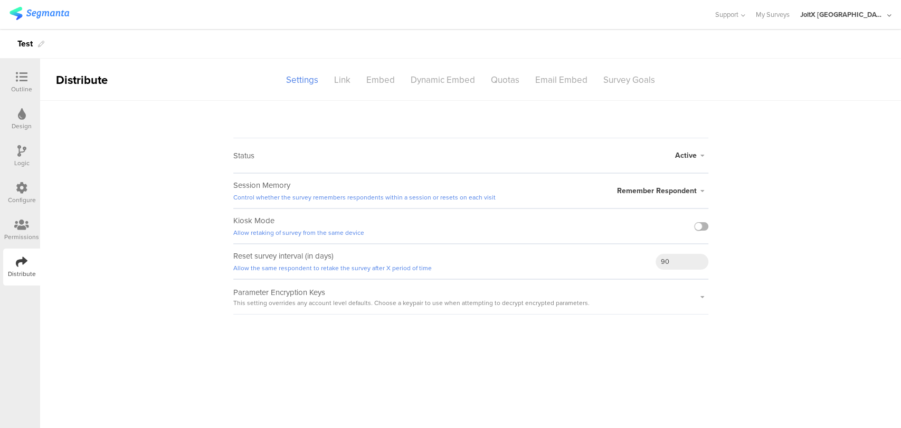
click at [703, 227] on label at bounding box center [701, 226] width 14 height 8
click at [0, 0] on input "checkbox" at bounding box center [0, 0] width 0 height 0
click at [337, 81] on div "Link" at bounding box center [342, 80] width 32 height 18
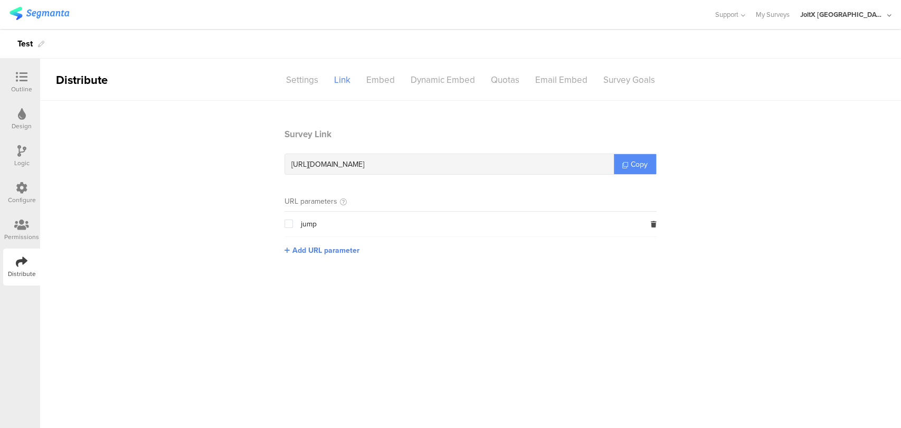
click at [641, 161] on span "Copy" at bounding box center [638, 164] width 17 height 11
click at [308, 81] on div "Settings" at bounding box center [302, 80] width 48 height 18
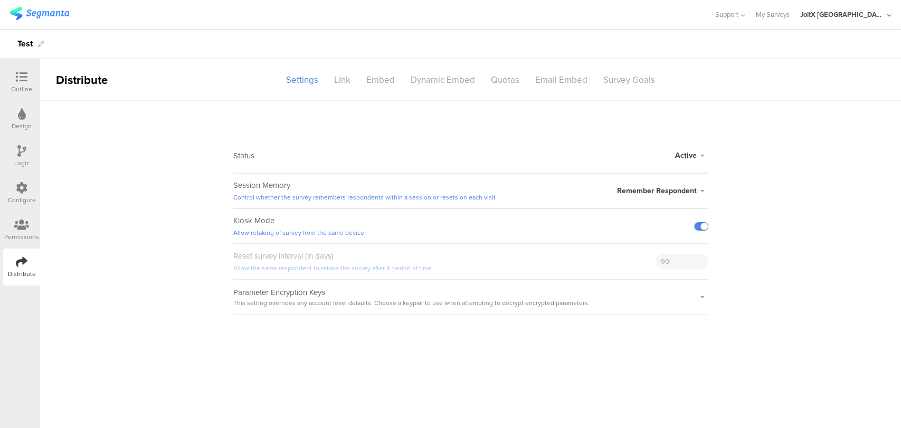
click at [654, 191] on span "Remember Respondent" at bounding box center [657, 190] width 80 height 11
click at [637, 232] on li "Forget Respondent" at bounding box center [647, 232] width 121 height 21
click at [346, 73] on div "Link" at bounding box center [342, 80] width 32 height 18
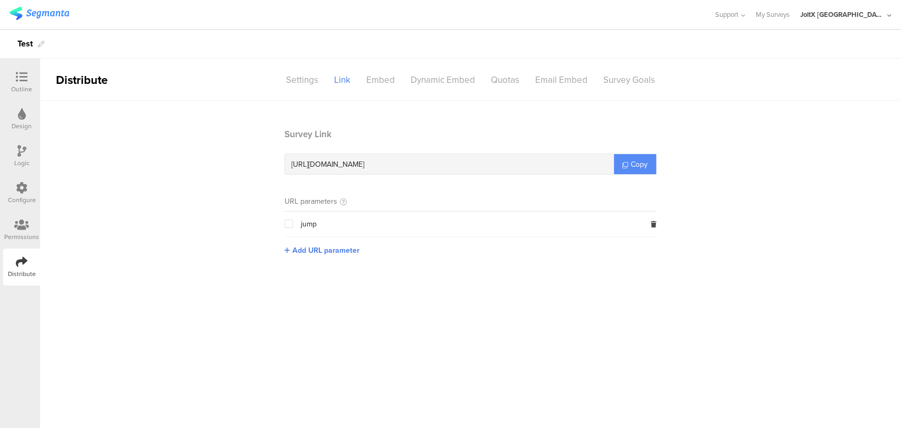
click at [644, 157] on link "Copy" at bounding box center [635, 164] width 42 height 20
click at [300, 71] on div "Settings" at bounding box center [302, 80] width 48 height 18
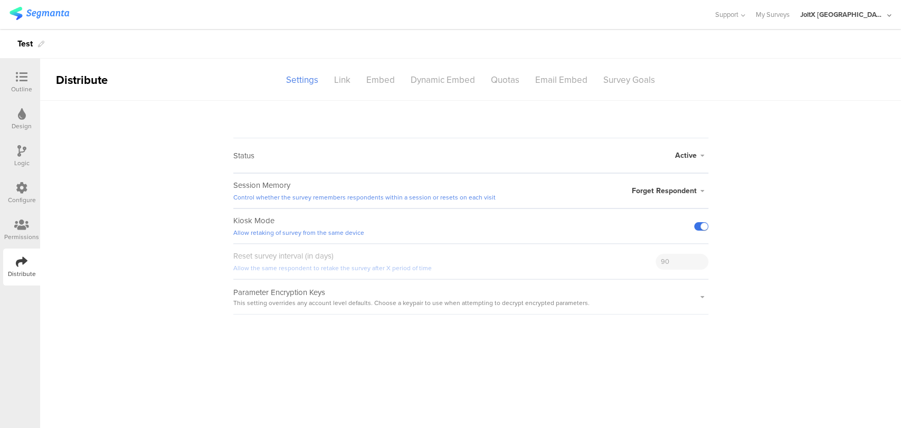
click at [697, 226] on label at bounding box center [701, 226] width 14 height 8
click at [0, 0] on input "checkbox" at bounding box center [0, 0] width 0 height 0
click at [343, 78] on div "Link" at bounding box center [342, 80] width 32 height 18
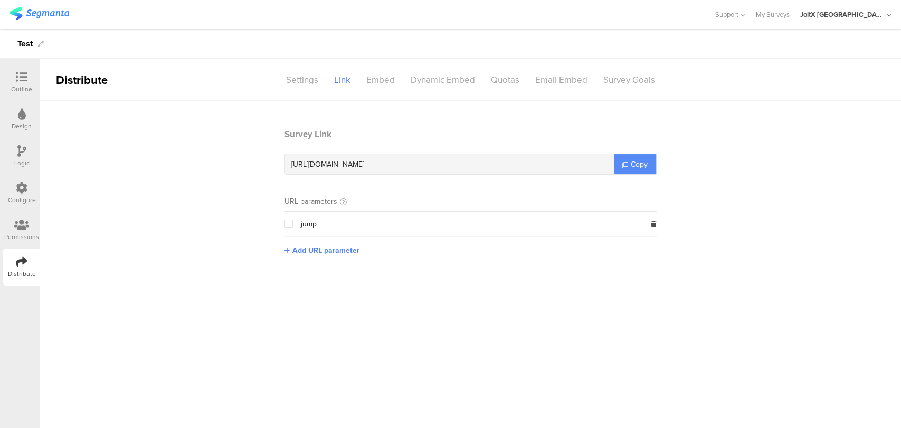
click at [634, 155] on link "Copy" at bounding box center [635, 164] width 42 height 20
click at [632, 155] on link "Copy" at bounding box center [635, 164] width 42 height 20
click at [301, 83] on div "Settings" at bounding box center [302, 80] width 48 height 18
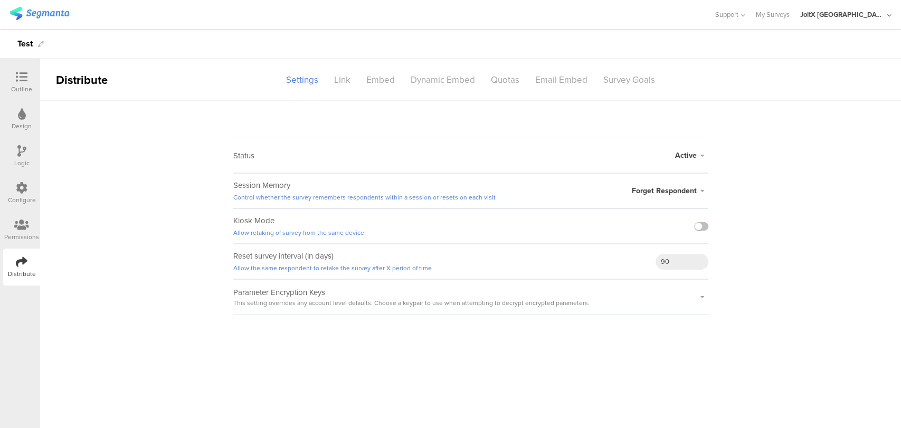
click at [699, 231] on div at bounding box center [701, 226] width 14 height 34
click at [705, 224] on label at bounding box center [701, 226] width 14 height 8
click at [0, 0] on input "checkbox" at bounding box center [0, 0] width 0 height 0
click at [344, 79] on div "Link" at bounding box center [342, 80] width 32 height 18
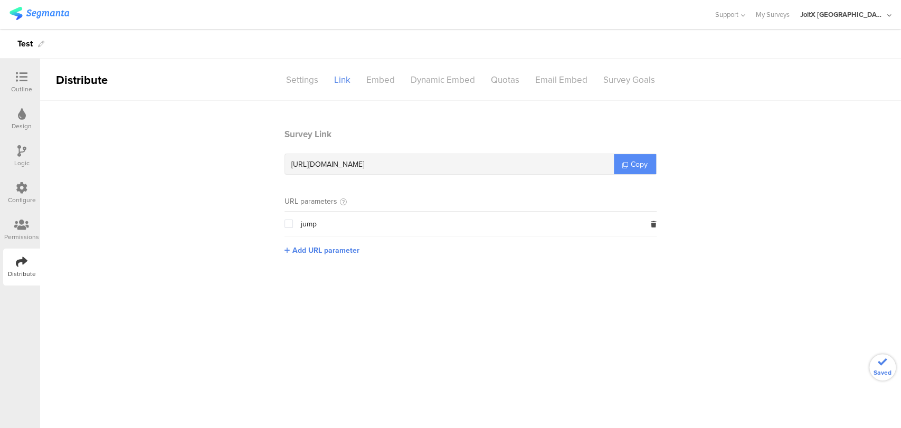
click at [639, 162] on span "Copy" at bounding box center [638, 164] width 17 height 11
click at [303, 80] on div "Settings" at bounding box center [302, 80] width 48 height 18
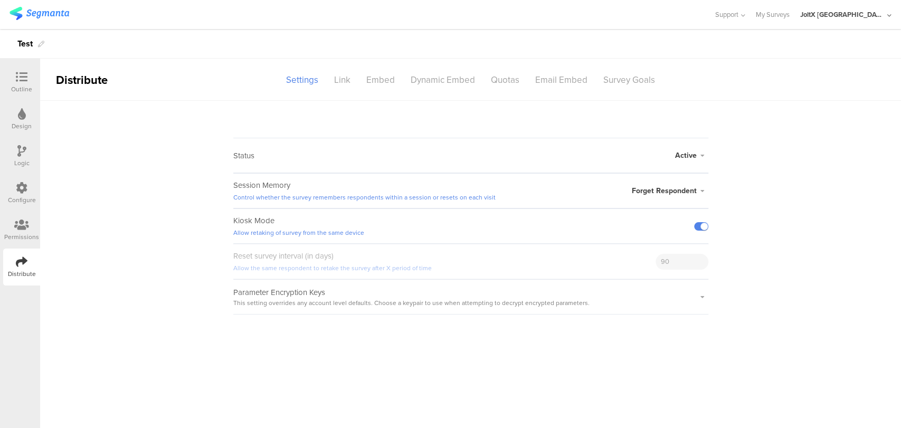
click at [658, 188] on span "Forget Respondent" at bounding box center [663, 190] width 65 height 11
click at [627, 216] on li "Remember Respondent" at bounding box center [647, 211] width 121 height 22
click at [347, 90] on sg-section-page-header "Distribute Settings Link Embed Dynamic Embed Quotas Email Embed Survey Goals" at bounding box center [470, 80] width 860 height 42
click at [340, 81] on div "Link" at bounding box center [342, 80] width 32 height 18
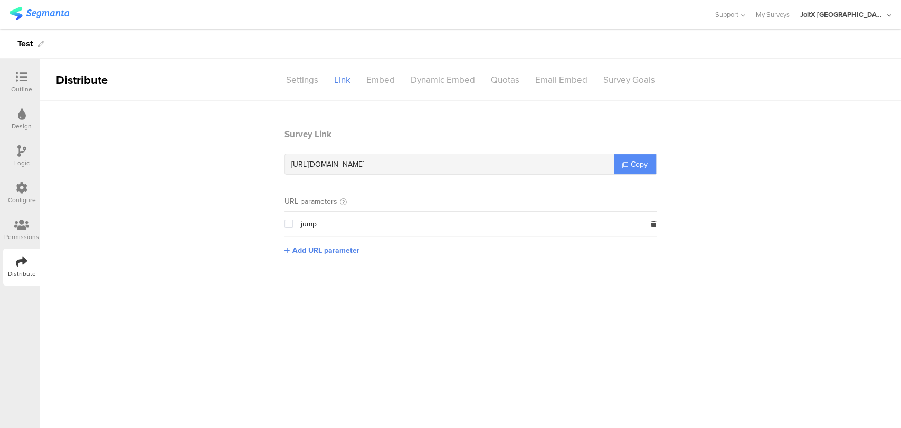
click at [641, 167] on span "Copy" at bounding box center [638, 164] width 17 height 11
click at [309, 81] on div "Settings" at bounding box center [302, 80] width 48 height 18
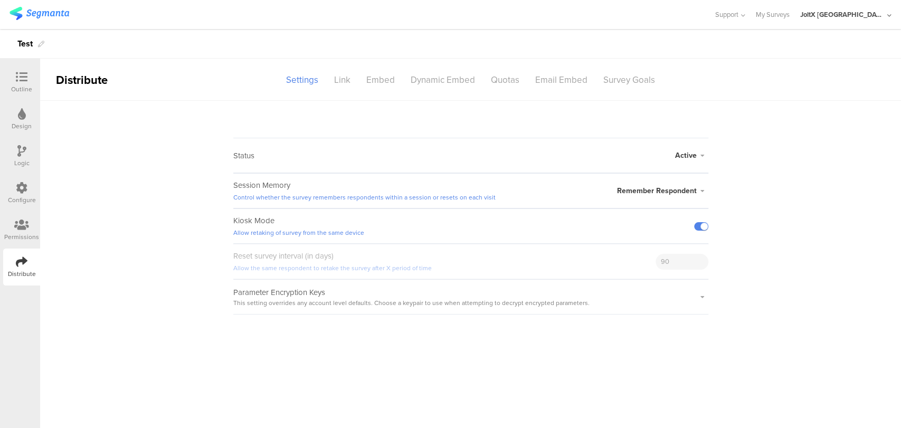
click at [689, 186] on span "Remember Respondent" at bounding box center [657, 190] width 80 height 11
click at [855, 215] on sg-survey-status-editor "Status Active Active Closed Schedule Start Date: End Date: Save Cancel Session …" at bounding box center [470, 208] width 860 height 214
click at [665, 193] on span "Remember Respondent" at bounding box center [657, 190] width 80 height 11
click at [820, 299] on sg-survey-status-editor "Status Active Active Closed Schedule Start Date: End Date: Save Cancel Session …" at bounding box center [470, 208] width 860 height 214
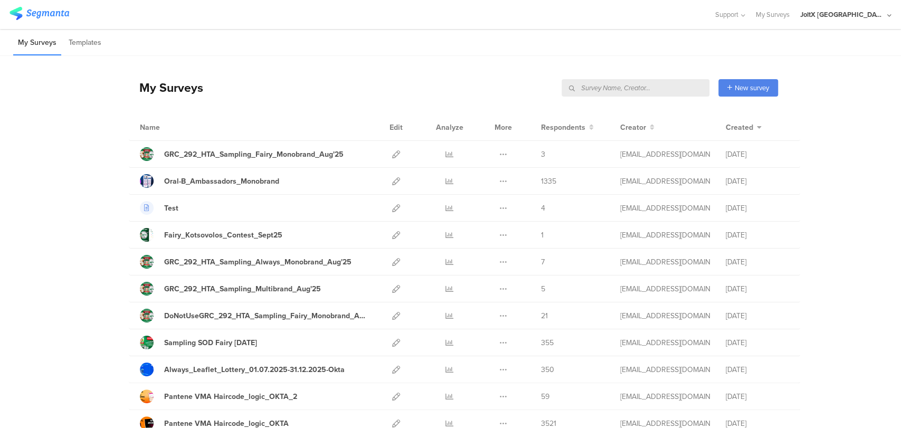
click at [686, 89] on input "text" at bounding box center [635, 87] width 148 height 17
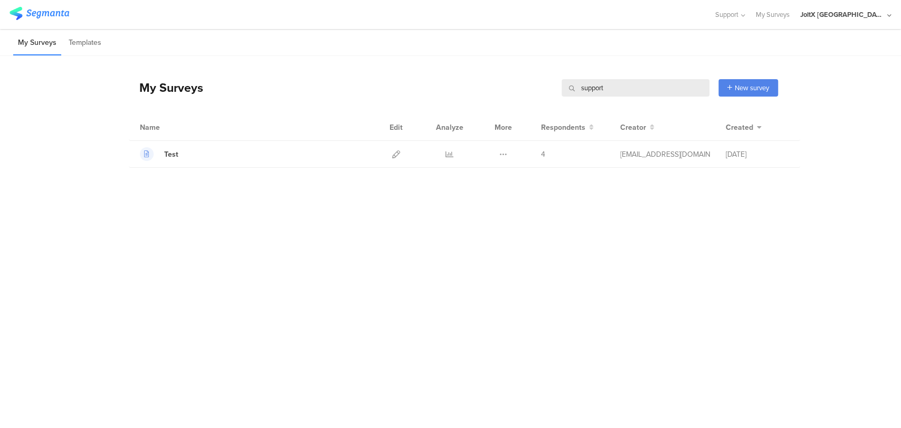
type input "support"
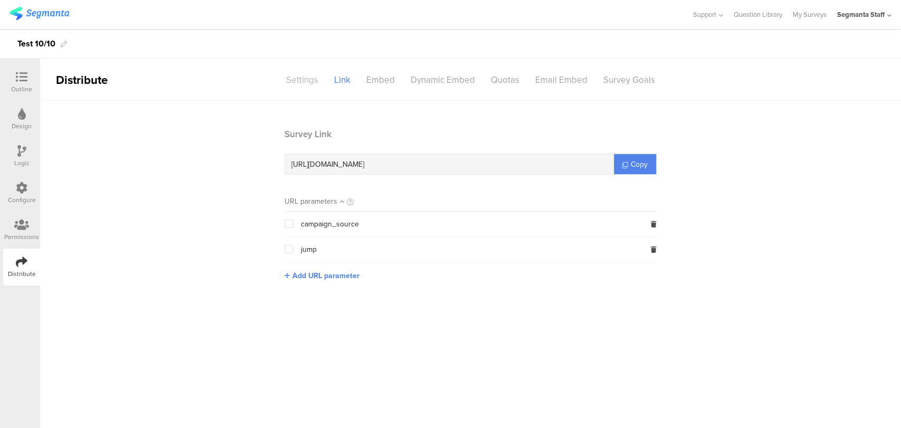
click at [309, 81] on div "Settings" at bounding box center [302, 80] width 48 height 18
